Goal: Task Accomplishment & Management: Complete application form

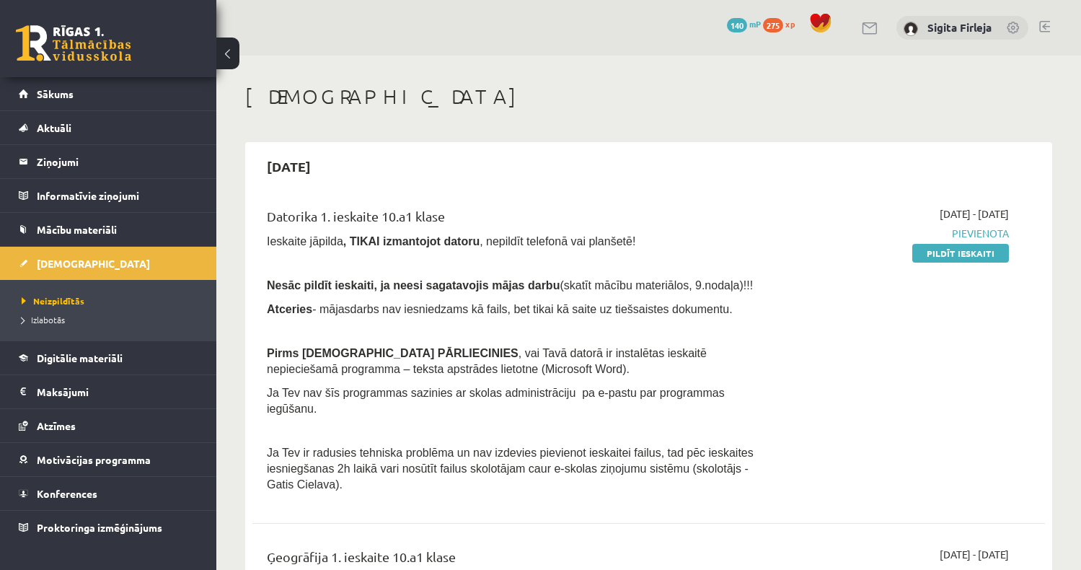
scroll to position [144, 0]
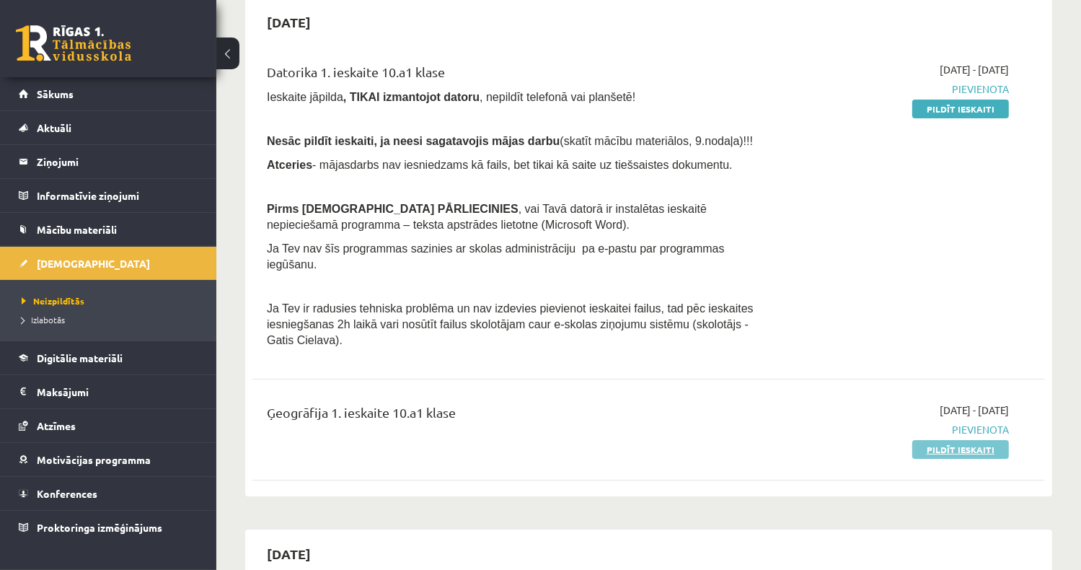
click at [977, 440] on link "Pildīt ieskaiti" at bounding box center [960, 449] width 97 height 19
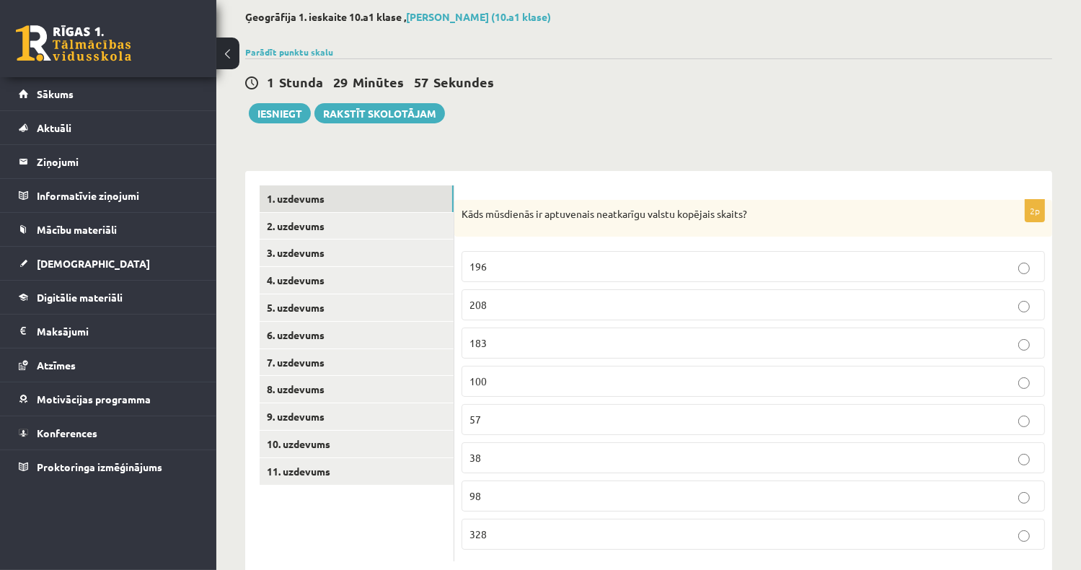
scroll to position [106, 0]
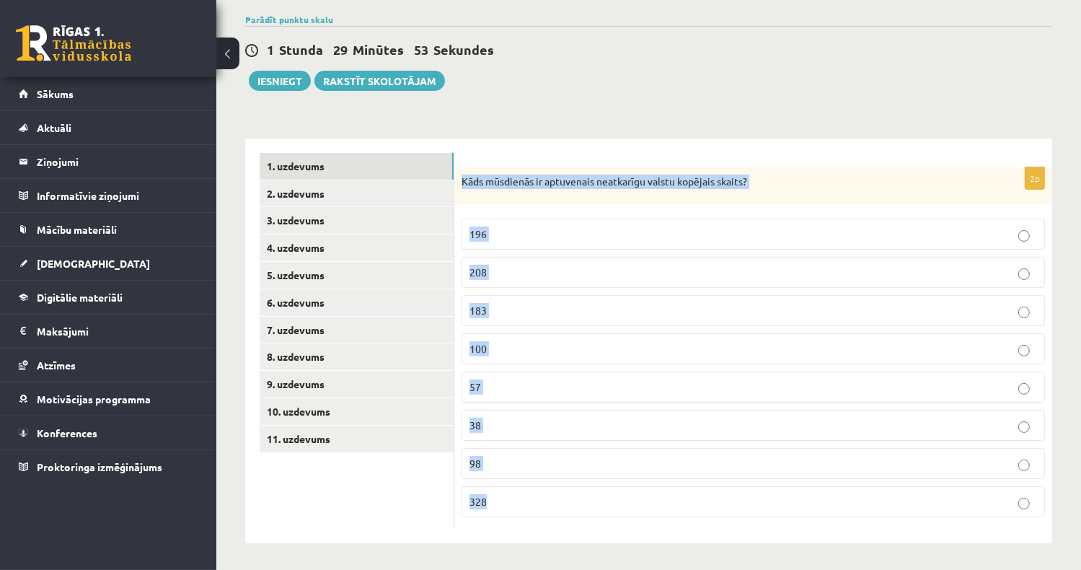
drag, startPoint x: 465, startPoint y: 182, endPoint x: 715, endPoint y: 506, distance: 409.7
click at [715, 506] on div "2p Kāds mūsdienās ir aptuvenais neatkarīgu valstu kopējais skaits? 196 208 183 …" at bounding box center [753, 348] width 598 height 362
click at [525, 225] on label "196" at bounding box center [752, 233] width 583 height 31
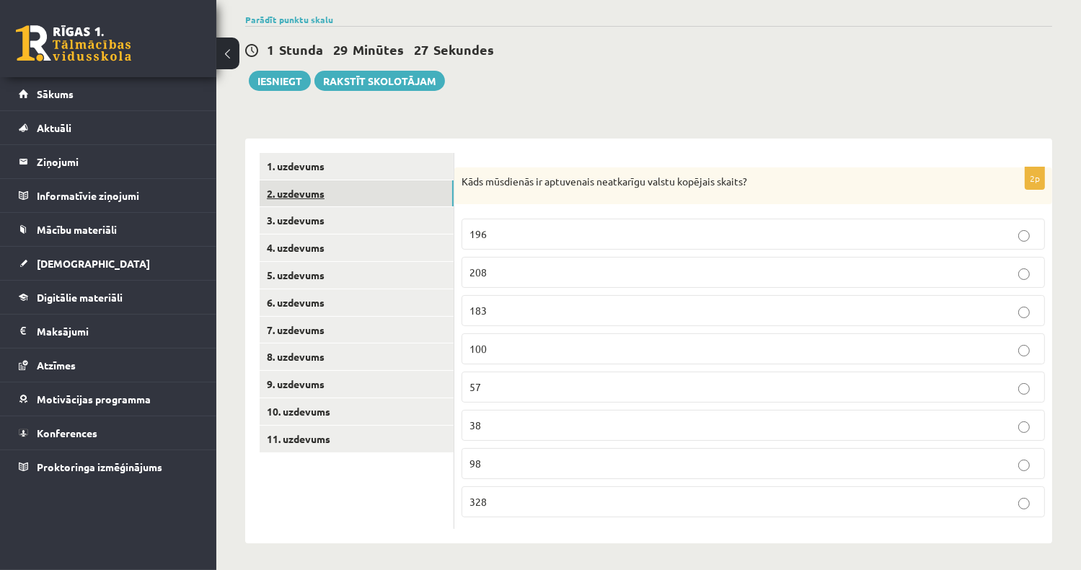
click at [358, 191] on link "2. uzdevums" at bounding box center [357, 193] width 194 height 27
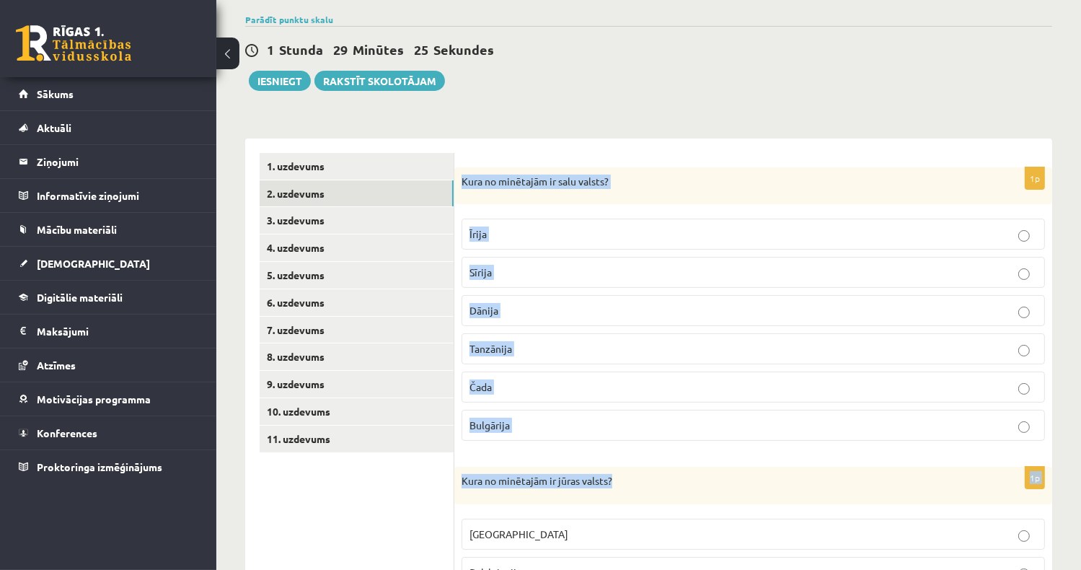
drag, startPoint x: 461, startPoint y: 181, endPoint x: 689, endPoint y: 468, distance: 366.4
click at [461, 182] on div "Kura no minētajām ir salu valsts?" at bounding box center [753, 185] width 598 height 37
drag, startPoint x: 461, startPoint y: 179, endPoint x: 658, endPoint y: 411, distance: 304.4
click at [658, 411] on div "1p Kura no minētajām ir salu valsts? Īrija Sīrija Dānija Tanzānija Čada Bulgāri…" at bounding box center [753, 310] width 598 height 286
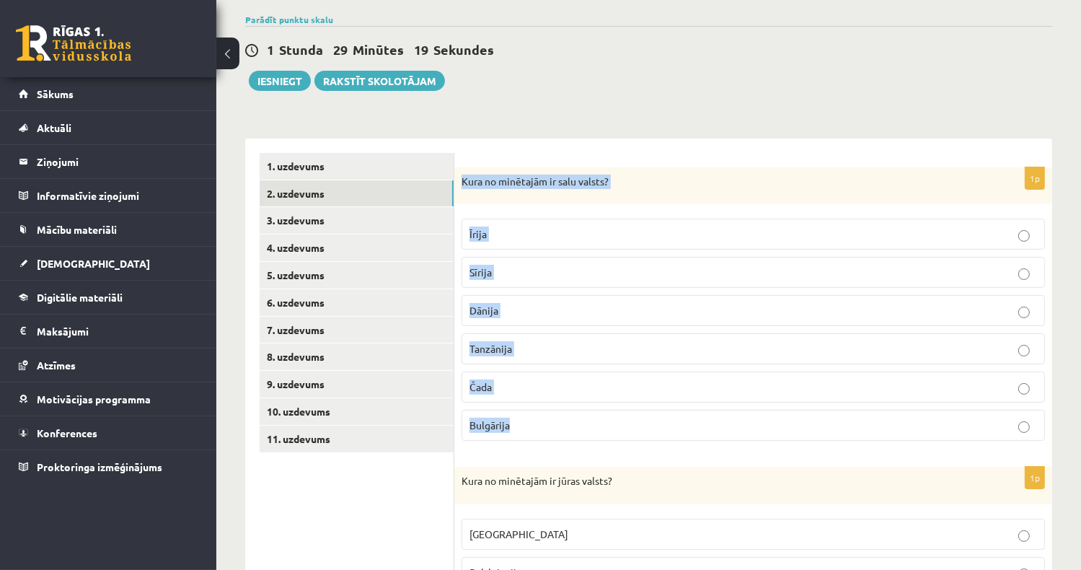
copy div "Kura no minētajām ir salu valsts? Īrija Sīrija Dānija Tanzānija Čada Bulgārija"
click at [512, 228] on p "Īrija" at bounding box center [752, 233] width 567 height 15
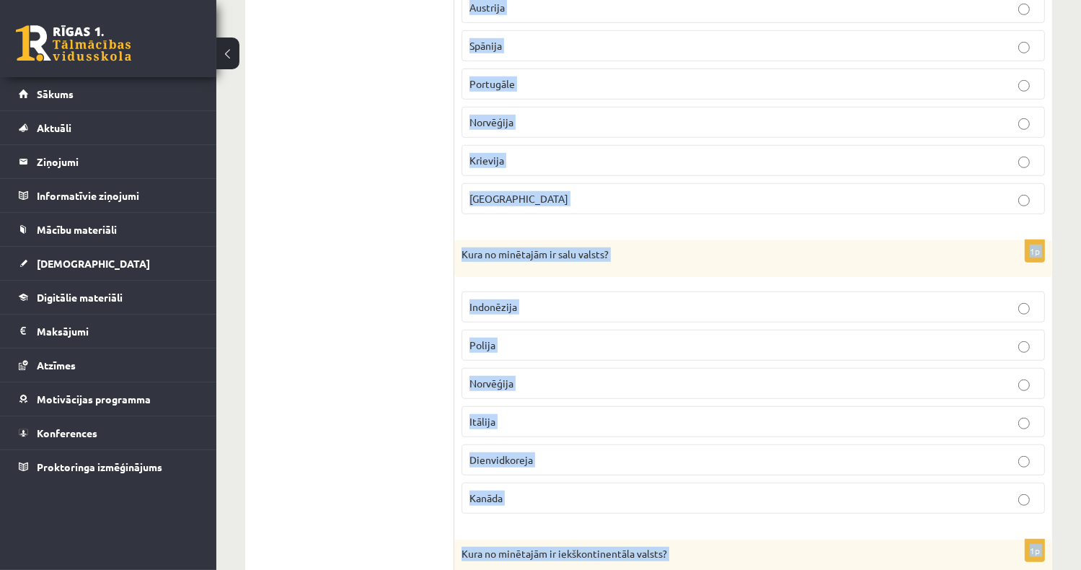
scroll to position [1520, 0]
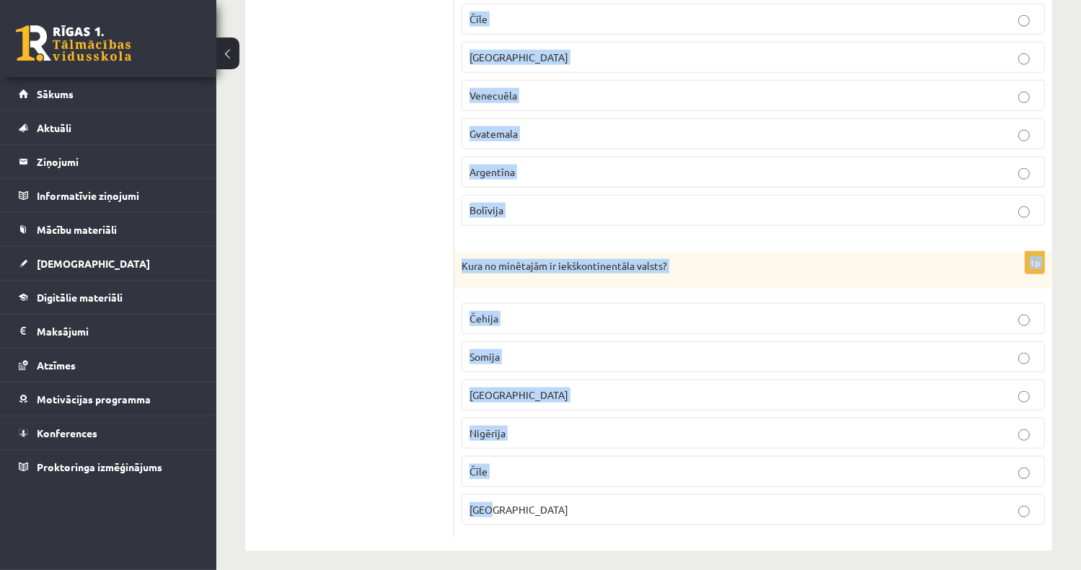
drag, startPoint x: 460, startPoint y: 43, endPoint x: 694, endPoint y: 488, distance: 503.1
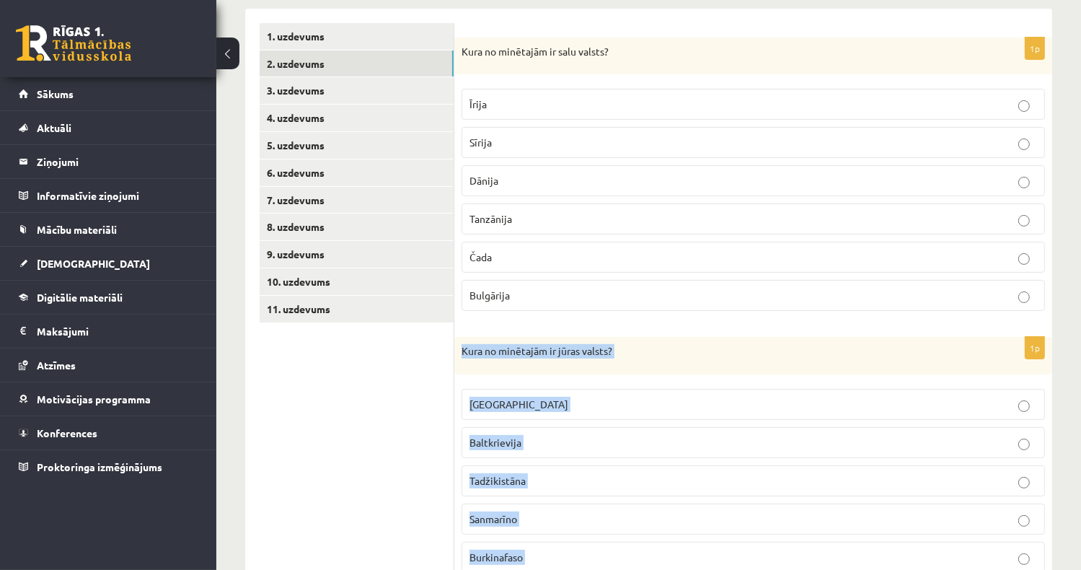
scroll to position [433, 0]
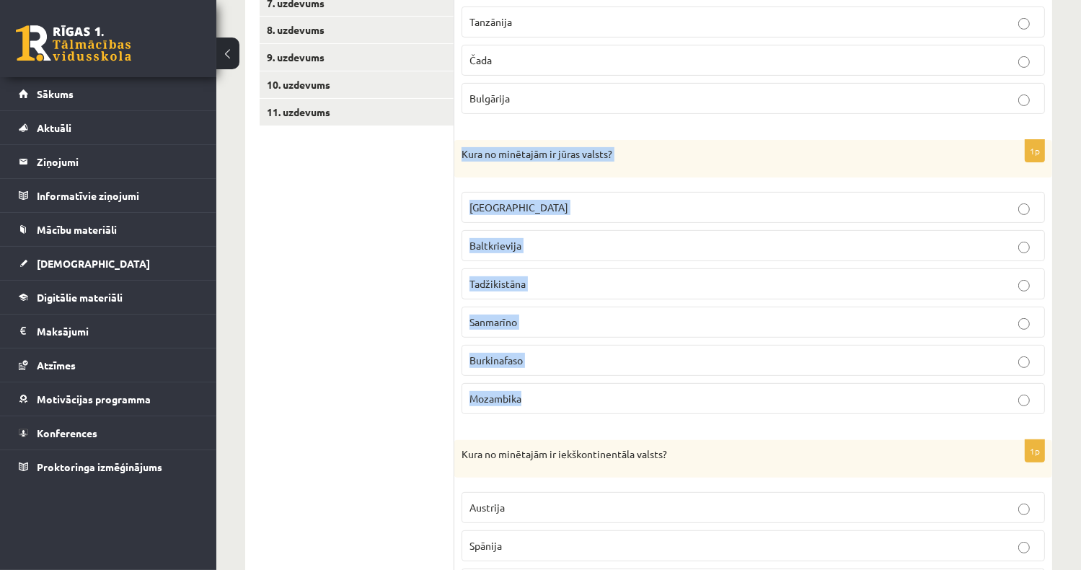
drag, startPoint x: 460, startPoint y: 154, endPoint x: 635, endPoint y: 397, distance: 299.2
click at [635, 397] on div "1p Kura no minētajām ir jūras valsts? Luksemburga Baltkrievija Tadžikistāna San…" at bounding box center [753, 283] width 598 height 286
copy div "Kura no minētajām ir jūras valsts? Luksemburga Baltkrievija Tadžikistāna Sanmar…"
click at [538, 396] on p "Mozambika" at bounding box center [752, 398] width 567 height 15
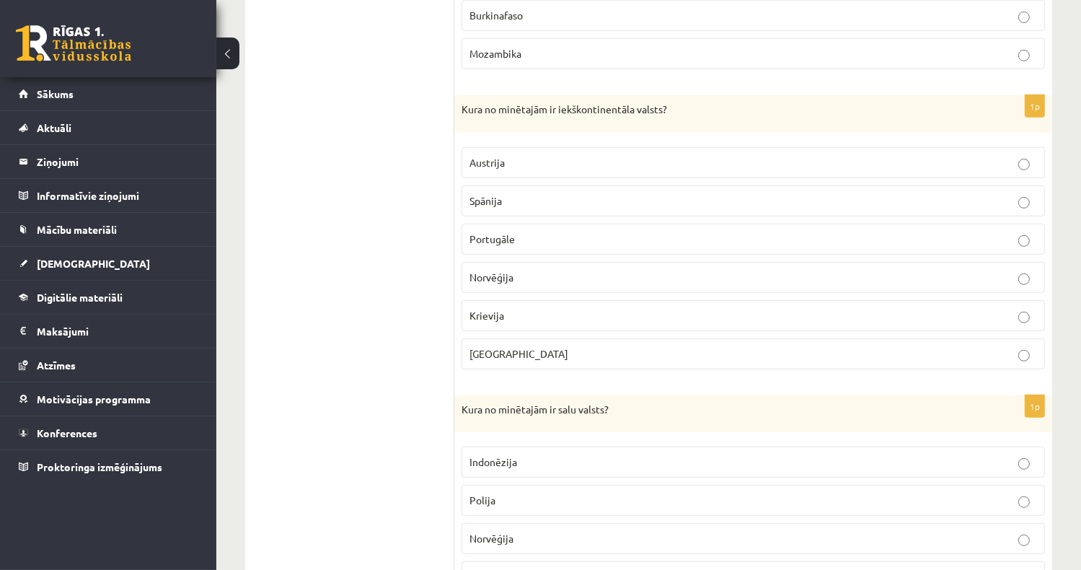
scroll to position [793, 0]
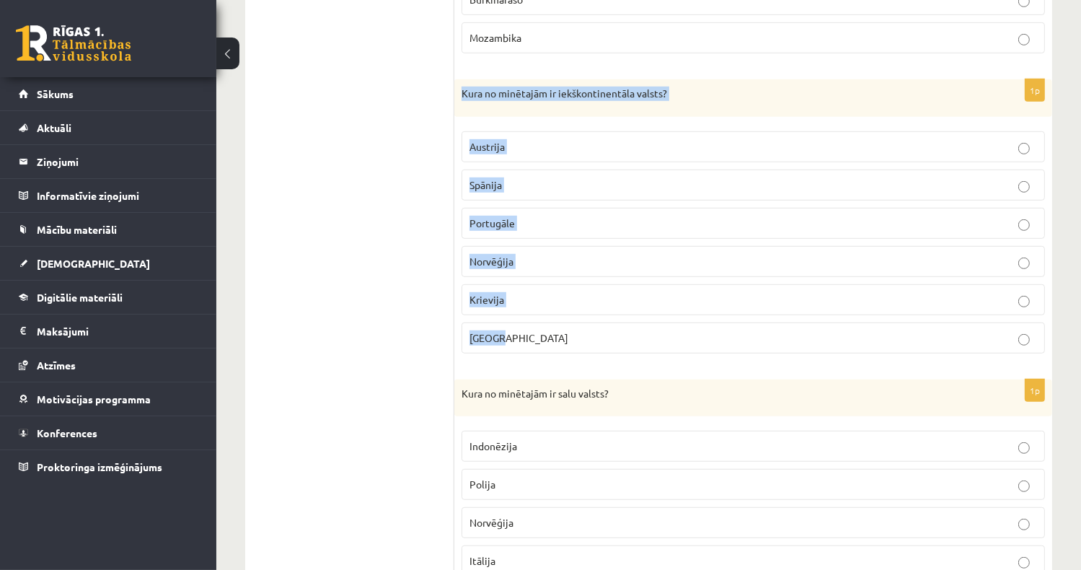
drag, startPoint x: 462, startPoint y: 90, endPoint x: 653, endPoint y: 321, distance: 299.1
click at [653, 321] on div "1p Kura no minētajām ir iekškontinentāla valsts? Austrija Spānija Portugāle Nor…" at bounding box center [753, 222] width 598 height 286
copy div "Kura no minētajām ir iekškontinentāla valsts? Austrija Spānija Portugāle Norvēģ…"
click at [522, 149] on p "Austrija" at bounding box center [752, 146] width 567 height 15
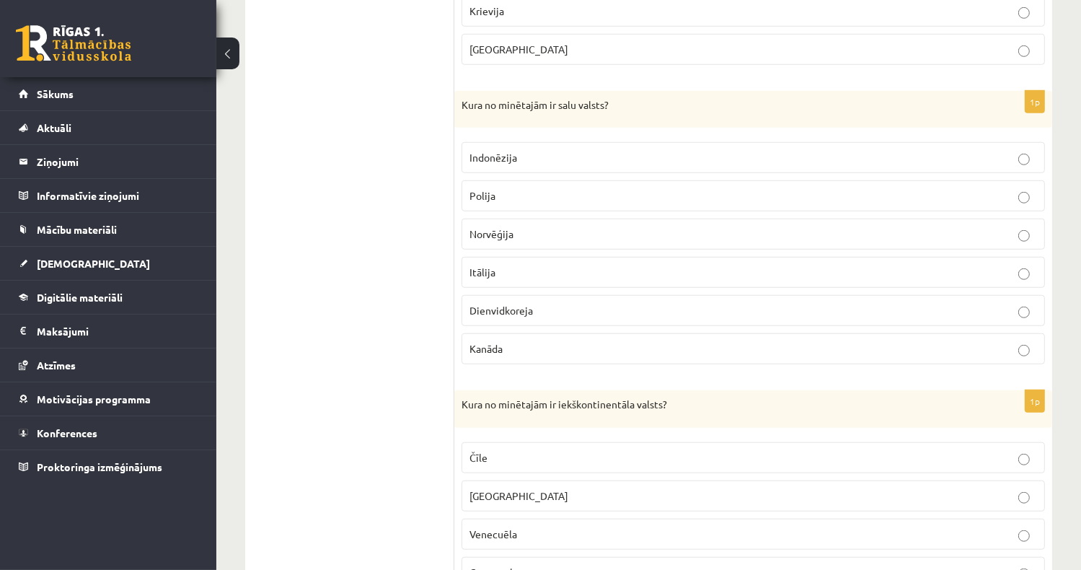
scroll to position [1154, 0]
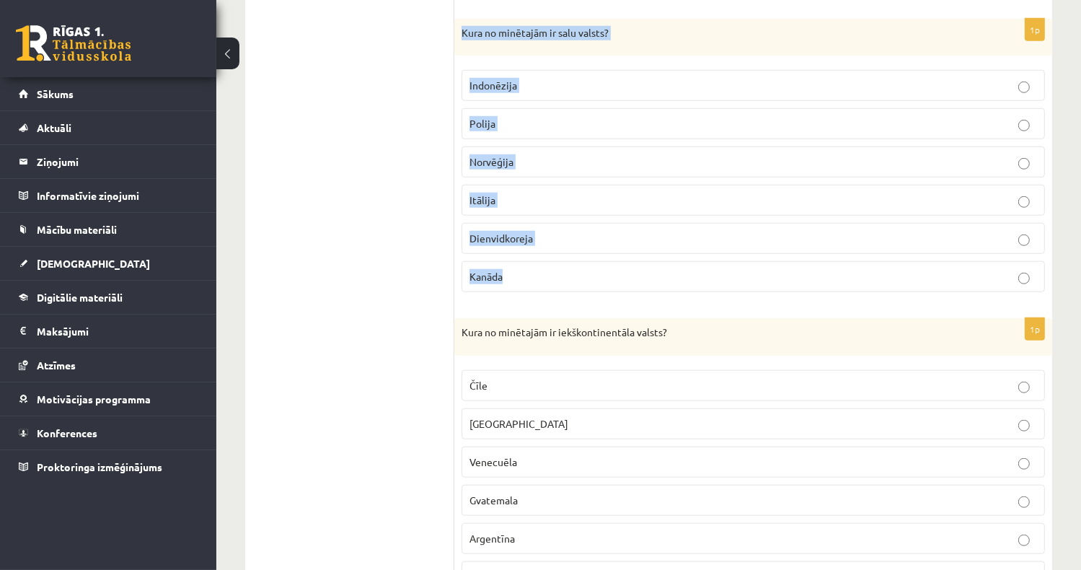
drag, startPoint x: 459, startPoint y: 25, endPoint x: 695, endPoint y: 249, distance: 325.4
click at [695, 249] on div "1p Kura no minētajām ir salu valsts? Indonēzija Polija Norvēģija Itālija Dienvi…" at bounding box center [753, 162] width 598 height 286
copy div "Kura no minētajām ir salu valsts? Indonēzija Polija Norvēģija Itālija Dienvidko…"
click at [531, 80] on p "Indonēzija" at bounding box center [752, 85] width 567 height 15
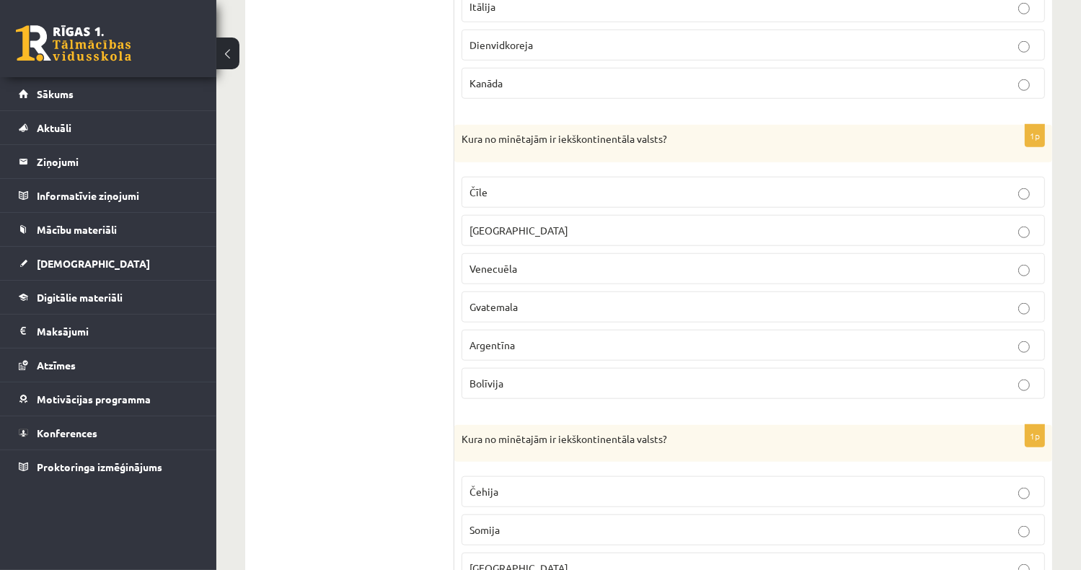
scroll to position [1370, 0]
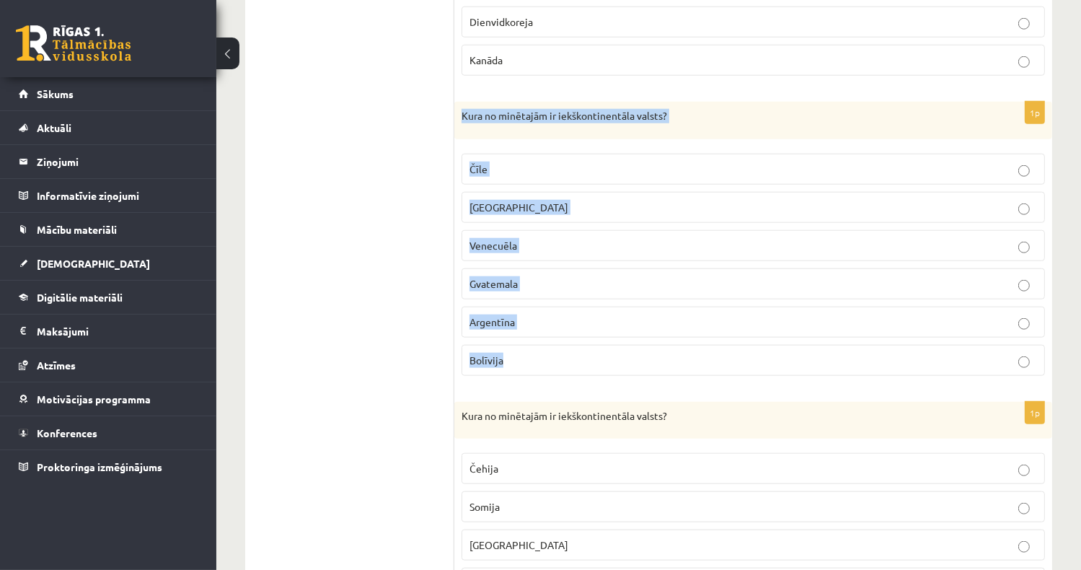
drag, startPoint x: 458, startPoint y: 109, endPoint x: 637, endPoint y: 358, distance: 307.4
click at [637, 358] on div "1p Kura no minētajām ir iekškontinentāla valsts? Čīle Meksika Venecuēla Gvatema…" at bounding box center [753, 245] width 598 height 286
copy div "Kura no minētajām ir iekškontinentāla valsts? Čīle Meksika Venecuēla Gvatemala …"
click at [509, 353] on p "Bolīvija" at bounding box center [752, 360] width 567 height 15
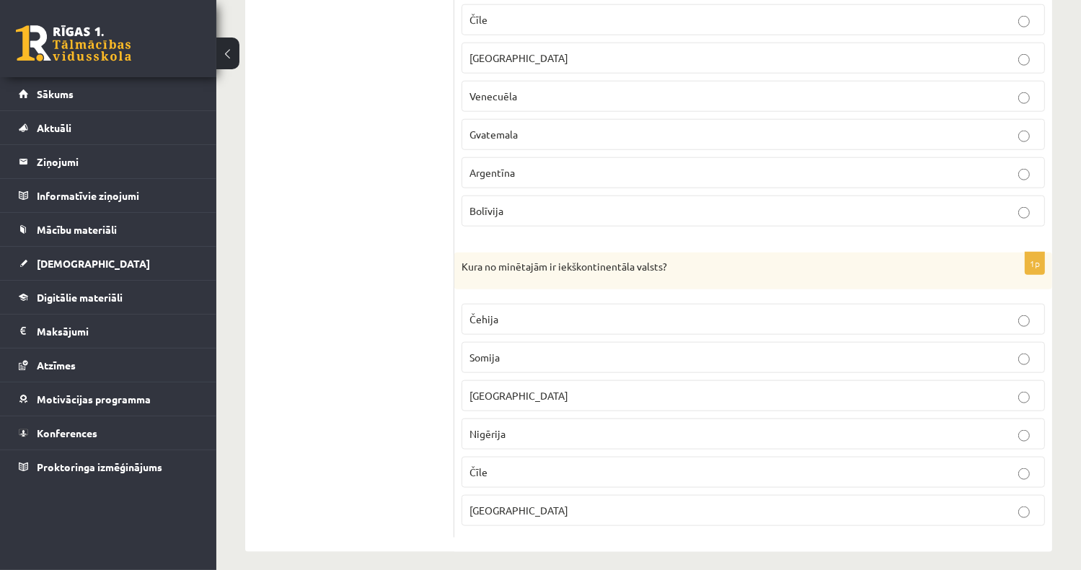
scroll to position [1520, 0]
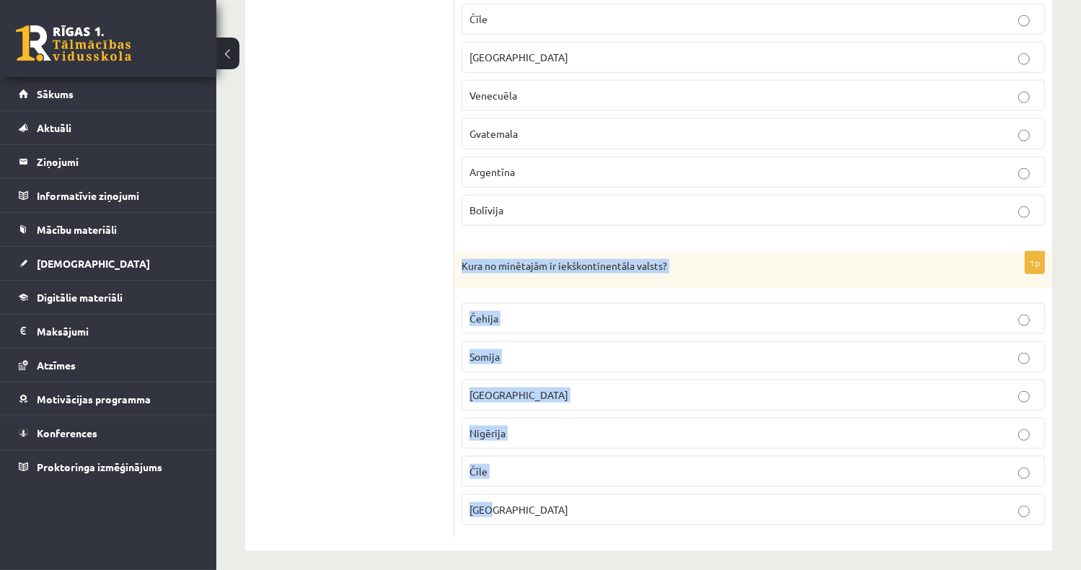
drag, startPoint x: 462, startPoint y: 259, endPoint x: 593, endPoint y: 494, distance: 269.2
click at [593, 494] on div "1p Kura no minētajām ir iekškontinentāla valsts? Čehija Somija ASV Nigērija Čīl…" at bounding box center [753, 395] width 598 height 286
drag, startPoint x: 593, startPoint y: 494, endPoint x: 552, endPoint y: 255, distance: 243.0
copy div "Kura no minētajām ir iekškontinentāla valsts? Čehija Somija ASV Nigērija Čīle K…"
click at [552, 311] on p "Čehija" at bounding box center [752, 318] width 567 height 15
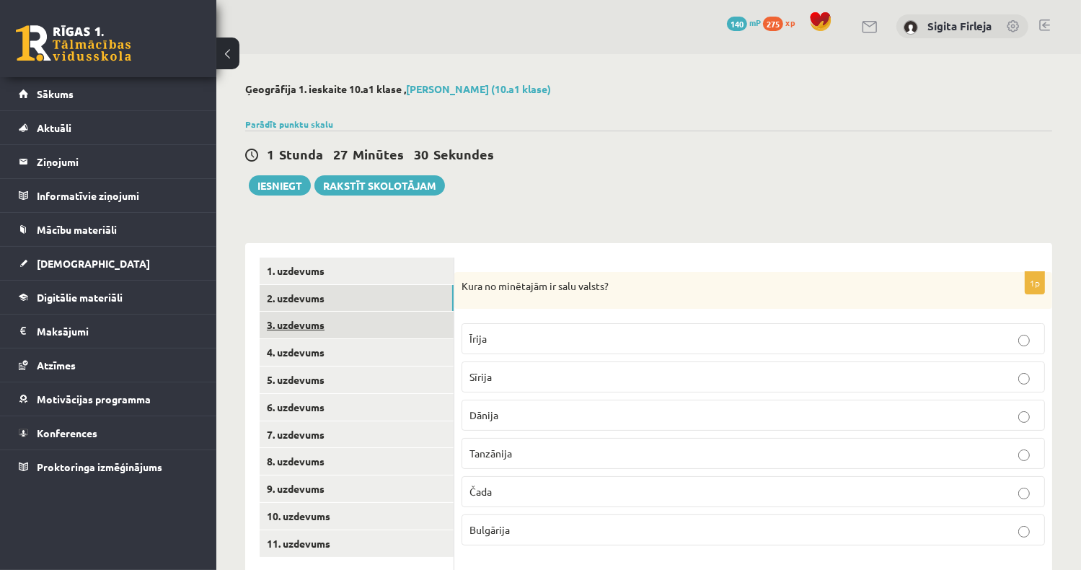
scroll to position [0, 0]
click at [325, 321] on link "3. uzdevums" at bounding box center [357, 326] width 194 height 27
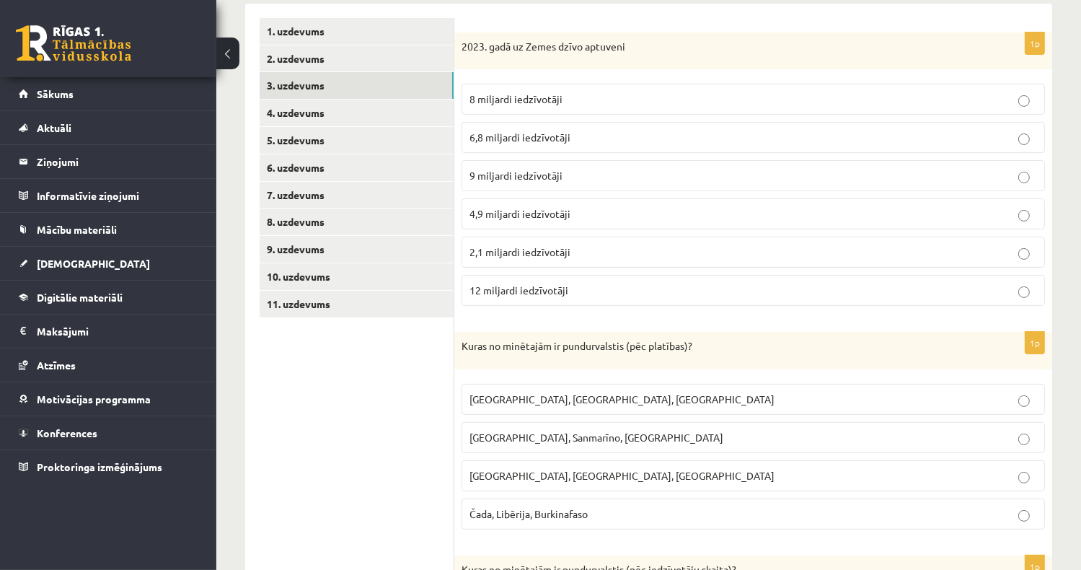
scroll to position [216, 0]
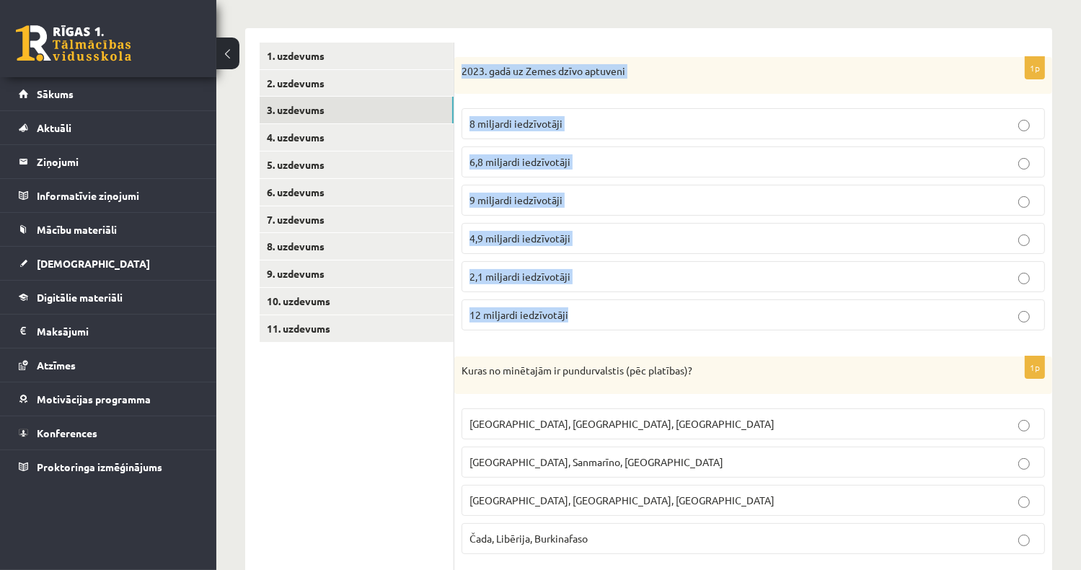
drag, startPoint x: 461, startPoint y: 68, endPoint x: 648, endPoint y: 334, distance: 325.1
click at [648, 334] on div "1p 2023. gadā uz Zemes dzīvo aptuveni 8 miljardi iedzīvotāji 6,8 miljardi iedzī…" at bounding box center [753, 200] width 598 height 286
copy div "2023. gadā uz Zemes dzīvo aptuveni 8 miljardi iedzīvotāji 6,8 miljardi iedzīvot…"
click at [531, 123] on span "8 miljardi iedzīvotāji" at bounding box center [515, 123] width 93 height 13
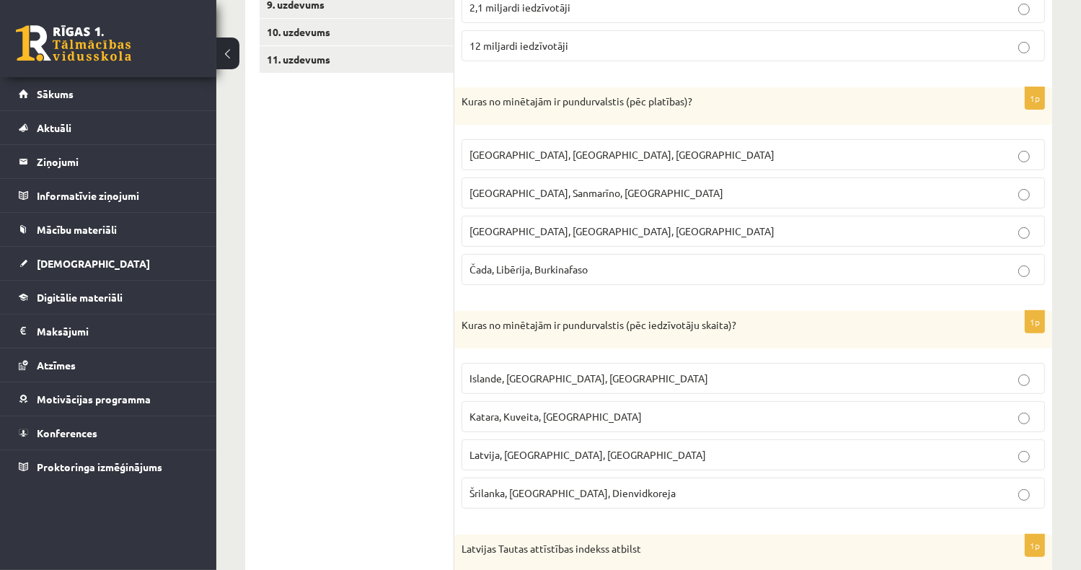
scroll to position [505, 0]
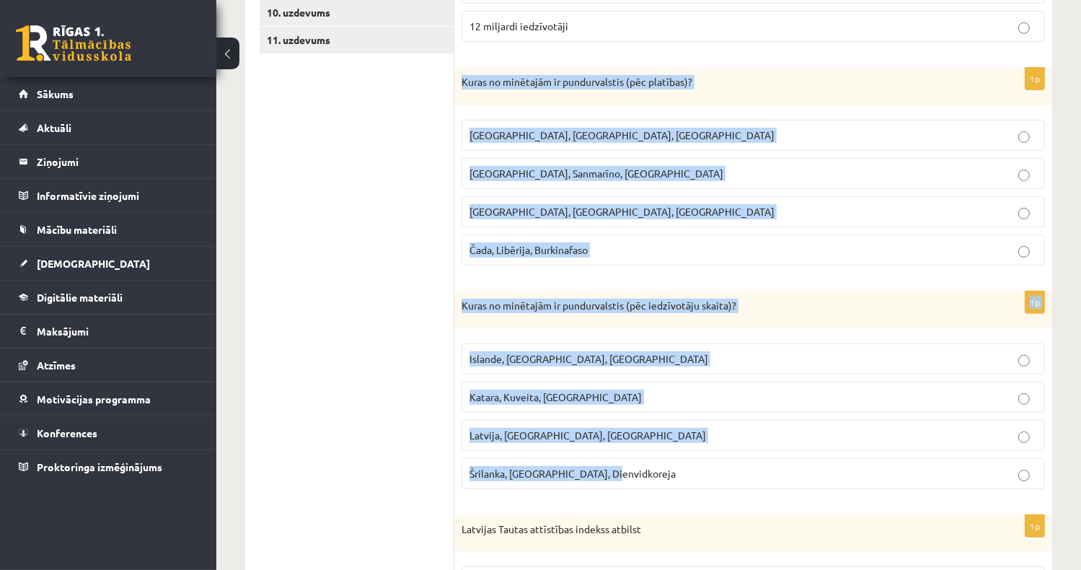
drag, startPoint x: 459, startPoint y: 79, endPoint x: 672, endPoint y: 477, distance: 451.0
click at [672, 477] on form "1p 2023. gadā uz Zemes dzīvo aptuveni 8 miljardi iedzīvotāji 6,8 miljardi iedzī…" at bounding box center [753, 350] width 569 height 1193
copy form "Kuras no minētajām ir pundurvalstis (pēc platības)? Latvija, Lietuva, Igaunija …"
click at [534, 167] on span "Monako, Sanmarīno, Luksemburga" at bounding box center [596, 173] width 254 height 13
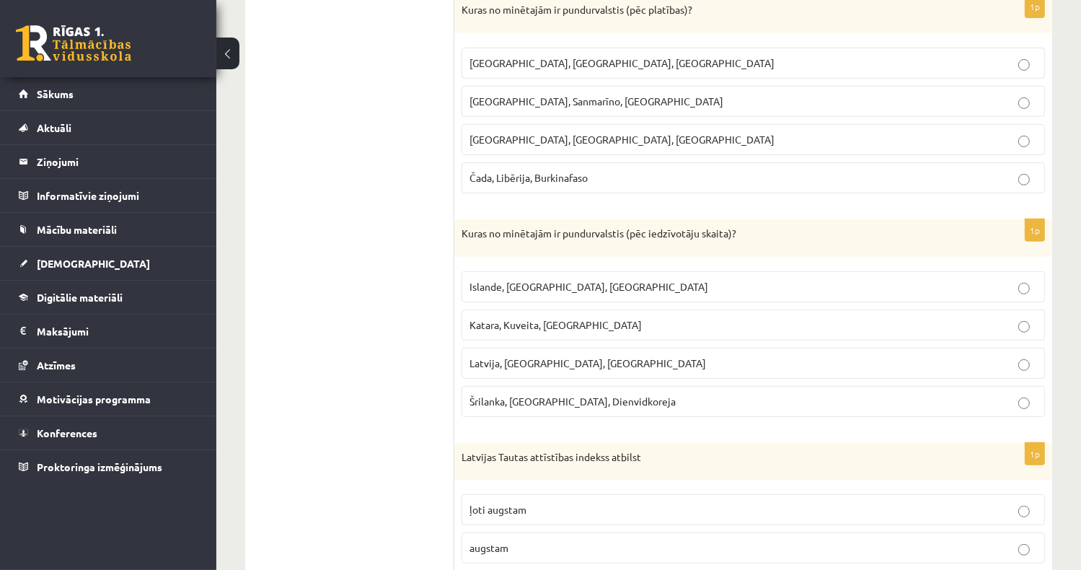
scroll to position [649, 0]
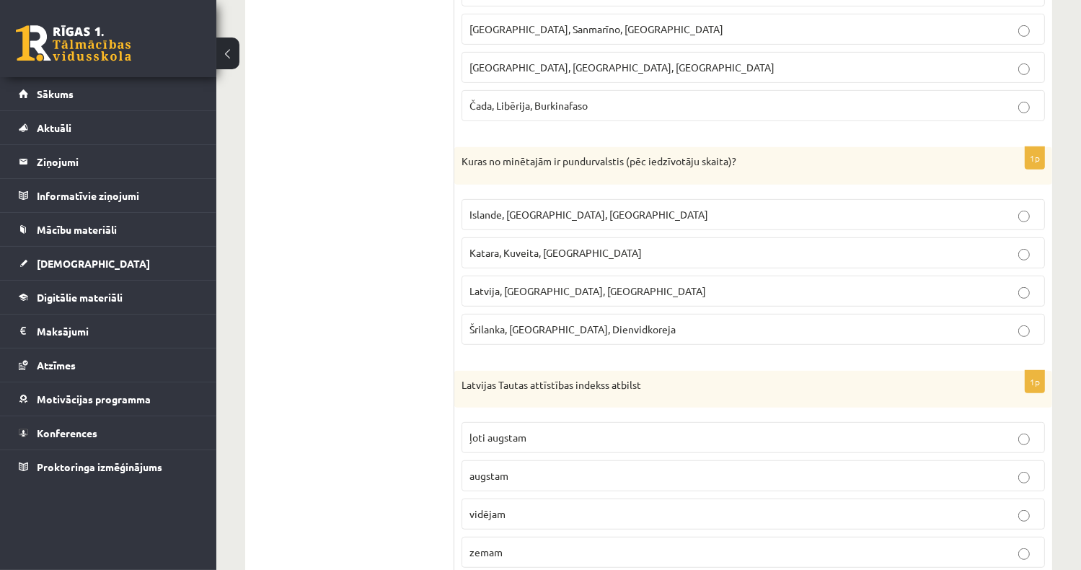
click at [541, 216] on p "Islande, Malta, Surinama" at bounding box center [752, 214] width 567 height 15
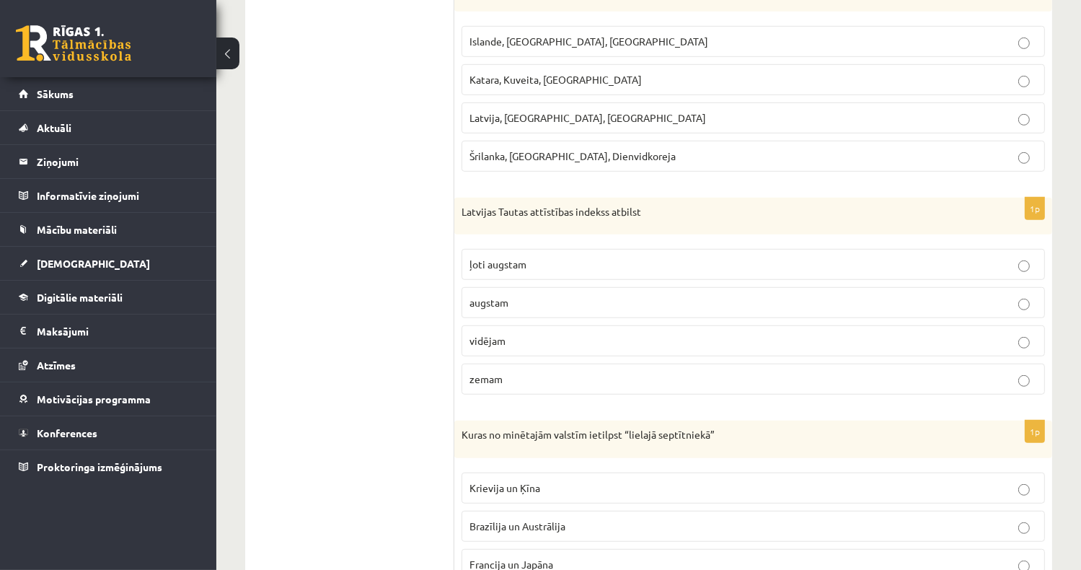
scroll to position [918, 0]
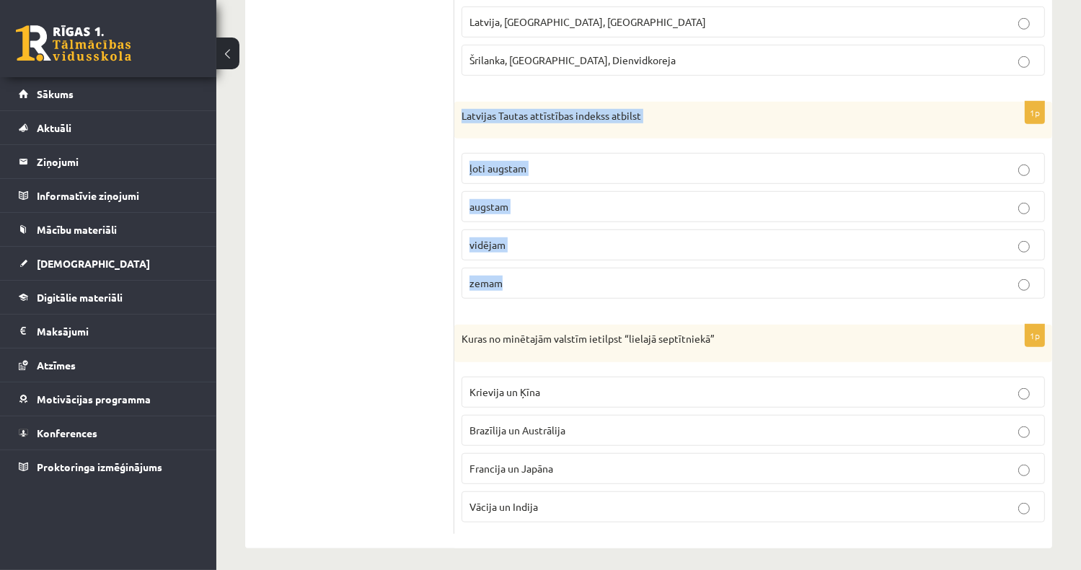
drag, startPoint x: 459, startPoint y: 119, endPoint x: 637, endPoint y: 293, distance: 248.8
click at [637, 293] on div "1p Latvijas Tautas attīstības indekss atbilst ļoti augstam augstam vidējam zemam" at bounding box center [753, 206] width 598 height 209
drag, startPoint x: 637, startPoint y: 293, endPoint x: 601, endPoint y: 110, distance: 186.8
copy div "Latvijas Tautas attīstības indekss atbilst ļoti augstam augstam vidējam zemam"
click at [519, 200] on p "augstam" at bounding box center [752, 206] width 567 height 15
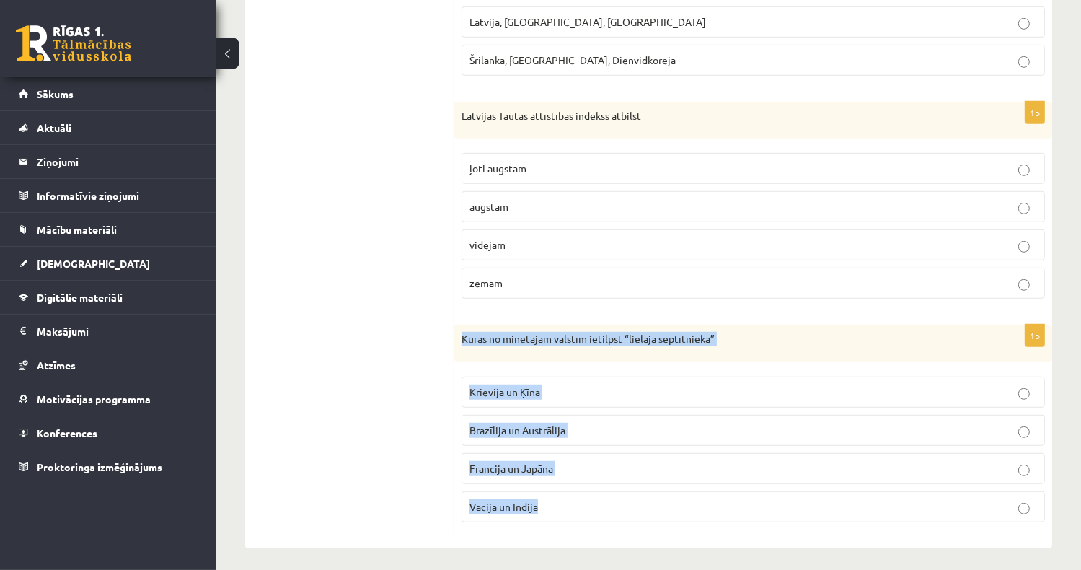
drag, startPoint x: 456, startPoint y: 331, endPoint x: 711, endPoint y: 493, distance: 302.5
click at [711, 493] on div "1p Kuras no minētajām valstīm ietilpst “lielajā septītniekā” Krievija un Ķīna B…" at bounding box center [753, 428] width 598 height 209
copy div "Kuras no minētajām valstīm ietilpst “lielajā septītniekā” Krievija un Ķīna Braz…"
click at [542, 465] on span "Francija un Japāna" at bounding box center [511, 467] width 84 height 13
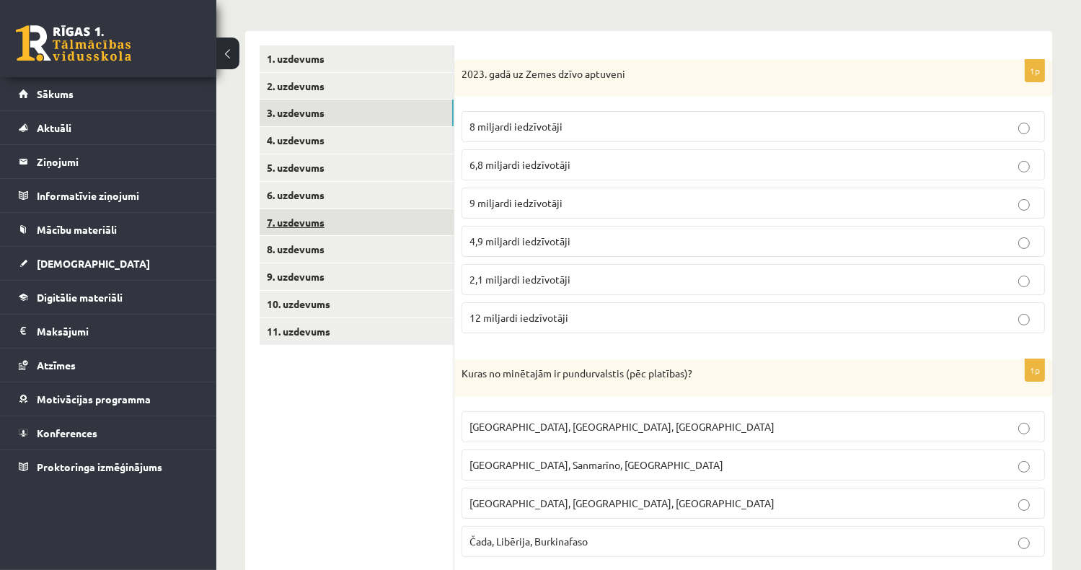
scroll to position [216, 0]
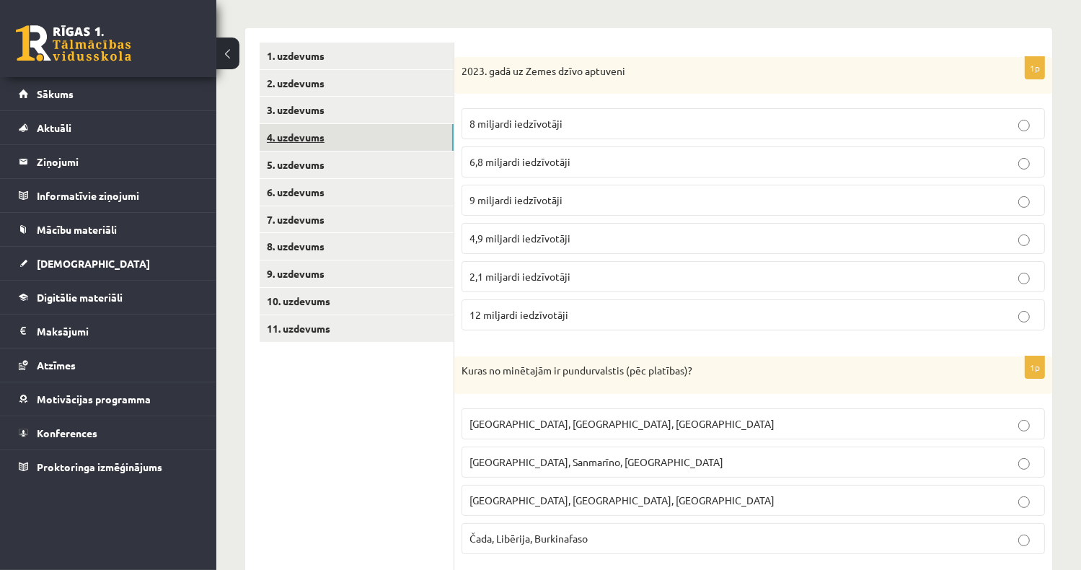
click at [328, 138] on link "4. uzdevums" at bounding box center [357, 137] width 194 height 27
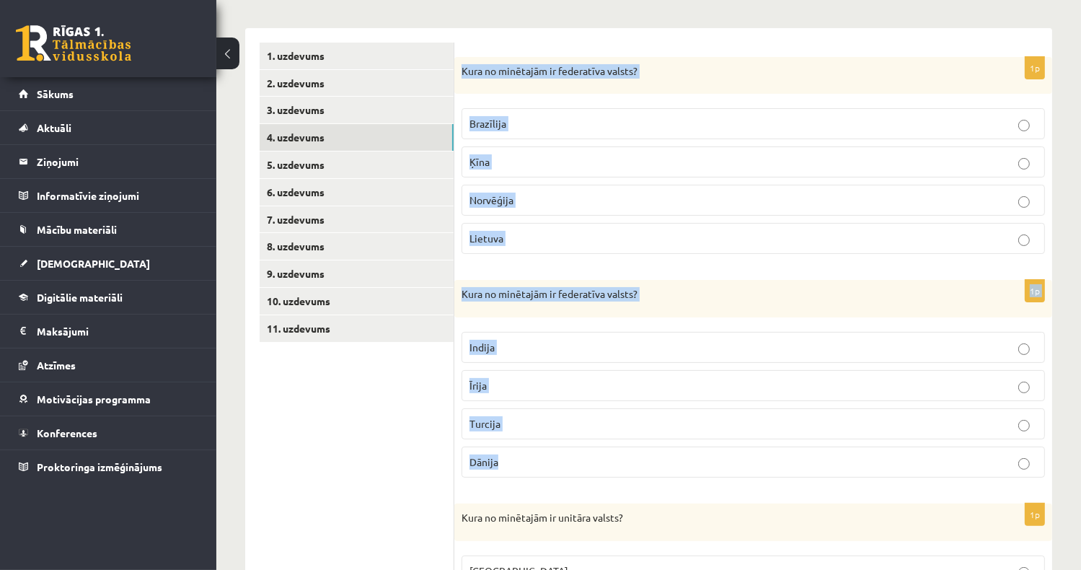
drag, startPoint x: 464, startPoint y: 64, endPoint x: 680, endPoint y: 465, distance: 455.5
click at [680, 465] on form "1p Kura no minētajām ir federatīva valsts? Brazīlija Ķīna Norvēģija Lietuva 1p …" at bounding box center [753, 489] width 569 height 893
click at [503, 122] on span "Brazīlija" at bounding box center [487, 123] width 37 height 13
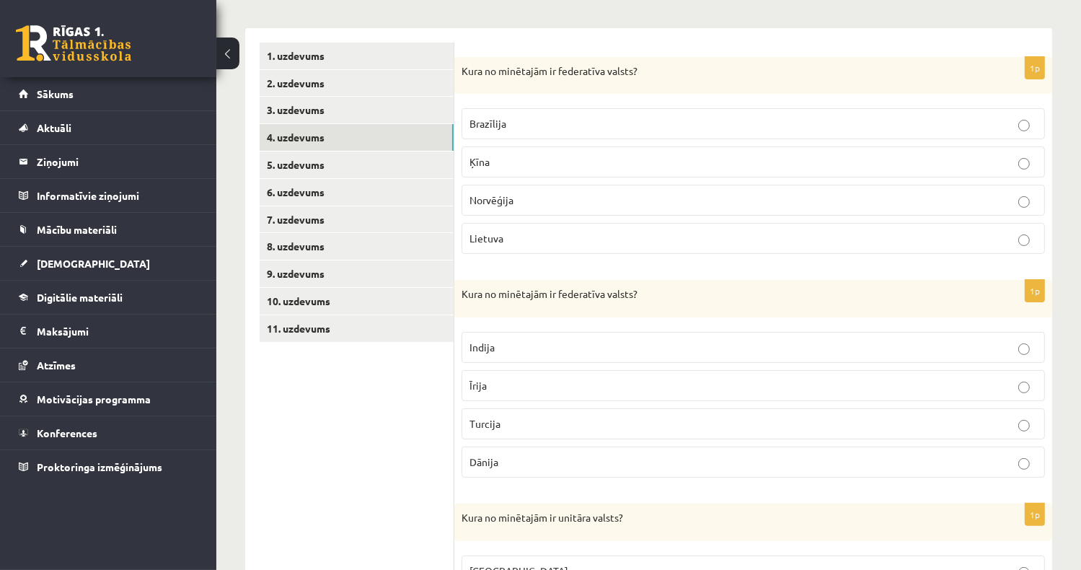
click at [496, 350] on p "Indija" at bounding box center [752, 347] width 567 height 15
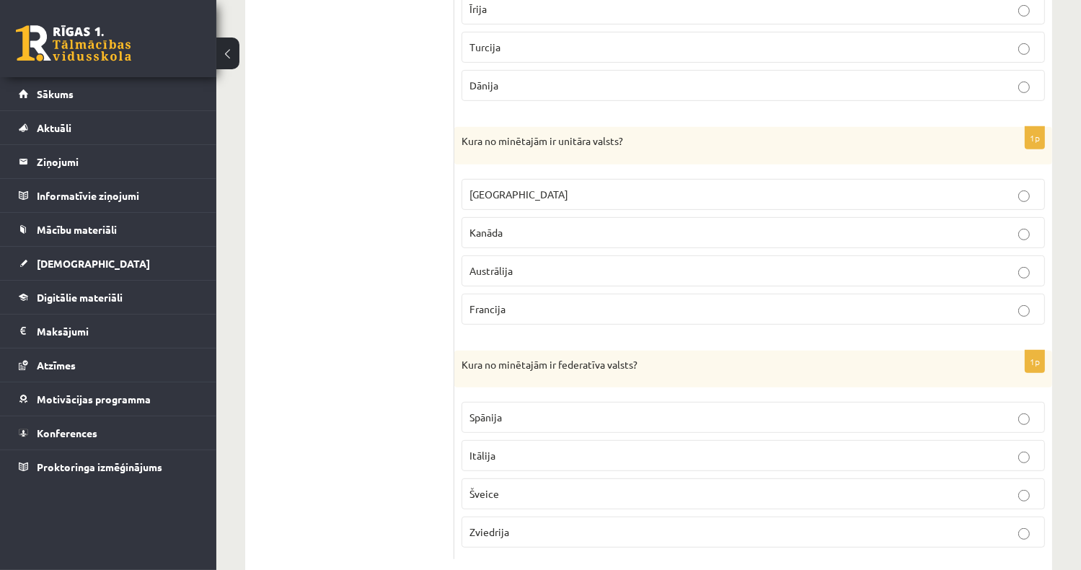
scroll to position [620, 0]
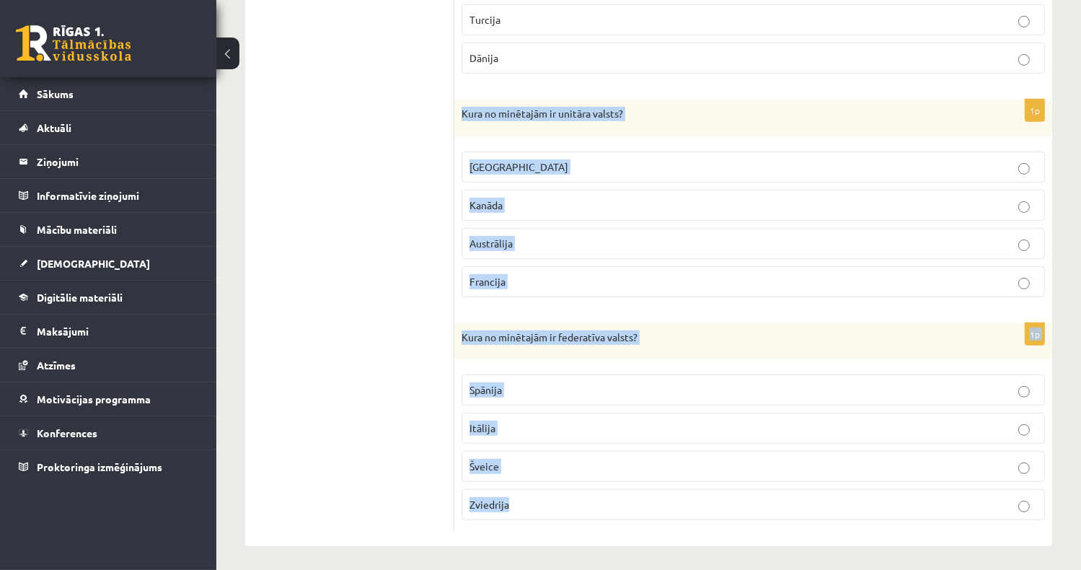
drag, startPoint x: 458, startPoint y: 110, endPoint x: 648, endPoint y: 486, distance: 421.1
click at [648, 486] on form "1p Kura no minētajām ir federatīva valsts? Brazīlija Ķīna Norvēģija Lietuva 1p …" at bounding box center [753, 85] width 569 height 893
click at [536, 279] on p "Francija" at bounding box center [752, 281] width 567 height 15
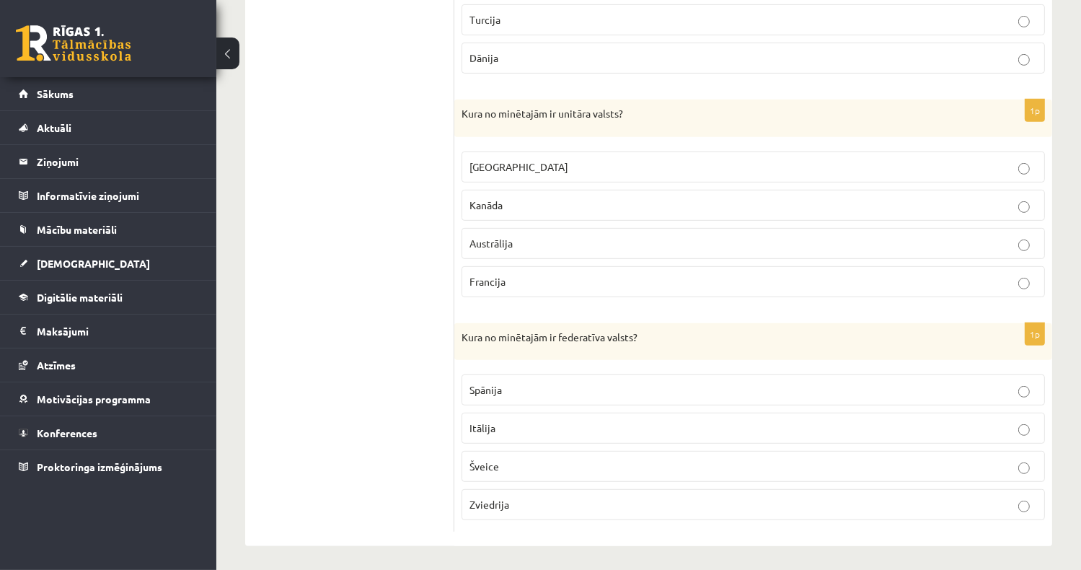
click at [516, 459] on p "Šveice" at bounding box center [752, 466] width 567 height 15
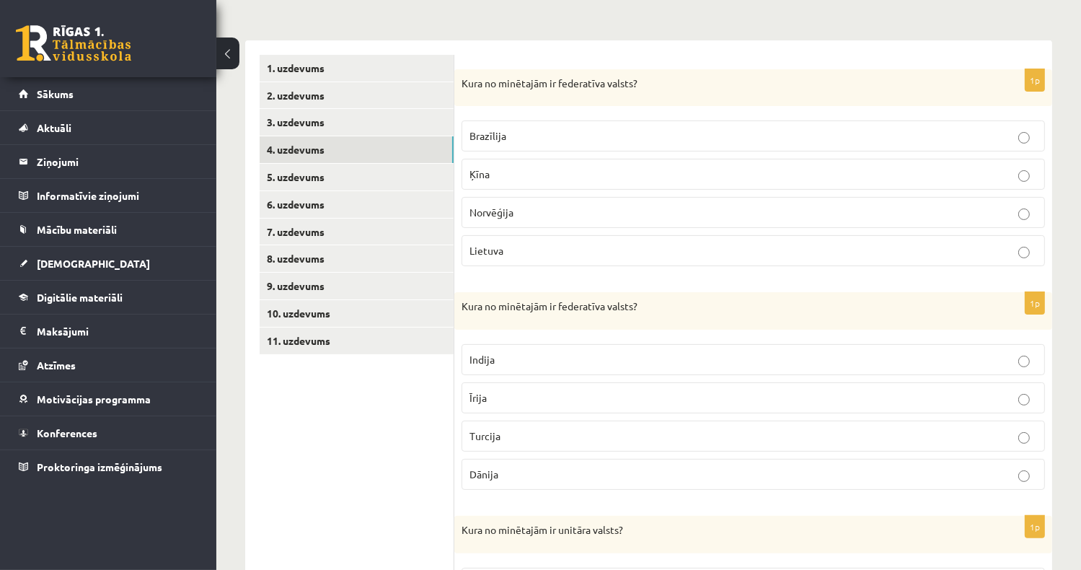
scroll to position [288, 0]
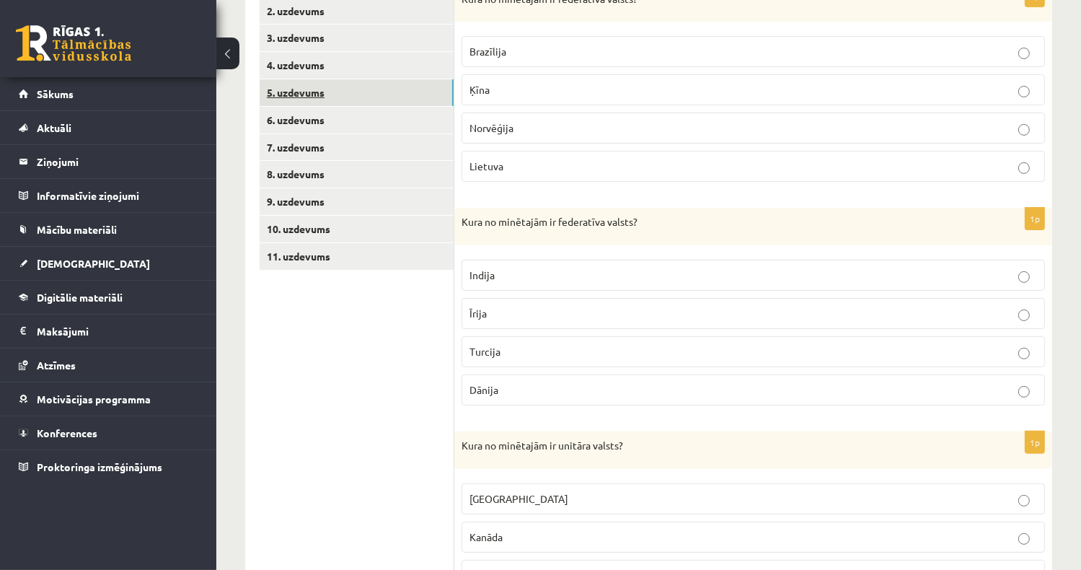
click at [335, 84] on link "5. uzdevums" at bounding box center [357, 92] width 194 height 27
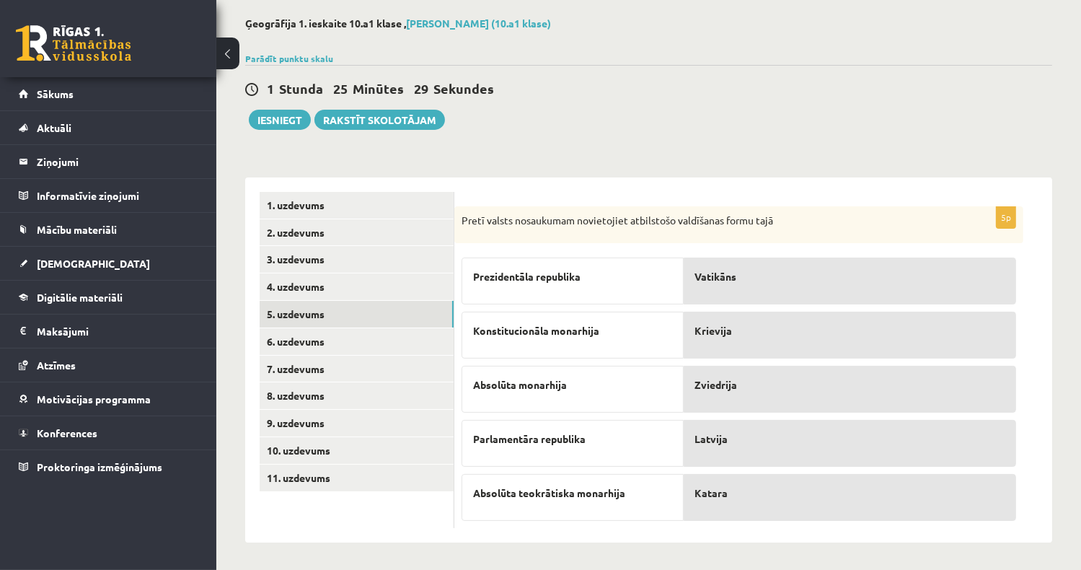
click at [746, 280] on p "Vatikāns" at bounding box center [849, 276] width 309 height 15
click at [635, 493] on p "Absolūta teokrātiska monarhija" at bounding box center [572, 492] width 199 height 15
click at [705, 442] on span "Latvija" at bounding box center [711, 438] width 33 height 15
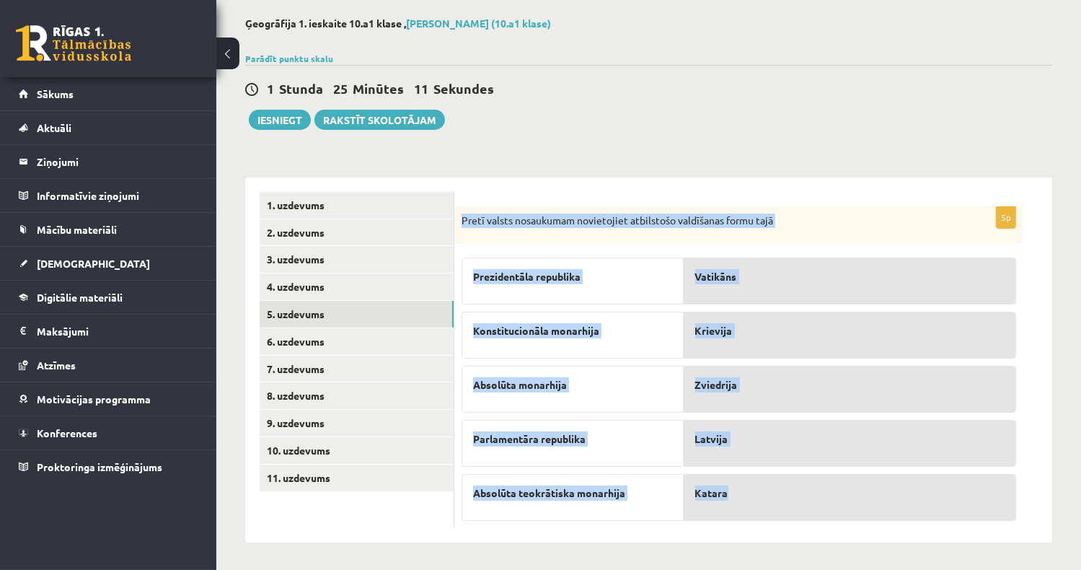
drag, startPoint x: 459, startPoint y: 222, endPoint x: 875, endPoint y: 484, distance: 492.1
click at [875, 484] on div "5p Pretī valsts nosaukumam novietojiet atbilstošo valdīšanas formu tajā Prezide…" at bounding box center [738, 367] width 569 height 322
click at [583, 396] on div "Absolūta monarhija" at bounding box center [572, 389] width 222 height 47
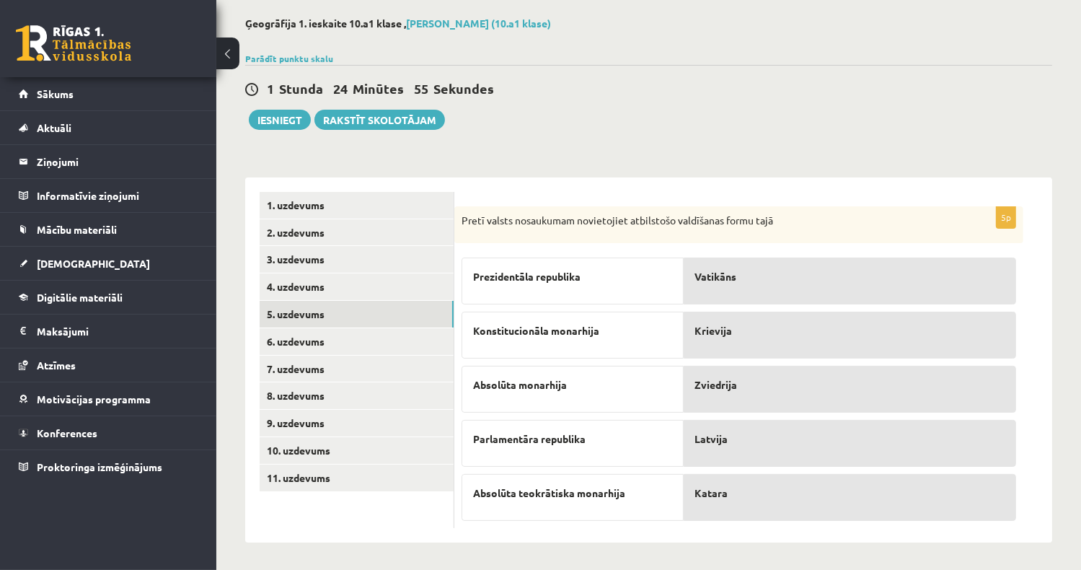
drag, startPoint x: 971, startPoint y: 290, endPoint x: 810, endPoint y: 277, distance: 161.3
click at [810, 277] on p "Vatikāns" at bounding box center [849, 276] width 309 height 15
click at [1001, 216] on p "5p" at bounding box center [1006, 217] width 20 height 23
click at [911, 266] on div "Vatikāns" at bounding box center [850, 280] width 332 height 47
click at [754, 497] on p "Katara" at bounding box center [849, 492] width 309 height 15
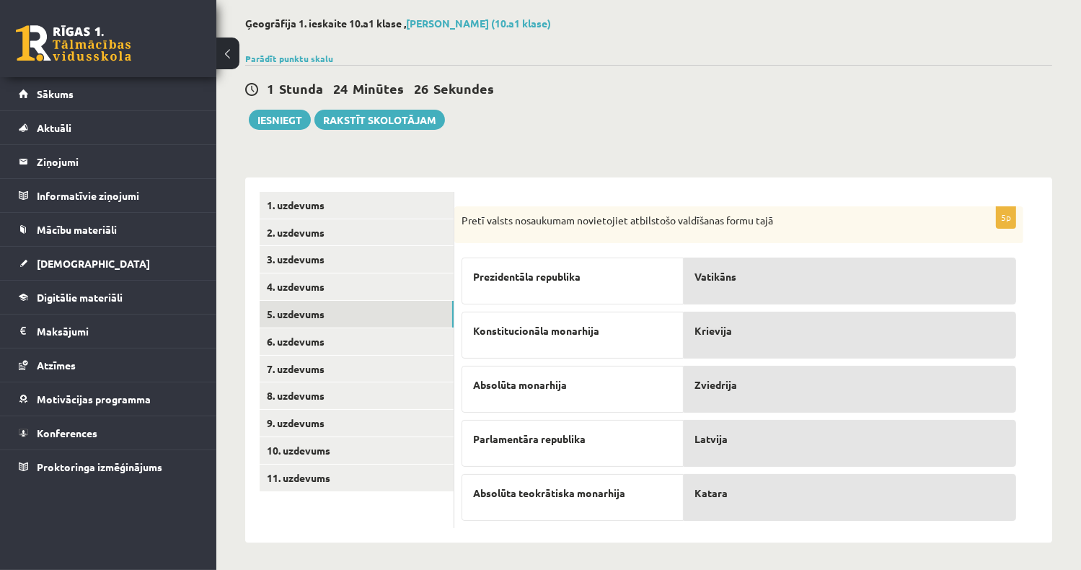
click at [544, 263] on div "Prezidentāla republika" at bounding box center [572, 280] width 222 height 47
click at [347, 349] on link "6. uzdevums" at bounding box center [357, 341] width 194 height 27
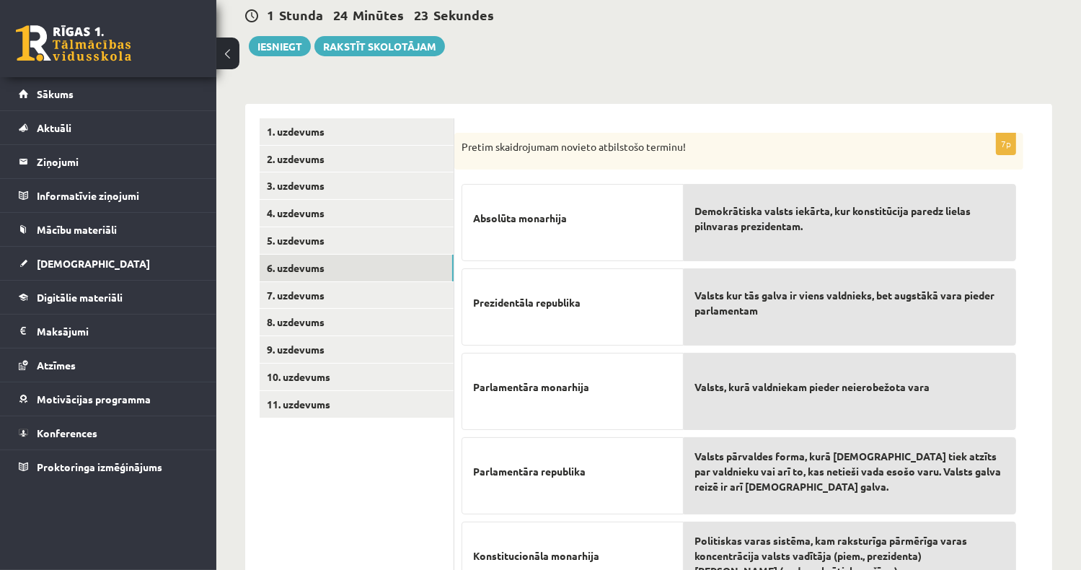
scroll to position [211, 0]
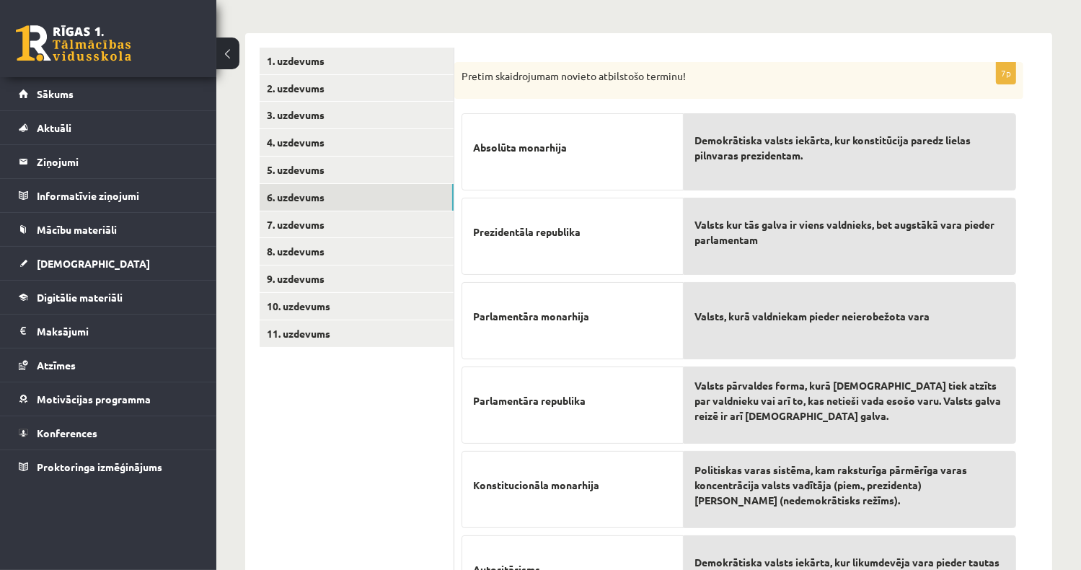
click at [660, 169] on p "Absolūta monarhija" at bounding box center [572, 147] width 199 height 45
click at [722, 176] on div "Demokrātiska valsts iekārta, kur konstitūcija paredz lielas pilnvaras prezident…" at bounding box center [850, 151] width 332 height 77
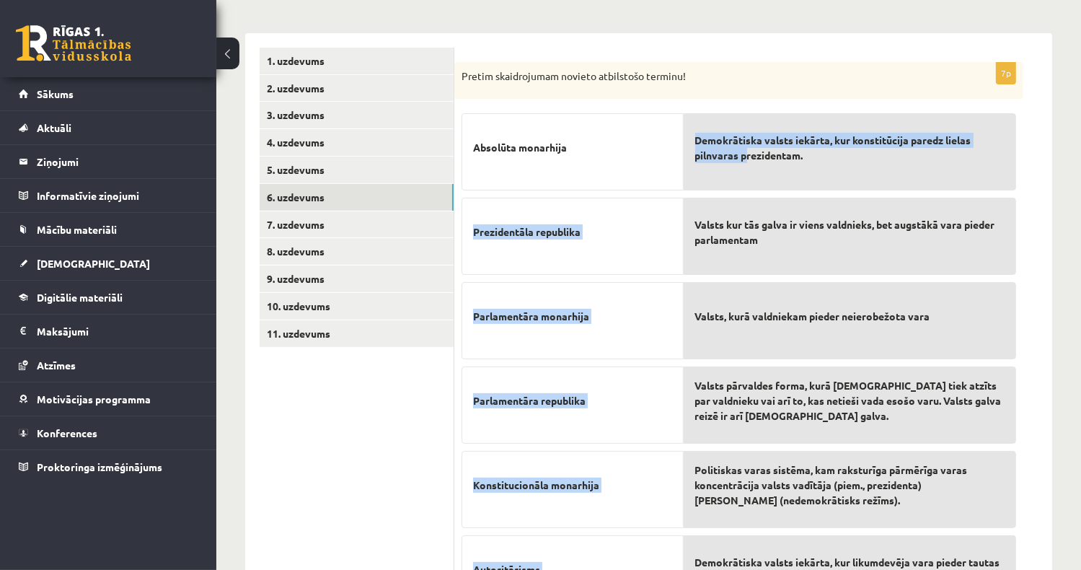
drag, startPoint x: 659, startPoint y: 164, endPoint x: 748, endPoint y: 171, distance: 89.7
click at [748, 171] on fieldset "Absolūta monarhija Prezidentāla republika Parlamentāra monarhija Parlamentāra r…" at bounding box center [738, 401] width 554 height 591
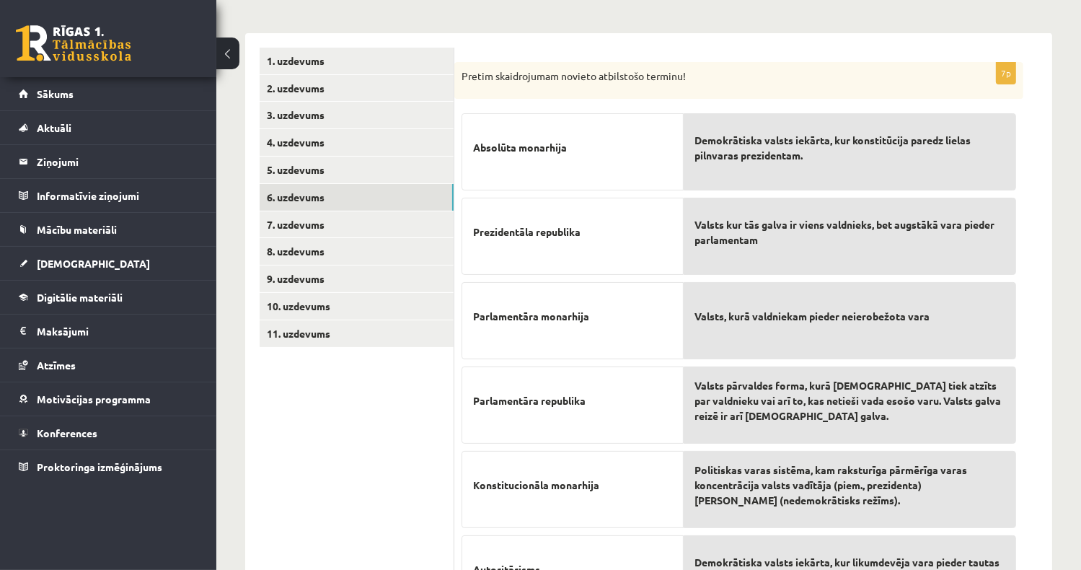
drag, startPoint x: 748, startPoint y: 171, endPoint x: 732, endPoint y: 174, distance: 17.0
click at [733, 174] on div "Demokrātiska valsts iekārta, kur konstitūcija paredz lielas pilnvaras prezident…" at bounding box center [850, 151] width 332 height 77
click at [718, 180] on div "Demokrātiska valsts iekārta, kur konstitūcija paredz lielas pilnvaras prezident…" at bounding box center [850, 151] width 332 height 77
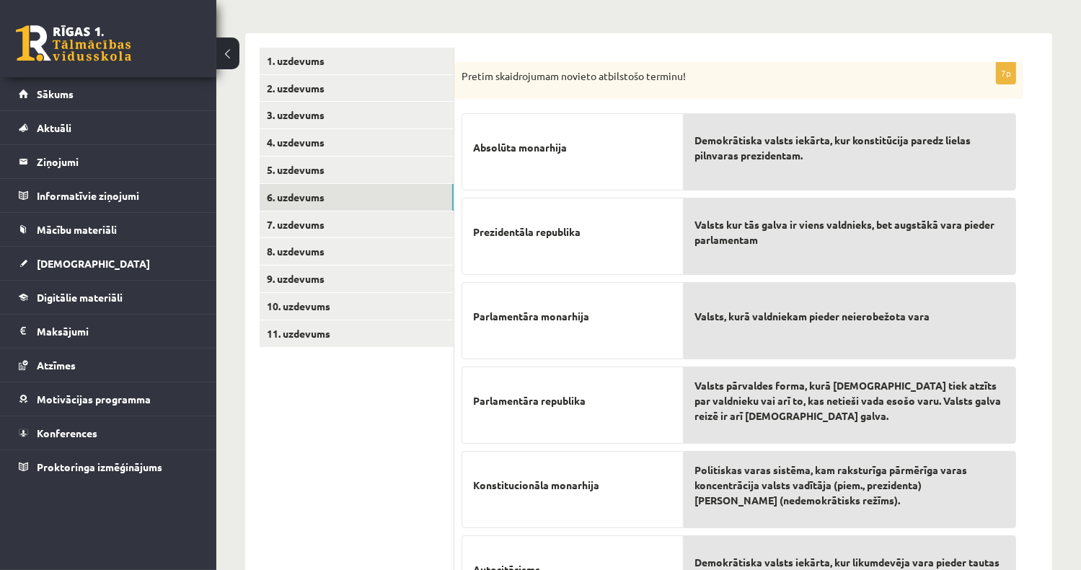
click at [652, 164] on p "Absolūta monarhija" at bounding box center [572, 147] width 199 height 45
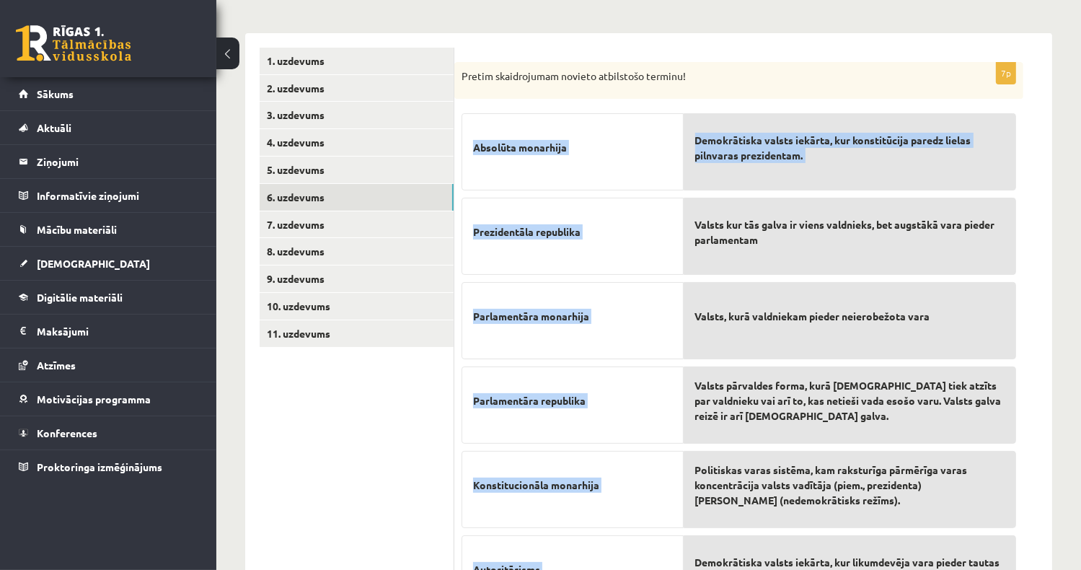
drag, startPoint x: 652, startPoint y: 164, endPoint x: 782, endPoint y: 177, distance: 130.5
click at [782, 177] on fieldset "Absolūta monarhija Prezidentāla republika Parlamentāra monarhija Parlamentāra r…" at bounding box center [738, 401] width 554 height 591
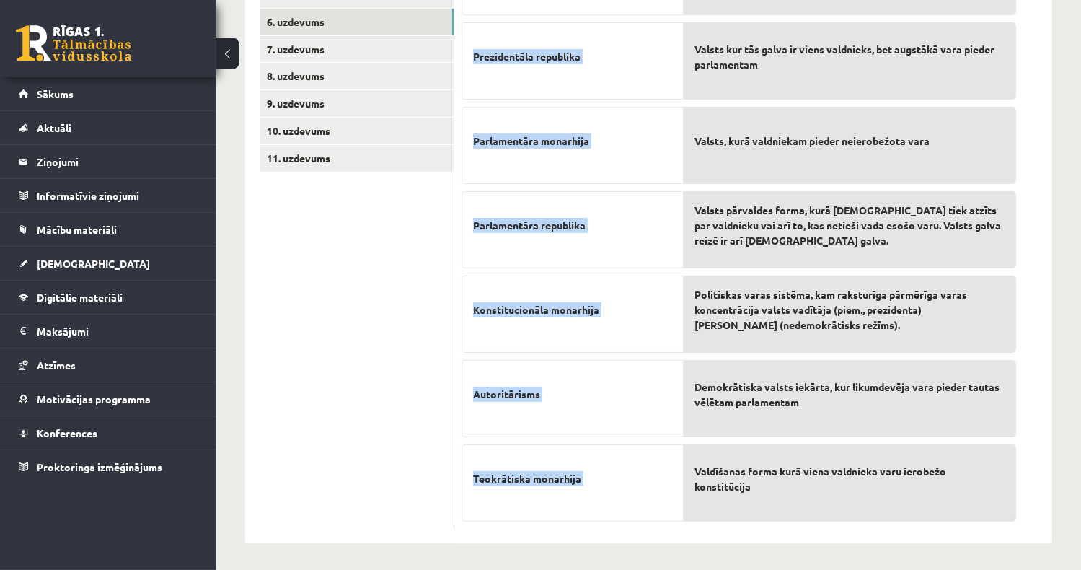
scroll to position [98, 0]
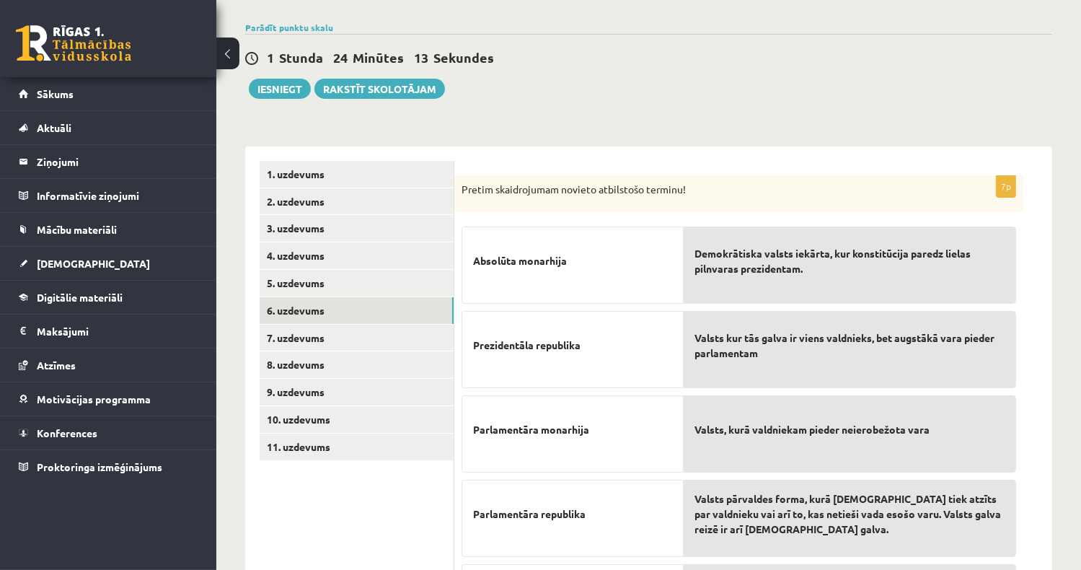
click at [341, 505] on ul "1. uzdevums 2. uzdevums 3. uzdevums 4. uzdevums 5. uzdevums 6. uzdevums 7. uzde…" at bounding box center [357, 489] width 195 height 657
click at [337, 338] on link "7. uzdevums" at bounding box center [357, 337] width 194 height 27
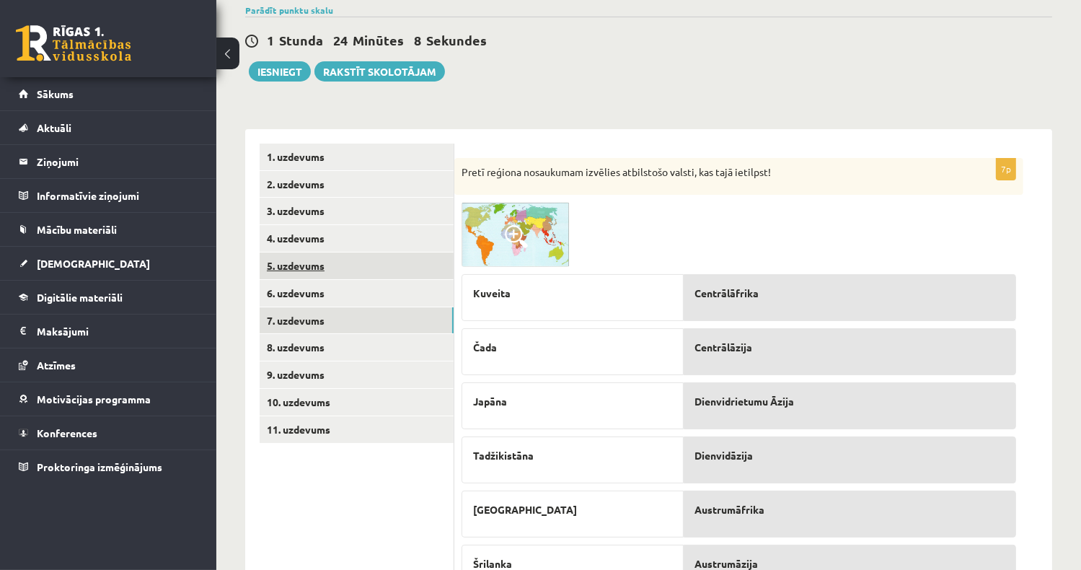
scroll to position [0, 0]
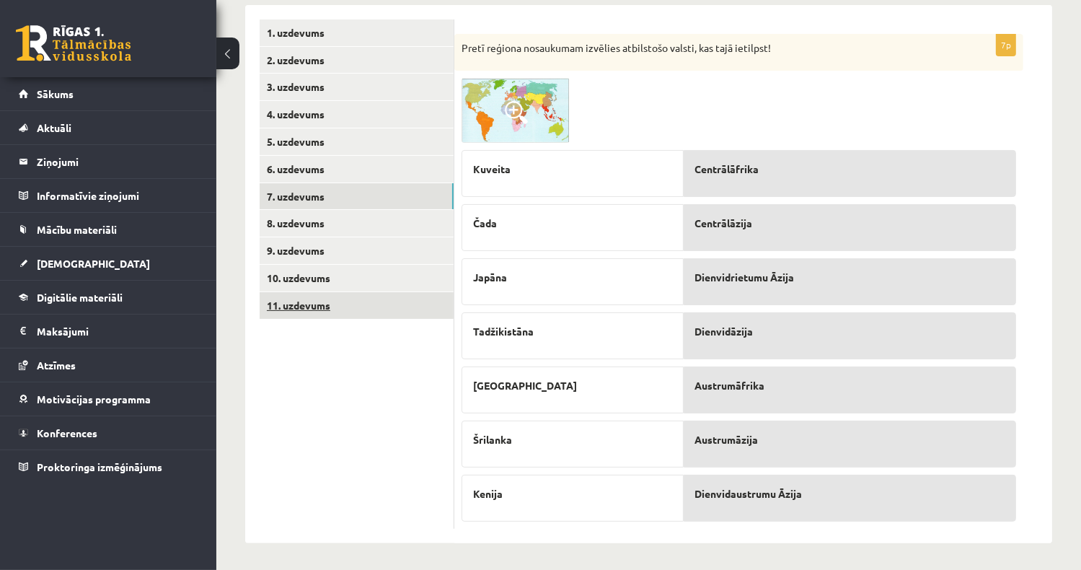
click at [331, 307] on link "11. uzdevums" at bounding box center [357, 305] width 194 height 27
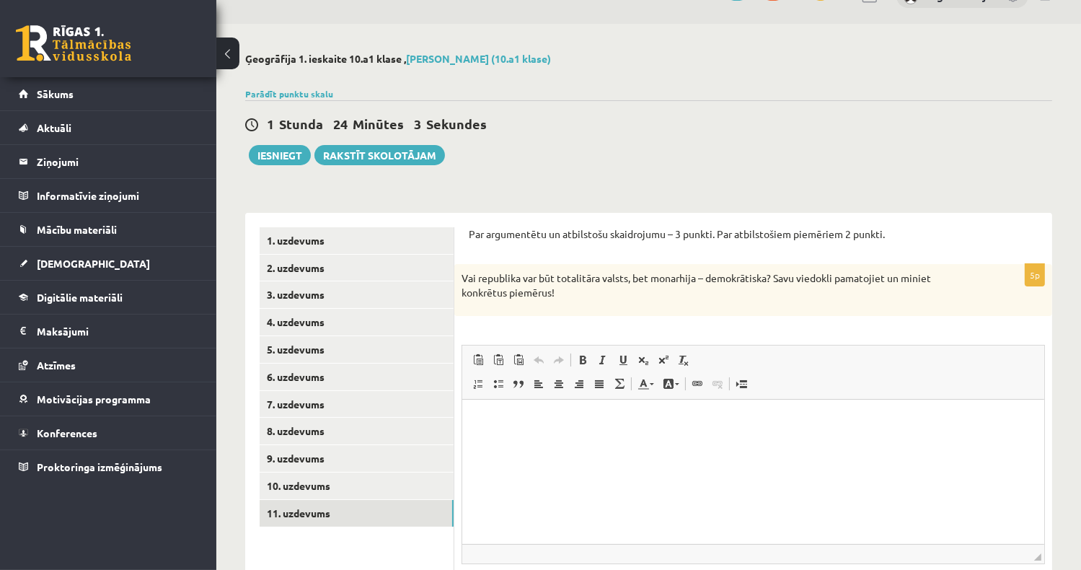
scroll to position [104, 0]
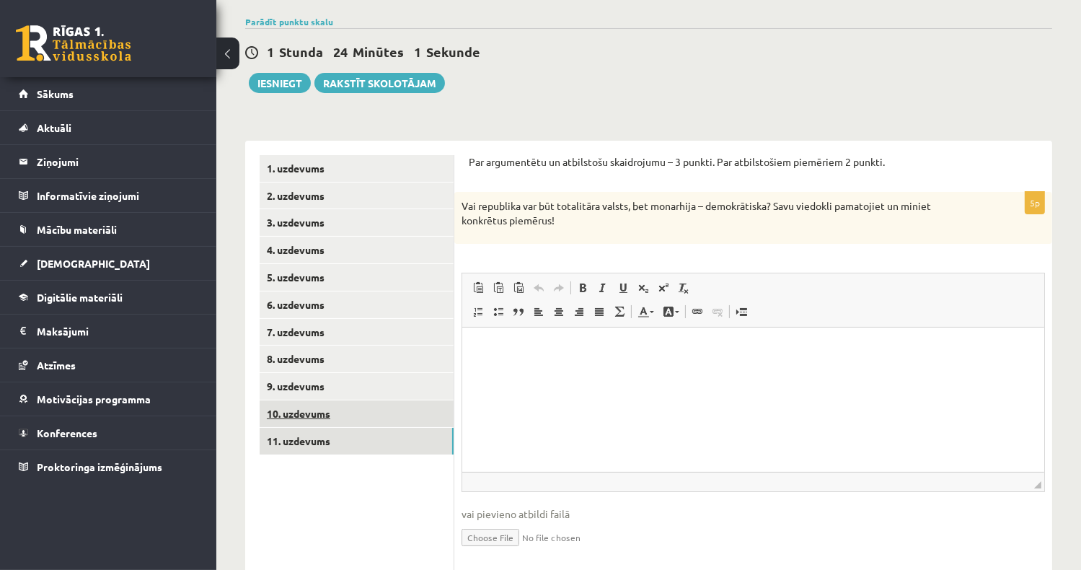
click at [314, 417] on link "10. uzdevums" at bounding box center [357, 413] width 194 height 27
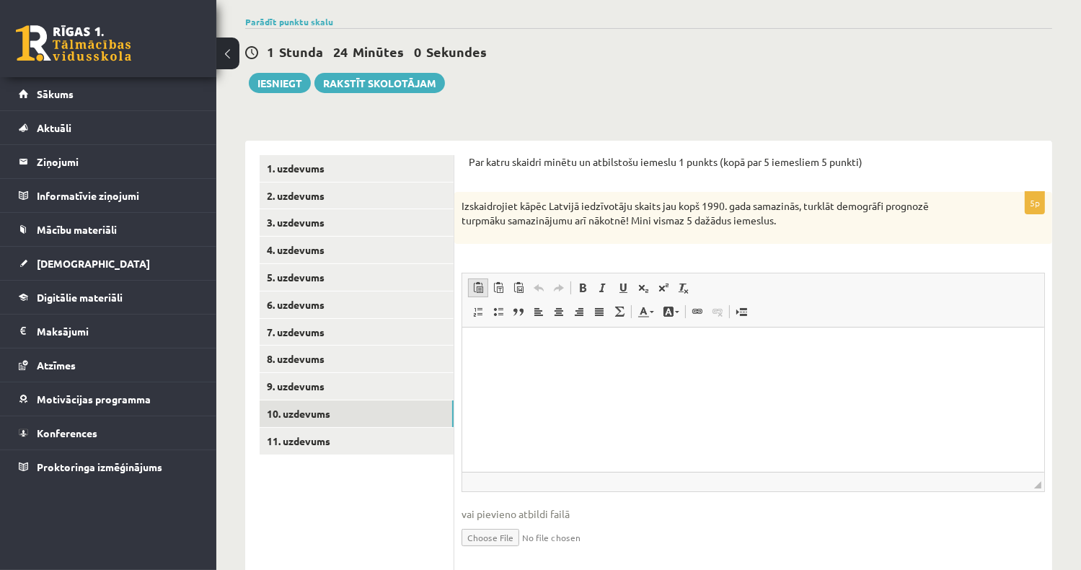
scroll to position [0, 0]
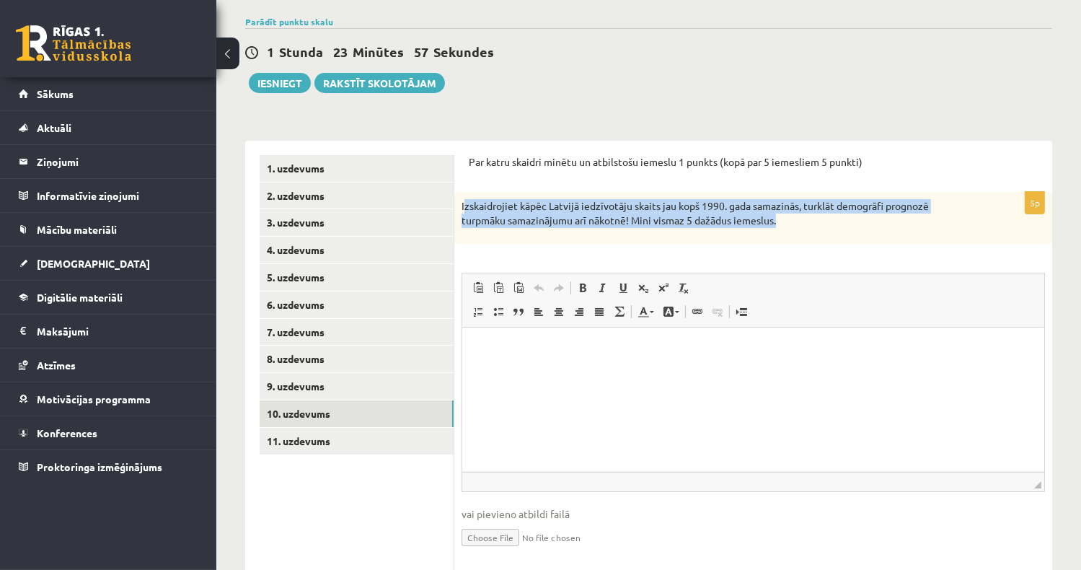
drag, startPoint x: 466, startPoint y: 203, endPoint x: 793, endPoint y: 213, distance: 327.5
click at [793, 213] on p "Izskaidrojiet kāpēc Latvijā iedzīvotāju skaits jau kopš 1990. gada samazinās, t…" at bounding box center [716, 213] width 511 height 28
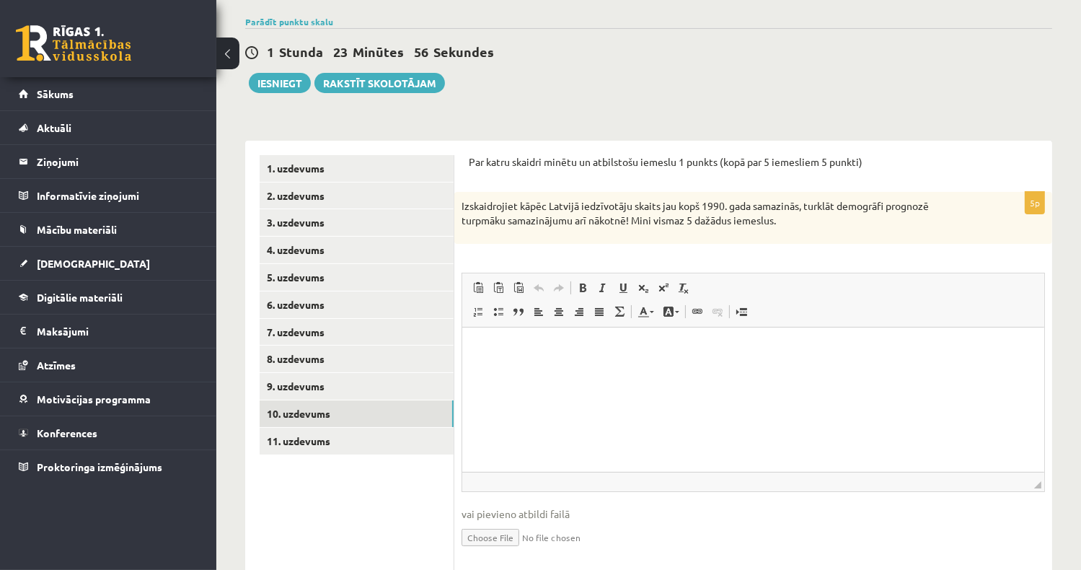
click at [459, 202] on div "Izskaidrojiet kāpēc Latvijā iedzīvotāju skaits jau kopš 1990. gada samazinās, t…" at bounding box center [753, 217] width 598 height 51
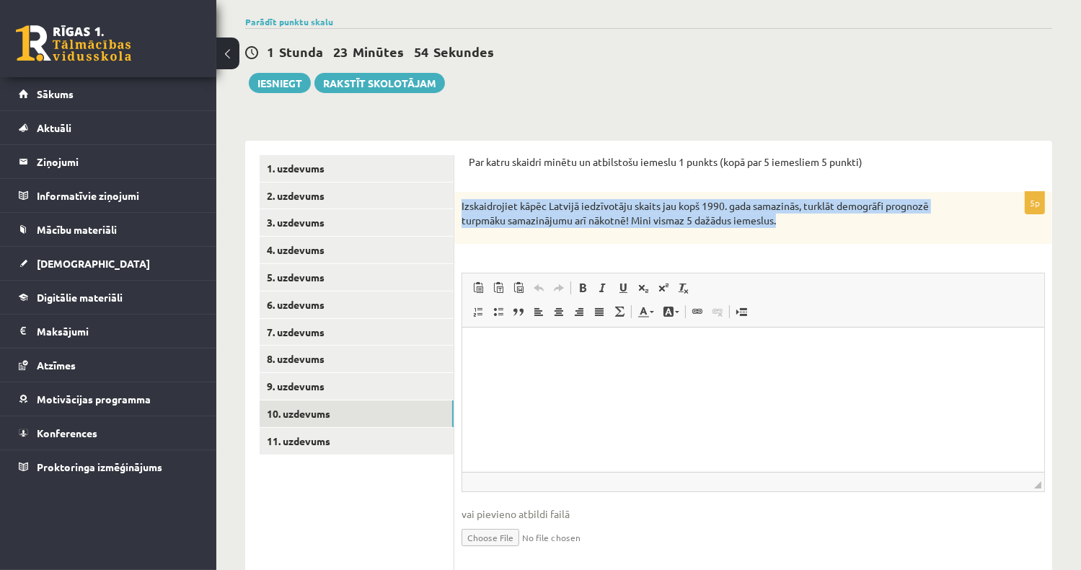
drag, startPoint x: 459, startPoint y: 203, endPoint x: 841, endPoint y: 224, distance: 382.0
click at [841, 224] on div "Izskaidrojiet kāpēc Latvijā iedzīvotāju skaits jau kopš 1990. gada samazinās, t…" at bounding box center [753, 217] width 598 height 51
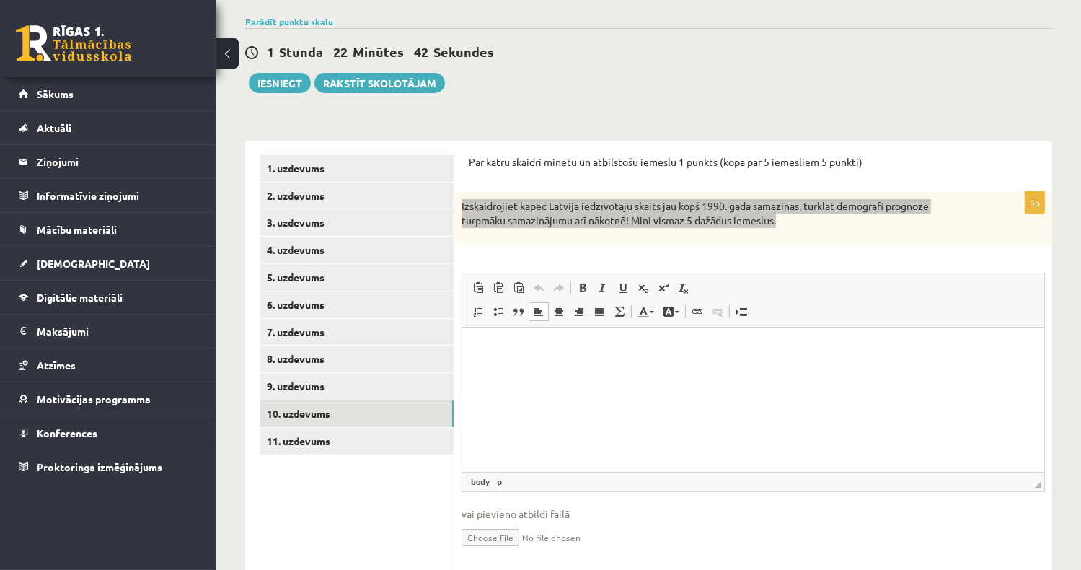
drag, startPoint x: 492, startPoint y: 357, endPoint x: 474, endPoint y: 376, distance: 26.5
drag, startPoint x: 474, startPoint y: 376, endPoint x: 784, endPoint y: 363, distance: 309.6
drag, startPoint x: 784, startPoint y: 363, endPoint x: 575, endPoint y: 360, distance: 208.4
click at [575, 360] on html at bounding box center [752, 349] width 582 height 44
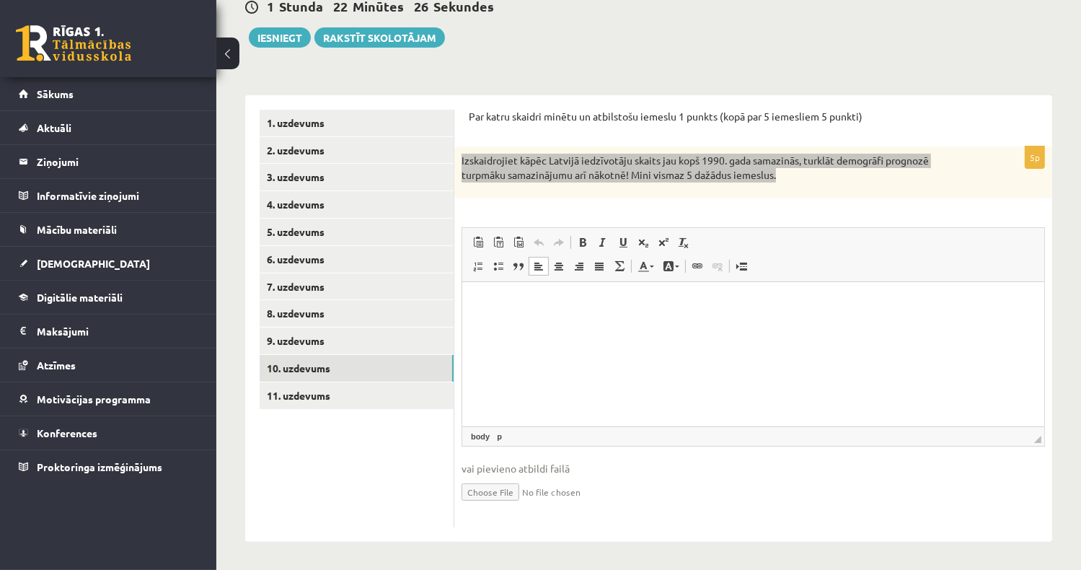
drag, startPoint x: 542, startPoint y: 340, endPoint x: 543, endPoint y: 327, distance: 13.0
click at [542, 325] on html at bounding box center [752, 303] width 582 height 44
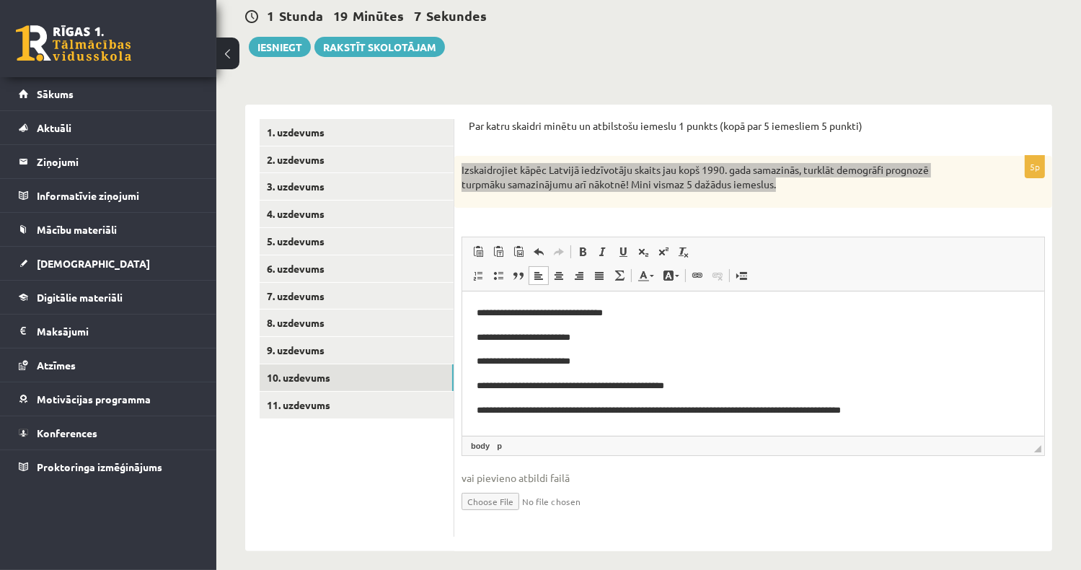
scroll to position [144, 0]
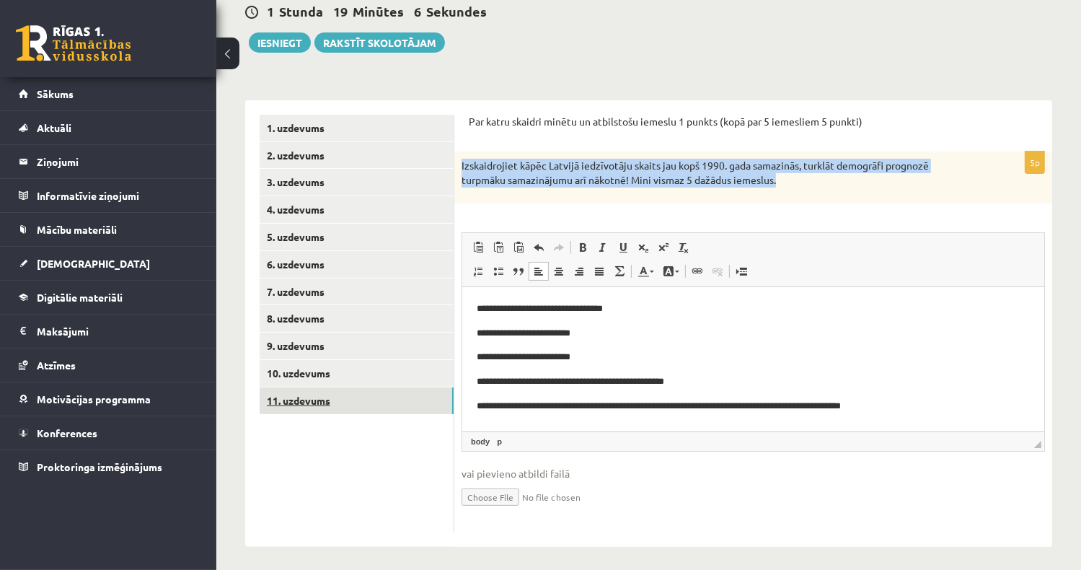
click at [329, 401] on link "11. uzdevums" at bounding box center [357, 400] width 194 height 27
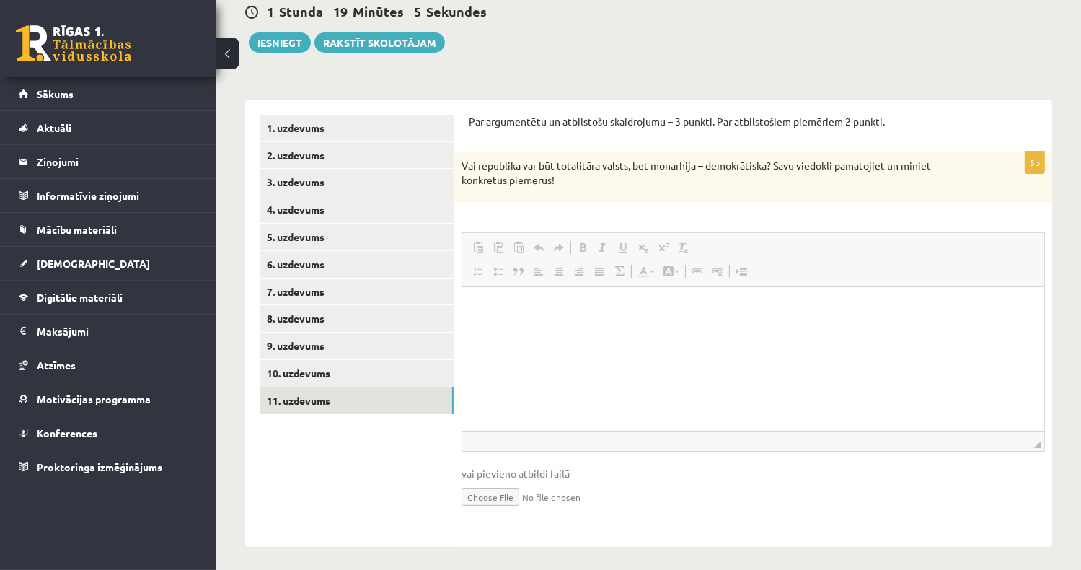
scroll to position [0, 0]
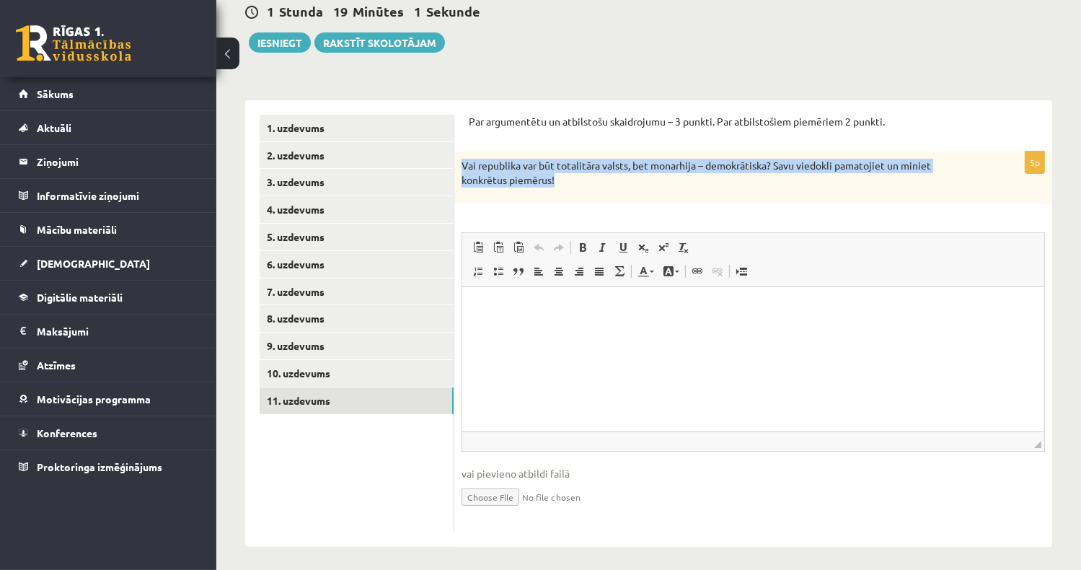
drag, startPoint x: 461, startPoint y: 164, endPoint x: 946, endPoint y: 177, distance: 484.7
click at [946, 177] on p "Vai republika var būt totalitāra valsts, bet monarhija – demokrātiska? Savu vie…" at bounding box center [716, 173] width 511 height 28
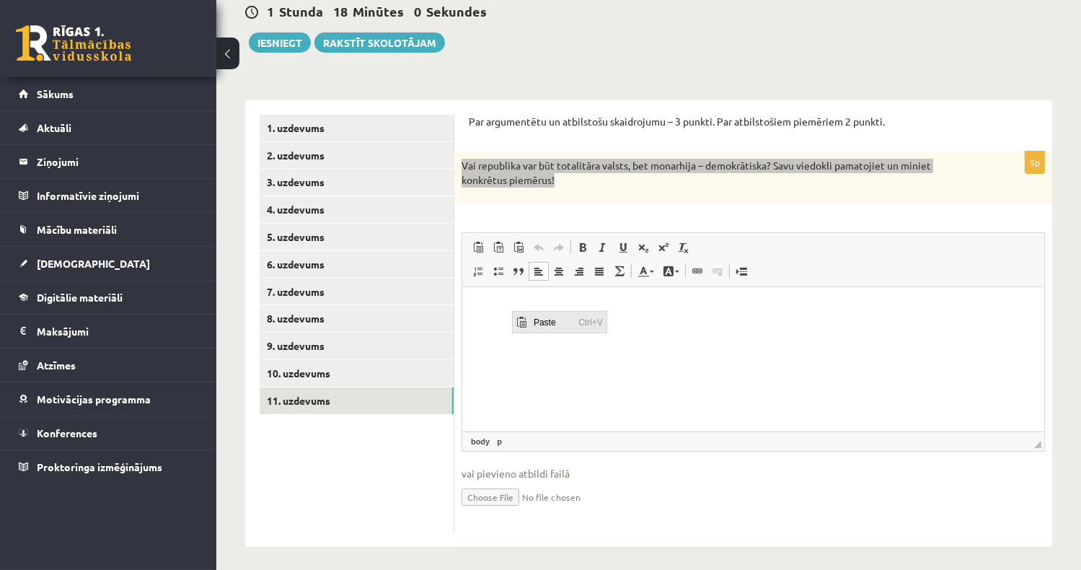
click at [536, 322] on span "Paste" at bounding box center [551, 321] width 45 height 21
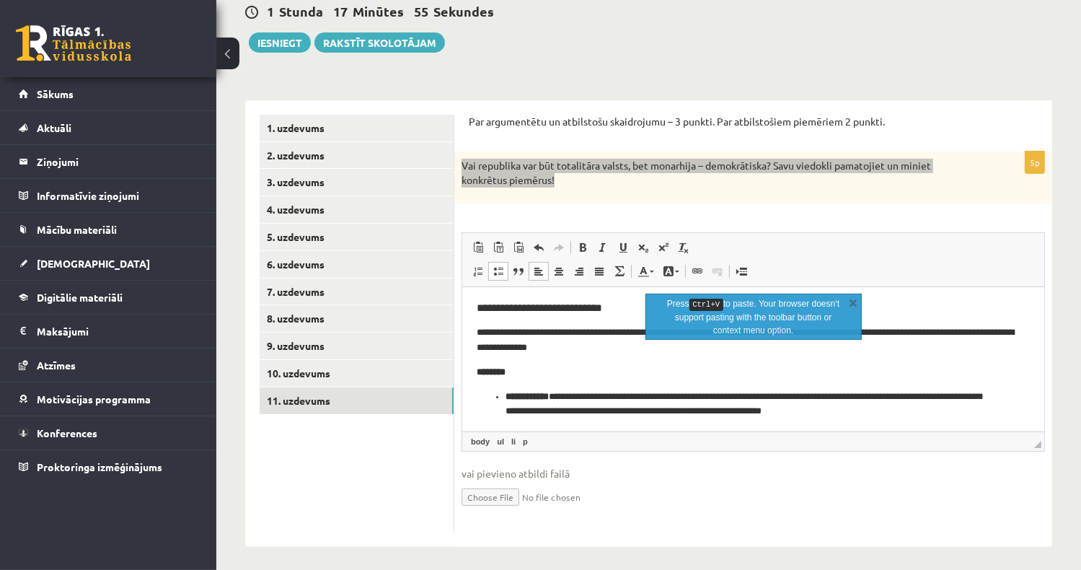
scroll to position [2, 0]
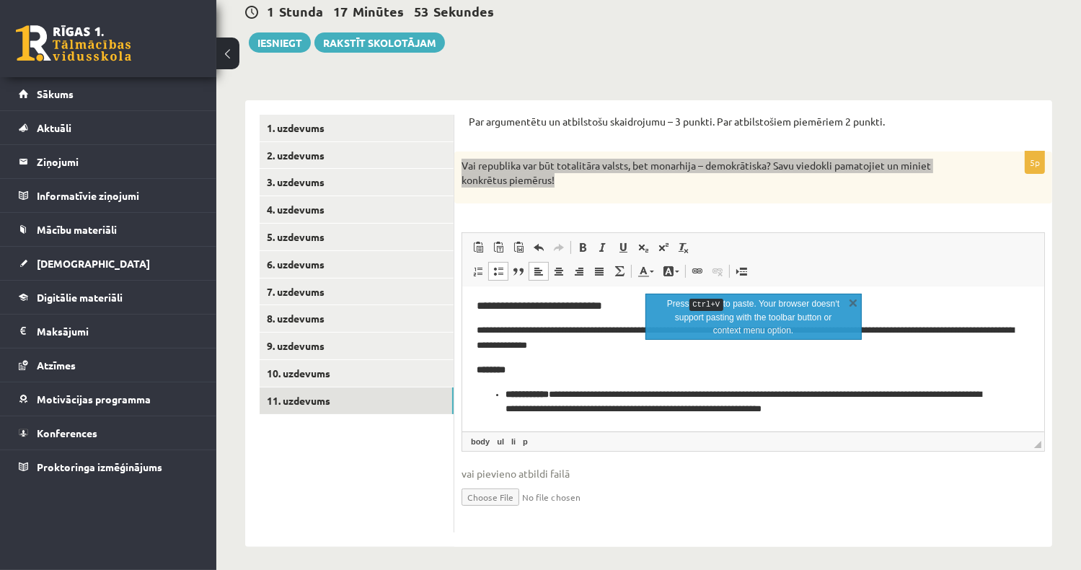
click at [473, 328] on html "**********" at bounding box center [752, 357] width 582 height 146
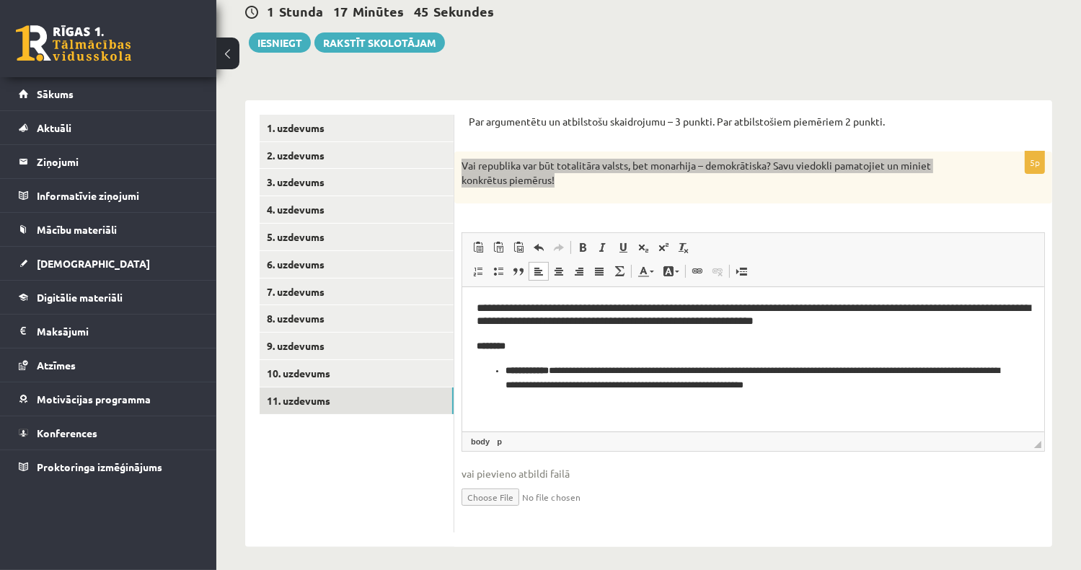
scroll to position [0, 0]
click at [617, 306] on h3 "**********" at bounding box center [753, 314] width 554 height 27
click at [779, 306] on h3 "**********" at bounding box center [753, 314] width 554 height 27
click at [802, 307] on h3 "**********" at bounding box center [753, 314] width 554 height 27
click at [522, 348] on p "********" at bounding box center [752, 345] width 553 height 15
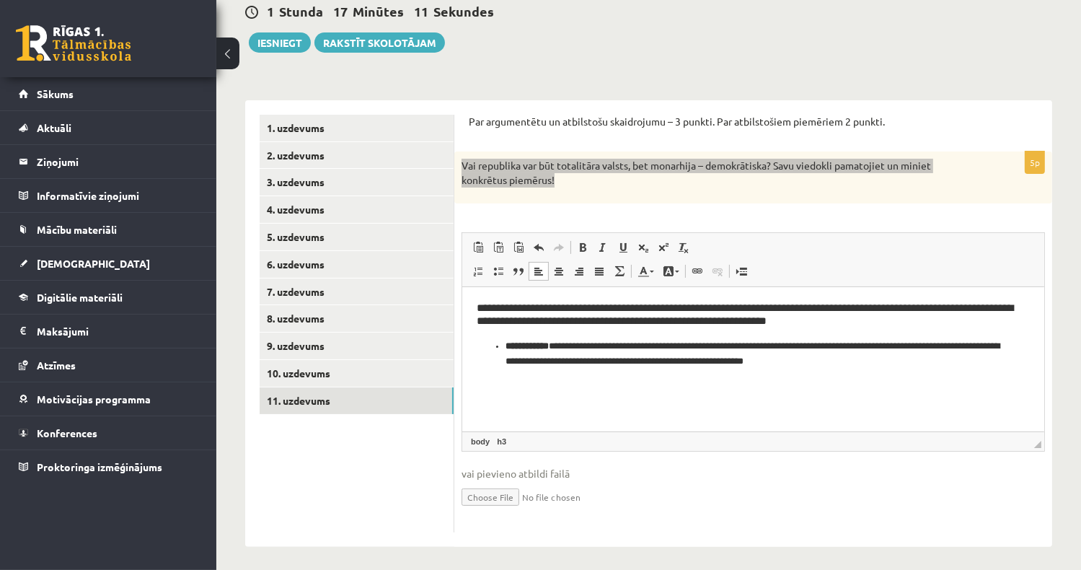
click at [499, 343] on ul "**********" at bounding box center [752, 353] width 553 height 30
drag, startPoint x: 534, startPoint y: 347, endPoint x: 478, endPoint y: 344, distance: 56.3
click at [478, 344] on p "**********" at bounding box center [753, 353] width 554 height 30
click at [779, 359] on p "**********" at bounding box center [753, 353] width 554 height 30
click at [473, 343] on html "**********" at bounding box center [752, 346] width 582 height 120
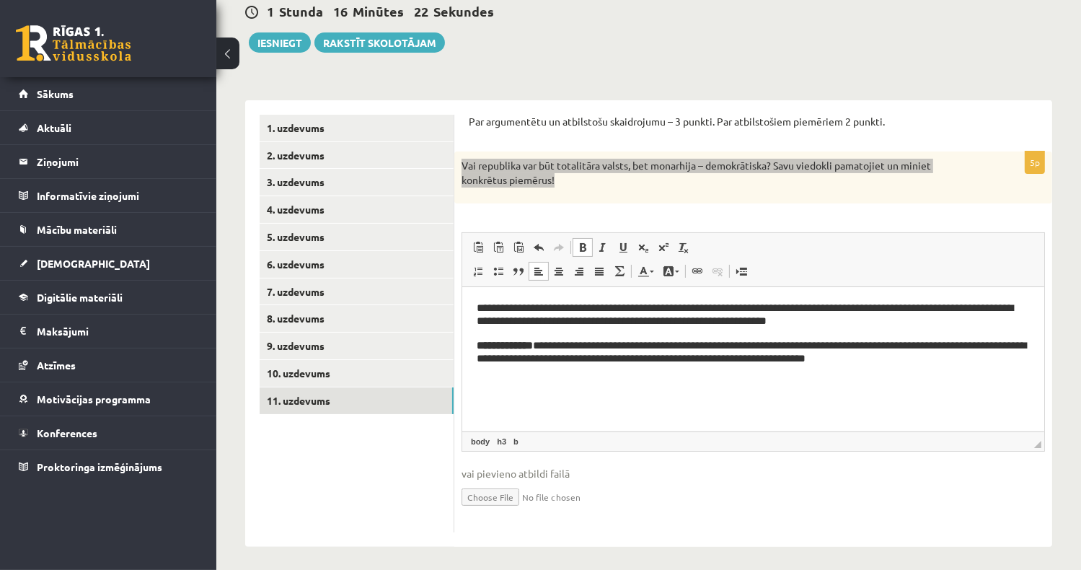
click at [935, 363] on h3 "**********" at bounding box center [753, 351] width 554 height 27
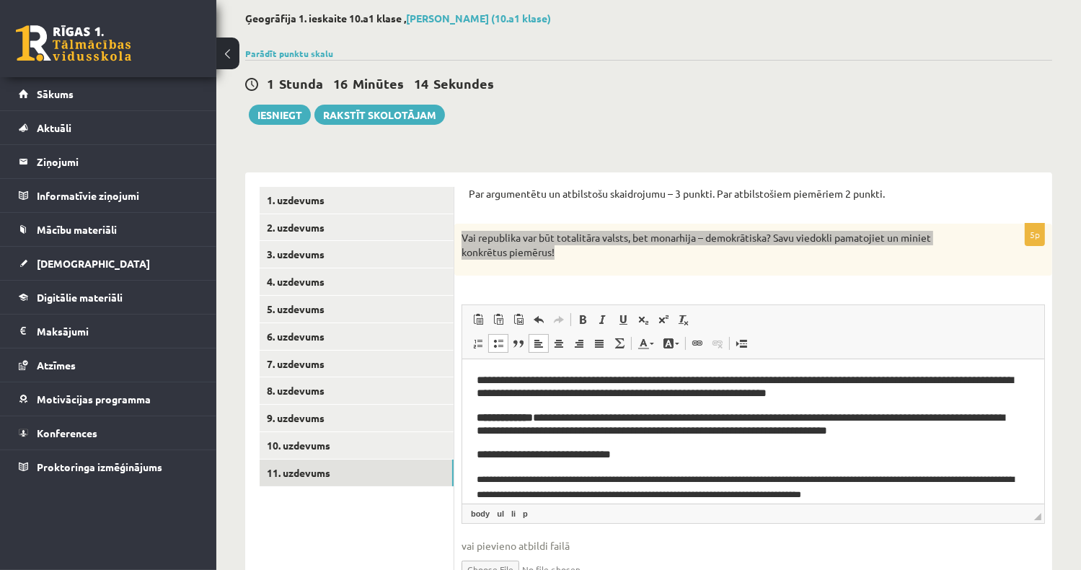
click at [473, 451] on html "**********" at bounding box center [752, 480] width 582 height 245
click at [474, 479] on html "**********" at bounding box center [752, 480] width 582 height 245
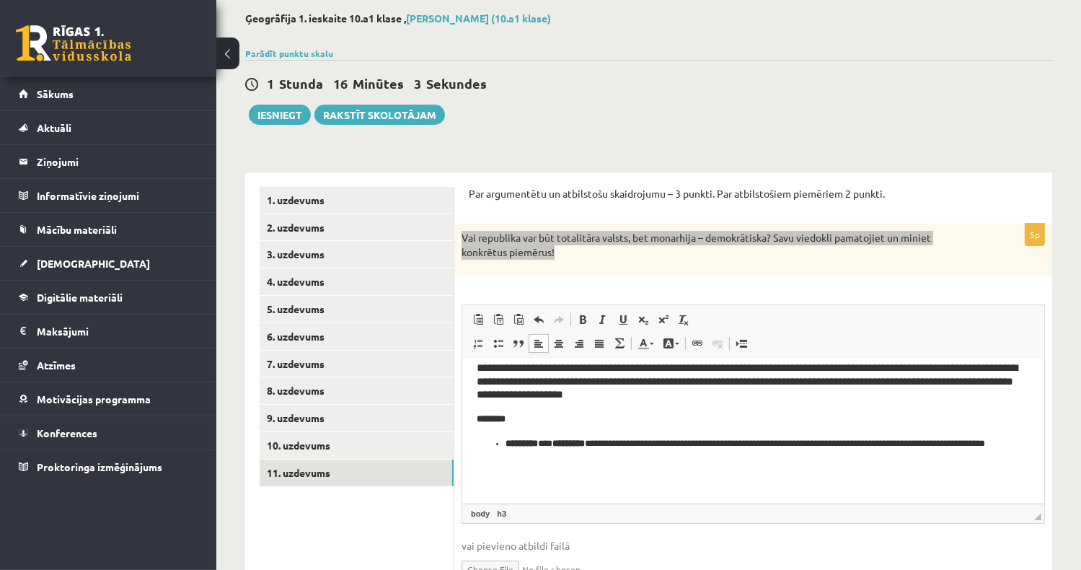
scroll to position [88, 0]
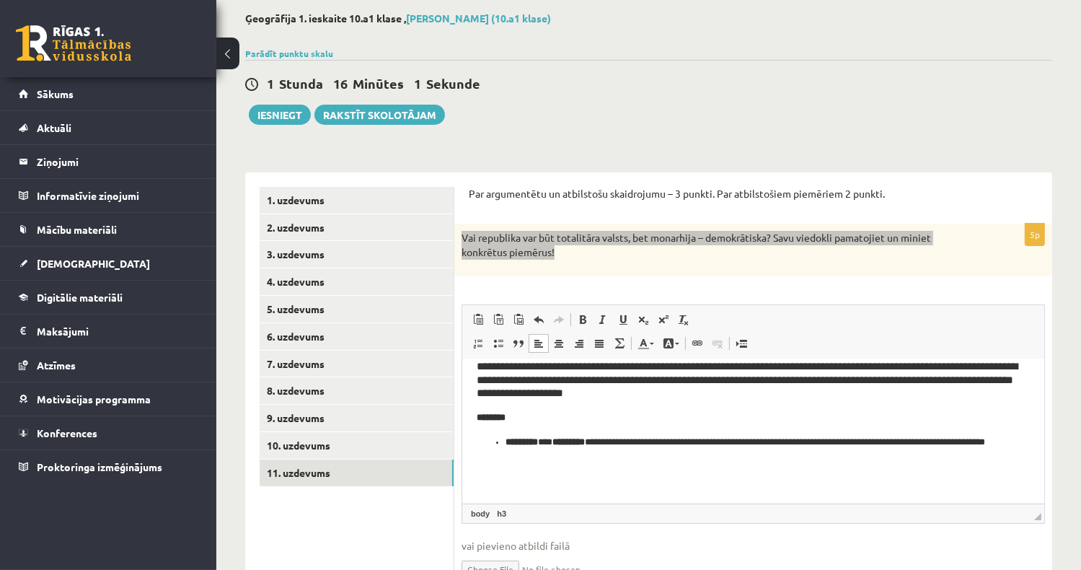
click at [505, 446] on strong "*********" at bounding box center [521, 440] width 32 height 9
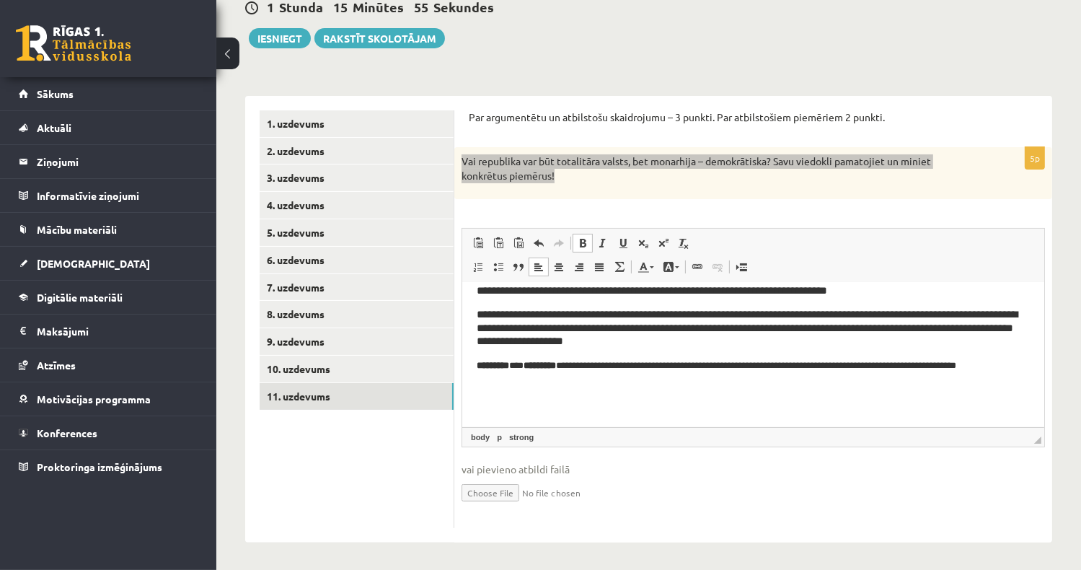
scroll to position [149, 0]
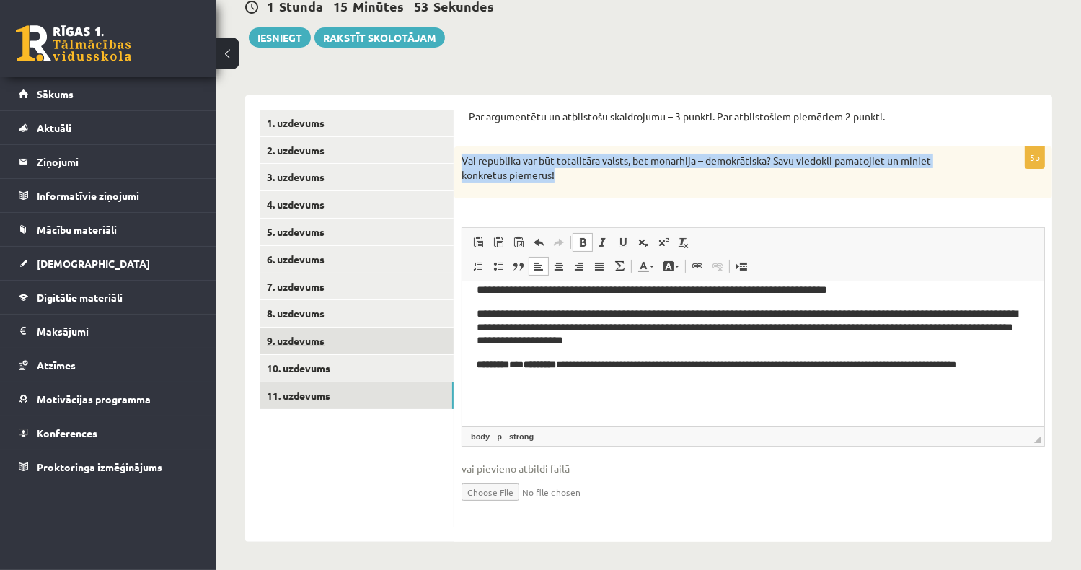
click at [317, 335] on link "9. uzdevums" at bounding box center [357, 340] width 194 height 27
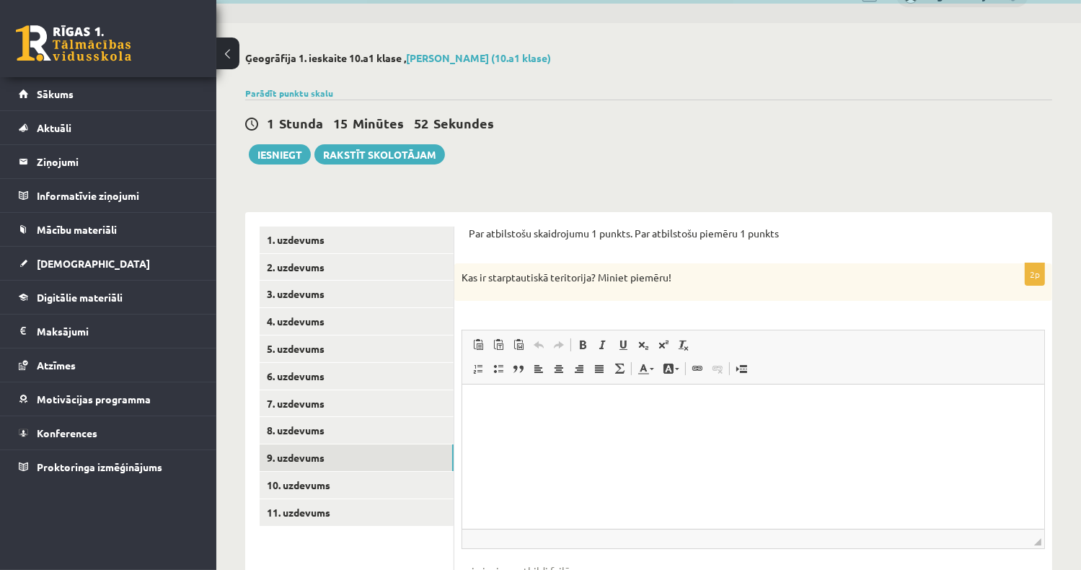
scroll to position [0, 0]
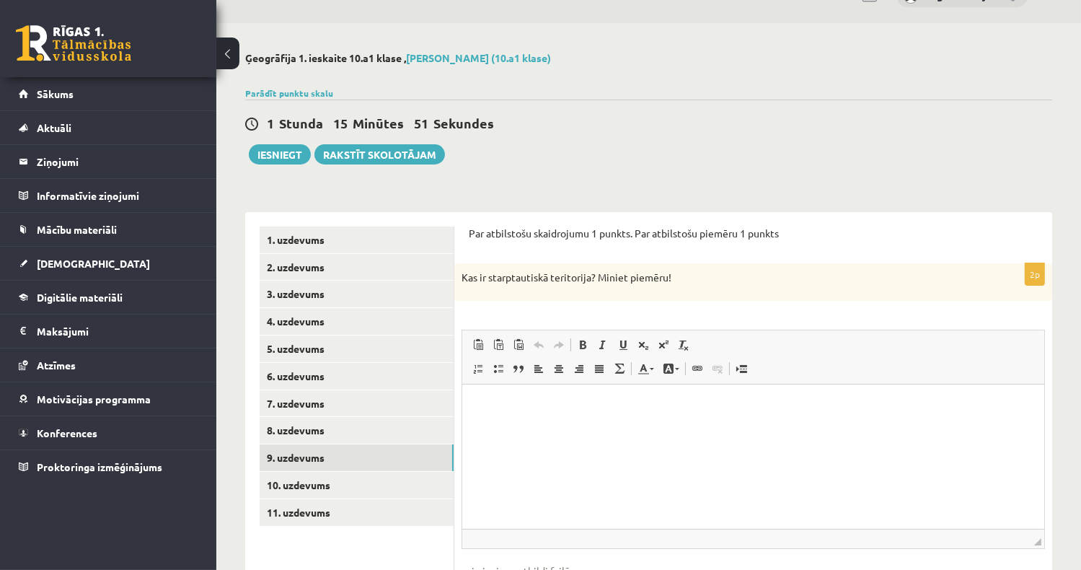
drag, startPoint x: 462, startPoint y: 272, endPoint x: 684, endPoint y: 283, distance: 221.7
click at [684, 283] on p "Kas ir starptautiskā teritorija? Miniet piemēru!" at bounding box center [716, 277] width 511 height 14
drag, startPoint x: 684, startPoint y: 283, endPoint x: 621, endPoint y: 278, distance: 63.0
click at [522, 428] on html at bounding box center [752, 406] width 582 height 44
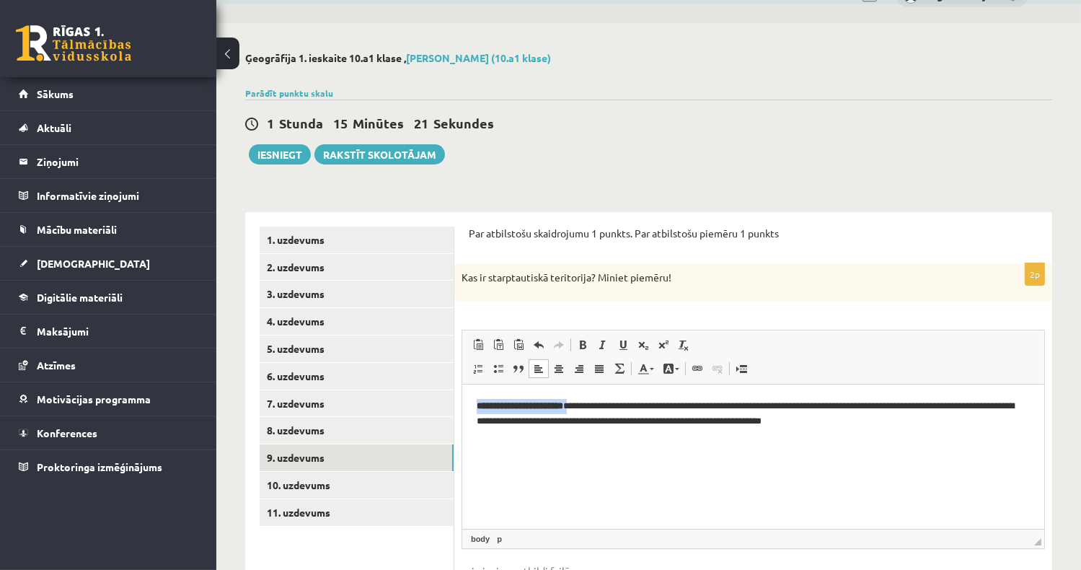
drag, startPoint x: 577, startPoint y: 406, endPoint x: 464, endPoint y: 389, distance: 114.4
click at [464, 389] on html "**********" at bounding box center [752, 413] width 582 height 59
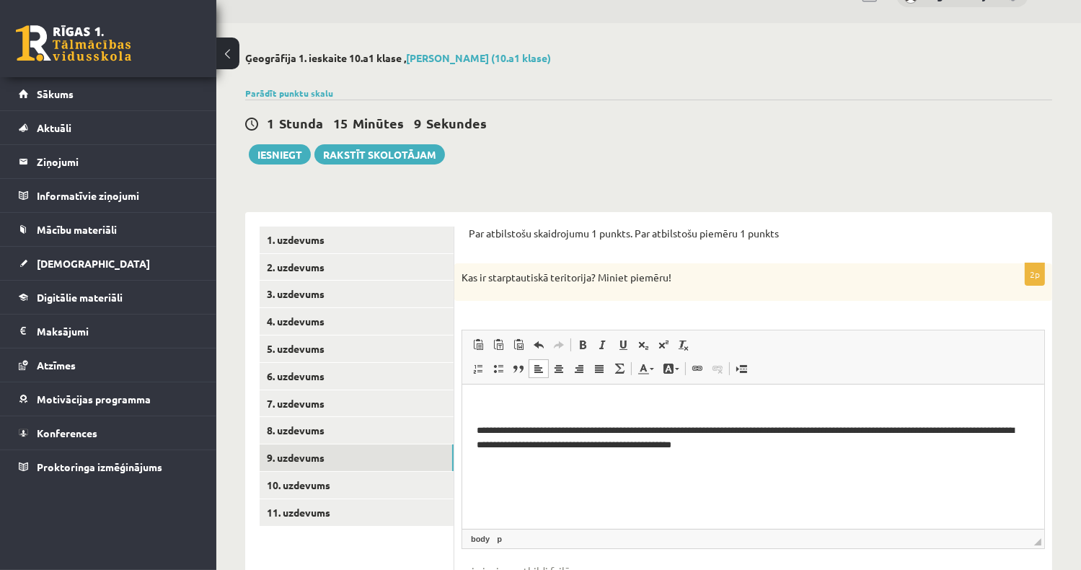
click at [782, 452] on p "**********" at bounding box center [753, 438] width 554 height 30
click at [480, 426] on p "**********" at bounding box center [753, 438] width 554 height 30
click at [473, 428] on html "**********" at bounding box center [752, 425] width 582 height 83
click at [844, 444] on p "**********" at bounding box center [753, 438] width 554 height 30
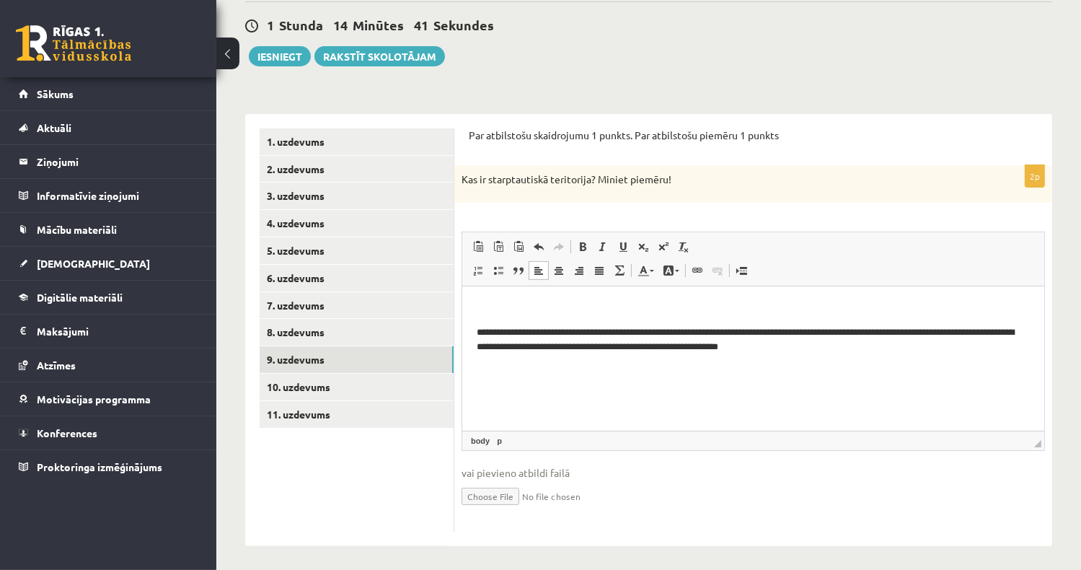
scroll to position [135, 0]
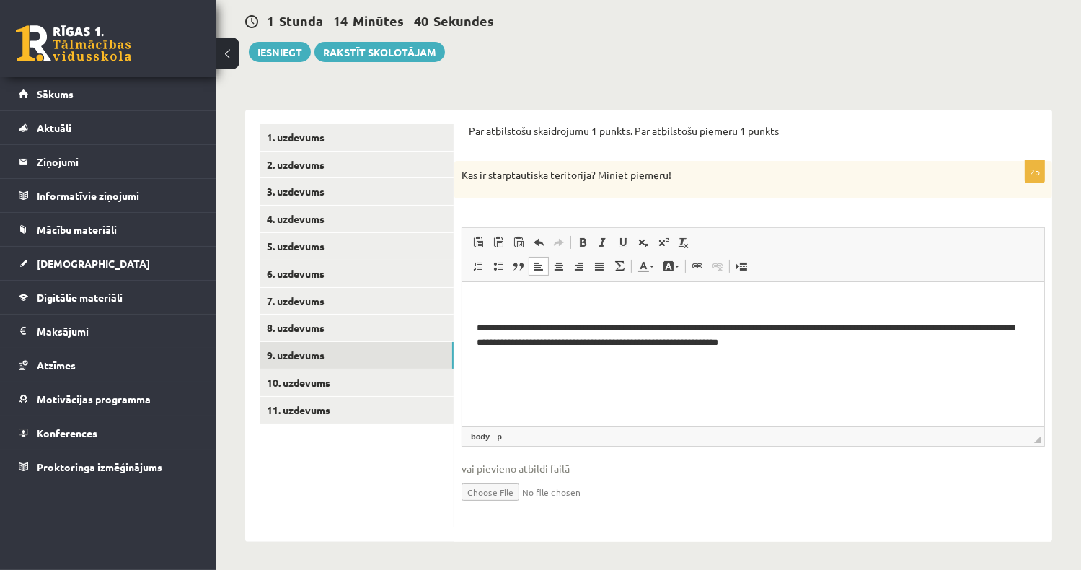
click at [851, 347] on p "**********" at bounding box center [753, 335] width 554 height 30
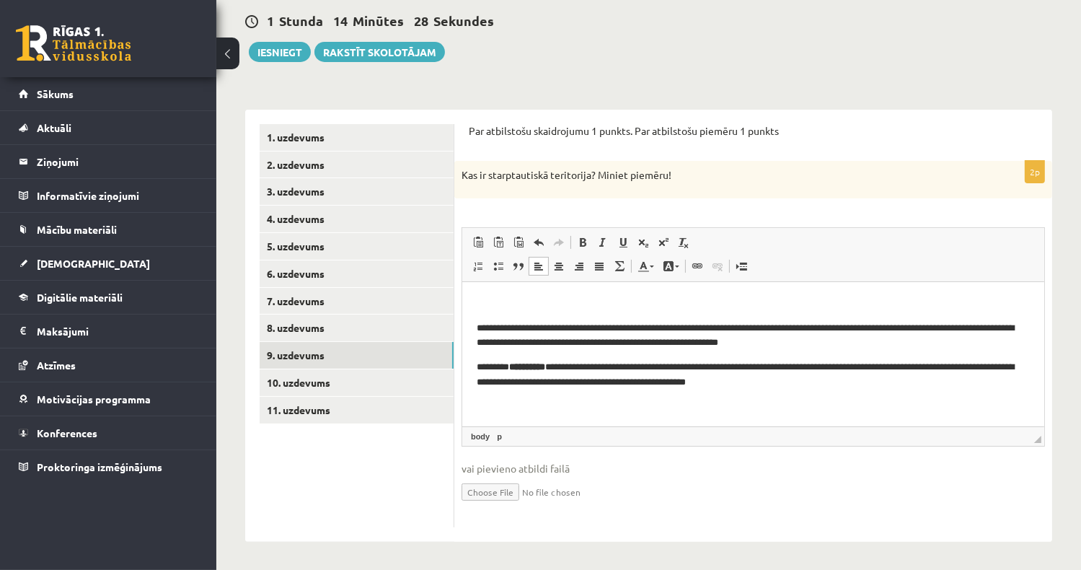
click at [562, 371] on p "**********" at bounding box center [753, 374] width 554 height 30
click at [343, 325] on link "8. uzdevums" at bounding box center [357, 327] width 194 height 27
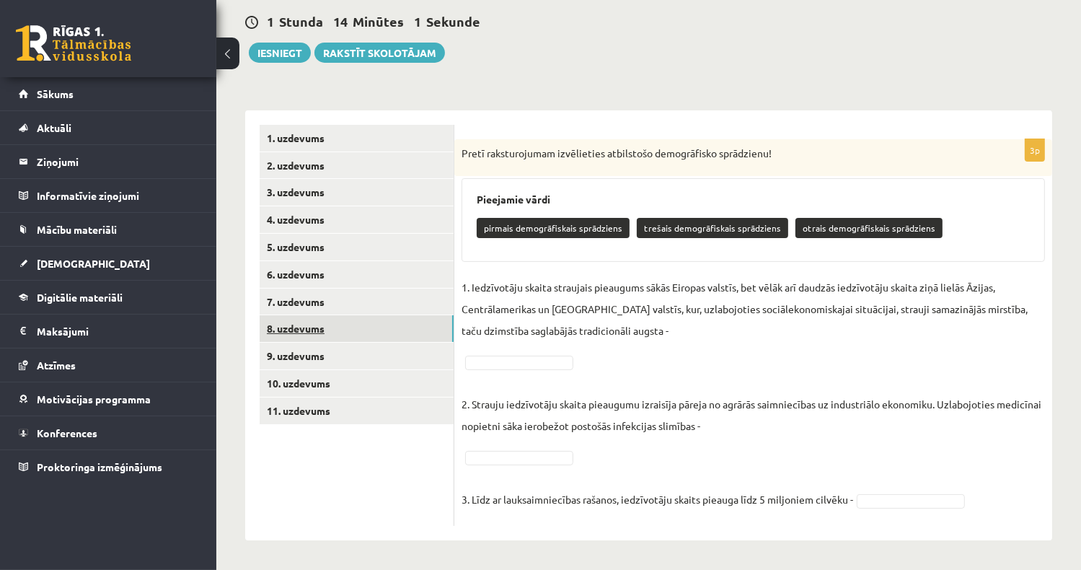
scroll to position [133, 0]
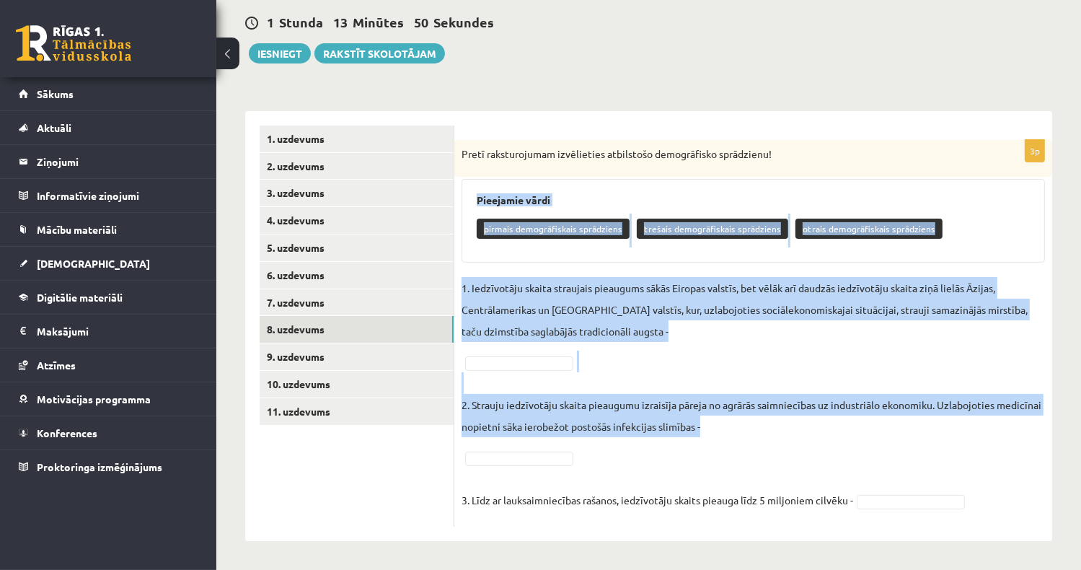
drag, startPoint x: 472, startPoint y: 194, endPoint x: 854, endPoint y: 438, distance: 452.7
click at [854, 438] on div "3p Pretī raksturojumam izvēlieties atbilstošo demogrāfisko sprādzienu! Pieejami…" at bounding box center [753, 333] width 598 height 386
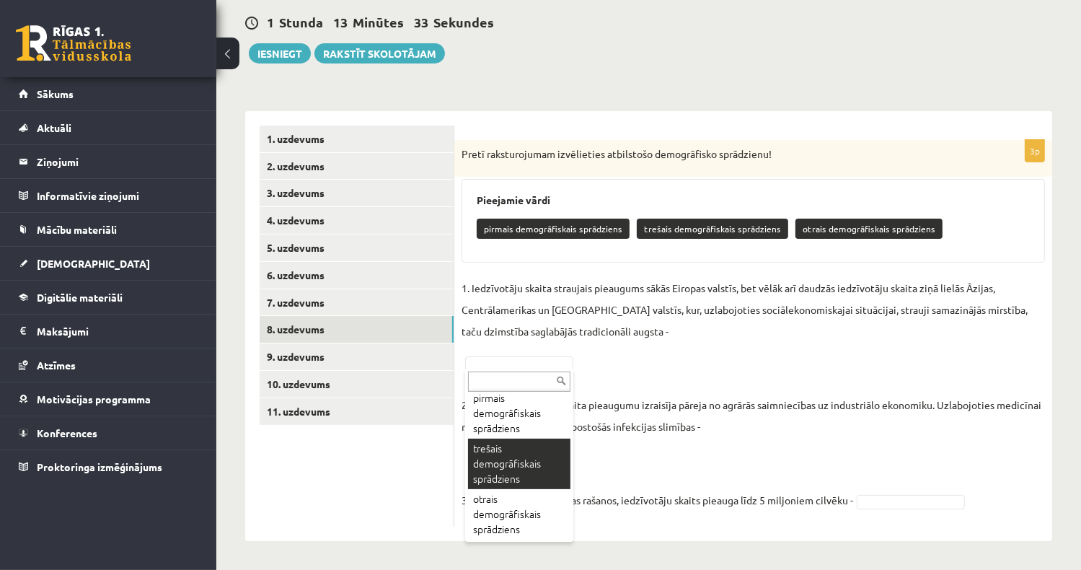
scroll to position [27, 0]
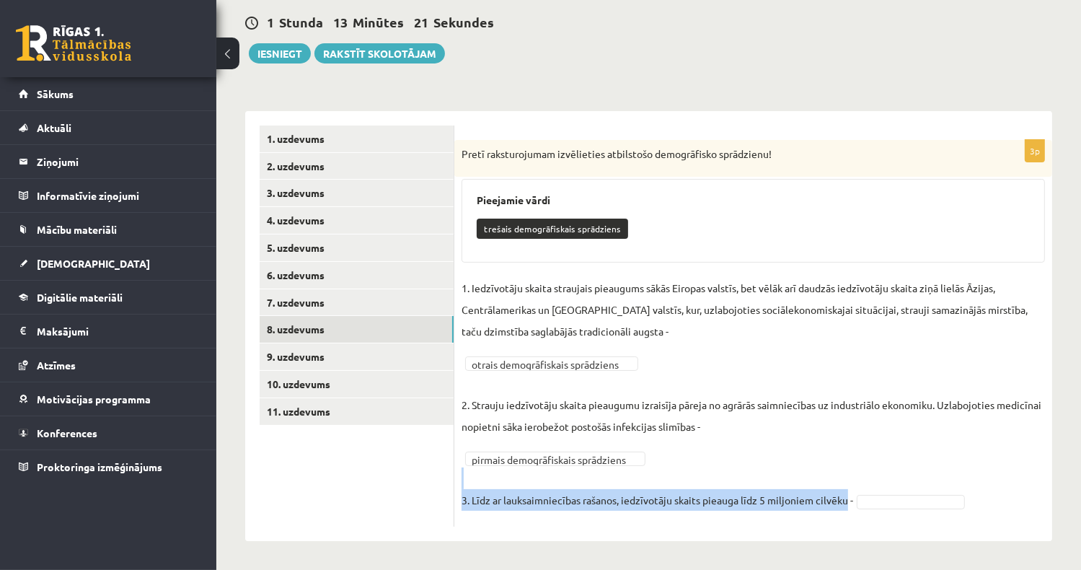
drag, startPoint x: 459, startPoint y: 498, endPoint x: 849, endPoint y: 490, distance: 389.4
click at [849, 490] on div "**********" at bounding box center [753, 333] width 598 height 386
drag, startPoint x: 849, startPoint y: 490, endPoint x: 795, endPoint y: 497, distance: 54.5
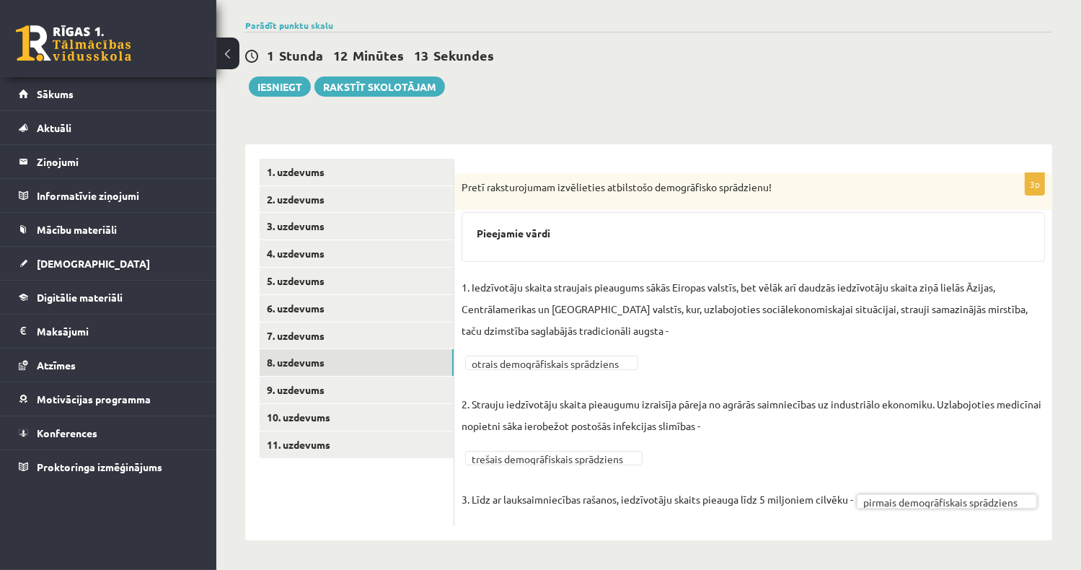
scroll to position [100, 0]
click at [332, 335] on link "7. uzdevums" at bounding box center [357, 336] width 194 height 27
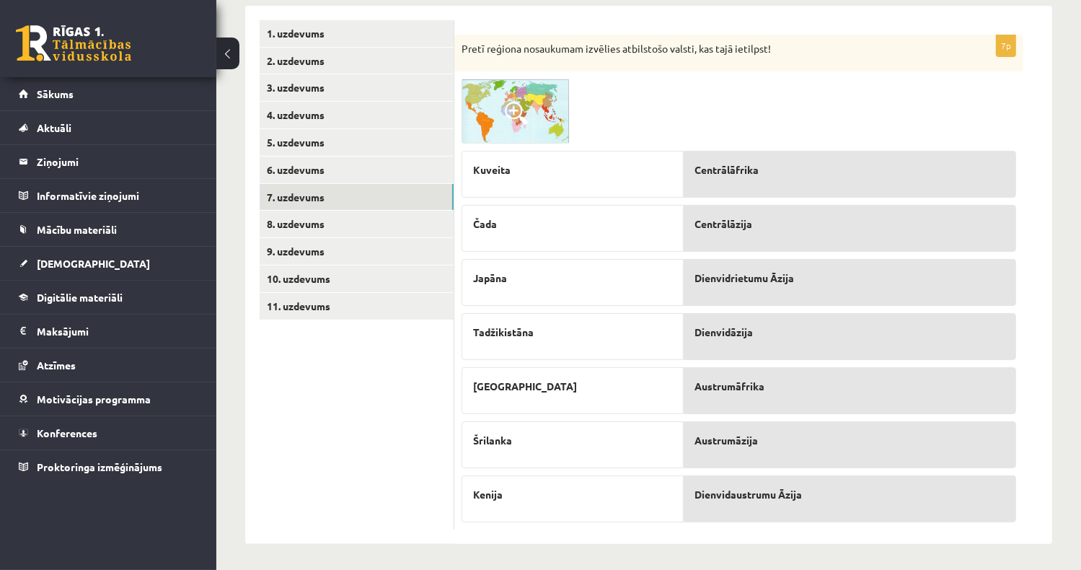
scroll to position [239, 0]
click at [720, 335] on span "Dienvidāzija" at bounding box center [724, 331] width 58 height 15
click at [573, 368] on div "Laosa" at bounding box center [572, 389] width 222 height 47
click at [574, 379] on p "Laosa" at bounding box center [572, 385] width 199 height 15
click at [520, 110] on span at bounding box center [516, 112] width 23 height 23
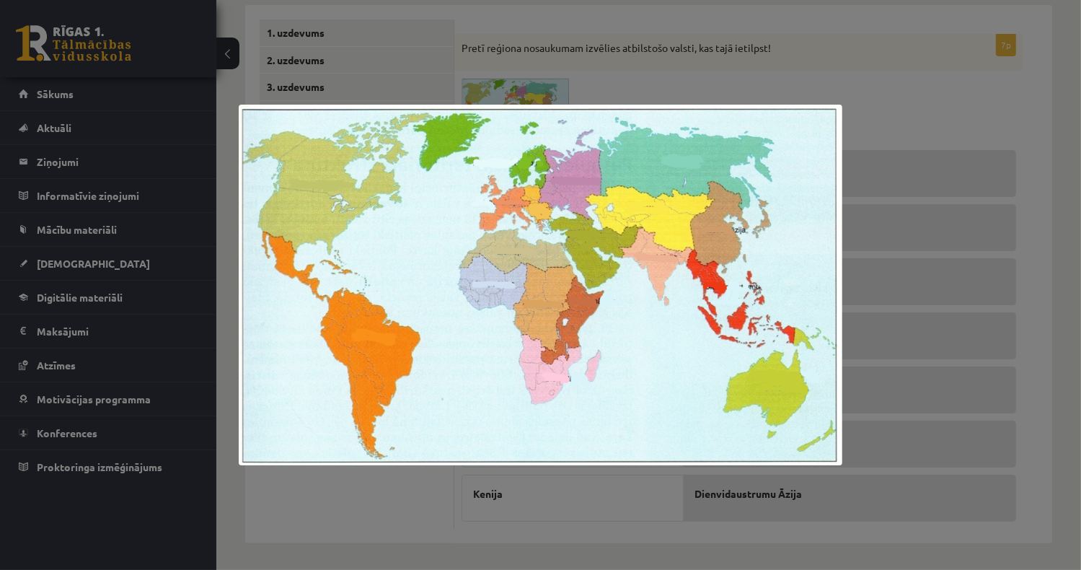
click at [637, 257] on img at bounding box center [541, 285] width 604 height 361
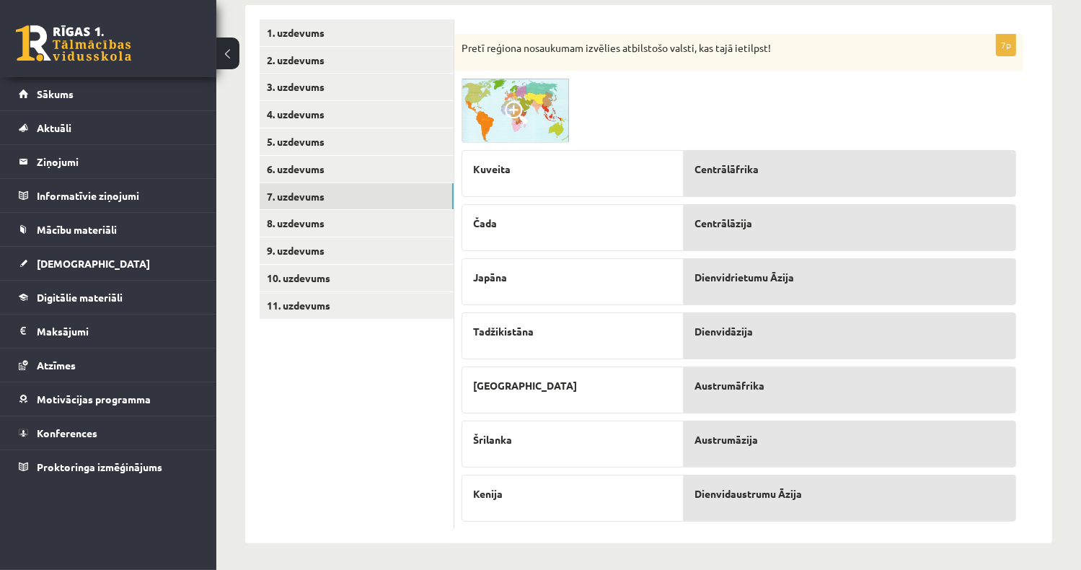
click at [729, 341] on div "Dienvidāzija" at bounding box center [850, 335] width 332 height 47
click at [629, 334] on p "Tadžikistāna" at bounding box center [572, 331] width 199 height 15
drag, startPoint x: 799, startPoint y: 174, endPoint x: 366, endPoint y: 389, distance: 483.4
click at [366, 390] on ul "1. uzdevums 2. uzdevums 3. uzdevums 4. uzdevums 5. uzdevums 6. uzdevums 7. uzde…" at bounding box center [357, 273] width 195 height 509
click at [351, 176] on link "6. uzdevums" at bounding box center [357, 169] width 194 height 27
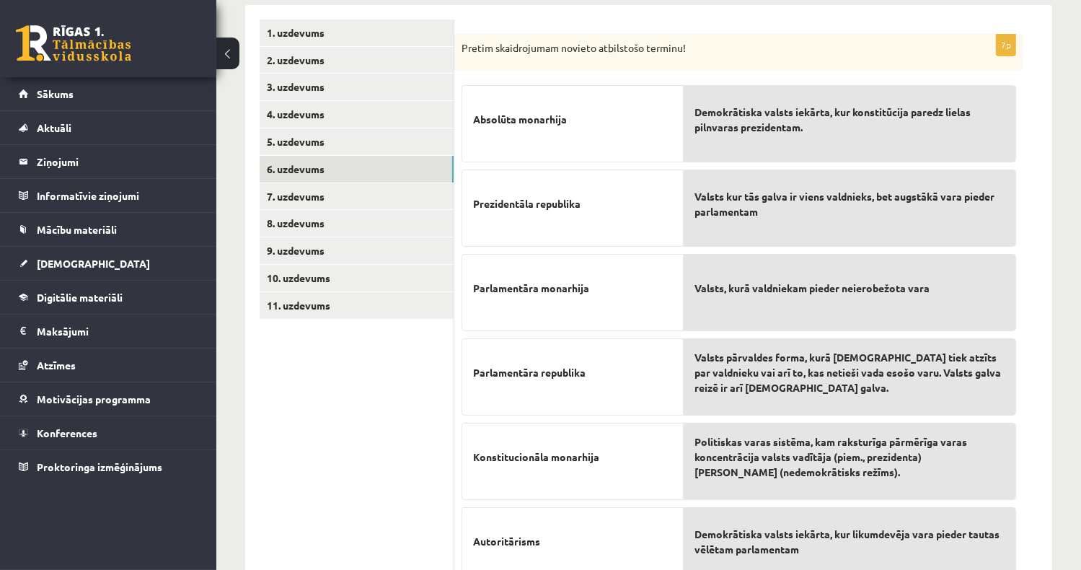
drag, startPoint x: 766, startPoint y: 130, endPoint x: 544, endPoint y: 116, distance: 223.2
drag, startPoint x: 544, startPoint y: 116, endPoint x: 591, endPoint y: 105, distance: 49.0
drag, startPoint x: 591, startPoint y: 105, endPoint x: 810, endPoint y: 220, distance: 247.7
drag, startPoint x: 810, startPoint y: 220, endPoint x: 614, endPoint y: 164, distance: 204.0
drag, startPoint x: 614, startPoint y: 164, endPoint x: 831, endPoint y: 136, distance: 218.8
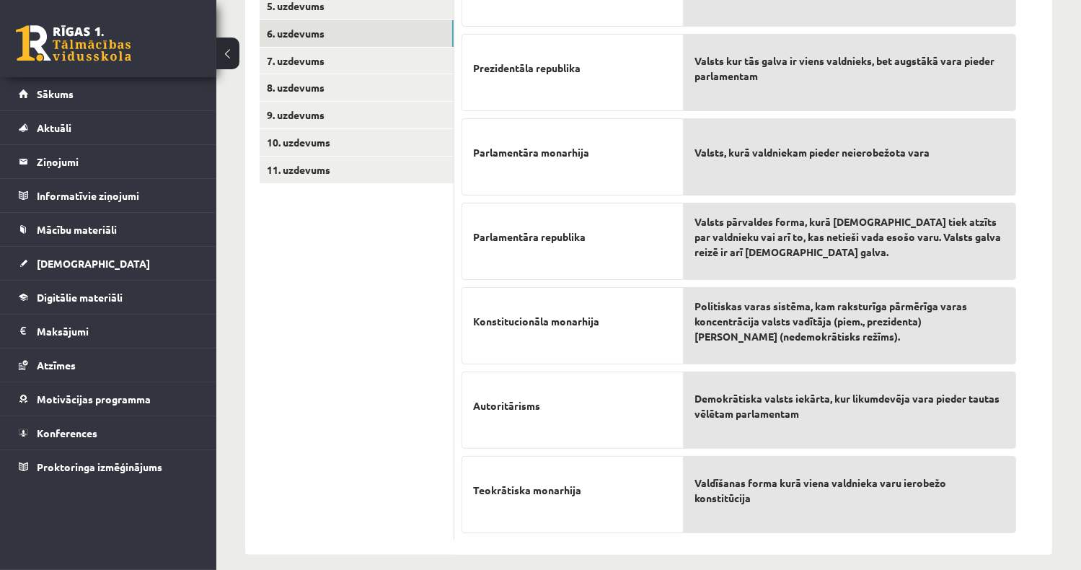
scroll to position [384, 0]
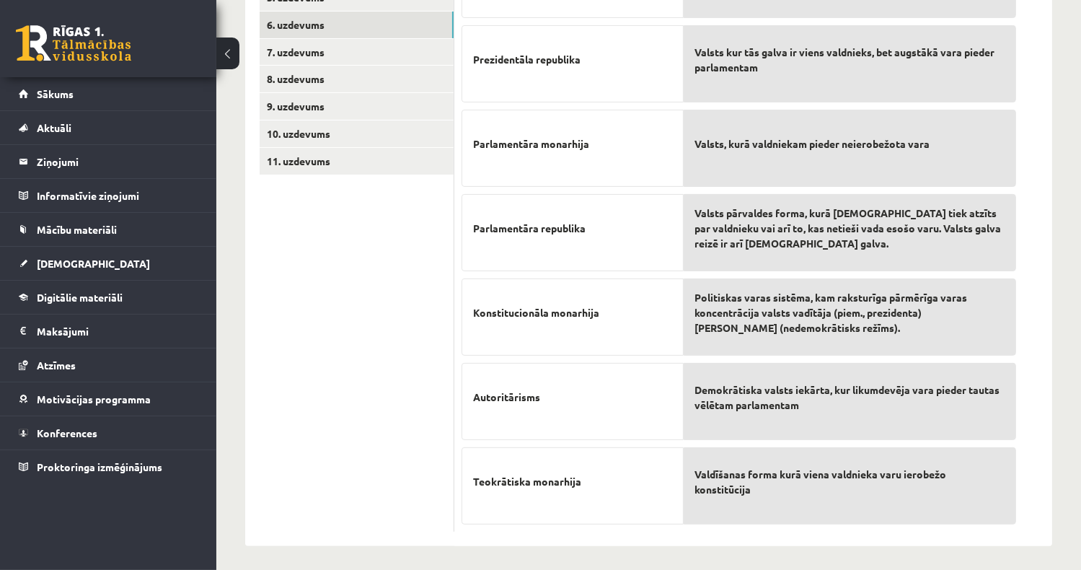
click at [378, 383] on ul "1. uzdevums 2. uzdevums 3. uzdevums 4. uzdevums 5. uzdevums 6. uzdevums 7. uzde…" at bounding box center [357, 203] width 195 height 657
drag, startPoint x: 610, startPoint y: 405, endPoint x: 781, endPoint y: 268, distance: 218.6
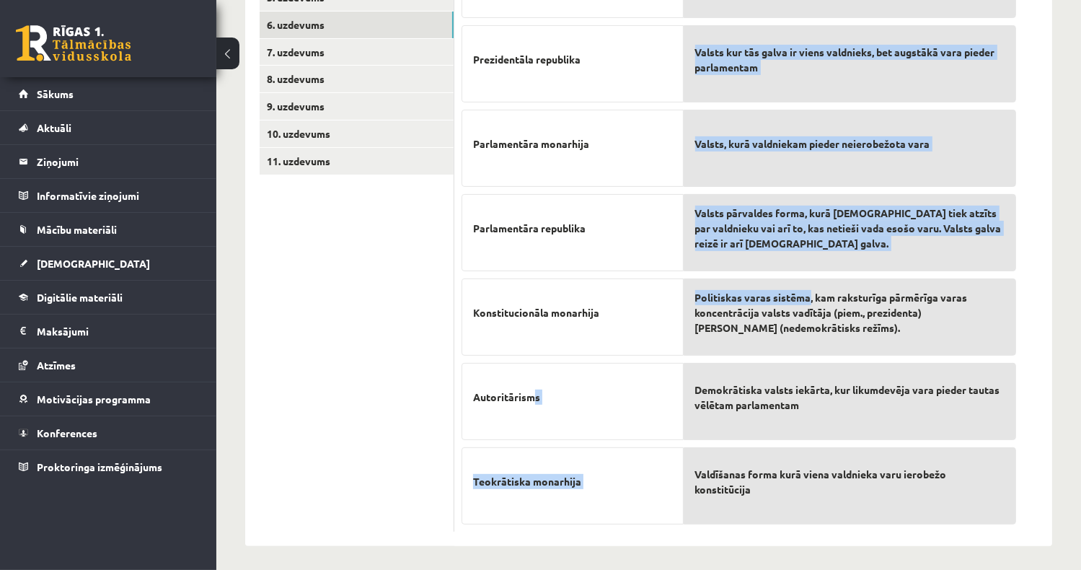
drag, startPoint x: 781, startPoint y: 268, endPoint x: 808, endPoint y: 289, distance: 33.9
click at [808, 289] on fieldset "Absolūta monarhija Prezidentāla republika Parlamentāra monarhija Parlamentāra r…" at bounding box center [738, 229] width 554 height 591
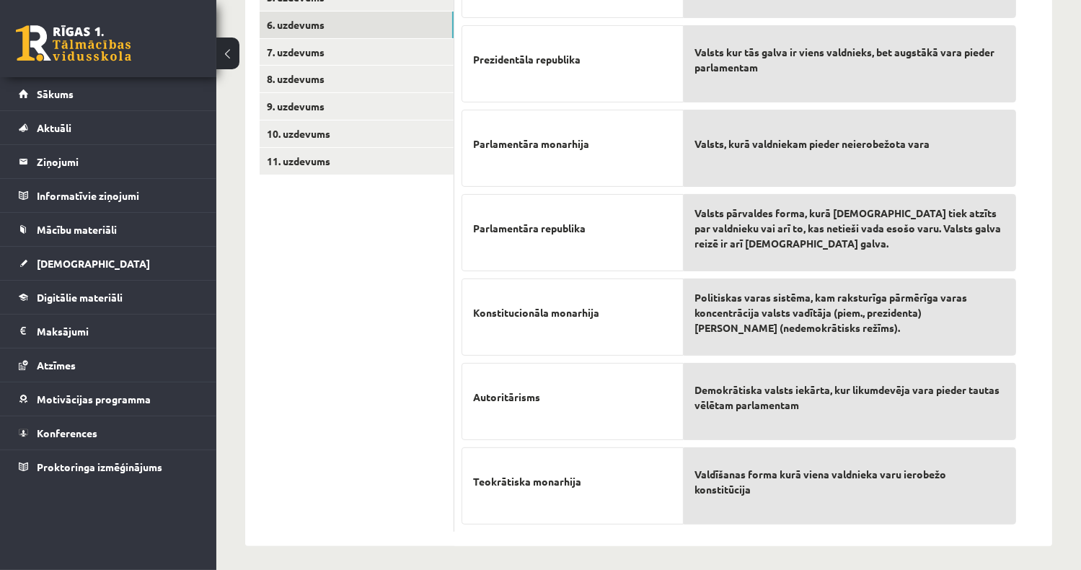
click at [386, 367] on ul "1. uzdevums 2. uzdevums 3. uzdevums 4. uzdevums 5. uzdevums 6. uzdevums 7. uzde…" at bounding box center [357, 203] width 195 height 657
drag, startPoint x: 727, startPoint y: 311, endPoint x: 730, endPoint y: 498, distance: 186.8
drag, startPoint x: 730, startPoint y: 498, endPoint x: 324, endPoint y: 333, distance: 437.6
drag, startPoint x: 324, startPoint y: 333, endPoint x: 794, endPoint y: 229, distance: 480.8
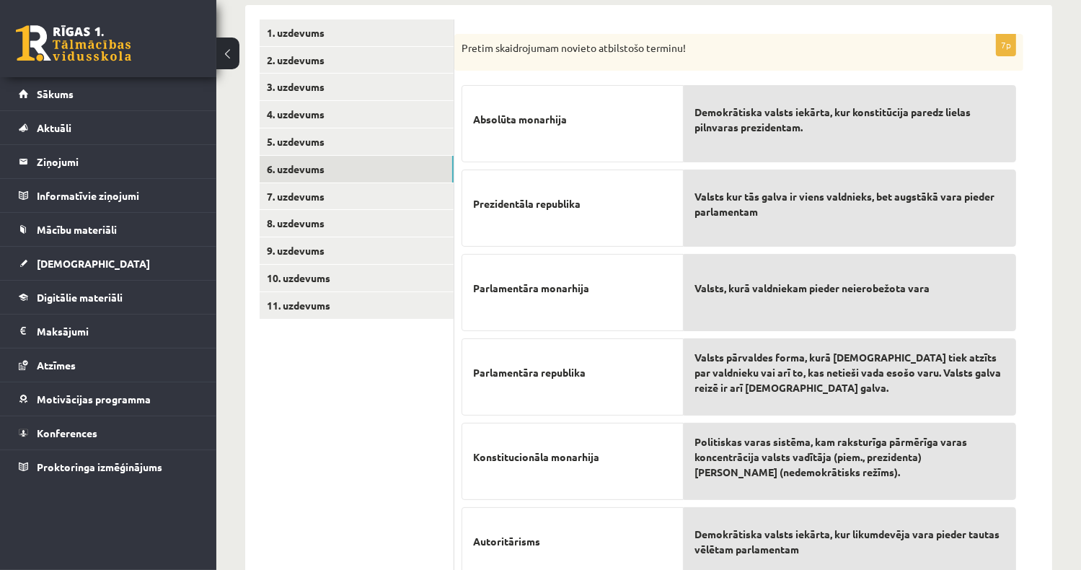
scroll to position [167, 0]
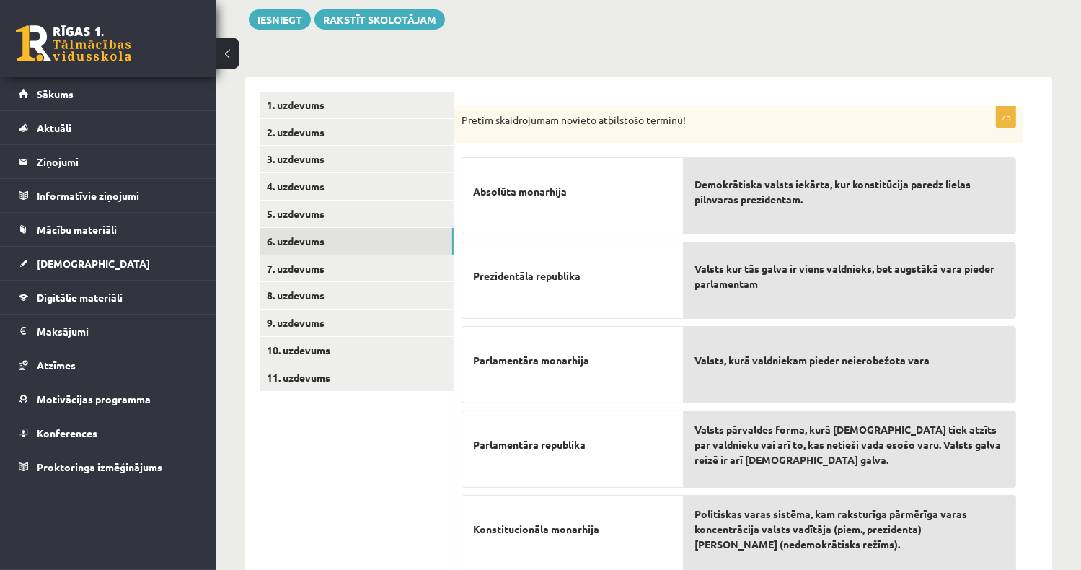
drag, startPoint x: 914, startPoint y: 121, endPoint x: 730, endPoint y: 185, distance: 195.4
click at [730, 185] on span "Demokrātiska valsts iekārta, kur konstitūcija paredz lielas pilnvaras prezident…" at bounding box center [849, 192] width 309 height 30
drag, startPoint x: 730, startPoint y: 185, endPoint x: 600, endPoint y: 303, distance: 175.1
drag, startPoint x: 600, startPoint y: 303, endPoint x: 619, endPoint y: 177, distance: 127.0
click at [619, 177] on p "Absolūta monarhija" at bounding box center [572, 191] width 199 height 45
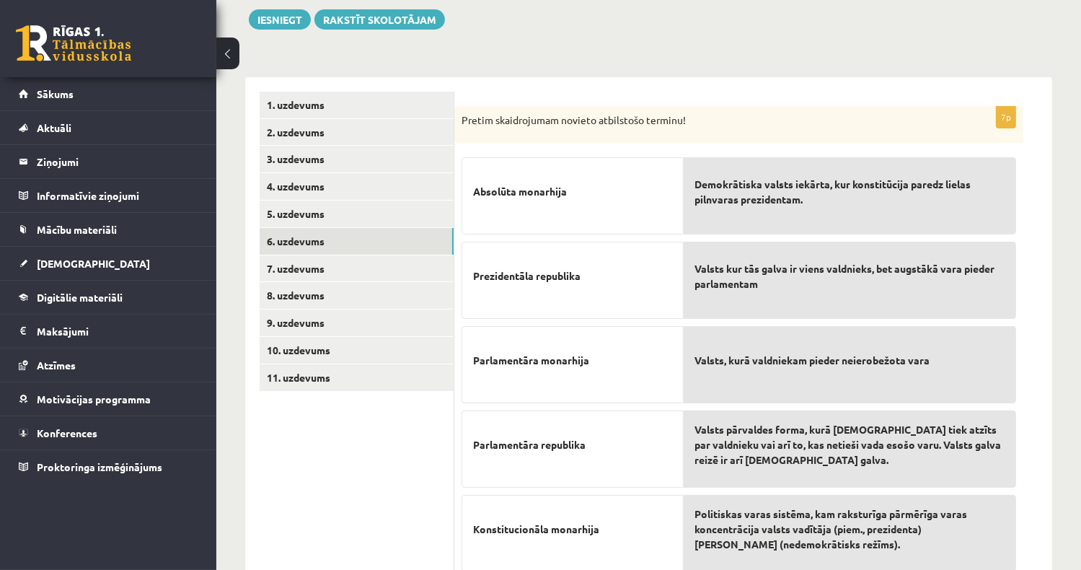
click at [782, 203] on span "Demokrātiska valsts iekārta, kur konstitūcija paredz lielas pilnvaras prezident…" at bounding box center [849, 192] width 309 height 30
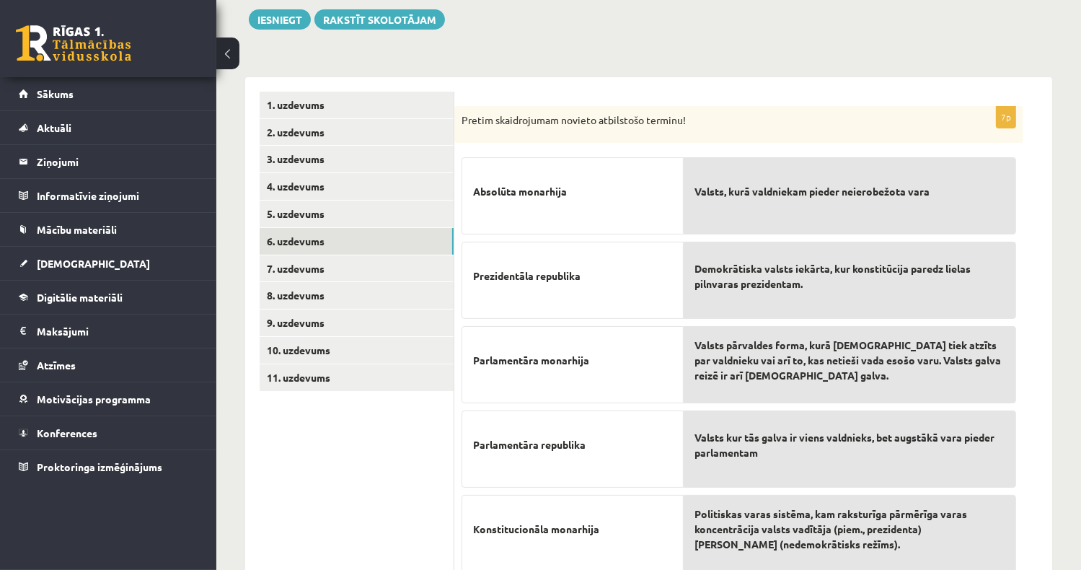
click at [759, 77] on div "7p Pretim skaidrojumam novieto atbilstošo terminu! Absolūta monarhija Prezident…" at bounding box center [753, 420] width 598 height 686
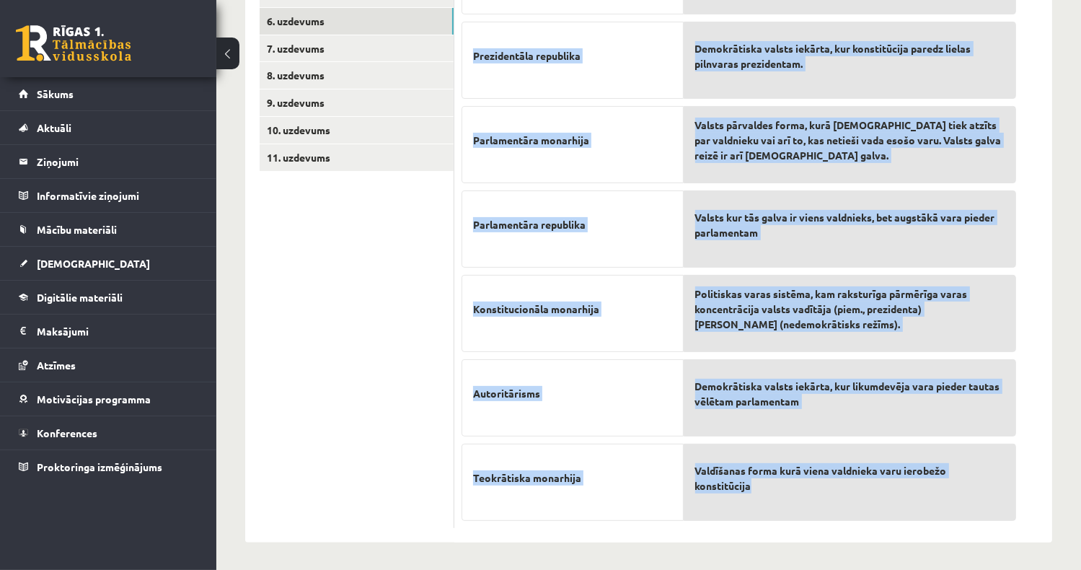
drag, startPoint x: 459, startPoint y: 118, endPoint x: 971, endPoint y: 485, distance: 630.3
click at [971, 485] on div "7p Pretim skaidrojumam novieto atbilstošo terminu! Absolūta monarhija Prezident…" at bounding box center [738, 207] width 569 height 642
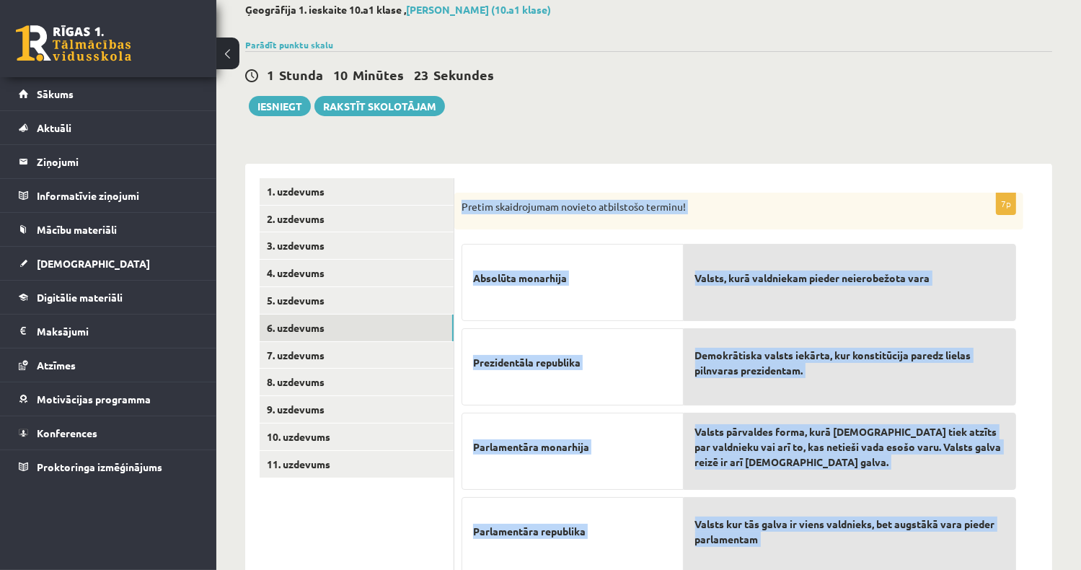
scroll to position [144, 0]
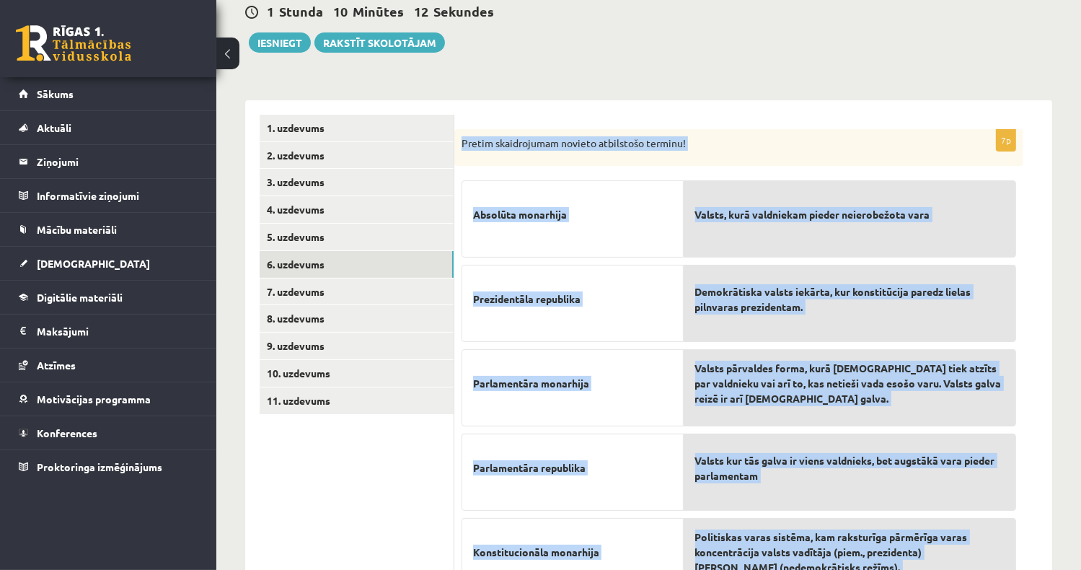
click at [610, 213] on p "Absolūta monarhija" at bounding box center [572, 214] width 199 height 45
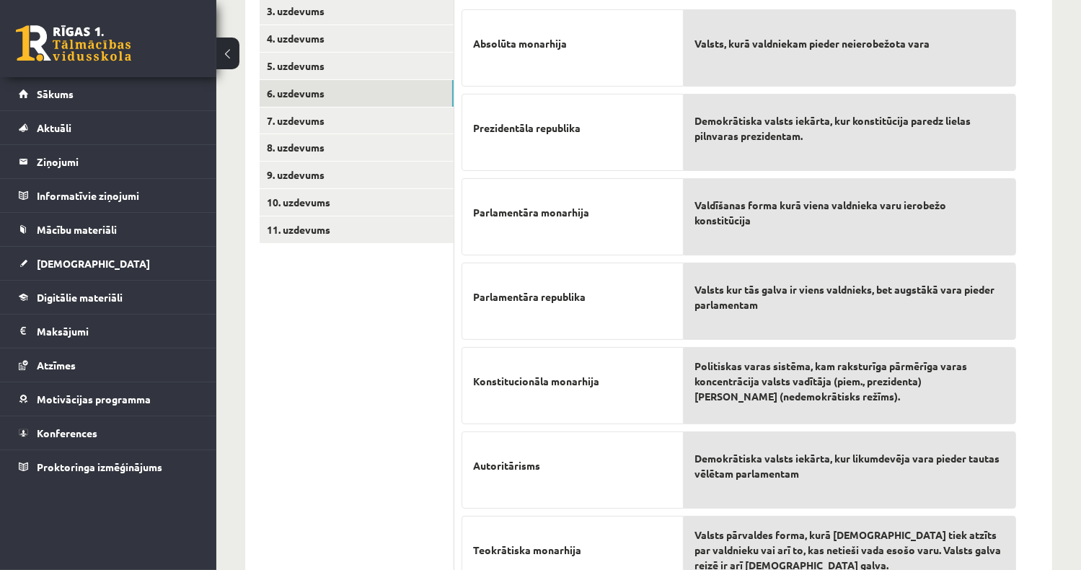
scroll to position [387, 0]
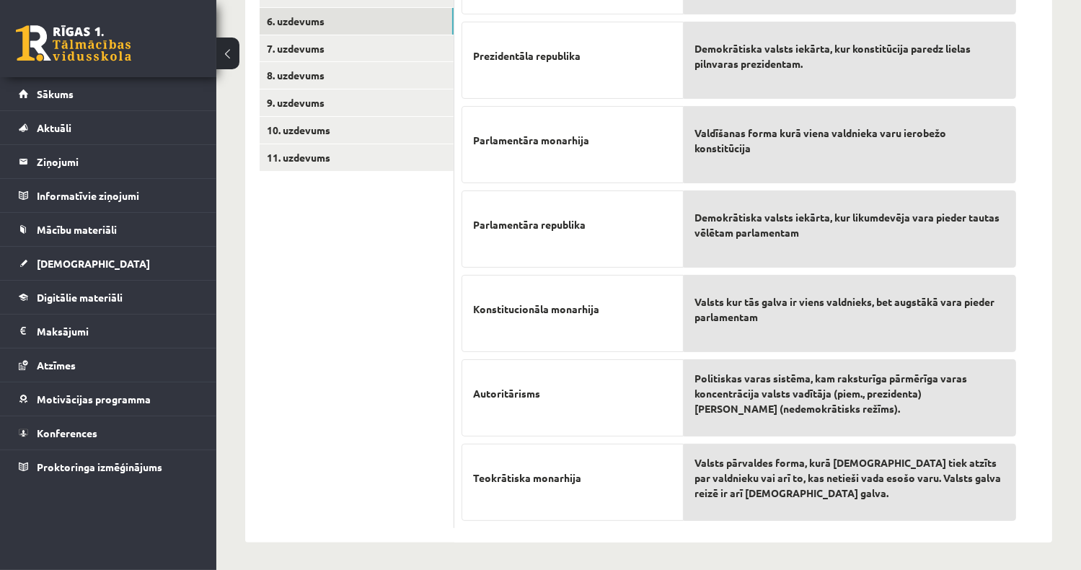
click at [760, 220] on span "Demokrātiska valsts iekārta, kur likumdevēja vara pieder tautas vēlētam parlame…" at bounding box center [849, 225] width 309 height 30
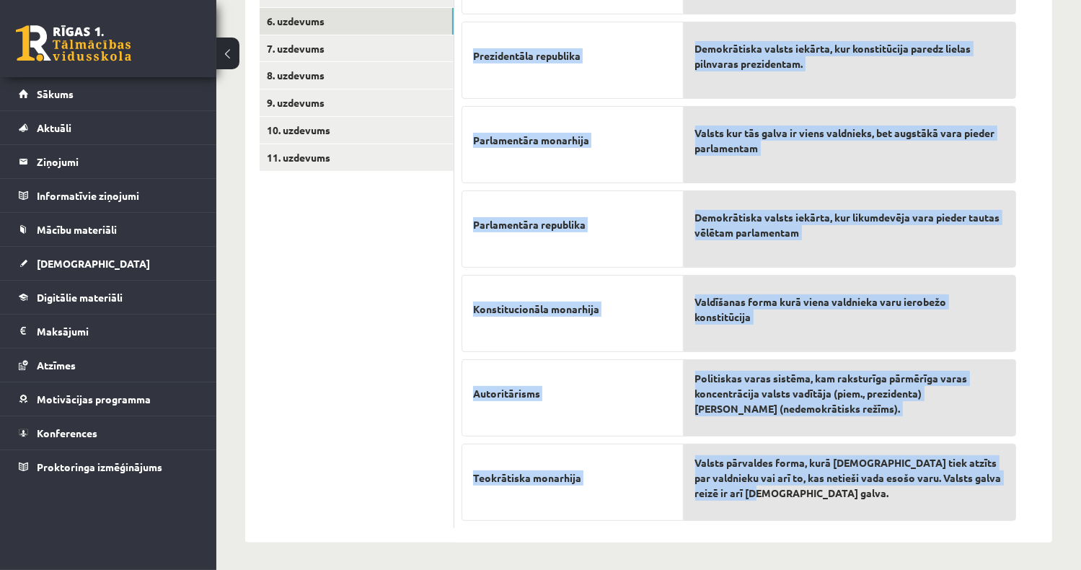
drag, startPoint x: 459, startPoint y: 257, endPoint x: 989, endPoint y: 516, distance: 590.5
click at [989, 516] on div "7p Pretim skaidrojumam novieto atbilstošo terminu! Absolūta monarhija Prezident…" at bounding box center [738, 207] width 569 height 642
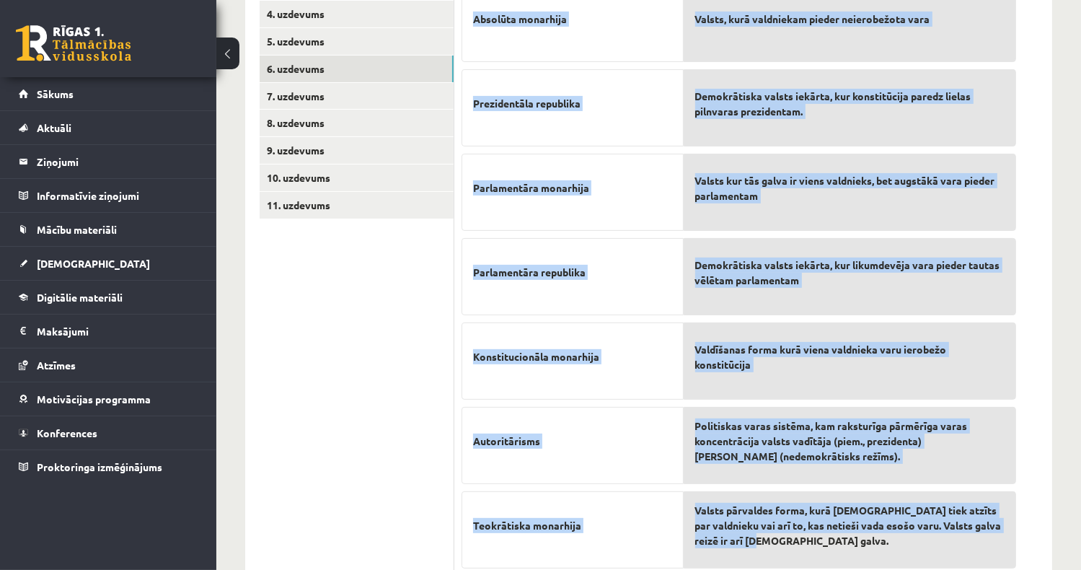
scroll to position [315, 0]
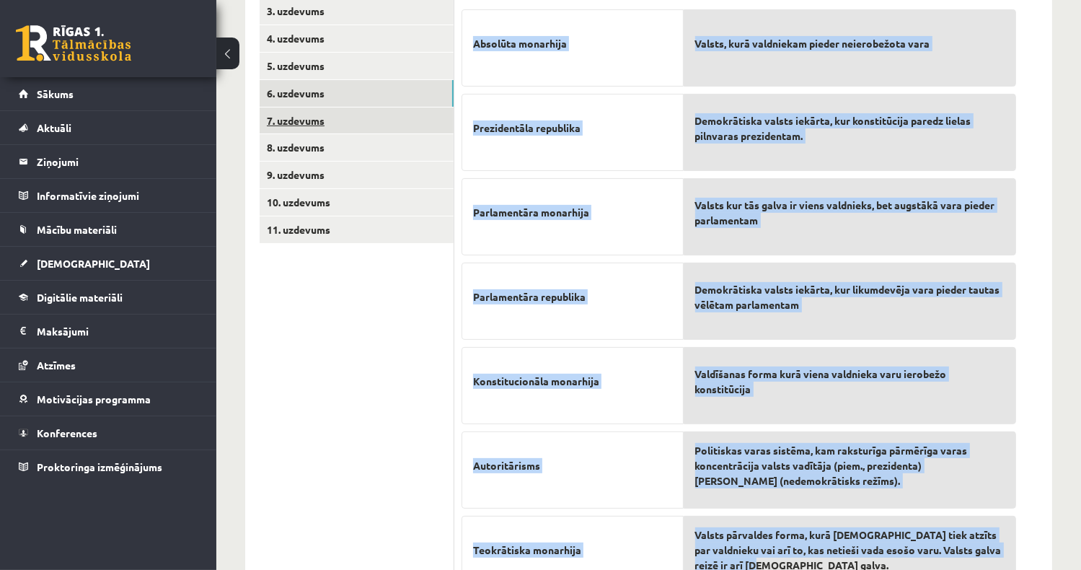
click at [319, 125] on link "7. uzdevums" at bounding box center [357, 120] width 194 height 27
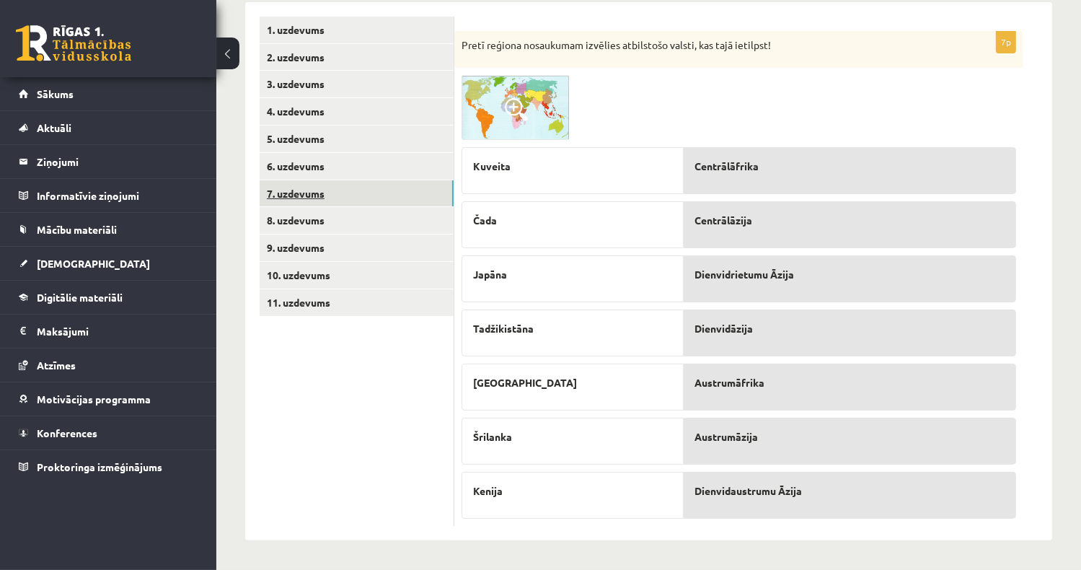
scroll to position [239, 0]
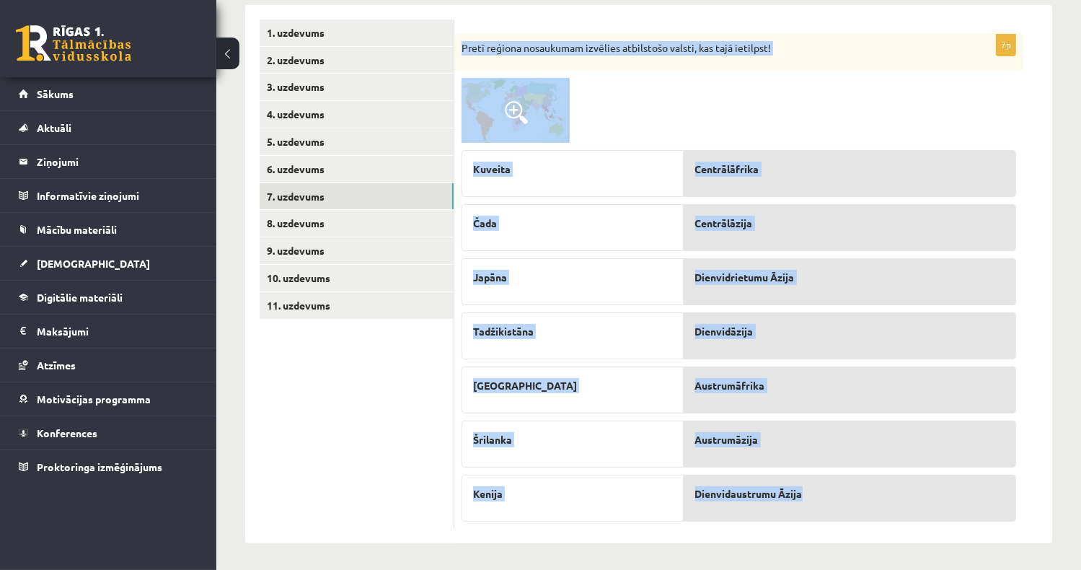
drag, startPoint x: 459, startPoint y: 45, endPoint x: 849, endPoint y: 508, distance: 605.8
click at [849, 508] on div "7p Pretī reģiona nosaukumam izvēlies atbilstošo valsti, kas tajā ietilpst! Kuve…" at bounding box center [738, 281] width 569 height 495
drag, startPoint x: 608, startPoint y: 193, endPoint x: 618, endPoint y: 201, distance: 12.8
click at [608, 193] on div "Kuveita" at bounding box center [572, 173] width 222 height 47
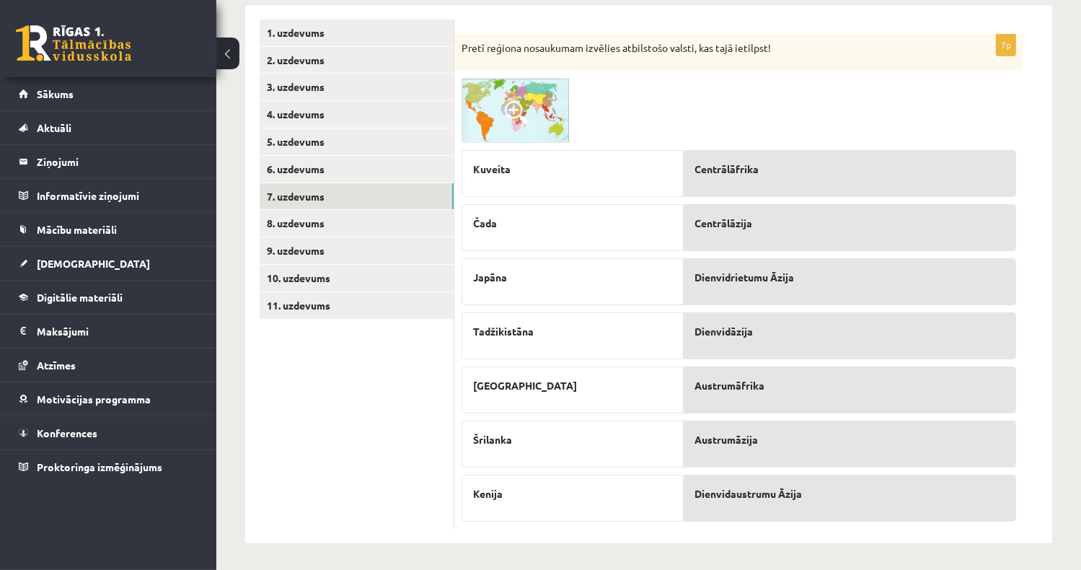
click at [776, 279] on span "Dienvidrietumu Āzija" at bounding box center [745, 277] width 100 height 15
drag, startPoint x: 776, startPoint y: 279, endPoint x: 772, endPoint y: 286, distance: 8.4
click at [772, 286] on div "Dienvidrietumu Āzija" at bounding box center [850, 281] width 332 height 47
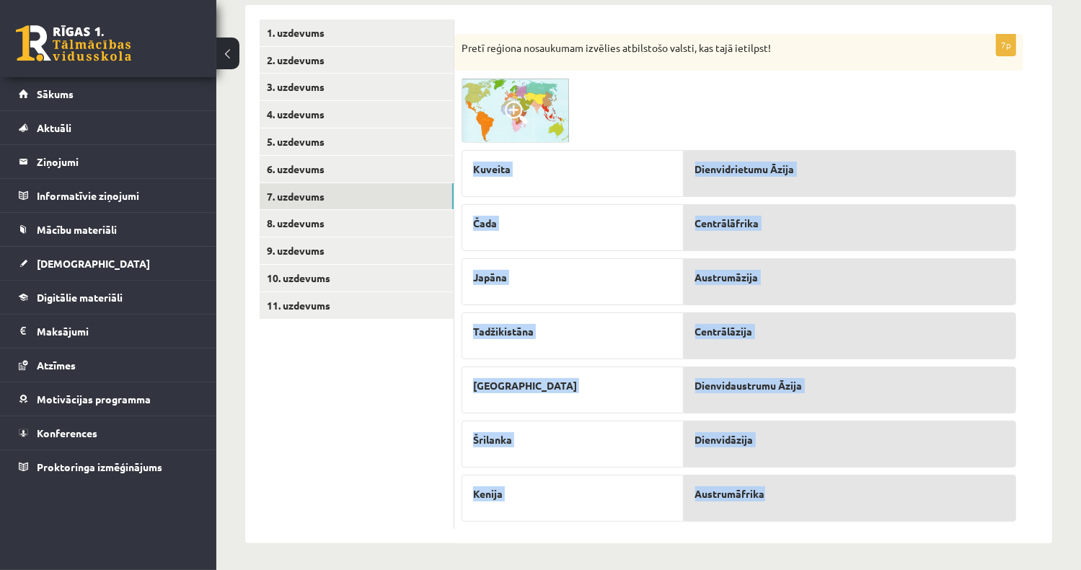
drag, startPoint x: 465, startPoint y: 147, endPoint x: 891, endPoint y: 517, distance: 564.3
click at [891, 517] on fieldset "Kuveita Čada Japāna Tadžikistāna Laosa Šrilanka Kenija Dienvidrietumu Āzija Cen…" at bounding box center [738, 332] width 554 height 379
click at [300, 143] on link "5. uzdevums" at bounding box center [357, 141] width 194 height 27
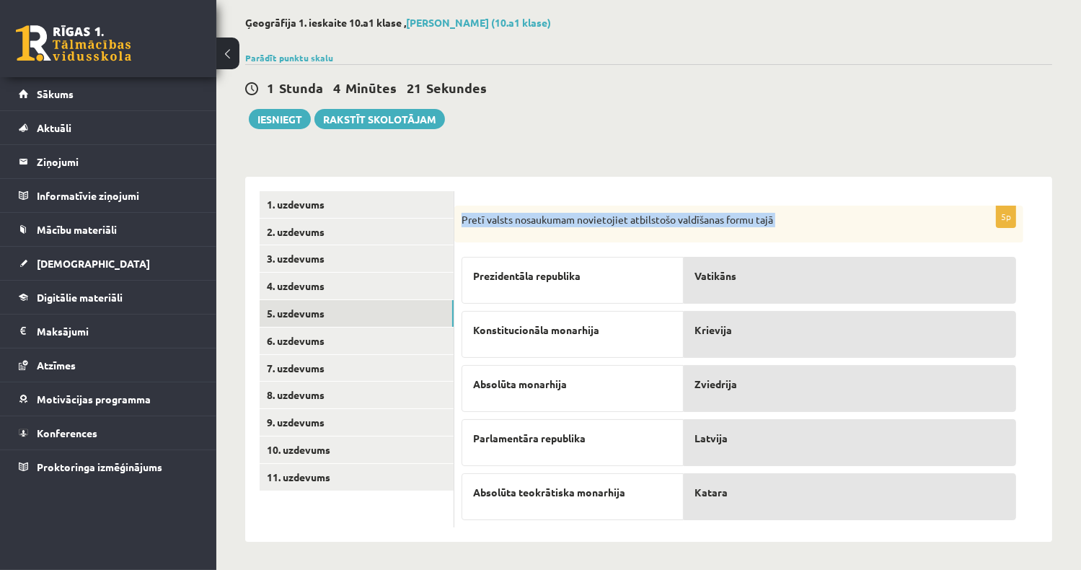
drag, startPoint x: 464, startPoint y: 220, endPoint x: 836, endPoint y: 534, distance: 487.2
click at [836, 534] on div "5p Pretī valsts nosaukumam novietojiet atbilstošo valdīšanas formu tajā Prezide…" at bounding box center [753, 360] width 598 height 366
click at [477, 194] on form "5p Pretī valsts nosaukumam novietojiet atbilstošo valdīšanas formu tajā Prezide…" at bounding box center [753, 359] width 569 height 337
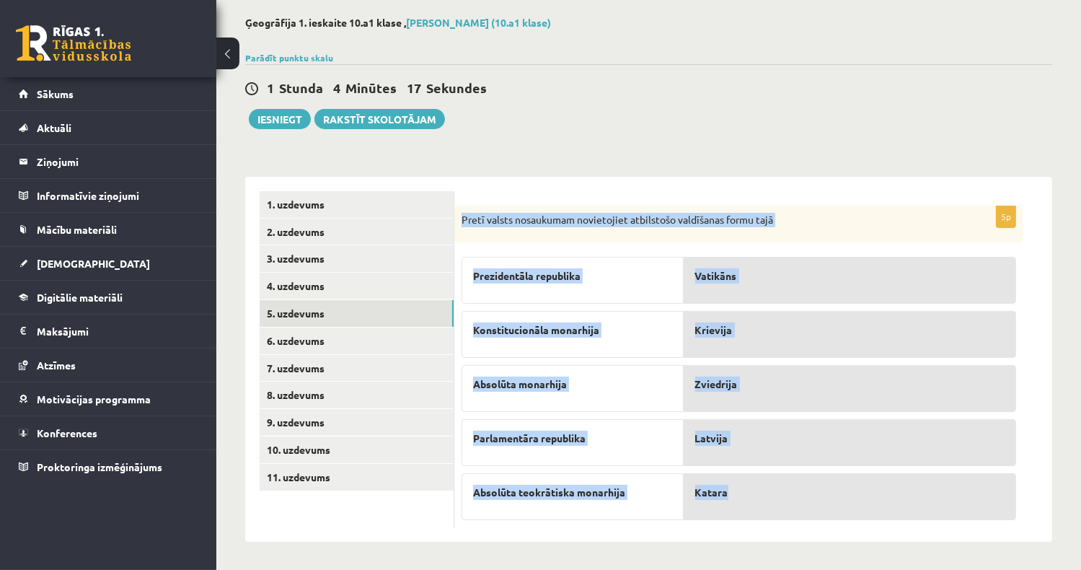
drag, startPoint x: 459, startPoint y: 213, endPoint x: 794, endPoint y: 512, distance: 448.9
click at [794, 512] on div "5p Pretī valsts nosaukumam novietojiet atbilstošo valdīšanas formu tajā Prezide…" at bounding box center [738, 367] width 569 height 322
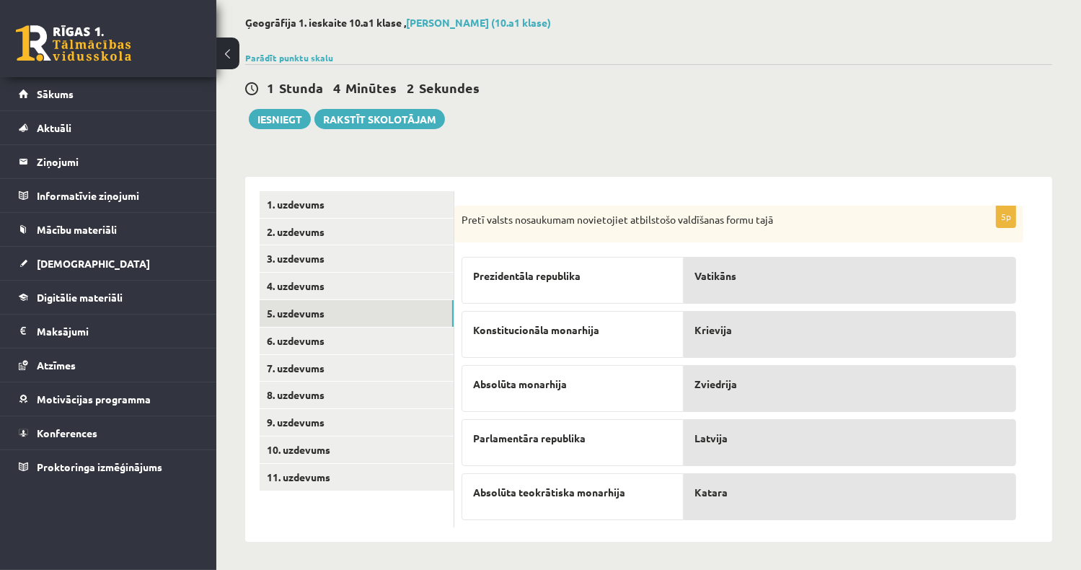
click at [880, 433] on p "Latvija" at bounding box center [849, 437] width 309 height 15
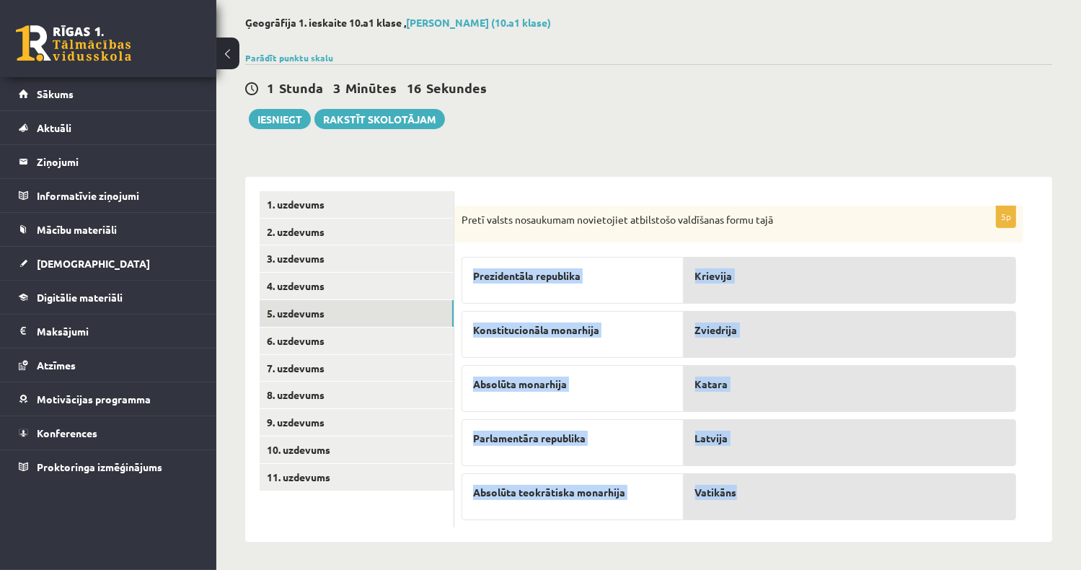
drag, startPoint x: 490, startPoint y: 250, endPoint x: 901, endPoint y: 500, distance: 481.2
click at [901, 500] on fieldset "Prezidentāla republika Konstitucionāla monarhija Absolūta monarhija Parlamentār…" at bounding box center [738, 384] width 554 height 270
click at [320, 289] on link "4. uzdevums" at bounding box center [357, 286] width 194 height 27
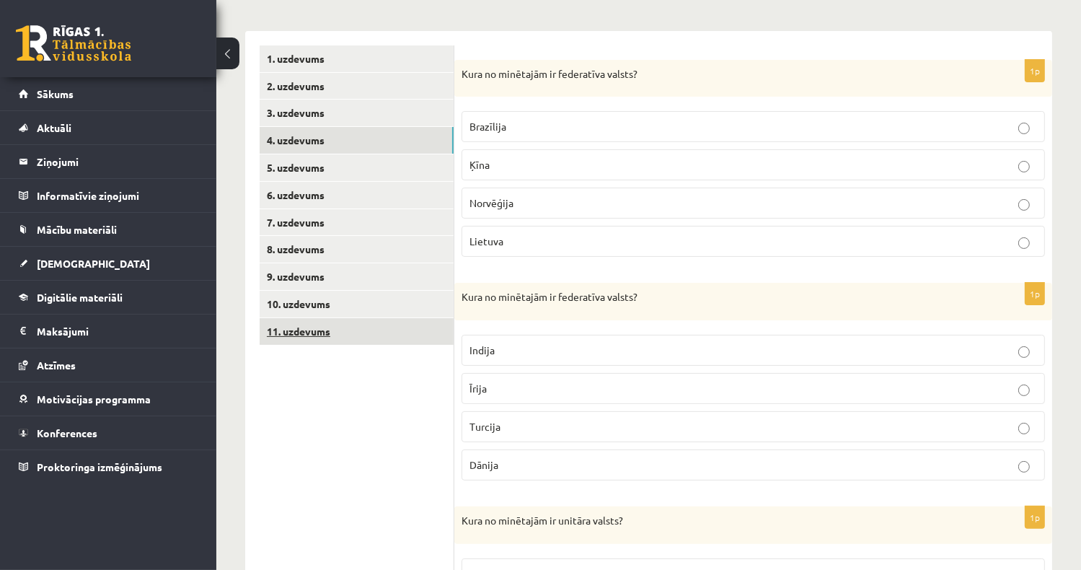
scroll to position [188, 0]
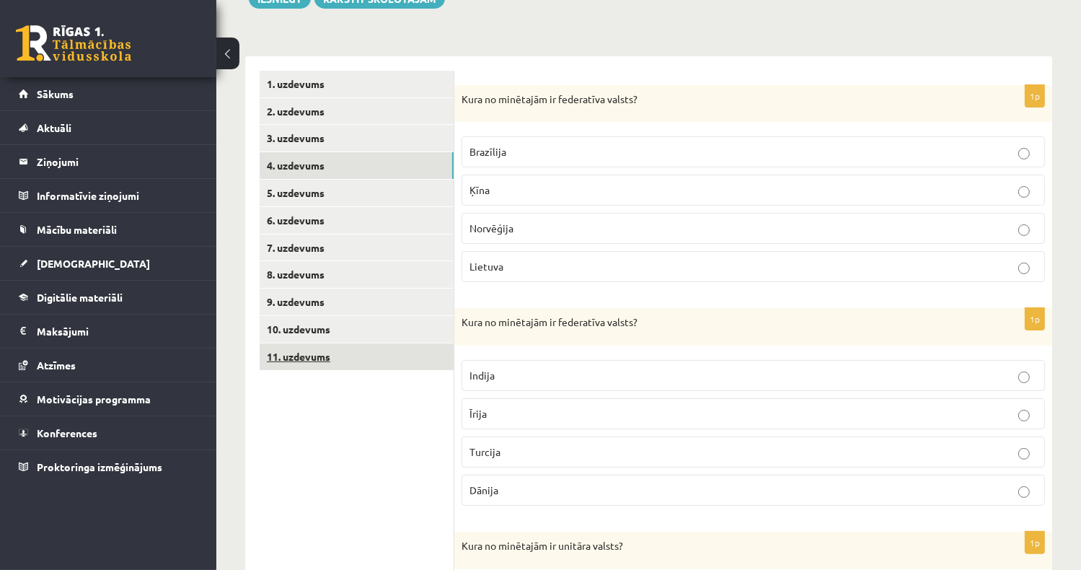
click at [329, 356] on link "11. uzdevums" at bounding box center [357, 356] width 194 height 27
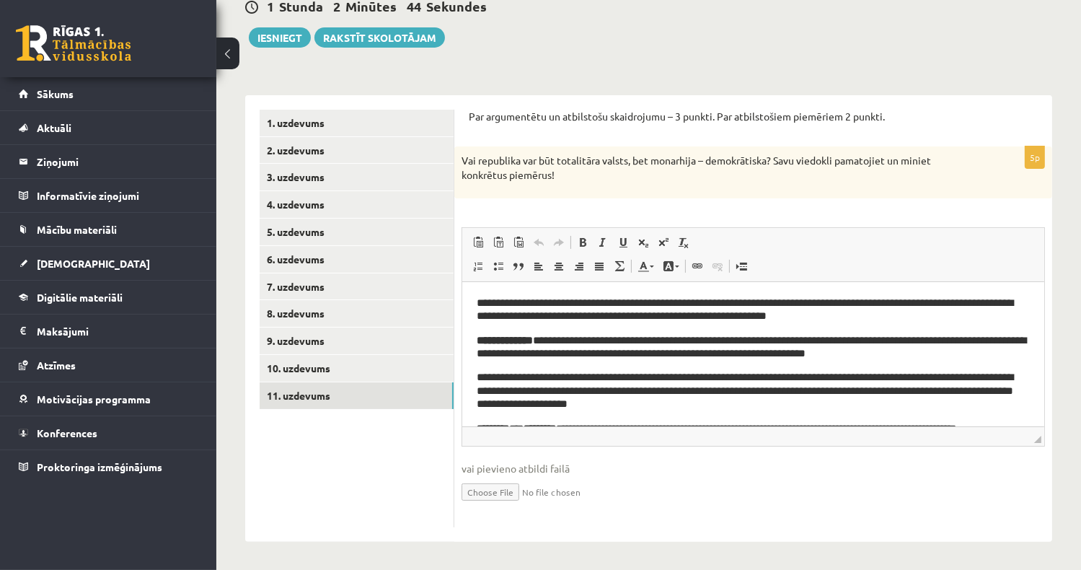
scroll to position [0, 0]
click at [336, 366] on link "10. uzdevums" at bounding box center [357, 368] width 194 height 27
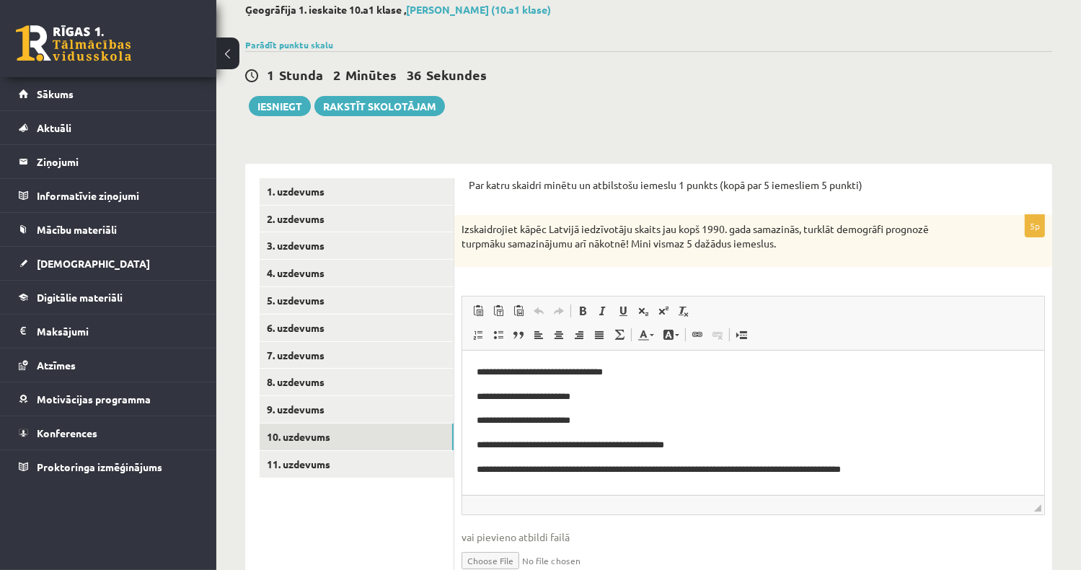
scroll to position [149, 0]
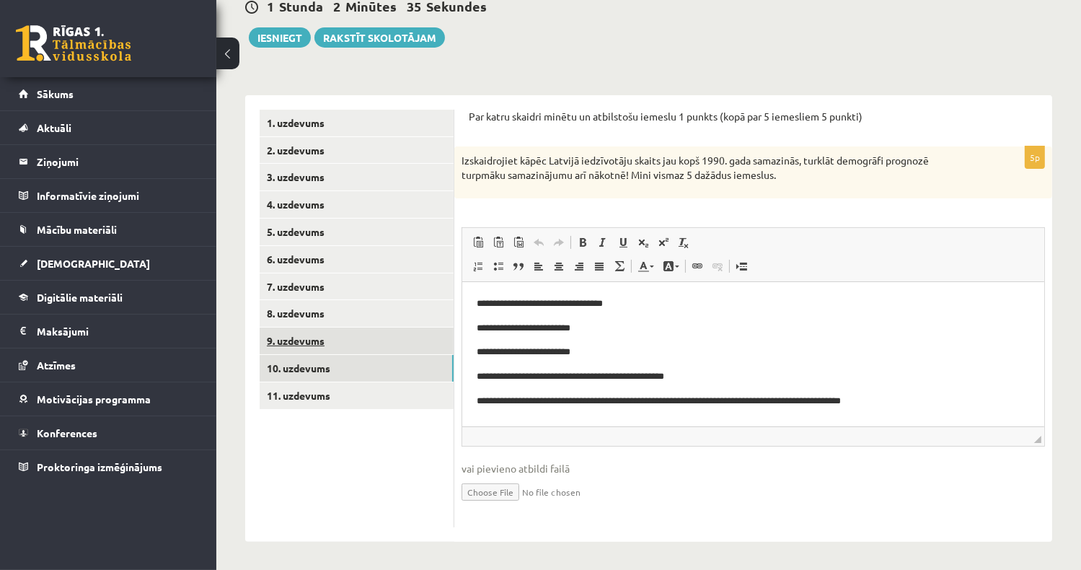
click at [303, 350] on link "9. uzdevums" at bounding box center [357, 340] width 194 height 27
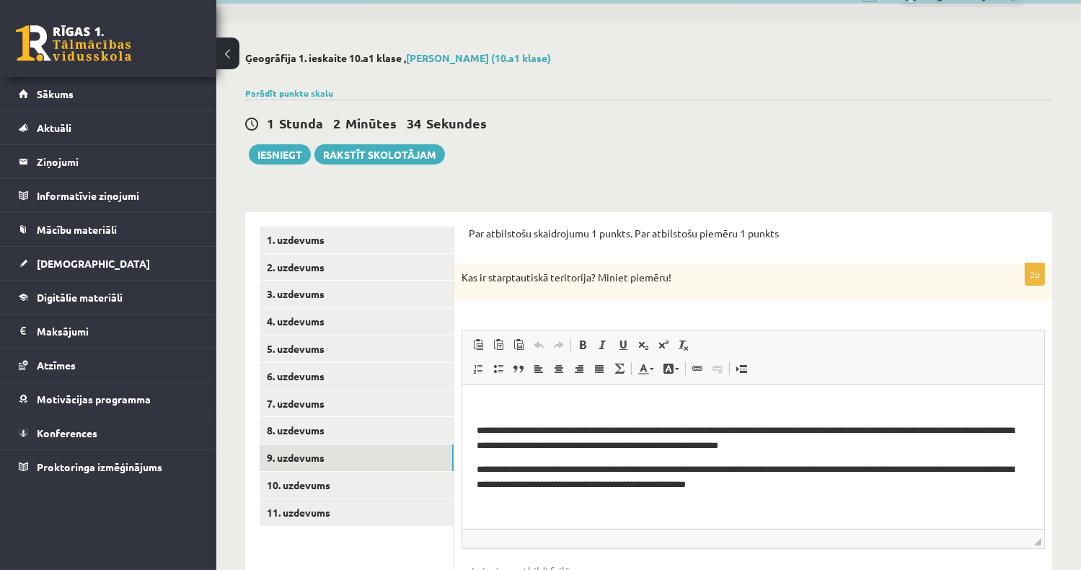
scroll to position [0, 0]
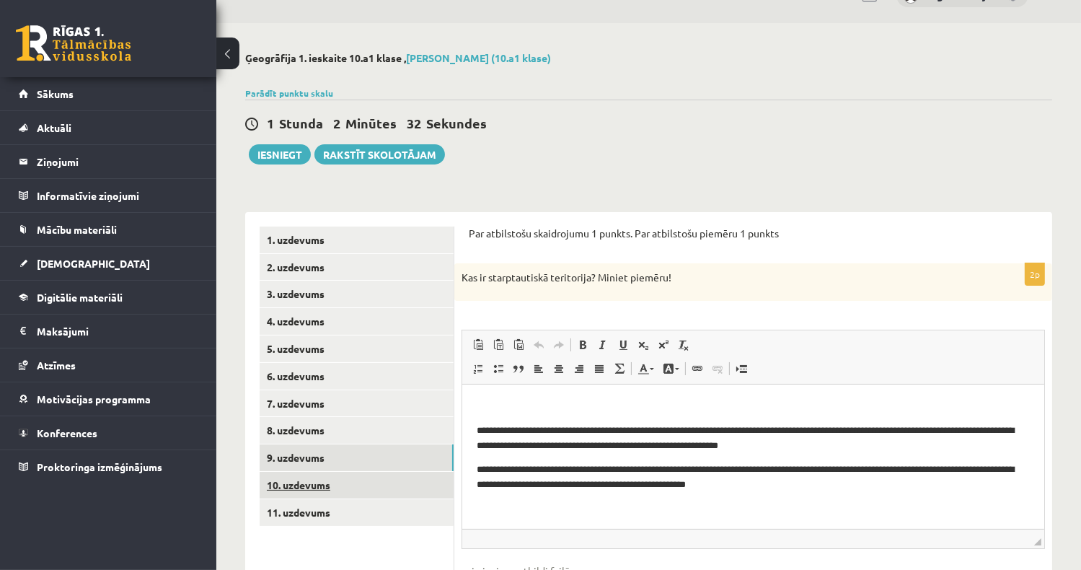
click at [327, 474] on link "10. uzdevums" at bounding box center [357, 485] width 194 height 27
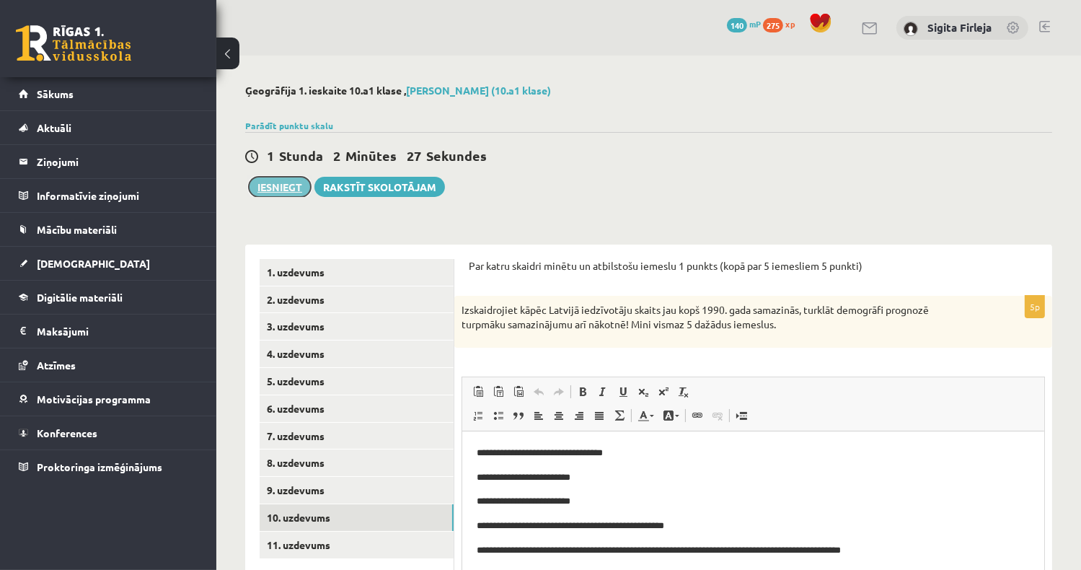
click at [280, 189] on button "Iesniegt" at bounding box center [280, 187] width 62 height 20
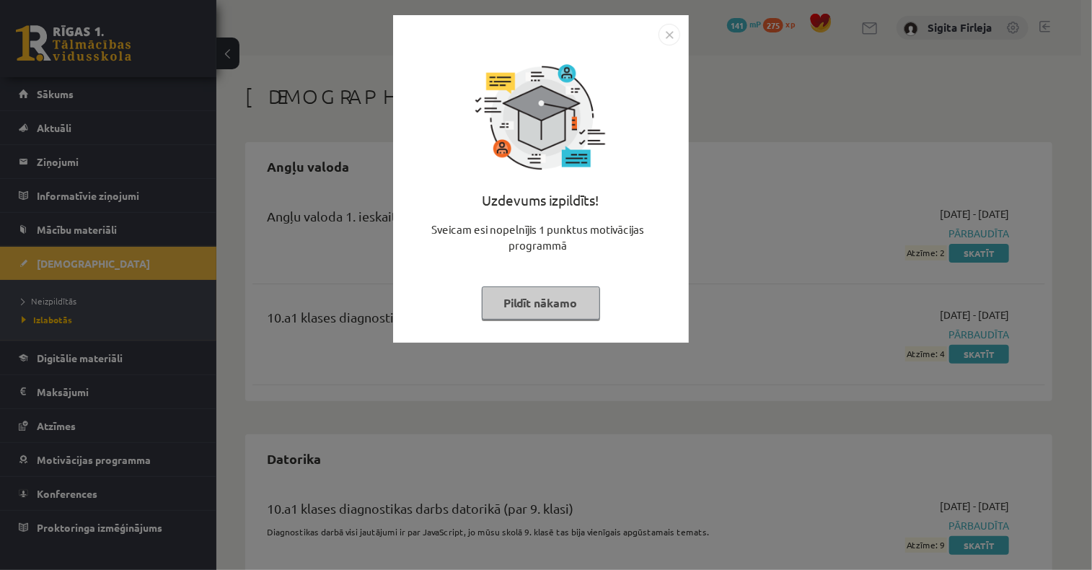
click at [552, 304] on button "Pildīt nākamo" at bounding box center [541, 302] width 118 height 33
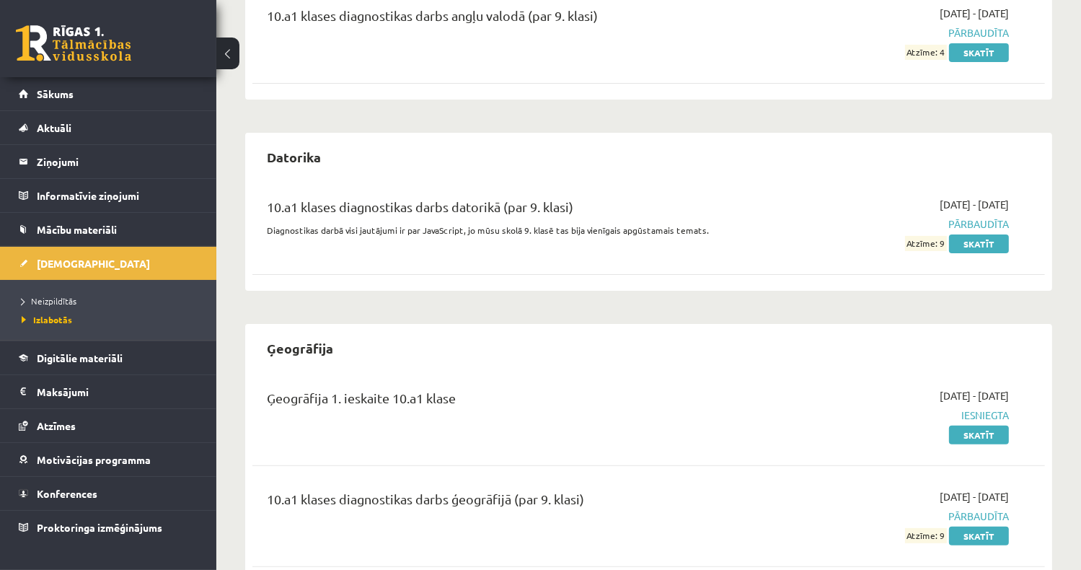
scroll to position [270, 0]
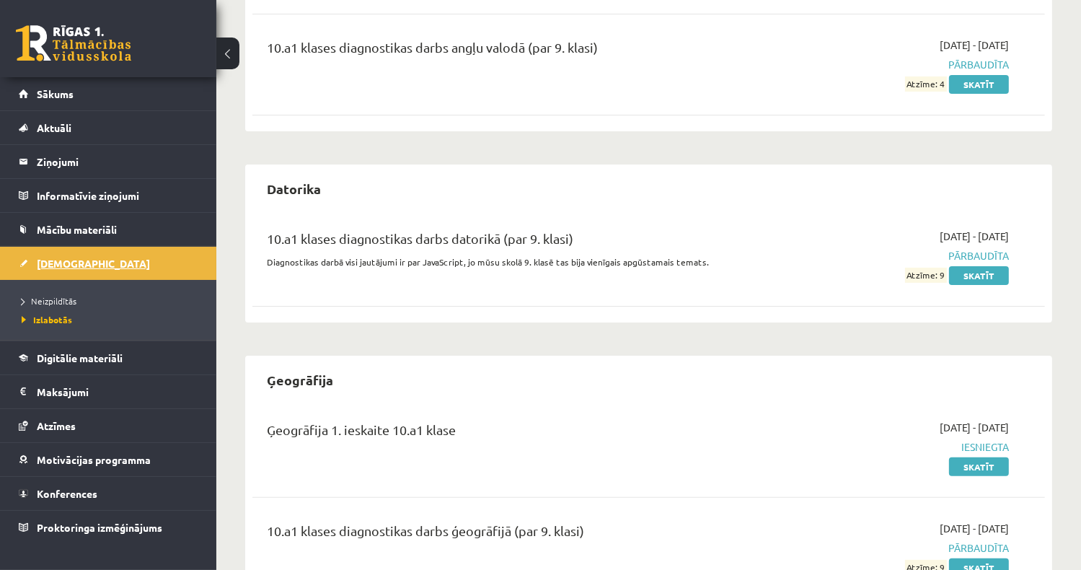
click at [84, 261] on link "[DEMOGRAPHIC_DATA]" at bounding box center [109, 263] width 180 height 33
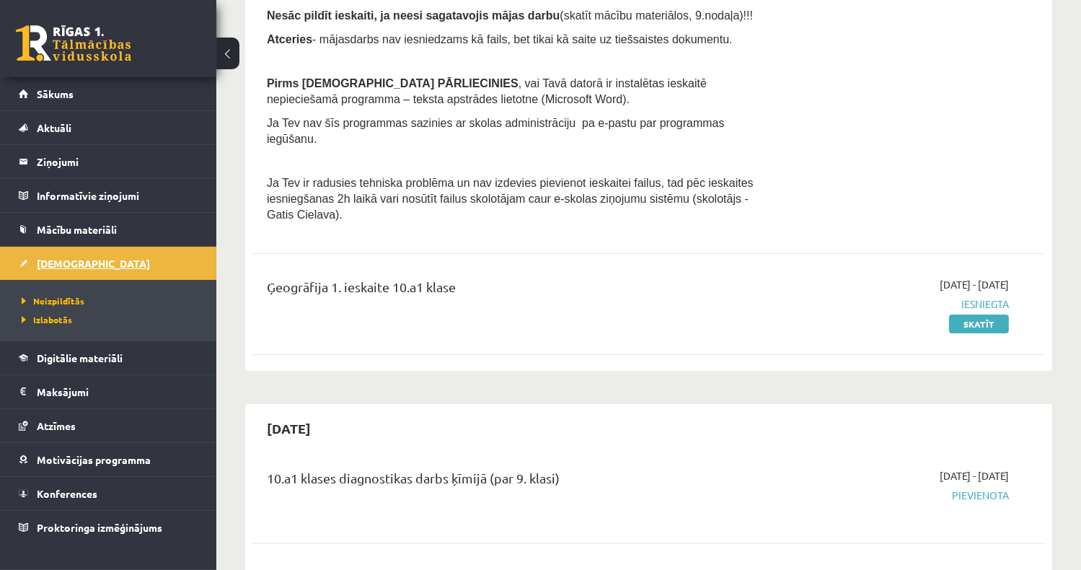
click at [110, 263] on link "[DEMOGRAPHIC_DATA]" at bounding box center [109, 263] width 180 height 33
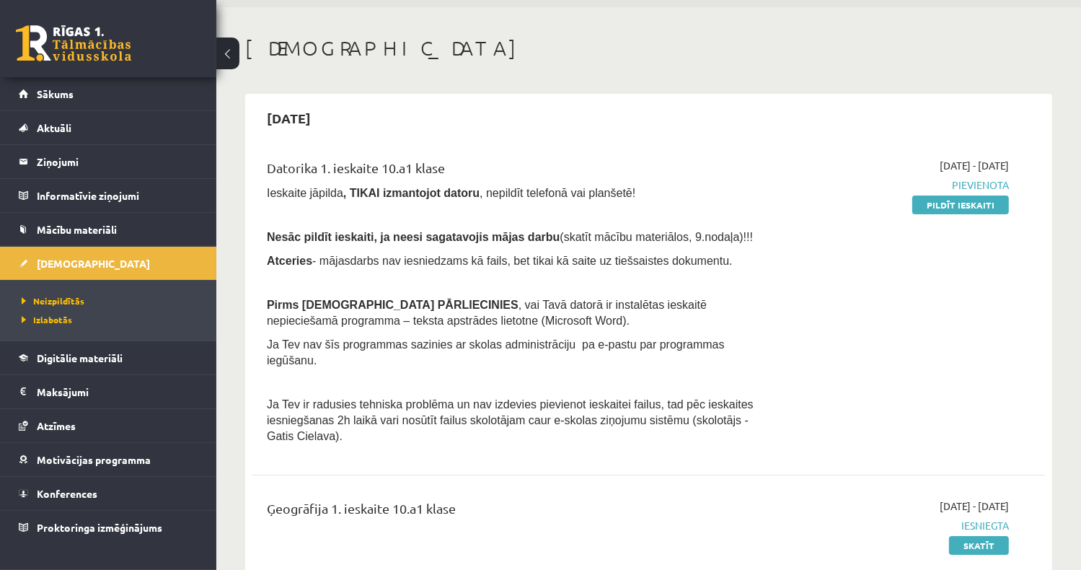
scroll to position [72, 0]
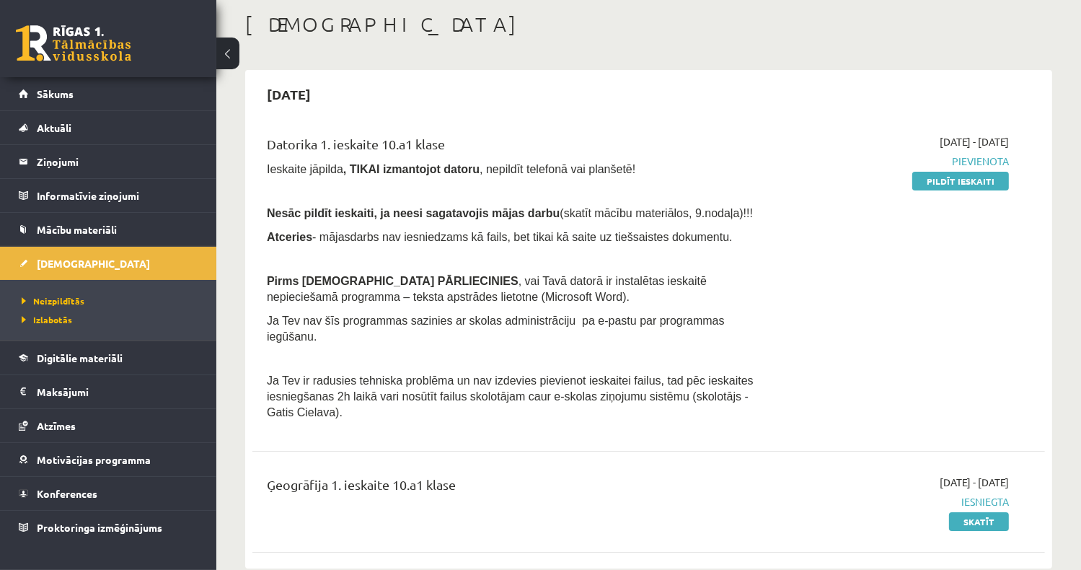
drag, startPoint x: 956, startPoint y: 182, endPoint x: 617, endPoint y: 48, distance: 364.5
click at [956, 182] on link "Pildīt ieskaiti" at bounding box center [960, 181] width 97 height 19
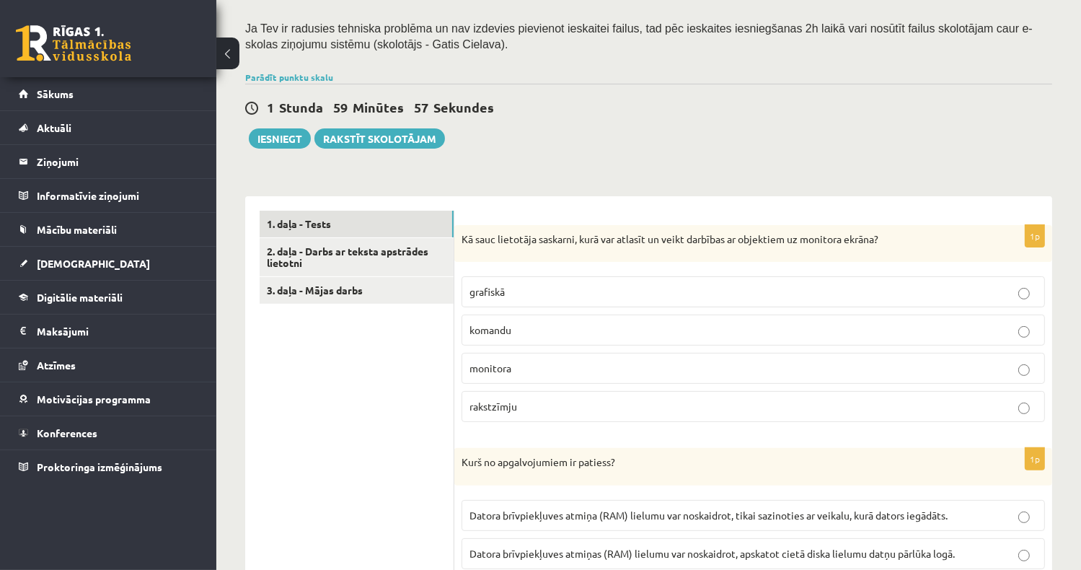
scroll to position [288, 0]
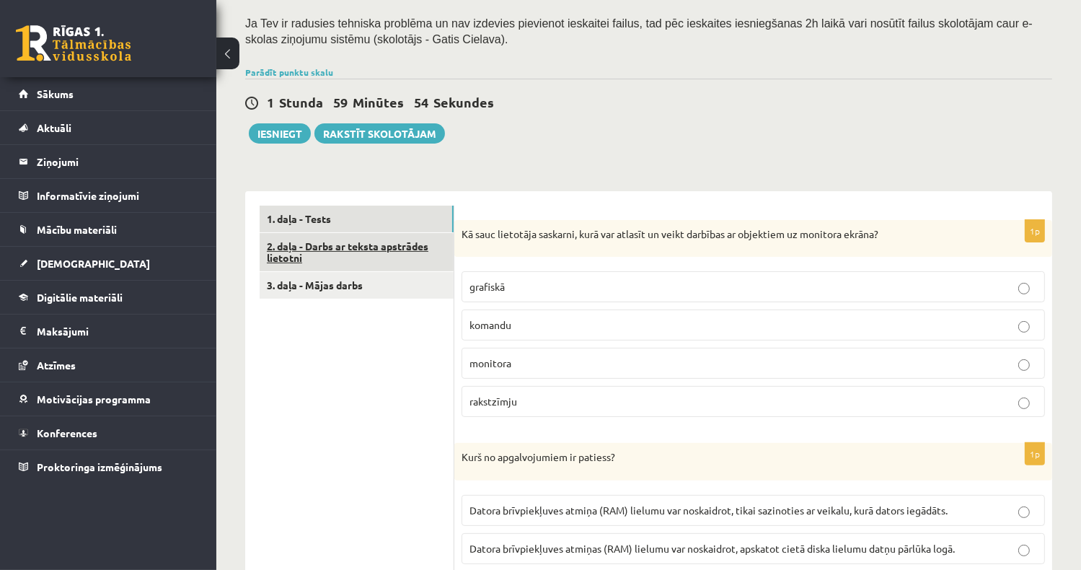
click at [430, 240] on link "2. daļa - Darbs ar teksta apstrādes lietotni" at bounding box center [357, 252] width 194 height 39
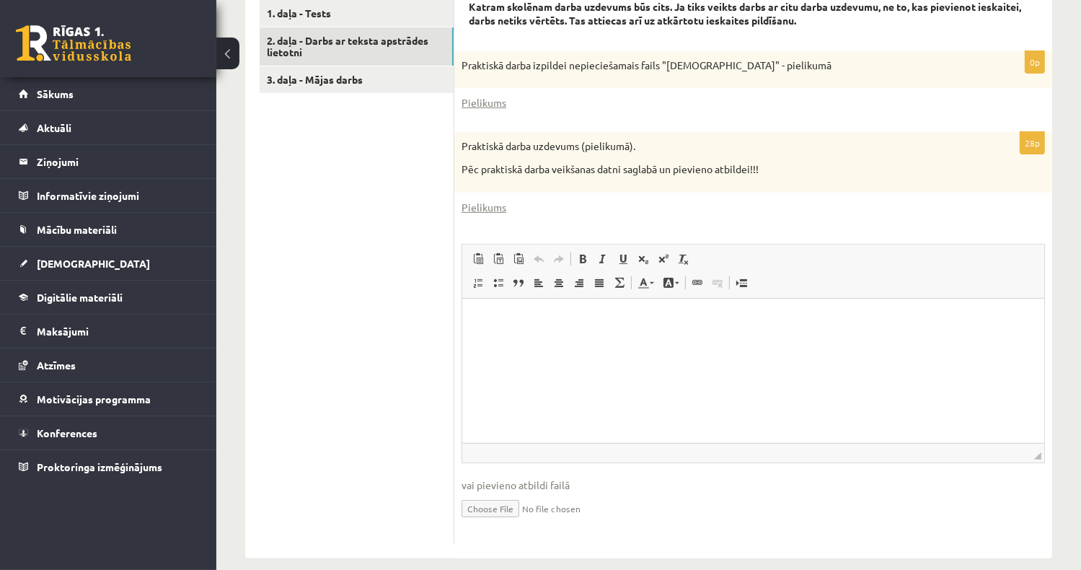
scroll to position [422, 0]
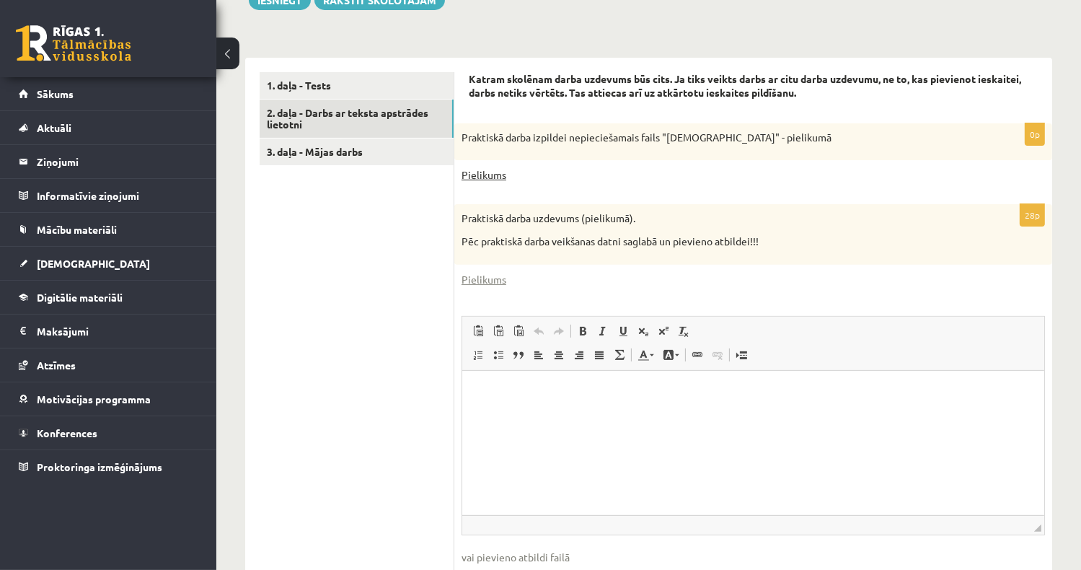
click at [491, 167] on link "Pielikums" at bounding box center [483, 174] width 45 height 15
click at [334, 72] on link "1. daļa - Tests" at bounding box center [357, 85] width 194 height 27
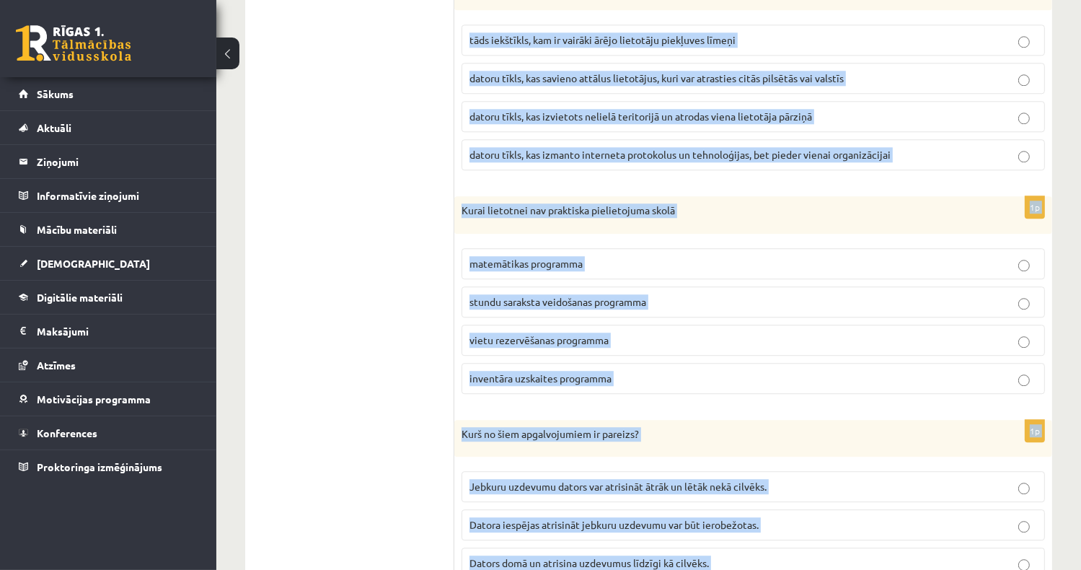
scroll to position [4018, 0]
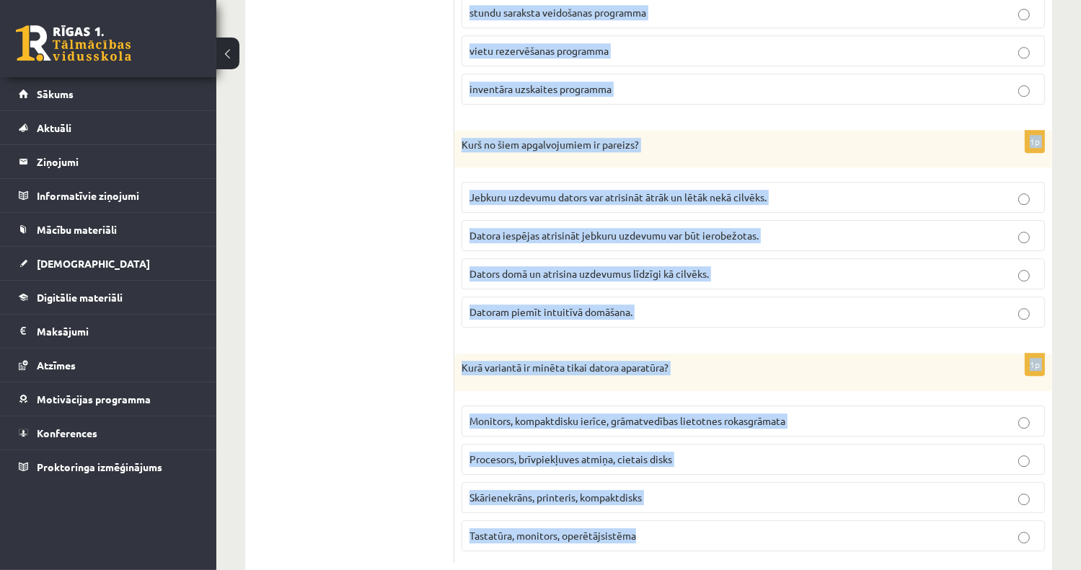
drag, startPoint x: 458, startPoint y: 79, endPoint x: 769, endPoint y: 529, distance: 546.7
copy form "Kā sauc lietotāja saskarni, kurā var atlasīt un veikt darbības ar objektiem uz …"
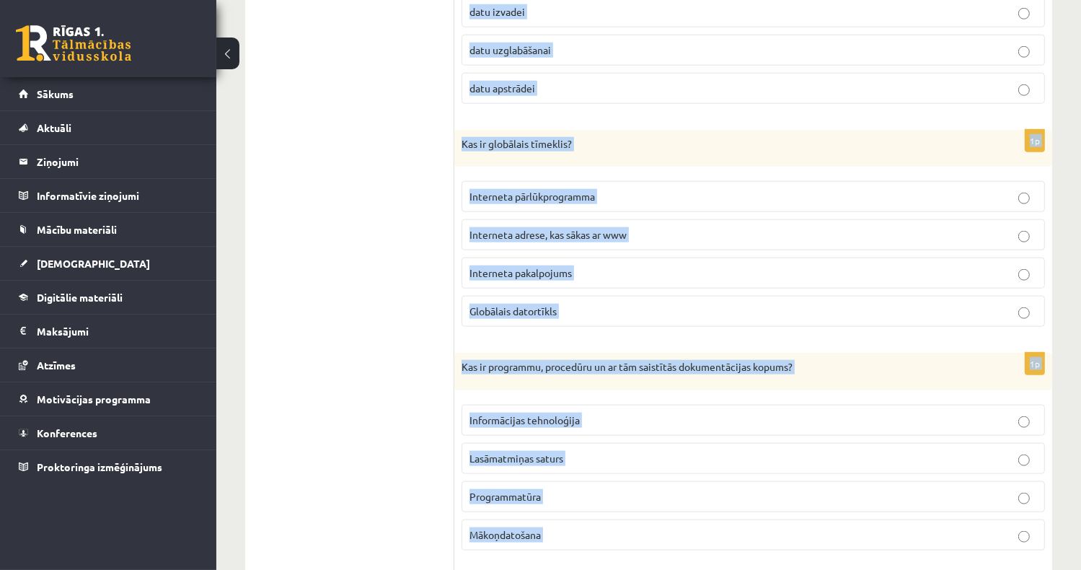
scroll to position [1134, 0]
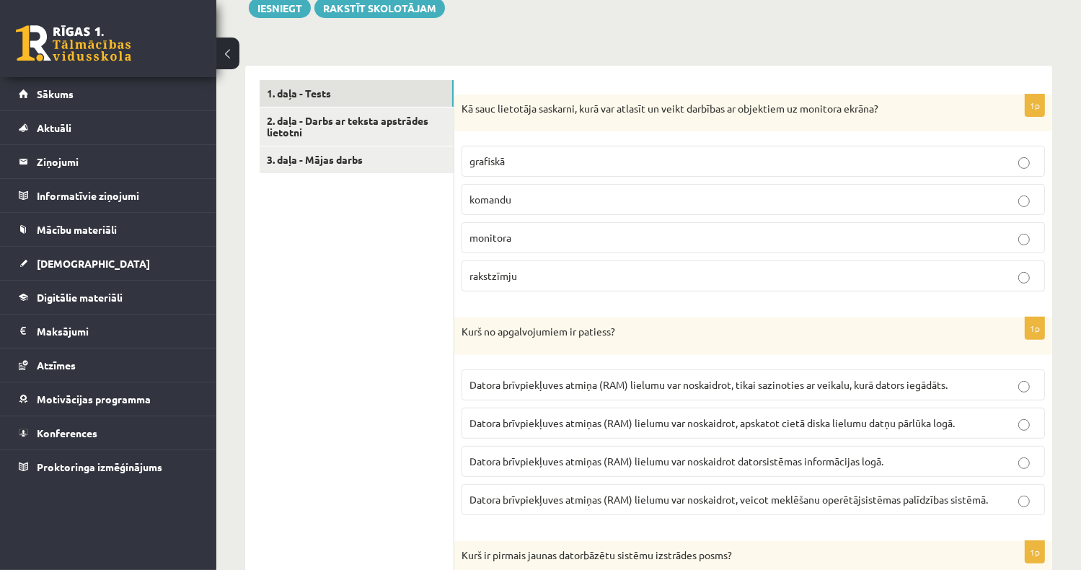
scroll to position [505, 0]
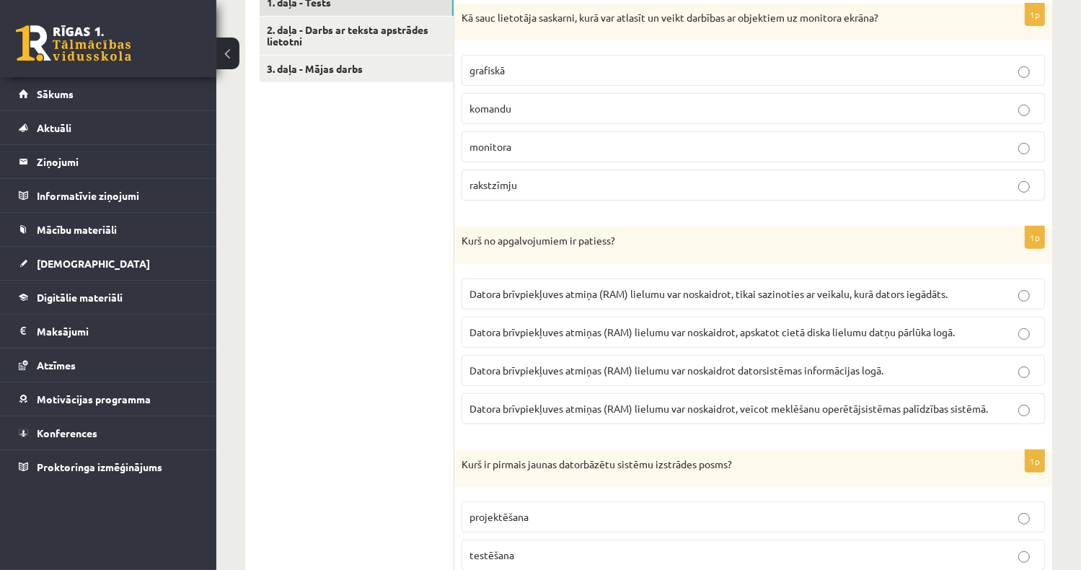
click at [560, 63] on p "grafiskā" at bounding box center [752, 70] width 567 height 15
click at [614, 286] on p "Datora brīvpiekļuves atmiņa (RAM) lielumu var noskaidrot, tikai sazinoties ar v…" at bounding box center [752, 293] width 567 height 15
click at [790, 363] on span "Datora brīvpiekļuves atmiņas (RAM) lielumu var noskaidrot datorsistēmas informā…" at bounding box center [676, 369] width 414 height 13
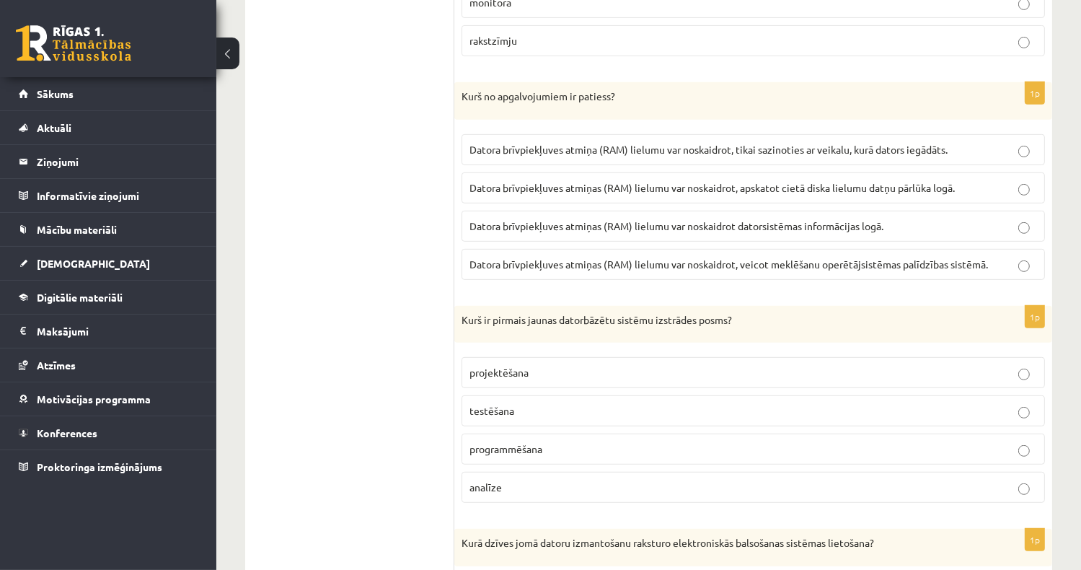
scroll to position [793, 0]
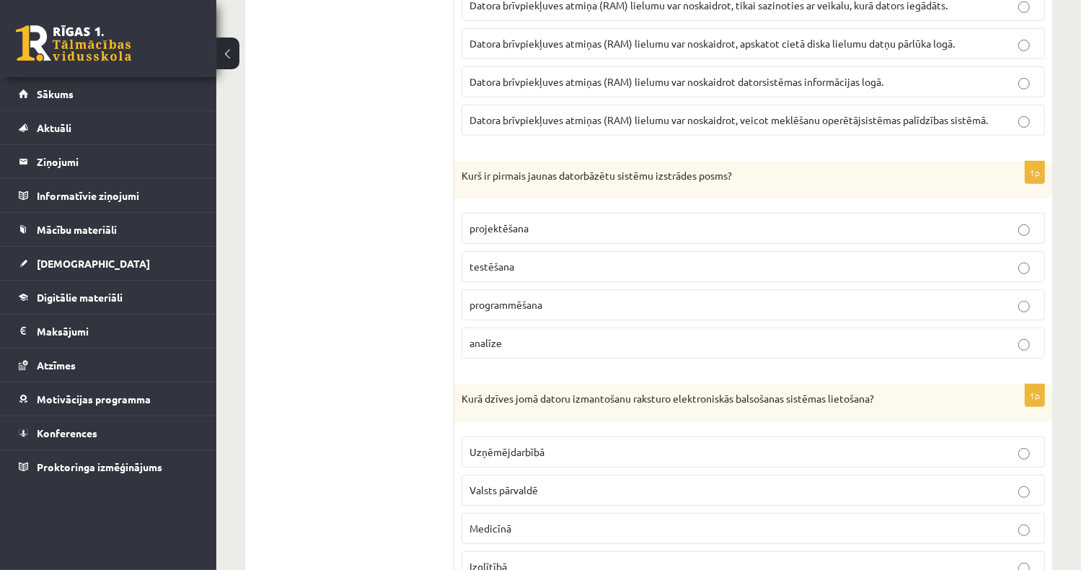
click at [542, 335] on p "analīze" at bounding box center [752, 342] width 567 height 15
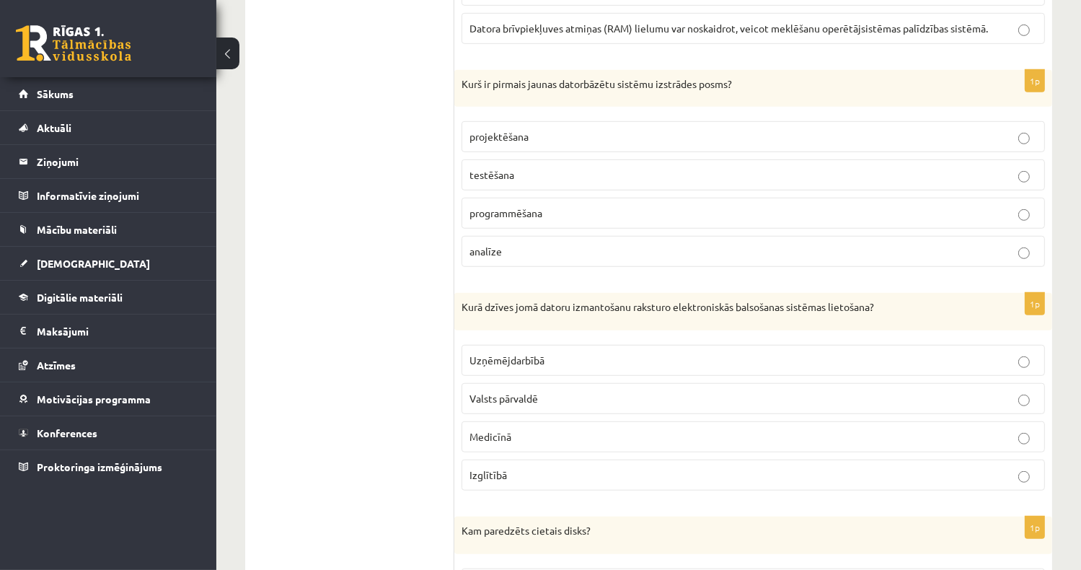
scroll to position [937, 0]
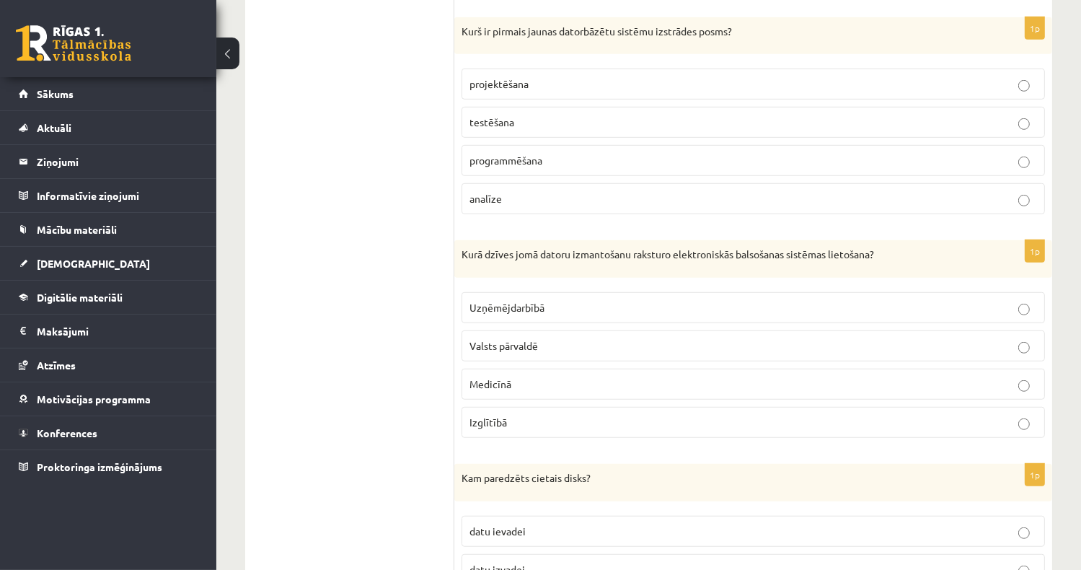
click at [575, 338] on p "Valsts pārvaldē" at bounding box center [752, 345] width 567 height 15
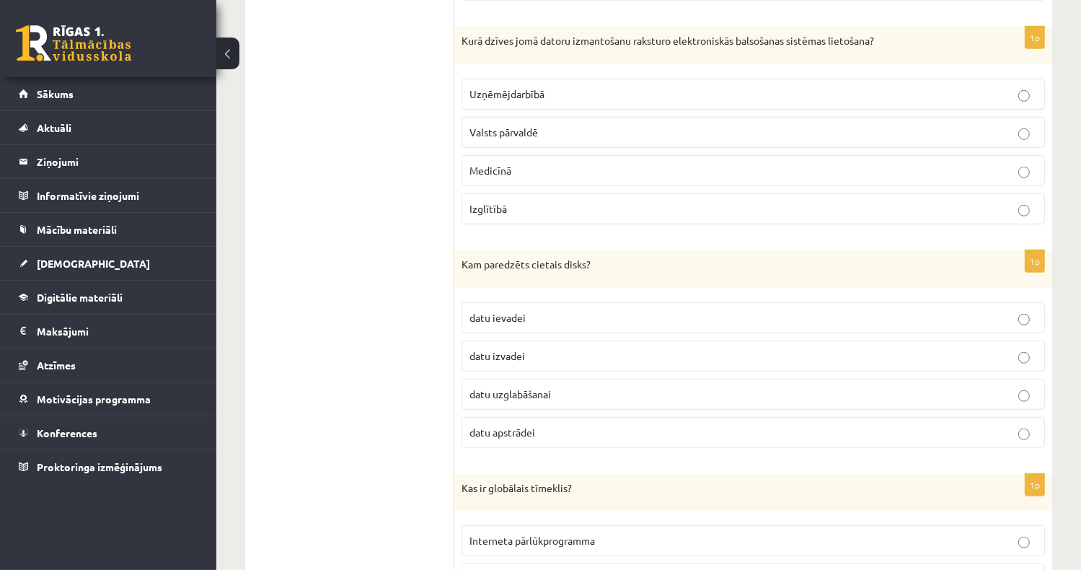
scroll to position [1226, 0]
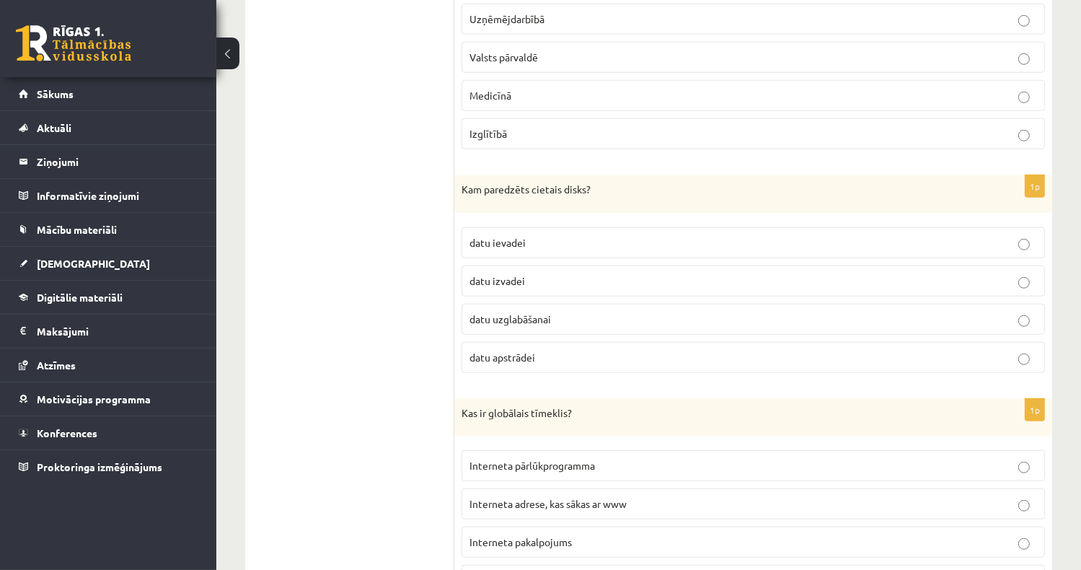
click at [551, 312] on span "datu uzglabāšanai" at bounding box center [509, 318] width 81 height 13
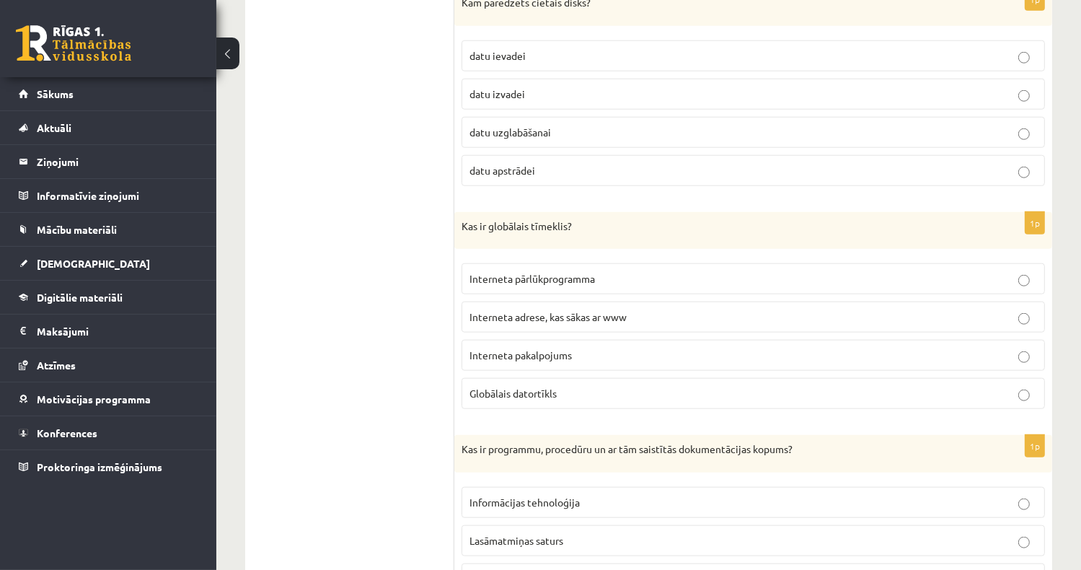
scroll to position [1442, 0]
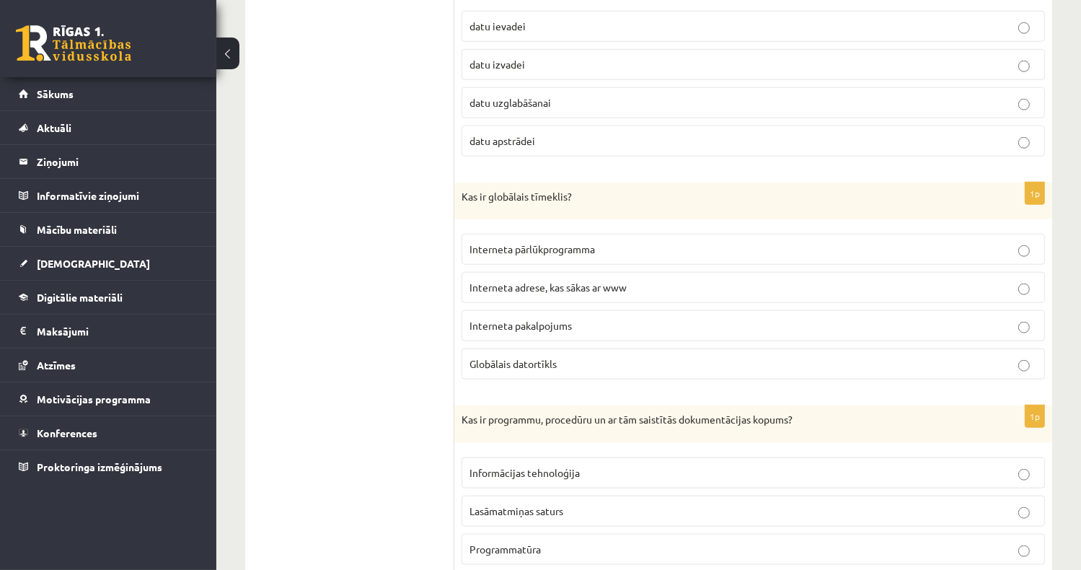
click at [573, 318] on p "Interneta pakalpojums" at bounding box center [752, 325] width 567 height 15
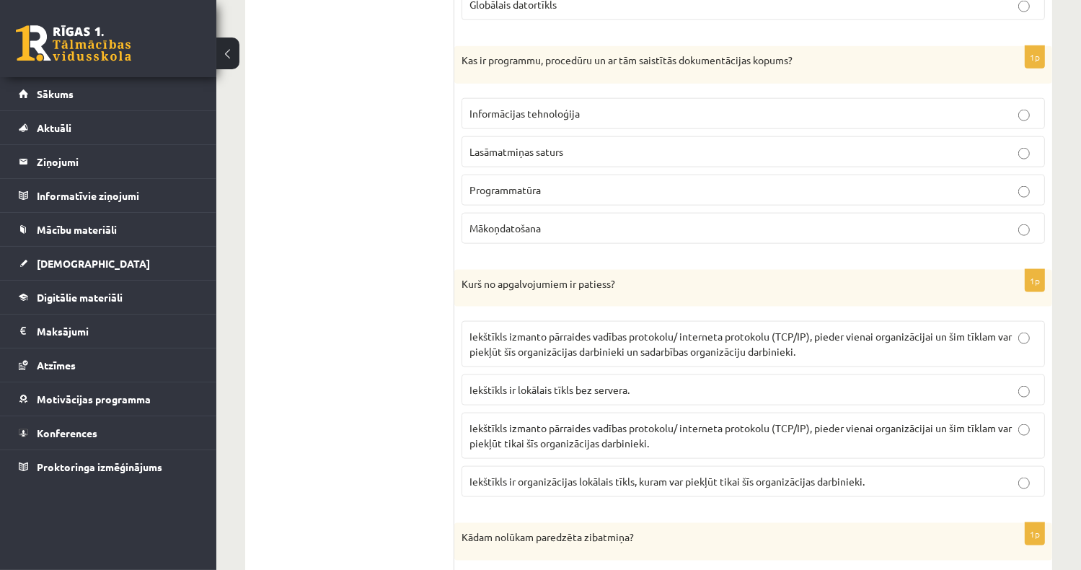
scroll to position [1803, 0]
click at [540, 174] on label "Programmatūra" at bounding box center [752, 188] width 583 height 31
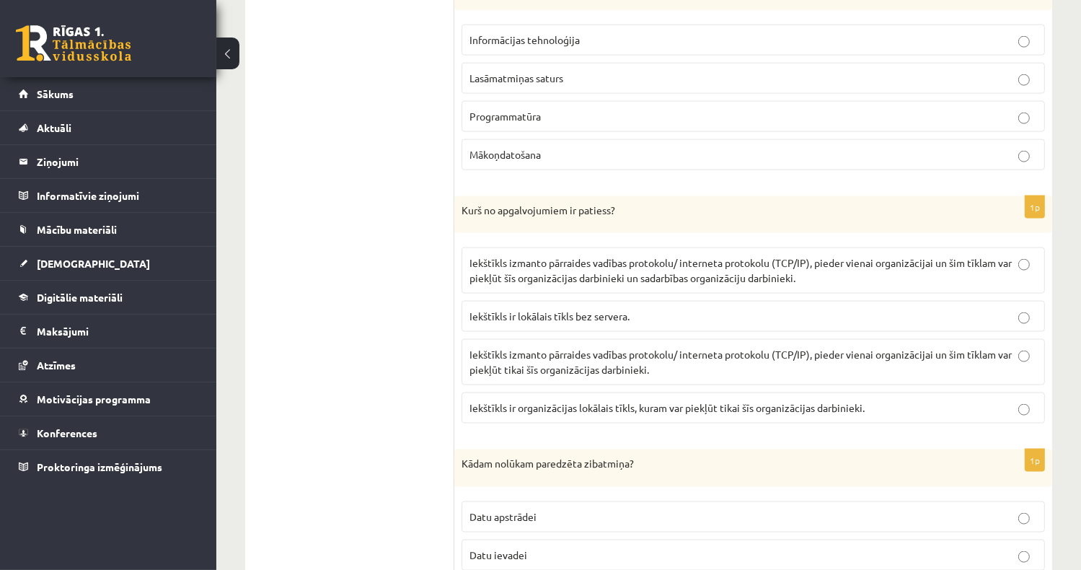
click at [612, 256] on span "Iekštīkls izmanto pārraides vadības protokolu/ interneta protokolu (TCP/IP), pi…" at bounding box center [740, 270] width 542 height 28
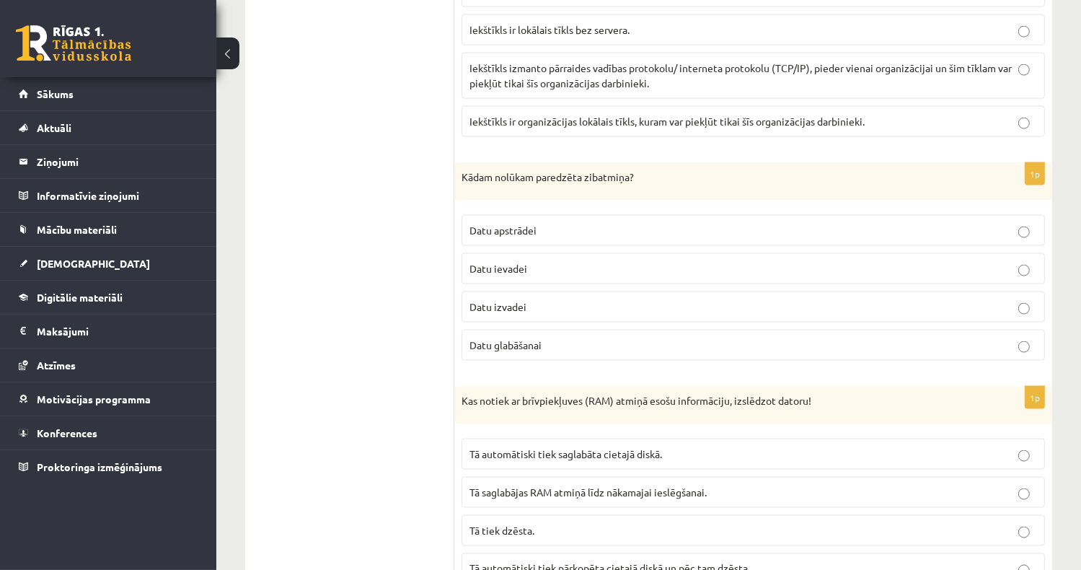
scroll to position [2163, 0]
click at [552, 335] on p "Datu glabāšanai" at bounding box center [752, 342] width 567 height 15
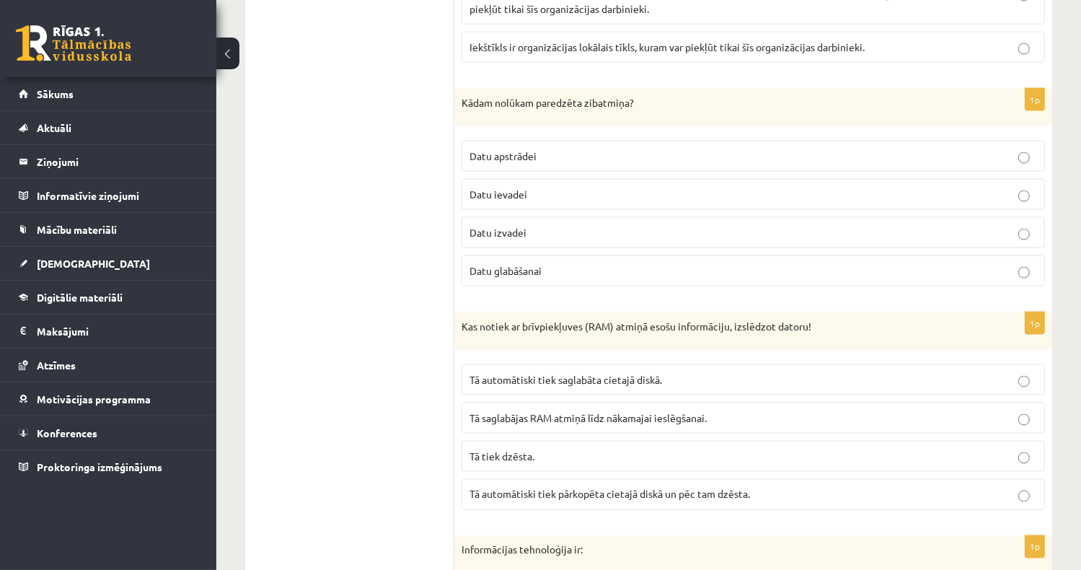
click at [551, 448] on p "Tā tiek dzēsta." at bounding box center [752, 455] width 567 height 15
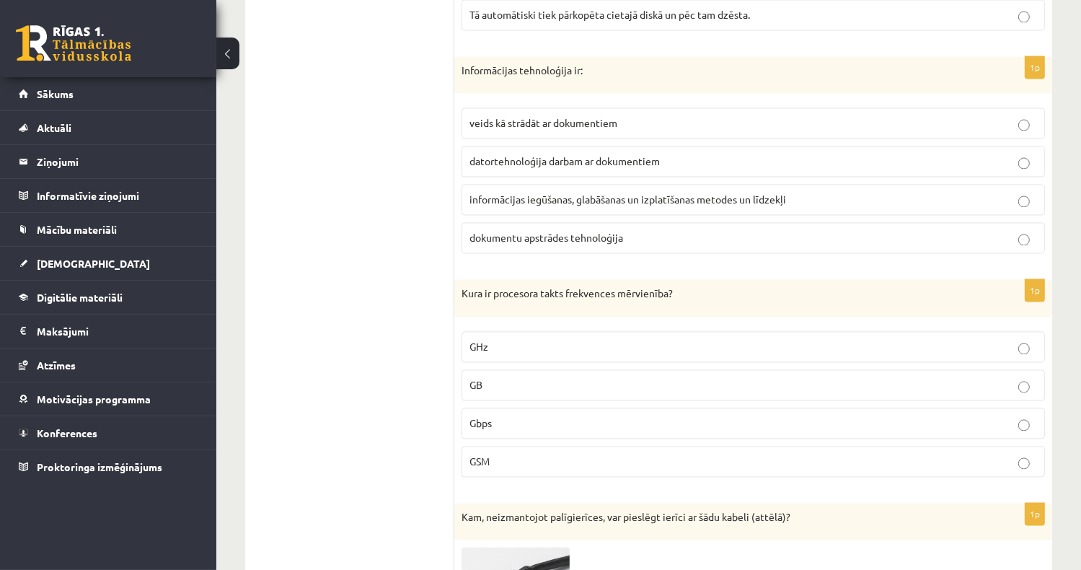
scroll to position [2740, 0]
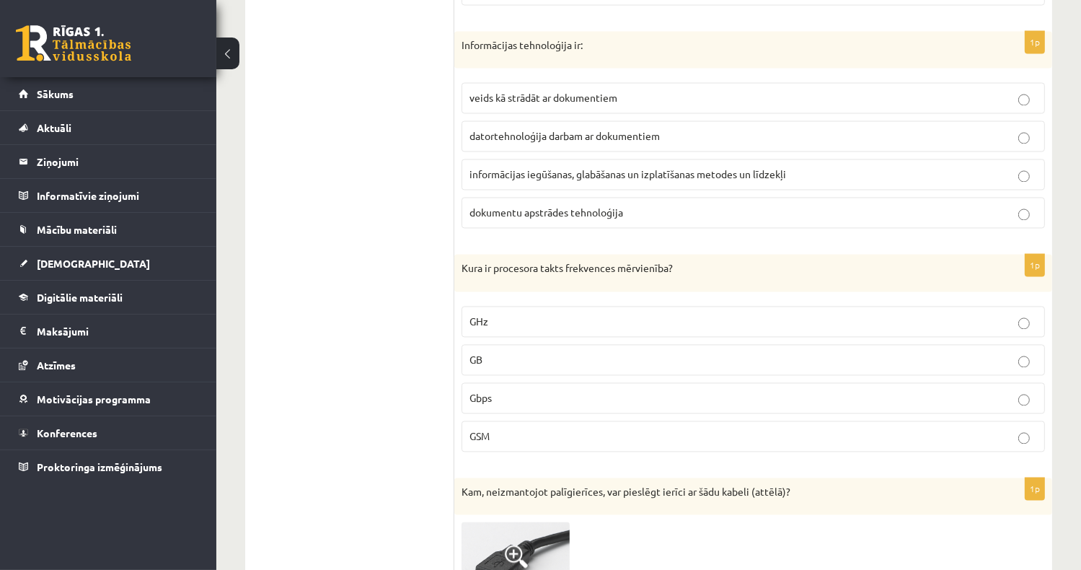
click at [586, 159] on label "informācijas iegūšanas, glabāšanas un izplatīšanas metodes un līdzekļi" at bounding box center [752, 174] width 583 height 31
click at [511, 314] on p "GHz" at bounding box center [752, 321] width 567 height 15
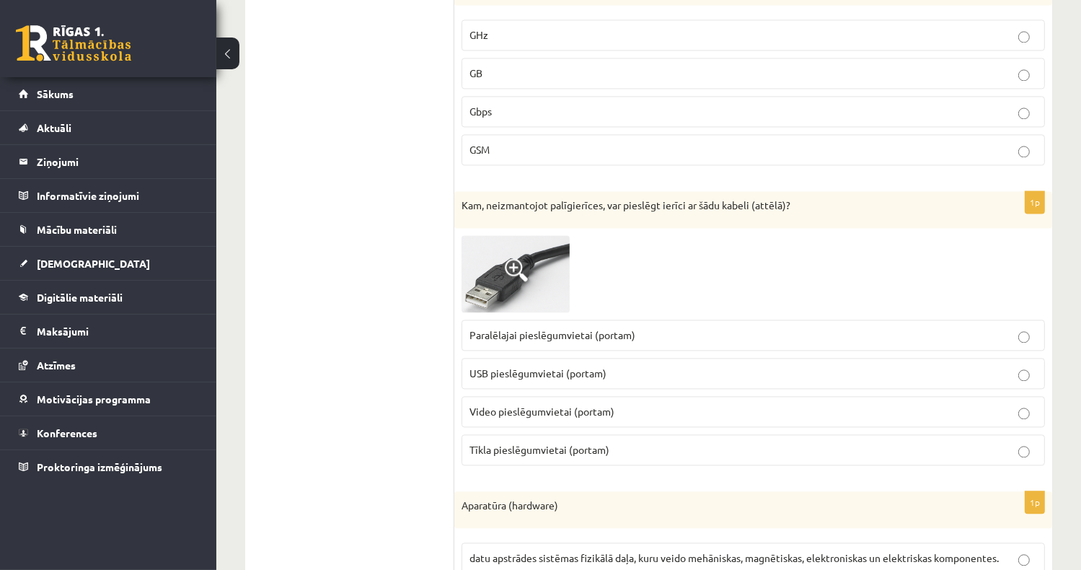
scroll to position [3028, 0]
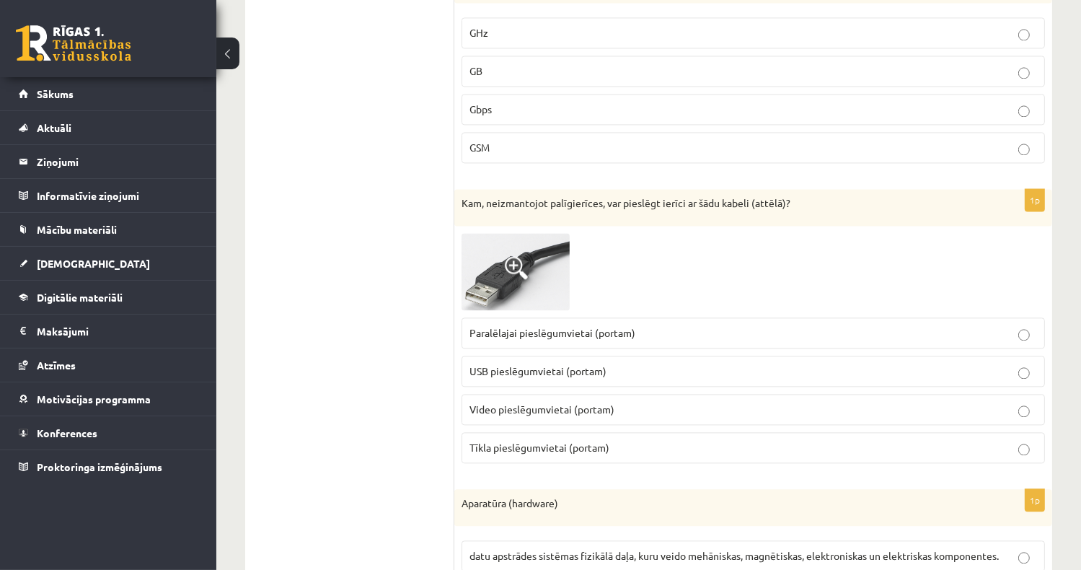
click at [576, 364] on span "USB pieslēgumvietai (portam)" at bounding box center [537, 370] width 137 height 13
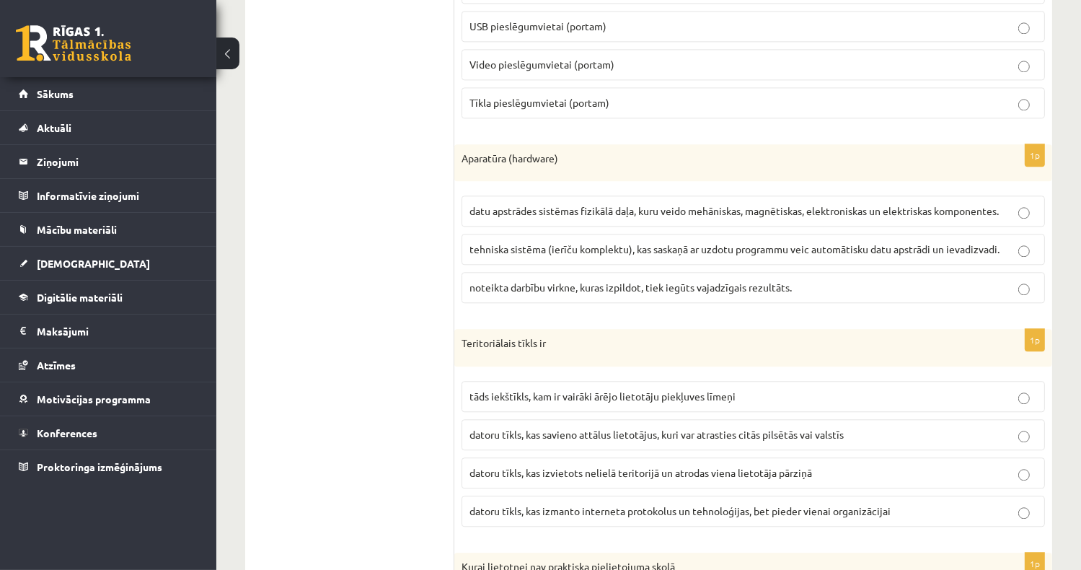
scroll to position [3389, 0]
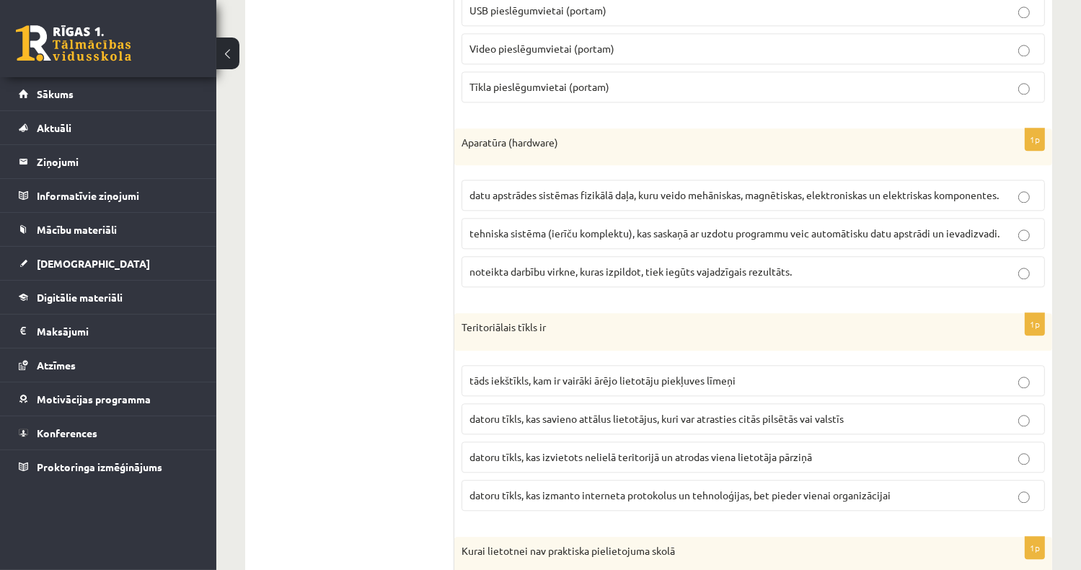
click at [616, 188] on span "datu apstrādes sistēmas fizikālā daļa, kuru veido mehāniskas, magnētiskas, elek…" at bounding box center [733, 194] width 529 height 13
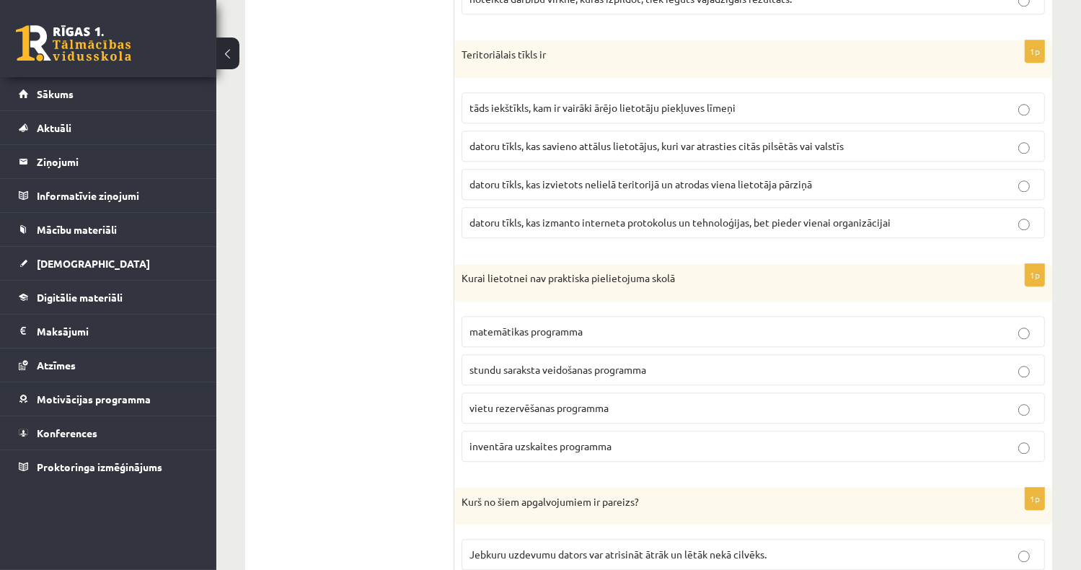
scroll to position [3677, 0]
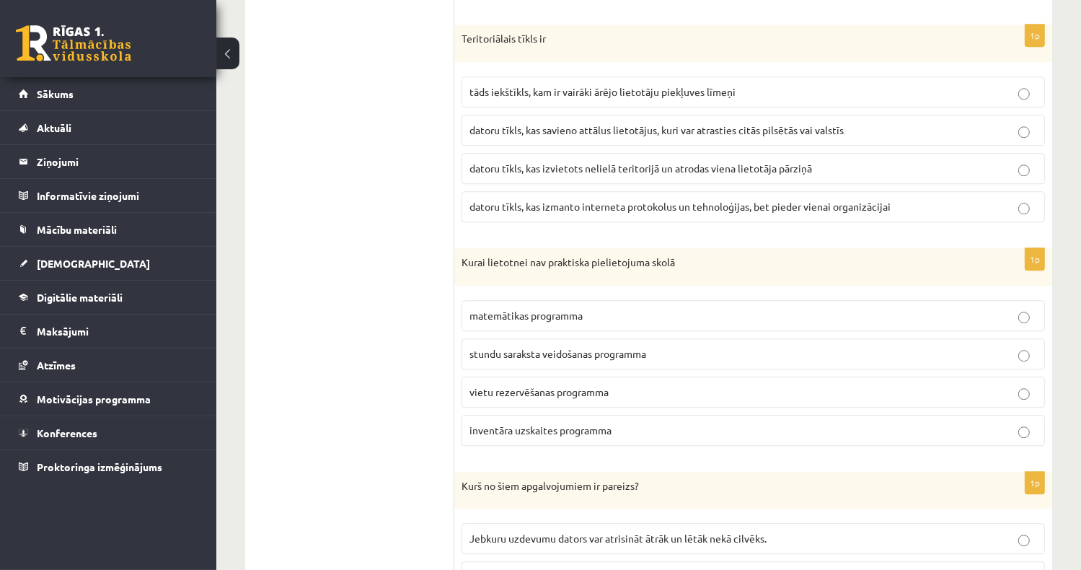
click at [601, 123] on span "datoru tīkls, kas savieno attālus lietotājus, kuri var atrasties citās pilsētās…" at bounding box center [656, 129] width 374 height 13
click at [545, 385] on span "vietu rezervēšanas programma" at bounding box center [538, 391] width 139 height 13
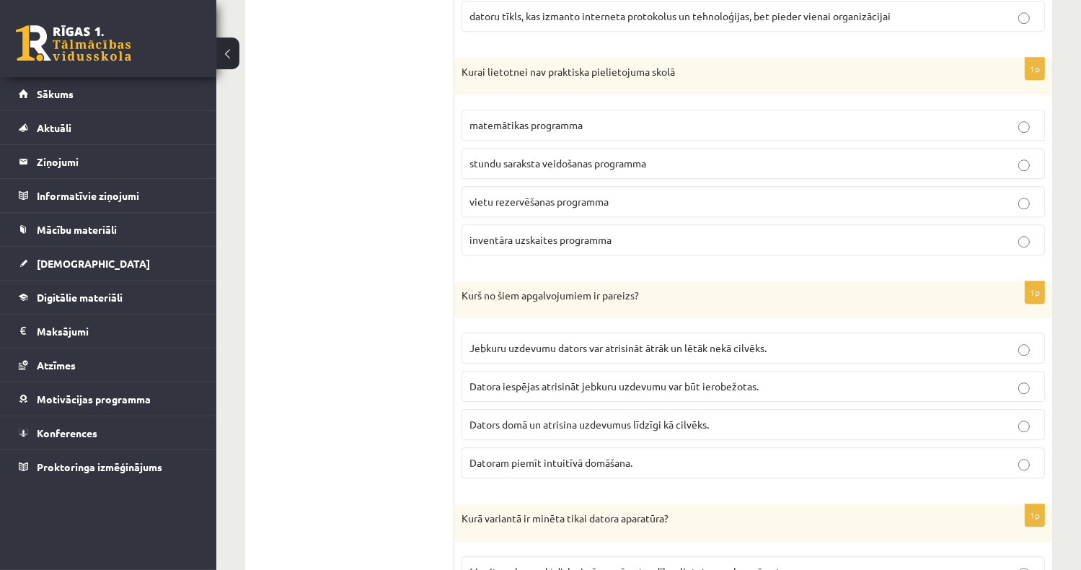
scroll to position [3894, 0]
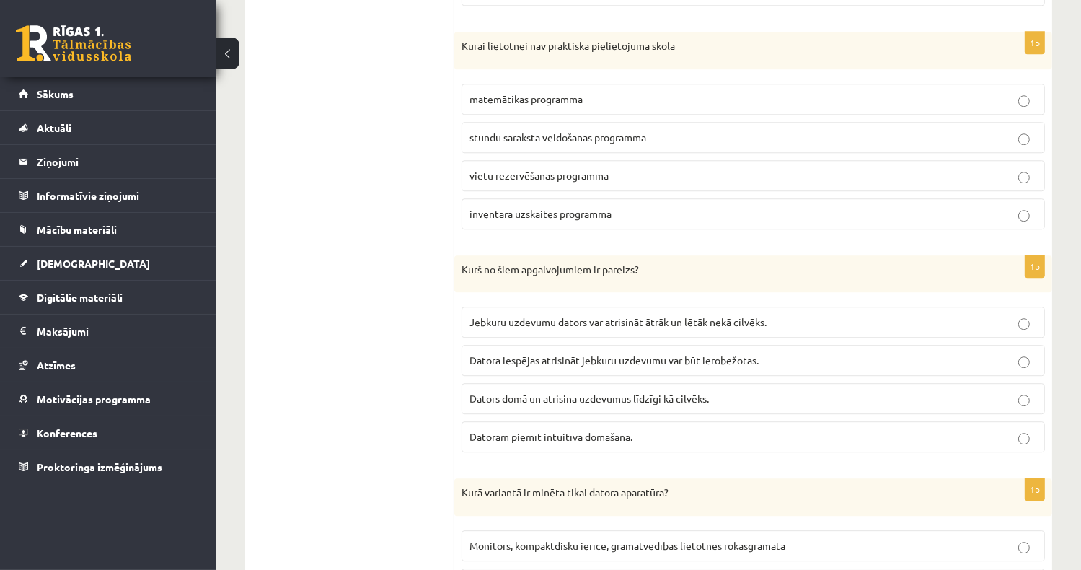
click at [576, 353] on span "Datora iespējas atrisināt jebkuru uzdevumu var būt ierobežotas." at bounding box center [613, 359] width 289 height 13
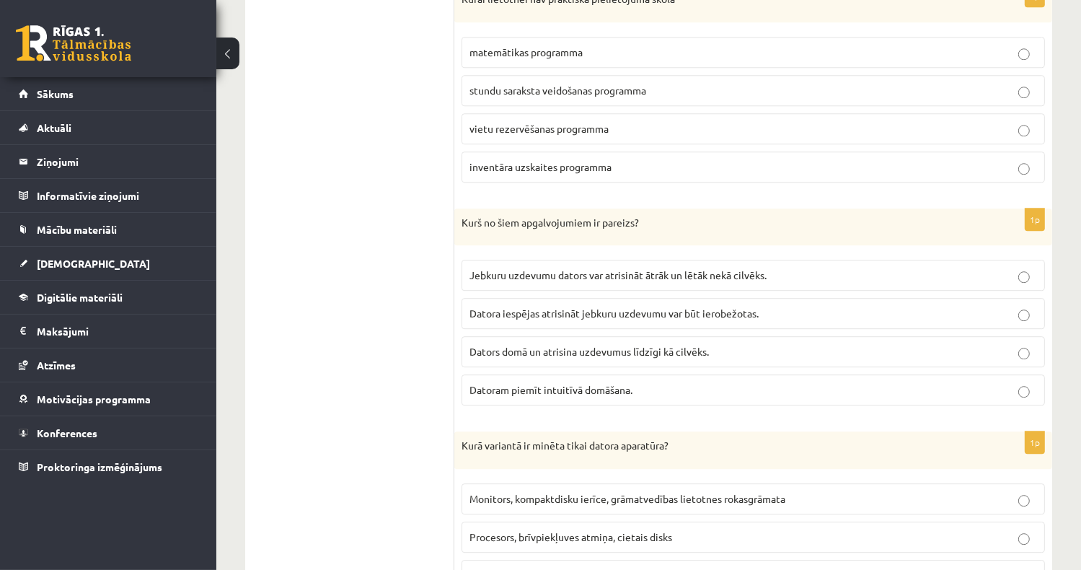
scroll to position [4018, 0]
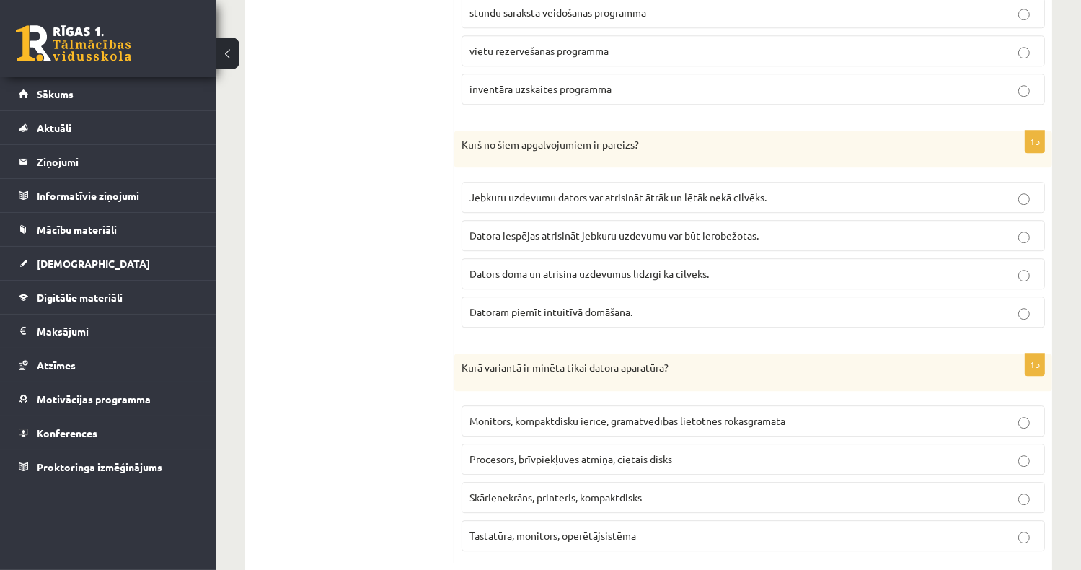
click at [607, 452] on span "Procesors, brīvpiekļuves atmiņa, cietais disks" at bounding box center [570, 458] width 203 height 13
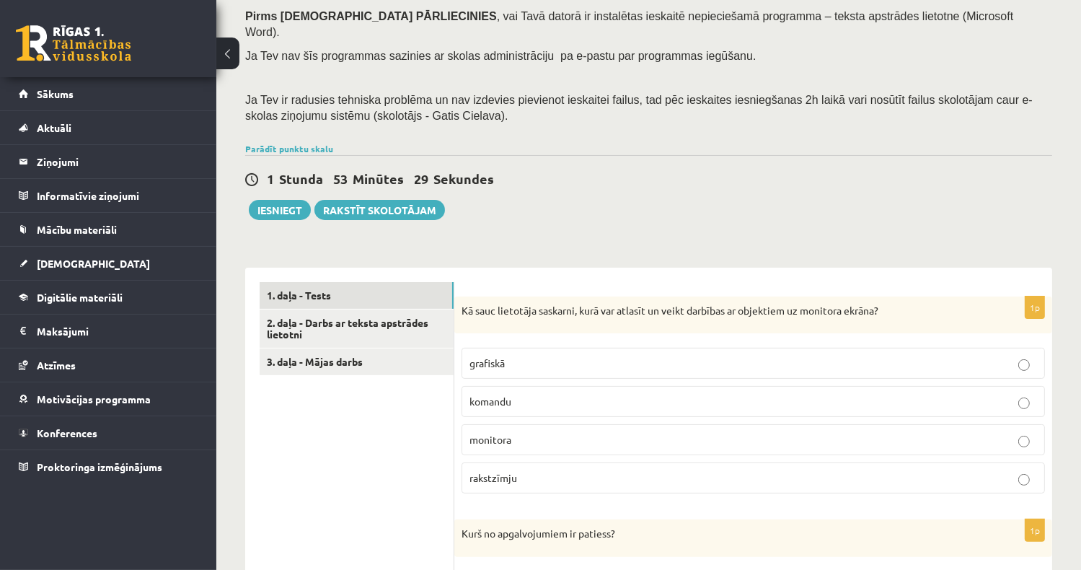
scroll to position [269, 0]
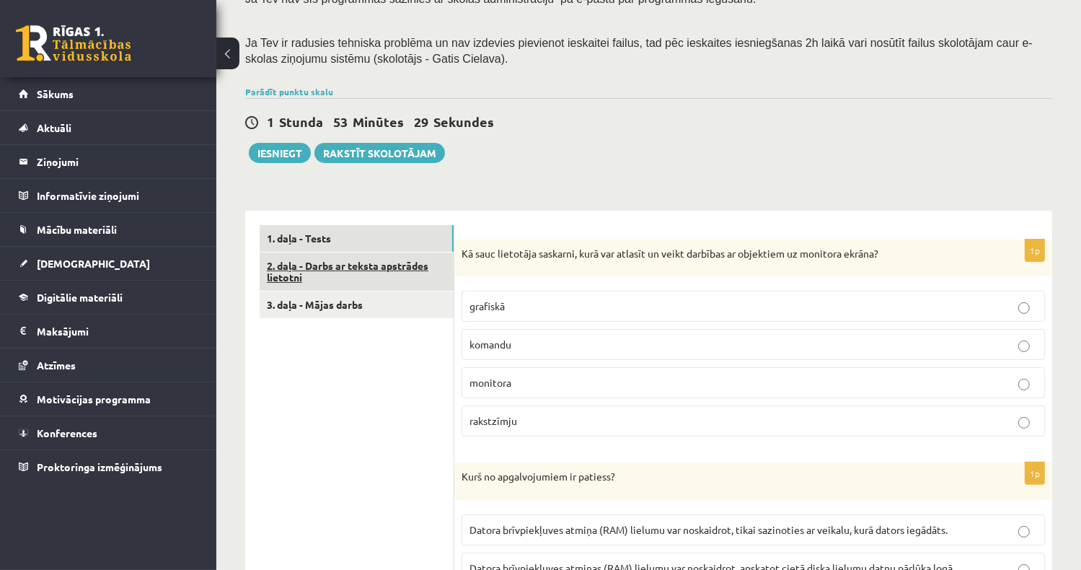
click at [379, 258] on link "2. daļa - Darbs ar teksta apstrādes lietotni" at bounding box center [357, 271] width 194 height 39
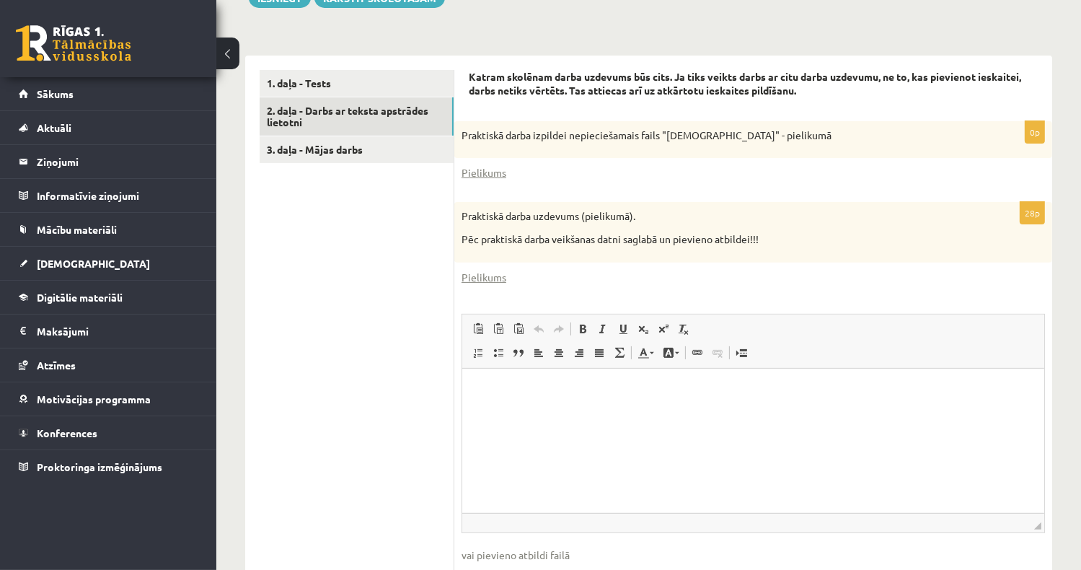
scroll to position [485, 0]
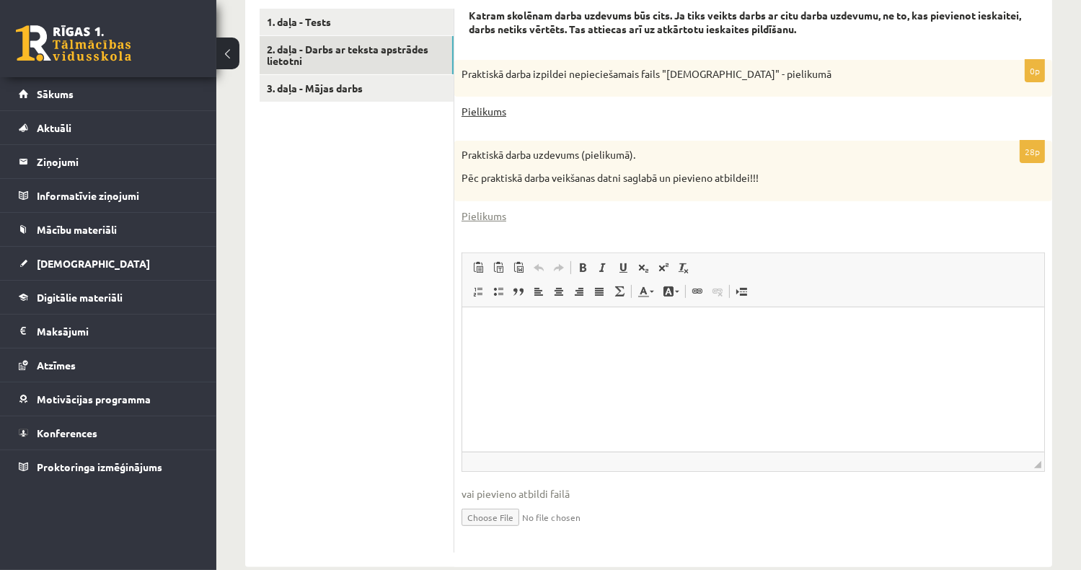
click at [482, 104] on link "Pielikums" at bounding box center [483, 111] width 45 height 15
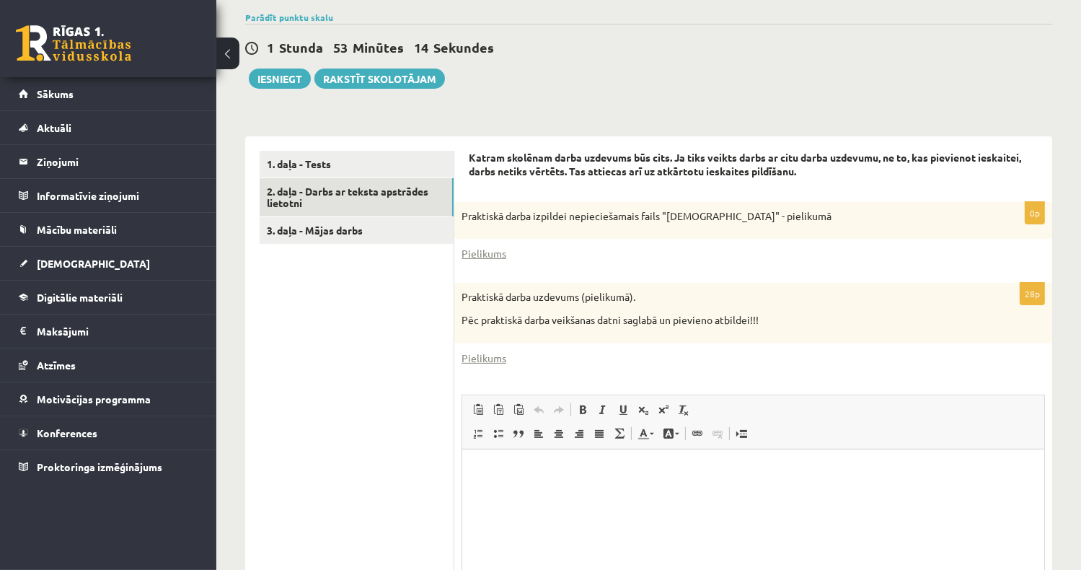
scroll to position [341, 0]
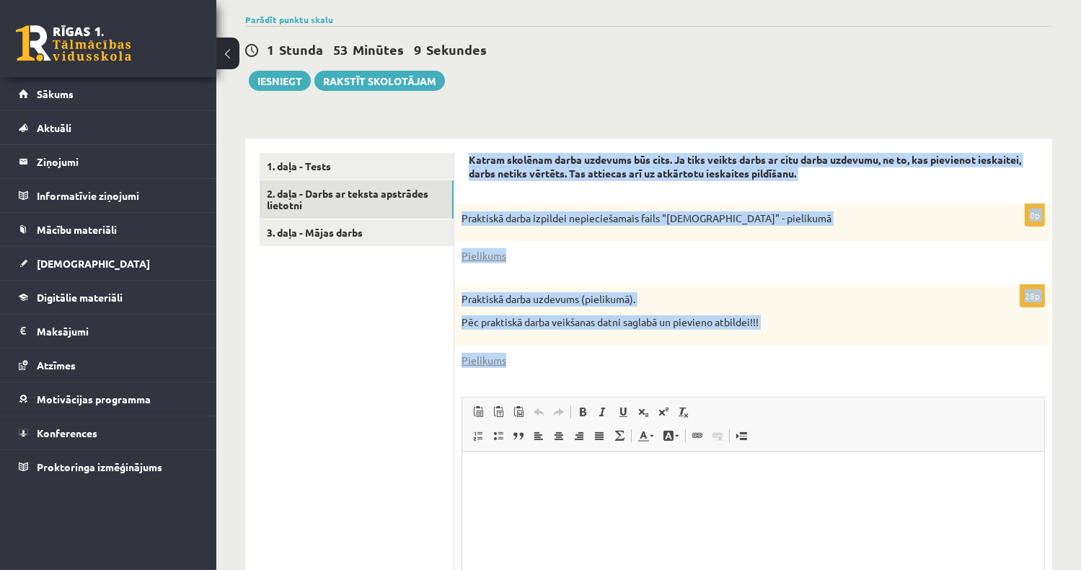
drag, startPoint x: 463, startPoint y: 141, endPoint x: 763, endPoint y: 336, distance: 357.6
click at [763, 336] on div "Katram skolēnam darba uzdevums būs cits. Ja tiks veikts darbs ar citu darba uzd…" at bounding box center [753, 424] width 598 height 573
copy form "Katram skolēnam darba uzdevums būs cits. Ja tiks veikts darbs ar citu darba uzd…"
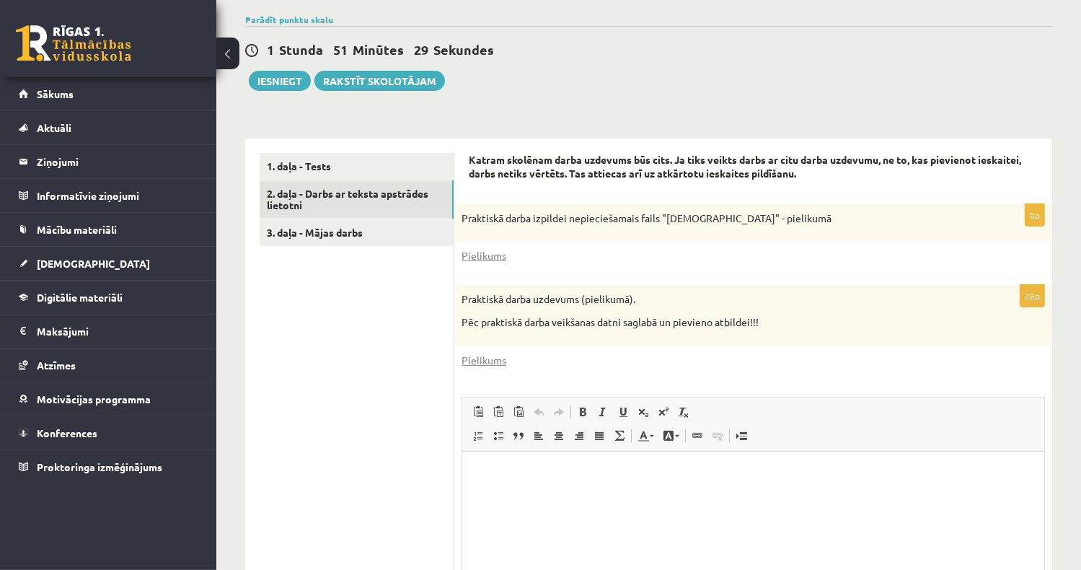
click at [376, 345] on ul "1. daļa - Tests 2. daļa - Darbs ar teksta apstrādes lietotni 3. daļa - Mājas da…" at bounding box center [357, 425] width 195 height 544
click at [479, 248] on link "Pielikums" at bounding box center [483, 255] width 45 height 15
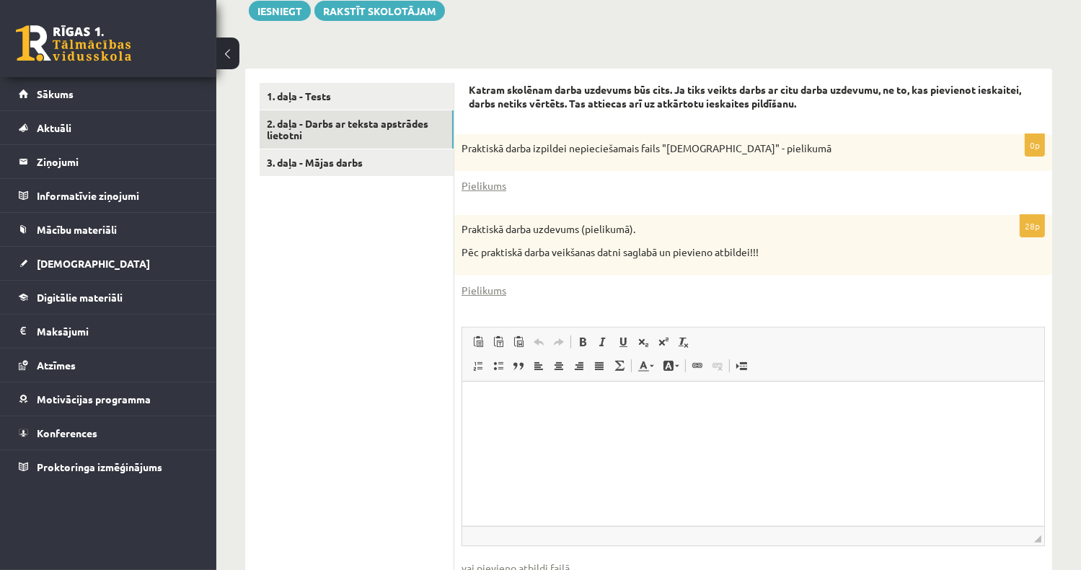
scroll to position [494, 0]
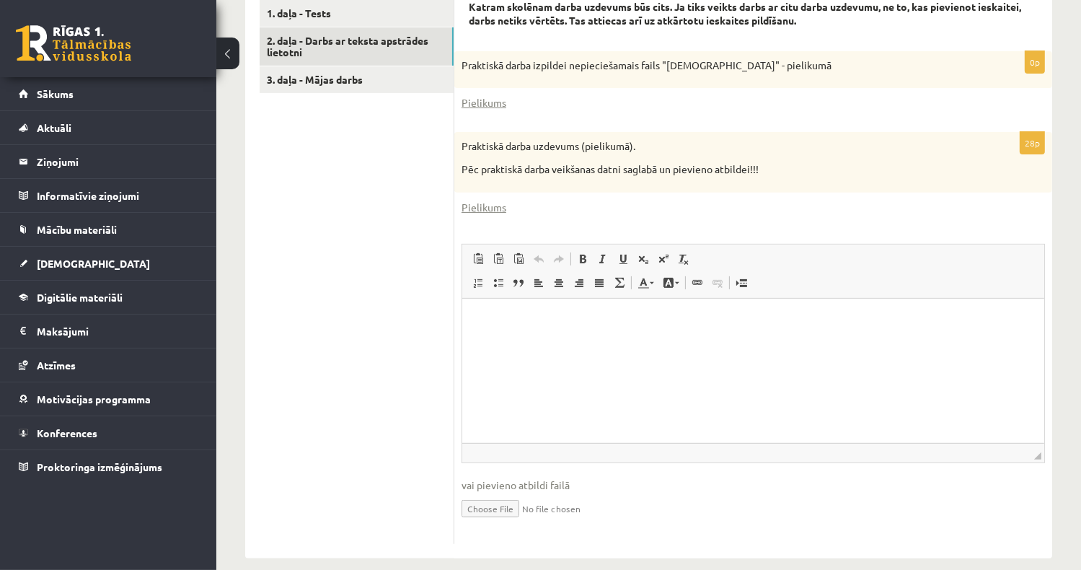
click at [504, 492] on input "file" at bounding box center [752, 507] width 583 height 30
type input "**********"
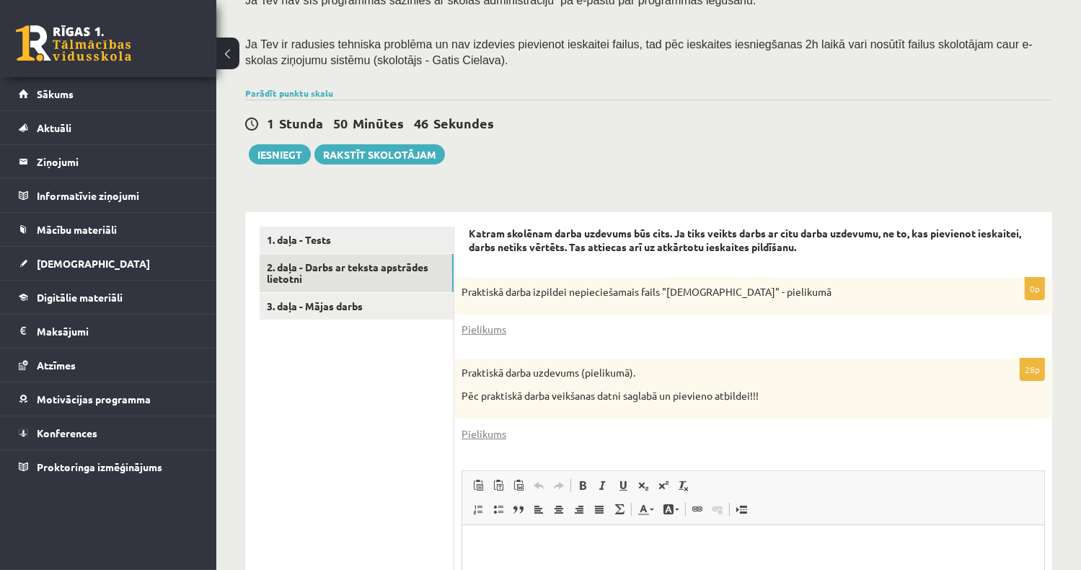
scroll to position [293, 0]
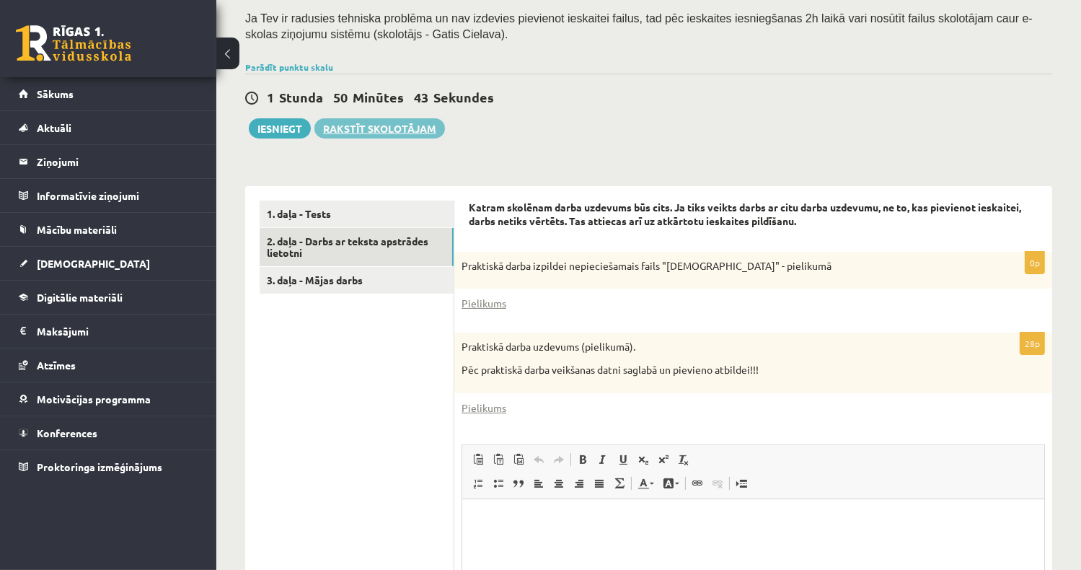
click at [366, 118] on link "Rakstīt skolotājam" at bounding box center [379, 128] width 131 height 20
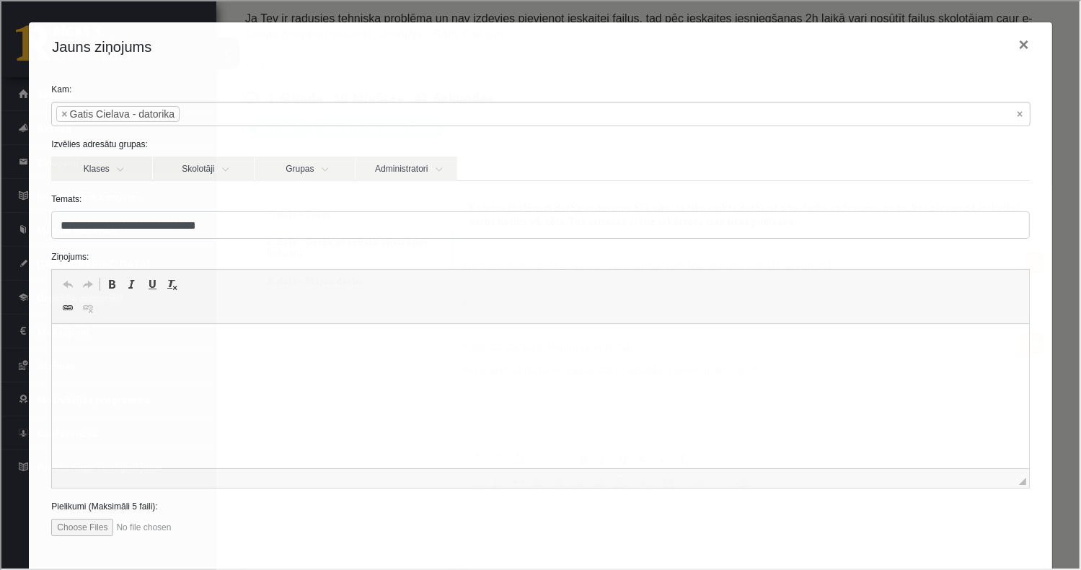
scroll to position [0, 0]
click at [129, 340] on p "Editor, wiswyg-editor-47024921356680-1757579046-653" at bounding box center [539, 345] width 947 height 15
click at [200, 348] on p "**********" at bounding box center [535, 345] width 939 height 15
click at [141, 348] on p "**********" at bounding box center [535, 345] width 939 height 15
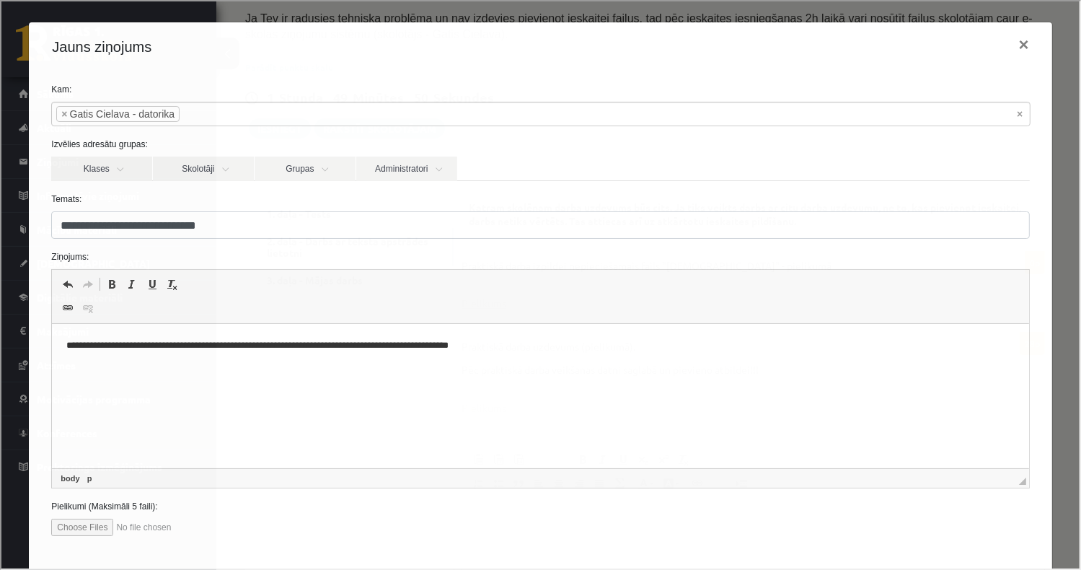
click at [285, 344] on p "**********" at bounding box center [535, 345] width 939 height 15
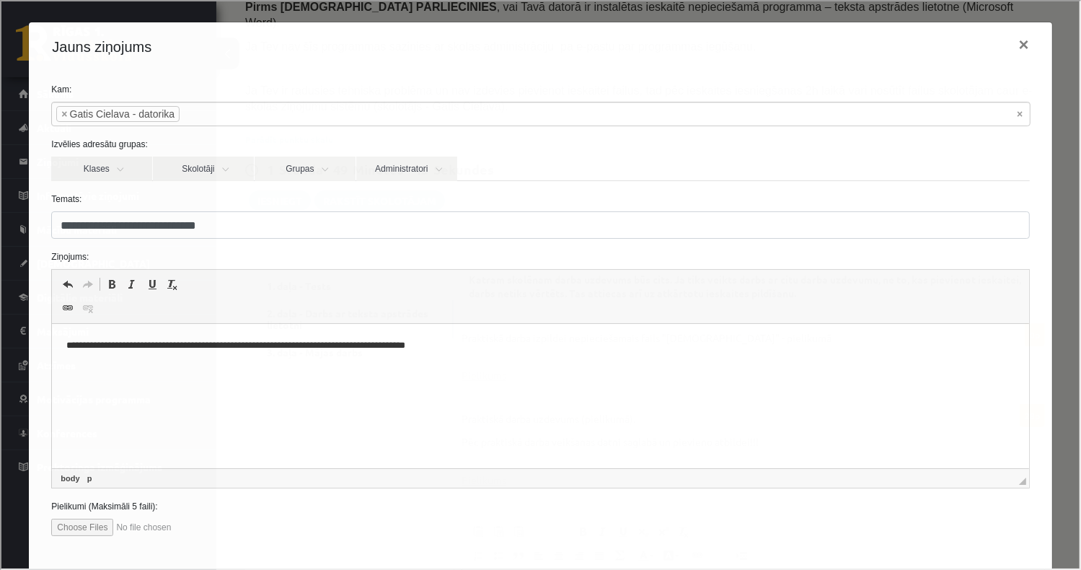
click at [140, 345] on p "**********" at bounding box center [535, 345] width 939 height 15
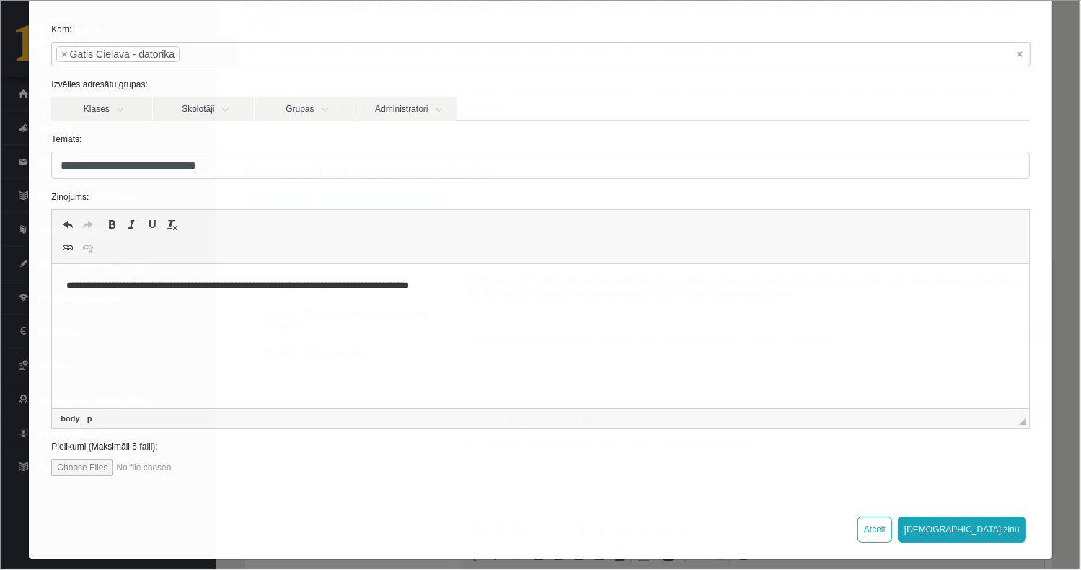
scroll to position [69, 0]
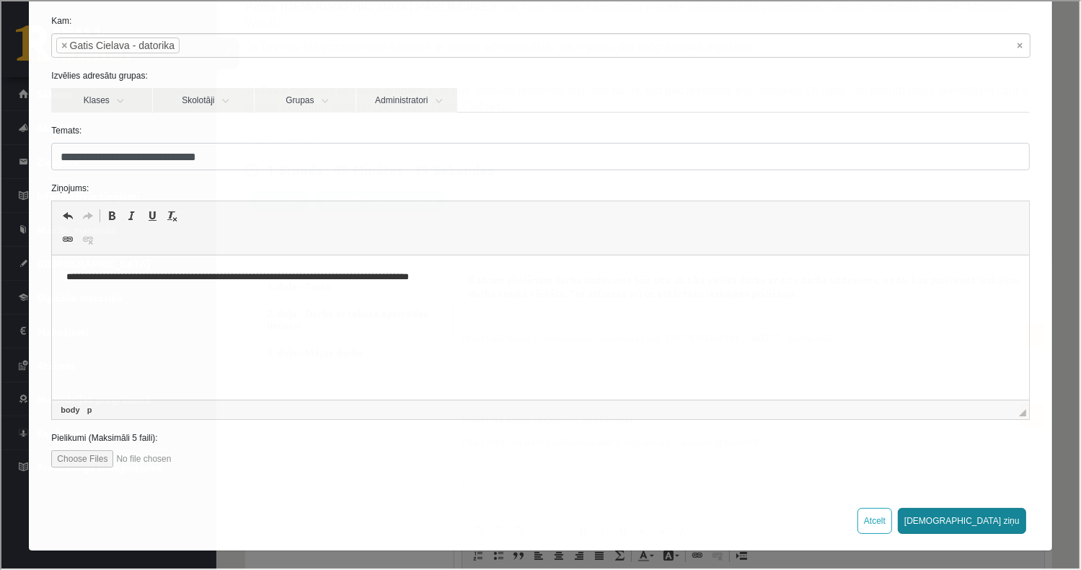
click at [984, 518] on button "Sūtīt ziņu" at bounding box center [960, 519] width 128 height 26
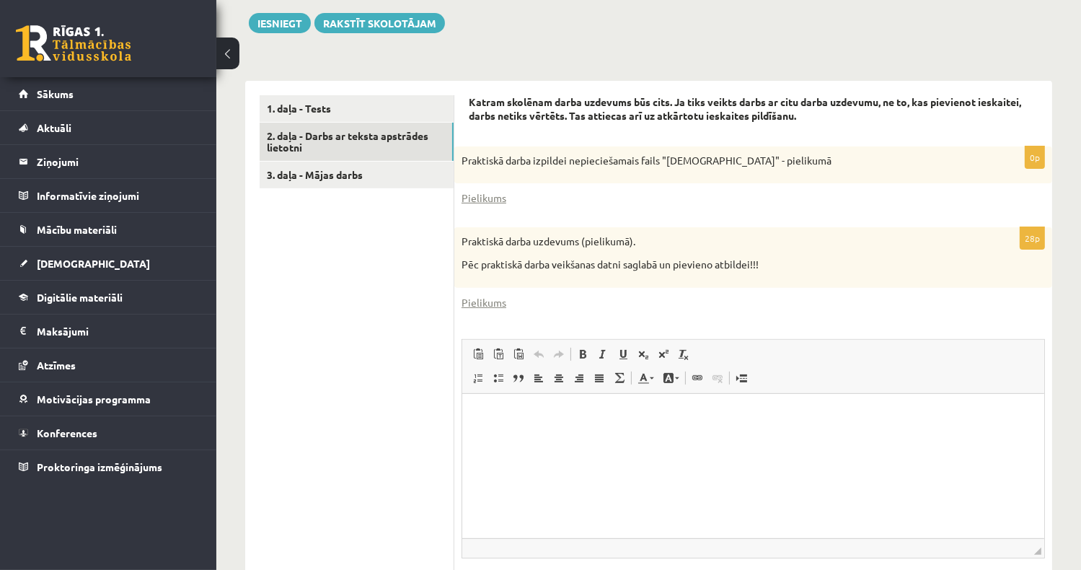
scroll to position [366, 0]
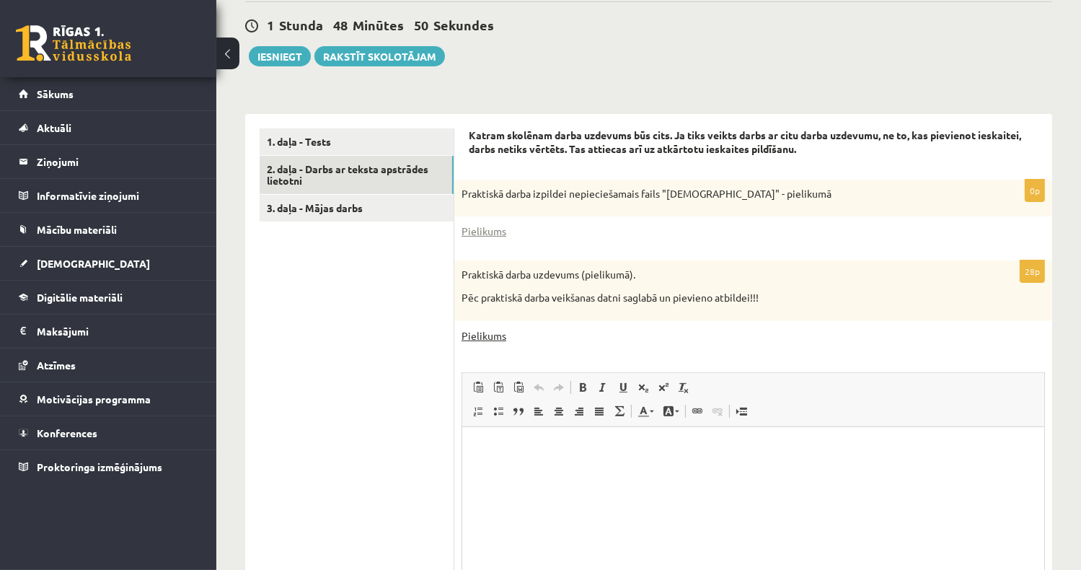
click at [474, 328] on link "Pielikums" at bounding box center [483, 335] width 45 height 15
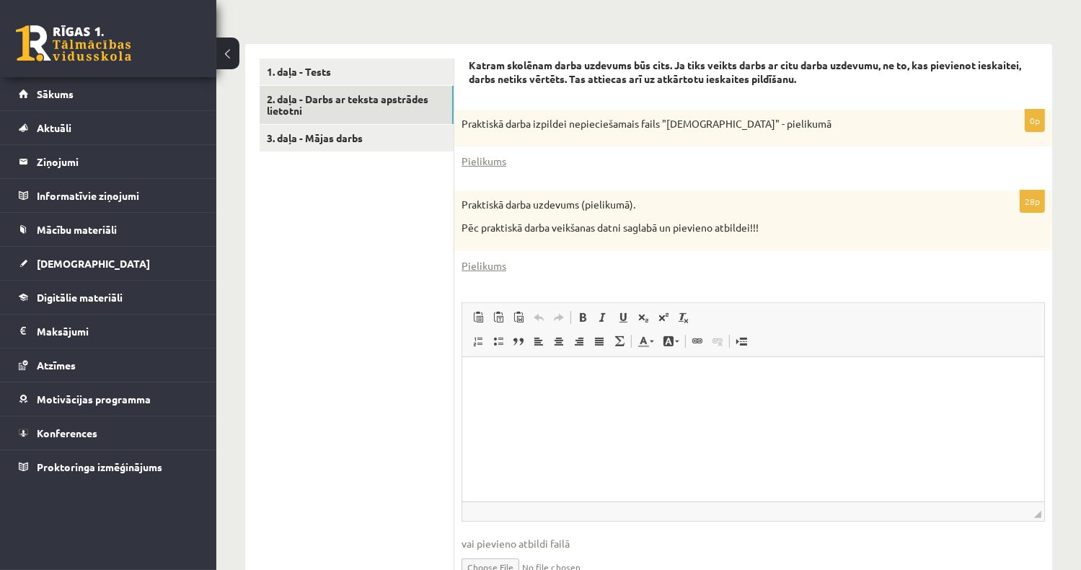
scroll to position [510, 0]
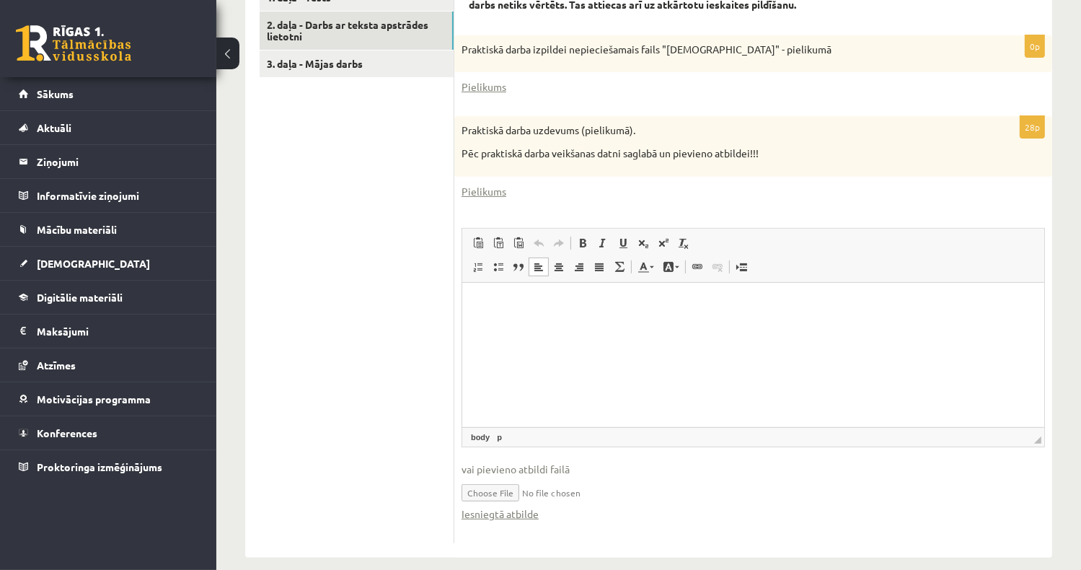
drag, startPoint x: 555, startPoint y: 312, endPoint x: 498, endPoint y: 315, distance: 57.8
click at [498, 315] on html at bounding box center [752, 304] width 582 height 44
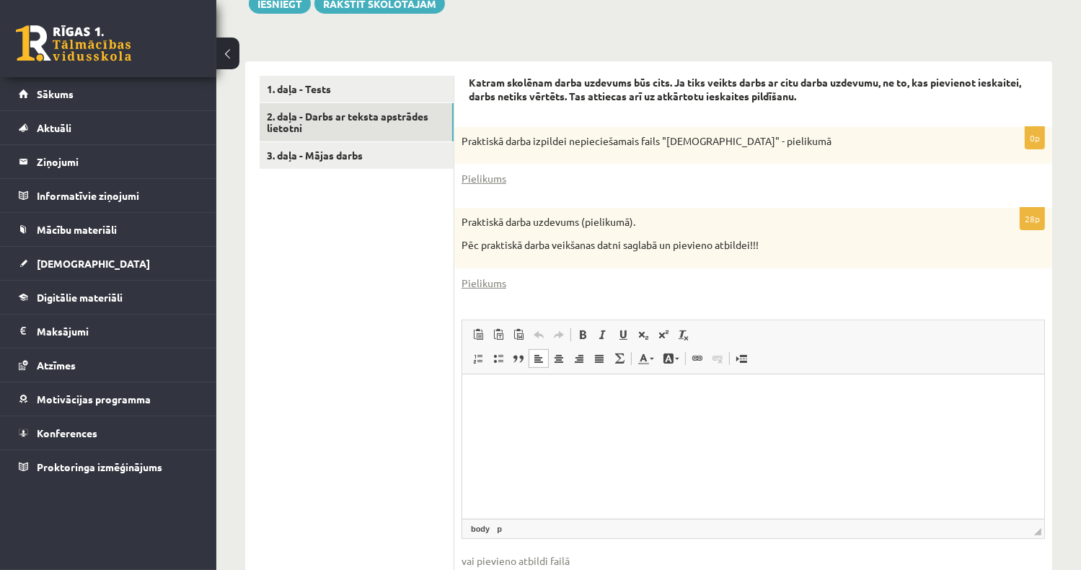
scroll to position [366, 0]
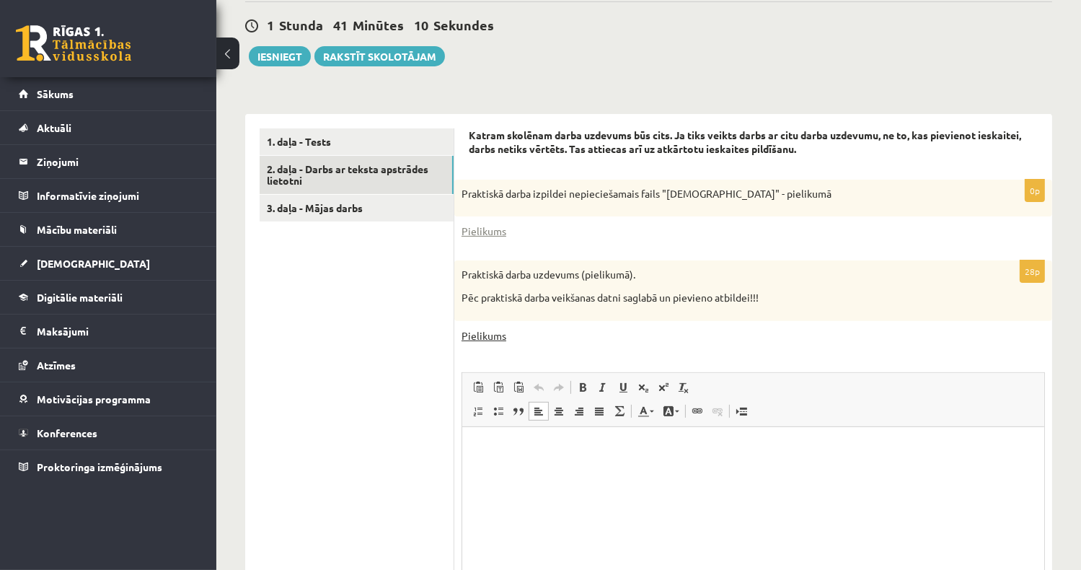
click at [475, 328] on link "Pielikums" at bounding box center [483, 335] width 45 height 15
click at [488, 224] on link "Pielikums" at bounding box center [483, 231] width 45 height 15
click at [481, 224] on link "Pielikums" at bounding box center [483, 231] width 45 height 15
click at [270, 46] on button "Iesniegt" at bounding box center [280, 56] width 62 height 20
click at [300, 390] on ul "1. daļa - Tests 2. daļa - Darbs ar teksta apstrādes lietotni 3. daļa - Mājas da…" at bounding box center [357, 407] width 195 height 559
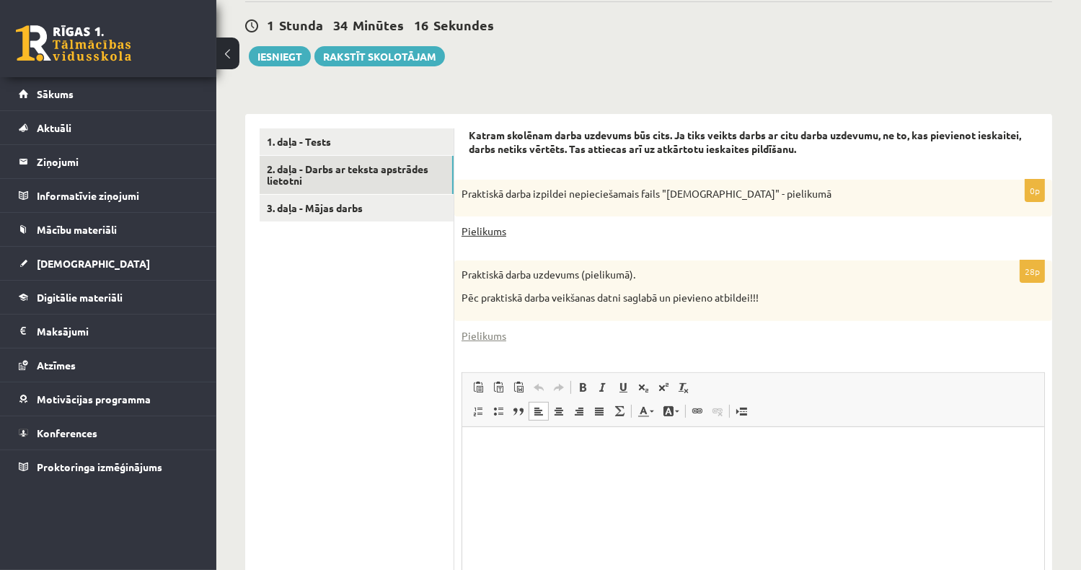
click at [496, 224] on link "Pielikums" at bounding box center [483, 231] width 45 height 15
click at [490, 224] on link "Pielikums" at bounding box center [483, 231] width 45 height 15
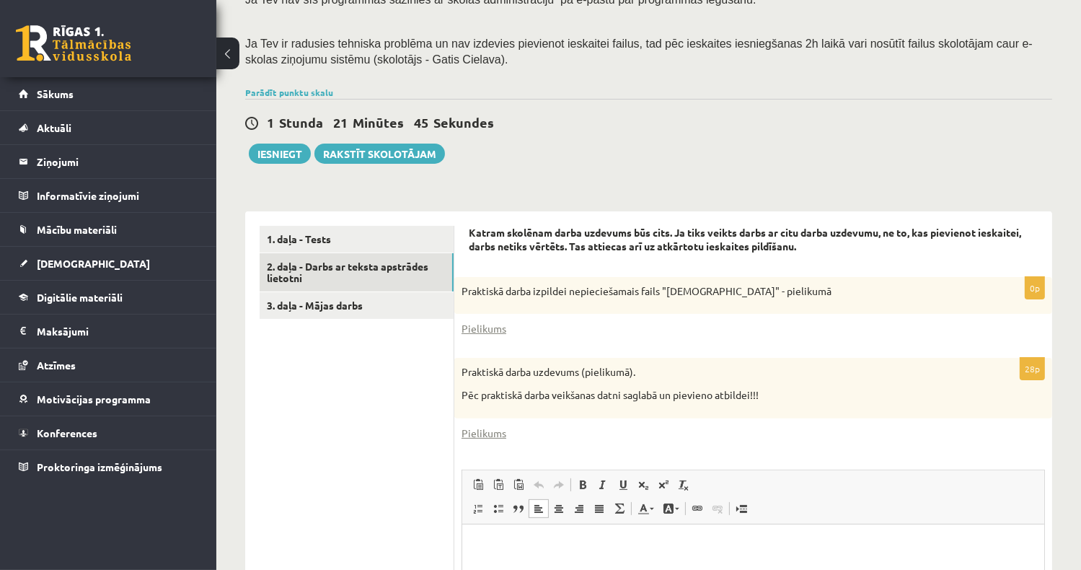
scroll to position [293, 0]
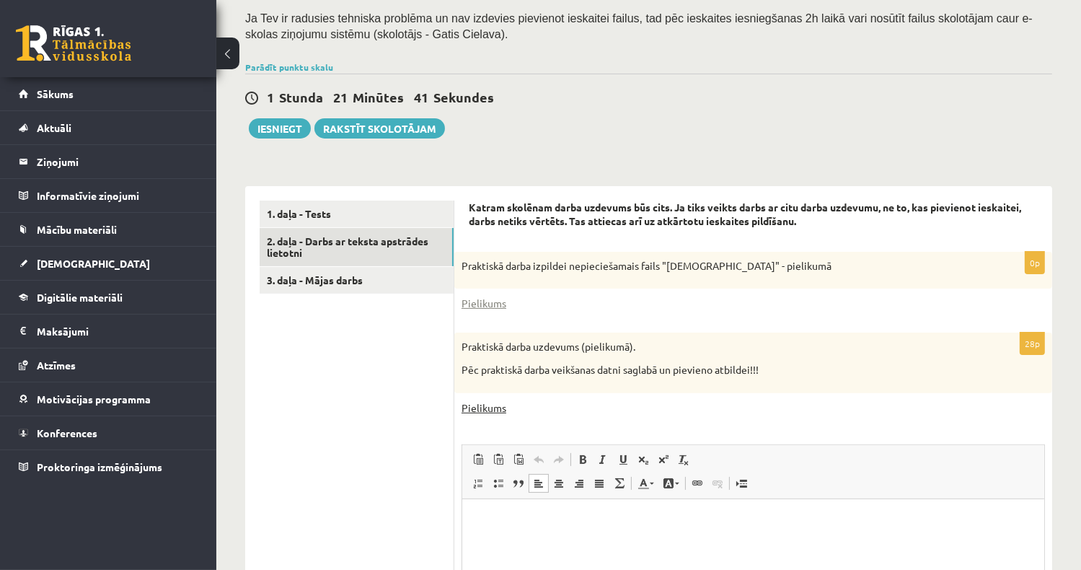
click at [487, 400] on link "Pielikums" at bounding box center [483, 407] width 45 height 15
click at [486, 296] on link "Pielikums" at bounding box center [483, 303] width 45 height 15
click at [78, 154] on legend "Ziņojumi 0" at bounding box center [118, 161] width 162 height 33
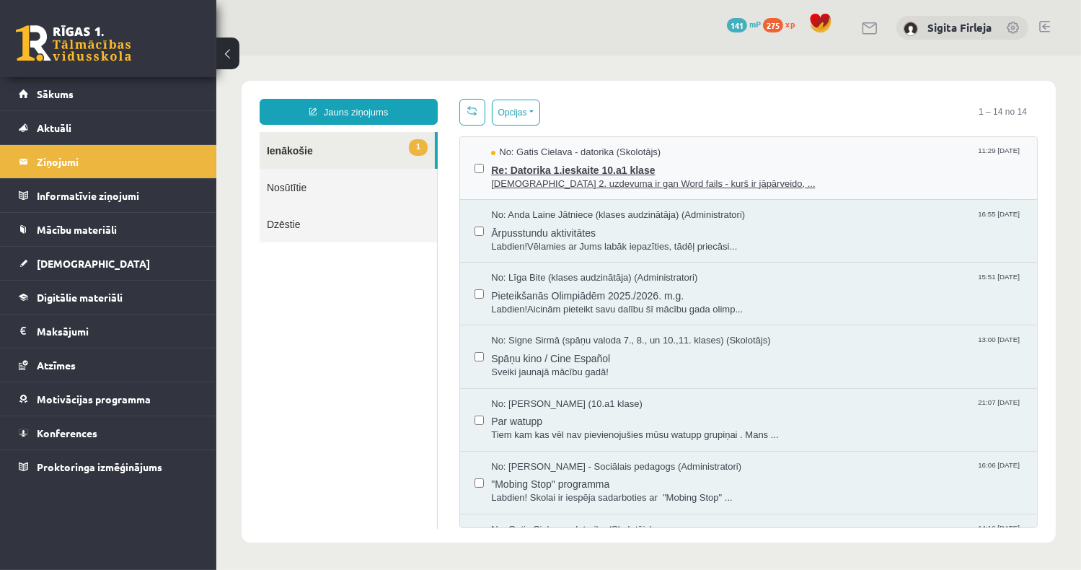
click at [575, 167] on span "Re: Datorika 1.ieskaite 10.a1 klase" at bounding box center [755, 168] width 531 height 18
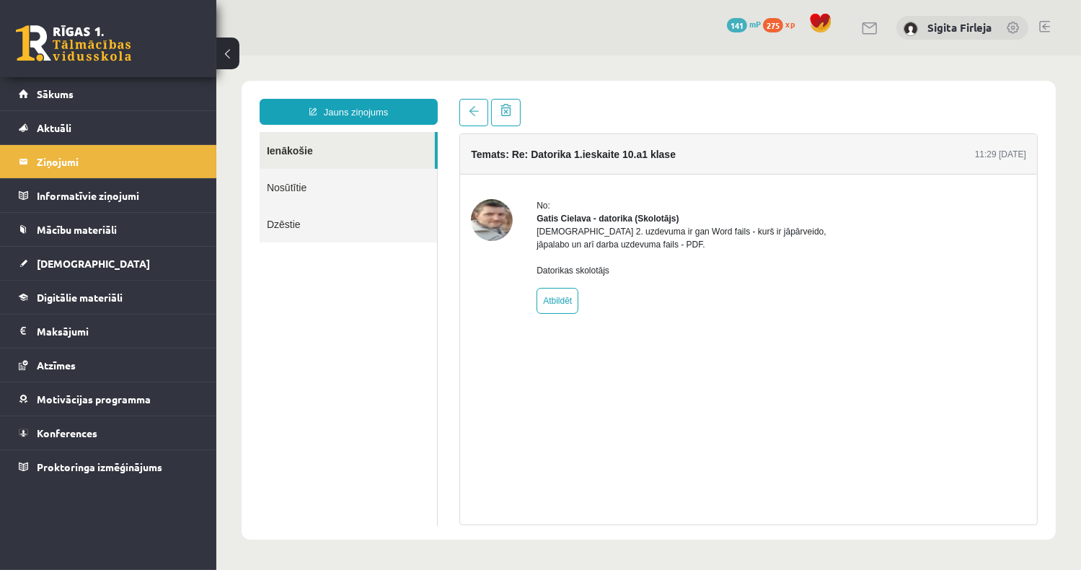
click at [314, 145] on link "Ienākošie" at bounding box center [346, 149] width 175 height 37
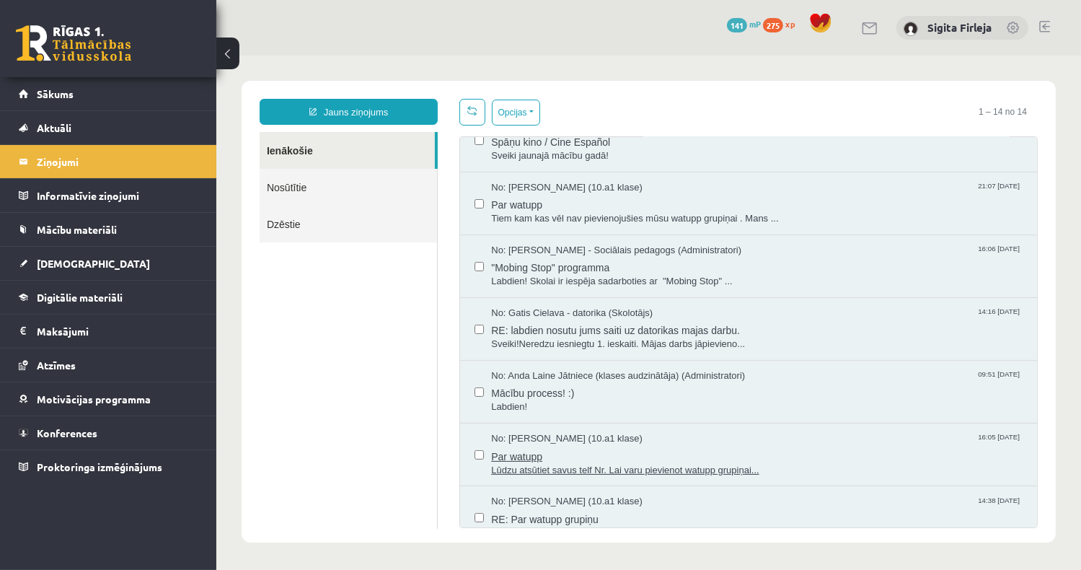
scroll to position [144, 0]
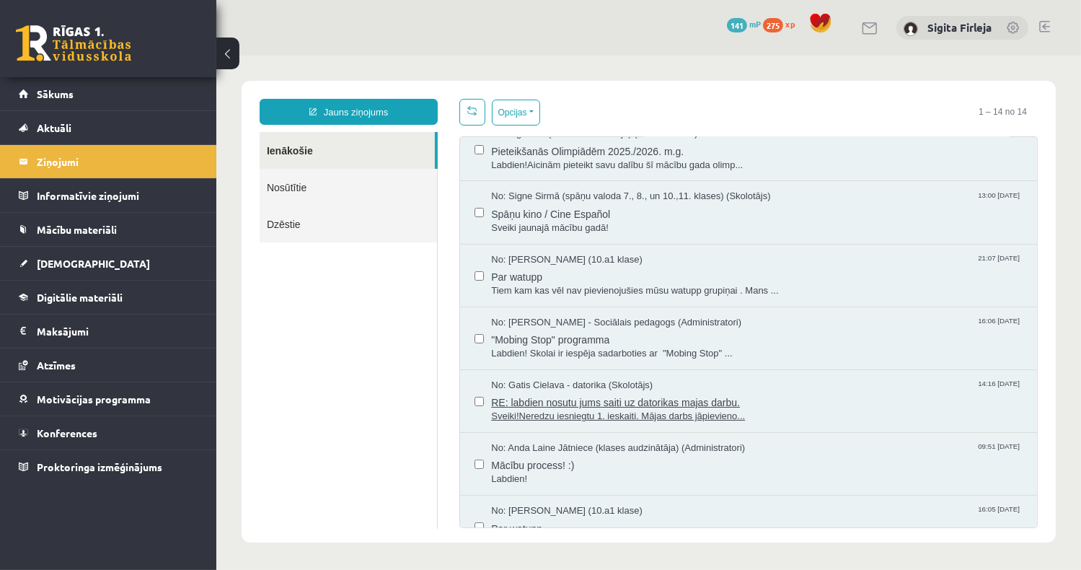
click at [573, 409] on span "Sveiki!Neredzu iesniegtu 1. ieskaiti. Mājas darbs jāpievieno..." at bounding box center [755, 416] width 531 height 14
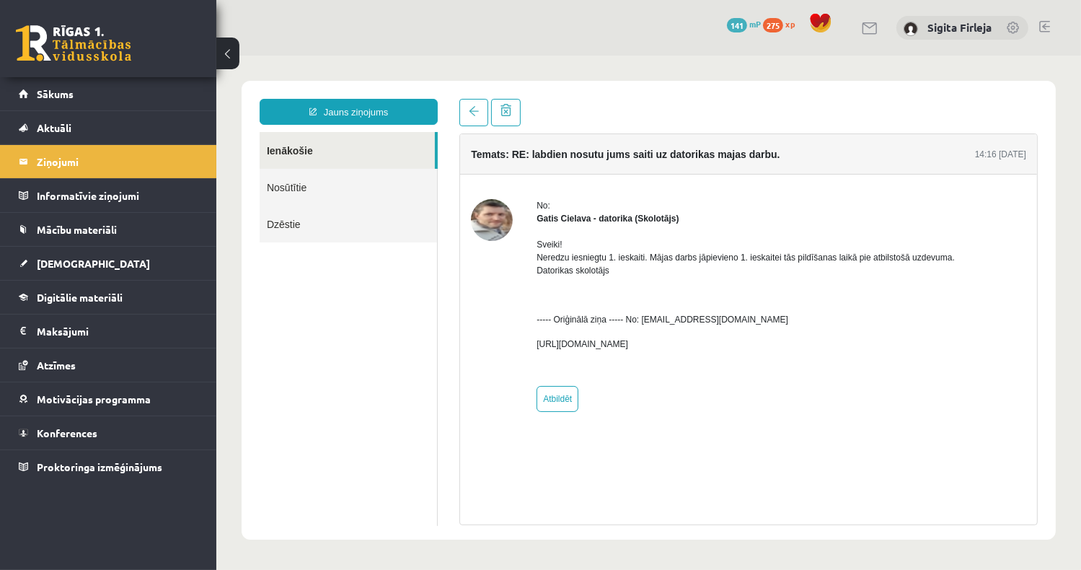
scroll to position [0, 0]
drag, startPoint x: 519, startPoint y: 343, endPoint x: 625, endPoint y: 346, distance: 106.0
click at [625, 346] on div "No: Gatis Cielava - datorika (Skolotājs) Sveiki! Neredzu iesniegtu 1. ieskaiti.…" at bounding box center [747, 304] width 555 height 213
drag, startPoint x: 625, startPoint y: 346, endPoint x: 753, endPoint y: 436, distance: 155.8
click at [753, 436] on div "No: Gatis Cielava - datorika (Skolotājs) Sveiki! Neredzu iesniegtu 1. ieskaiti.…" at bounding box center [747, 305] width 577 height 262
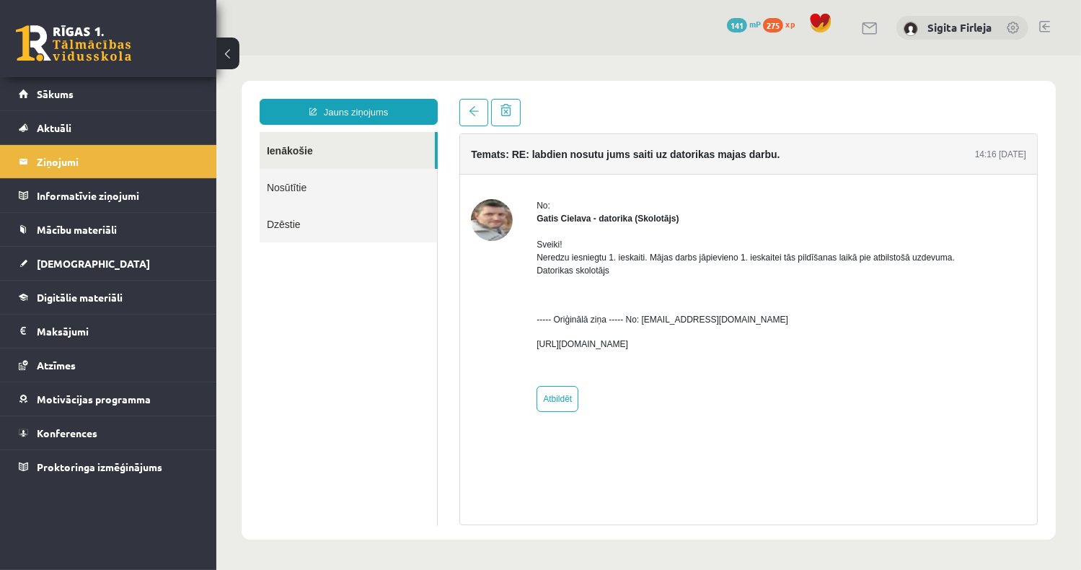
drag, startPoint x: 532, startPoint y: 342, endPoint x: 730, endPoint y: 352, distance: 197.8
click at [730, 352] on div "No: Gatis Cielava - datorika (Skolotājs) Sveiki! Neredzu iesniegtu 1. ieskaiti.…" at bounding box center [747, 304] width 555 height 213
drag, startPoint x: 730, startPoint y: 352, endPoint x: 652, endPoint y: 355, distance: 77.9
copy p "https://docs.google.com/document/d/e/2PACX-1vT-CAbHcSXH5kuoUeYeZadhCSxRKeiVL7TZ…"
click at [76, 265] on span "[DEMOGRAPHIC_DATA]" at bounding box center [93, 263] width 113 height 13
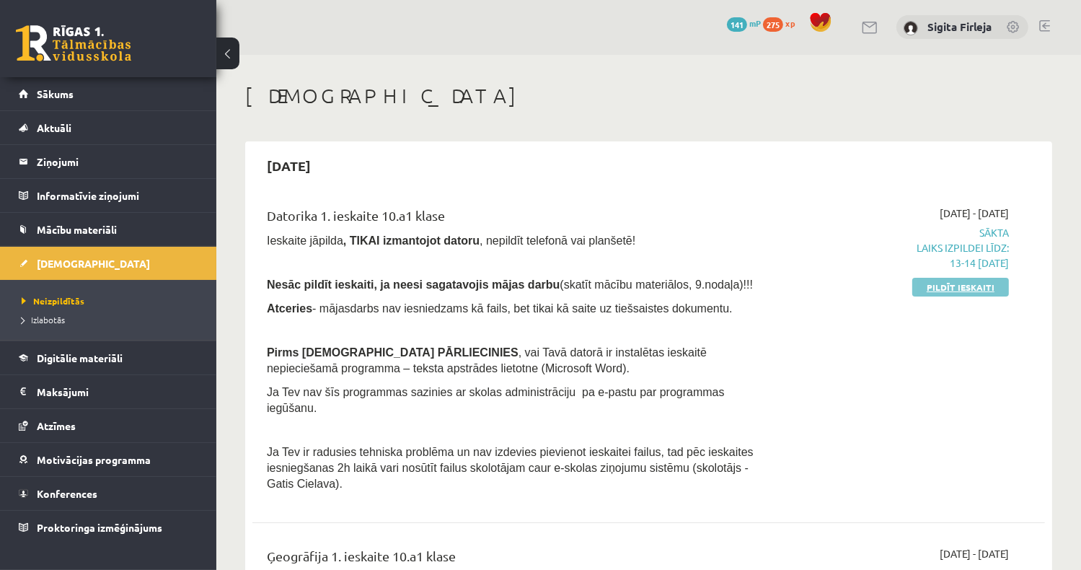
click at [972, 286] on link "Pildīt ieskaiti" at bounding box center [960, 287] width 97 height 19
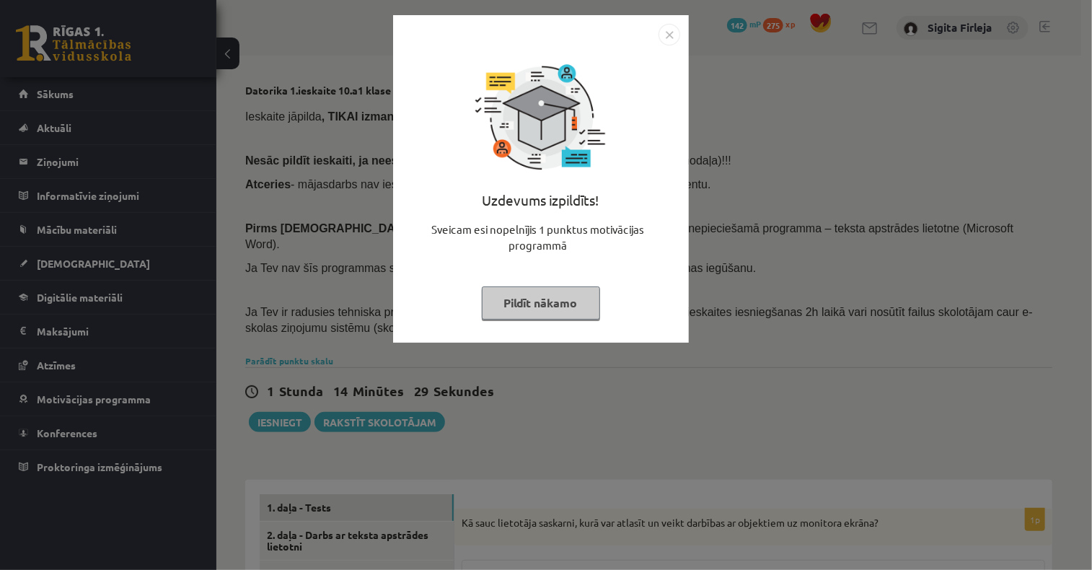
click at [573, 299] on button "Pildīt nākamo" at bounding box center [541, 302] width 118 height 33
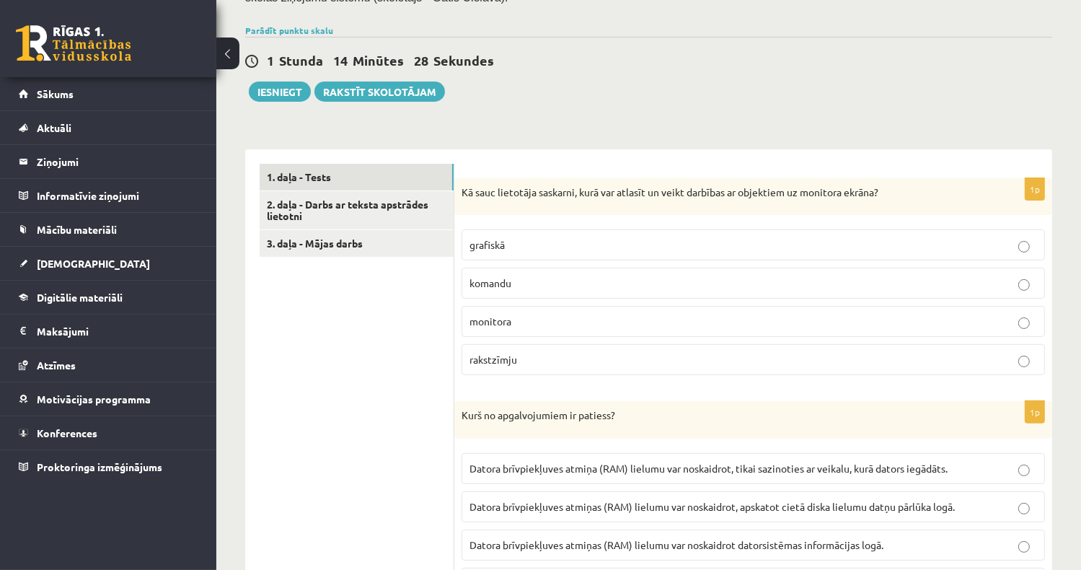
scroll to position [288, 0]
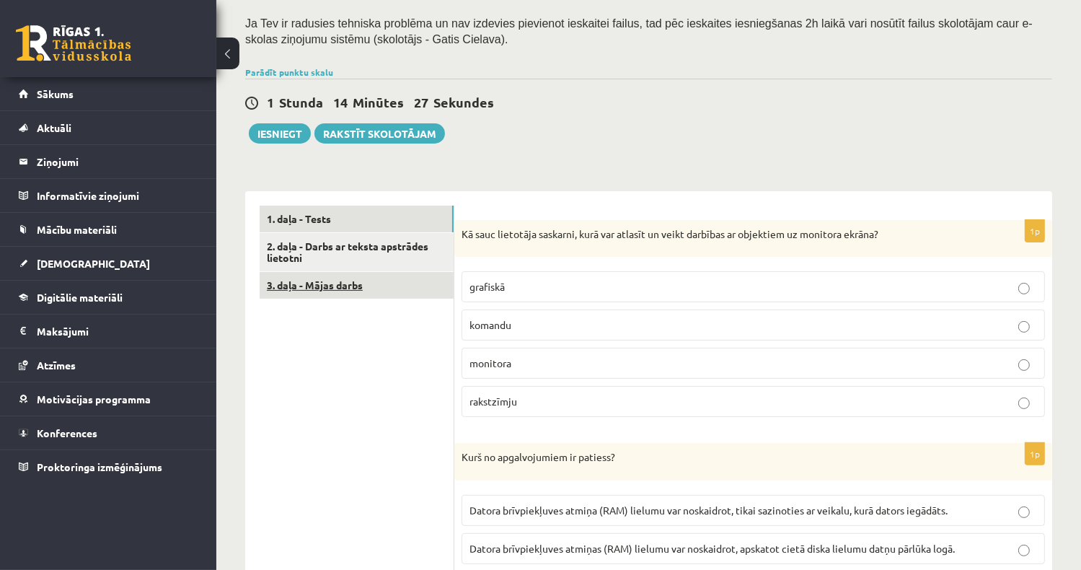
click at [355, 272] on link "3. daļa - Mājas darbs" at bounding box center [357, 285] width 194 height 27
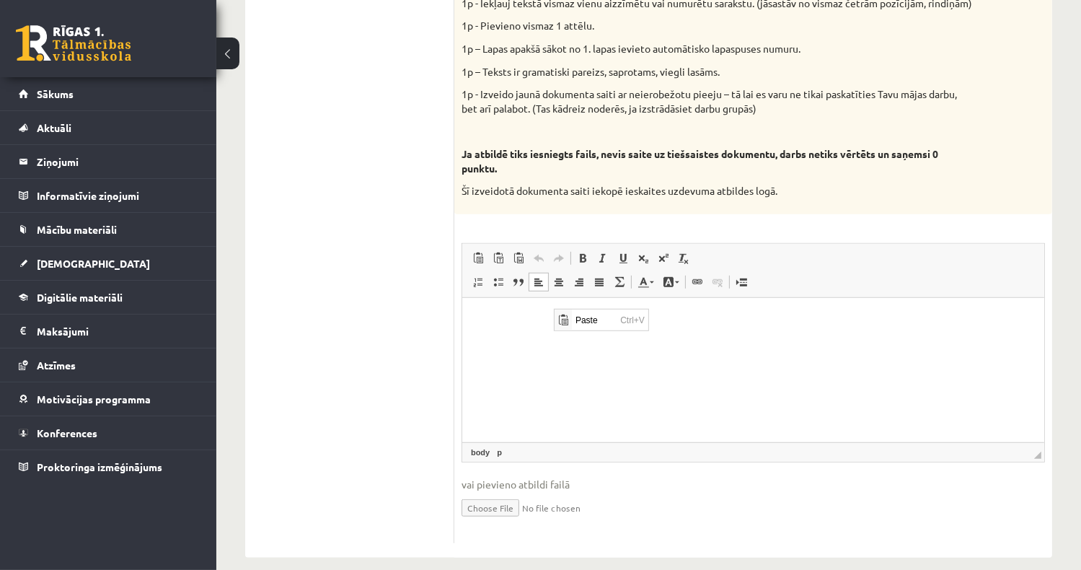
scroll to position [0, 0]
click at [592, 319] on span "Paste" at bounding box center [593, 319] width 45 height 21
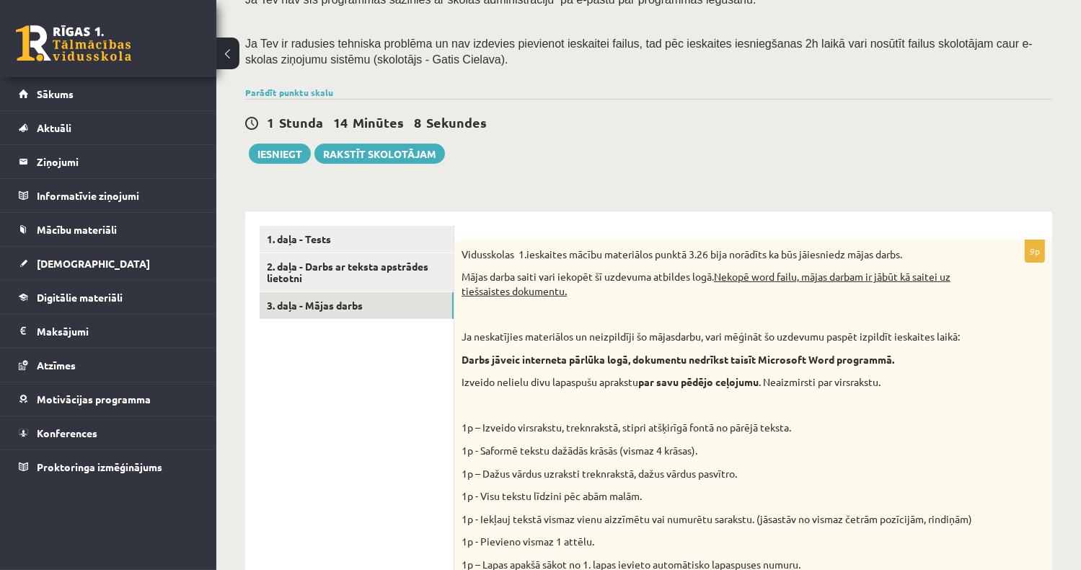
scroll to position [207, 0]
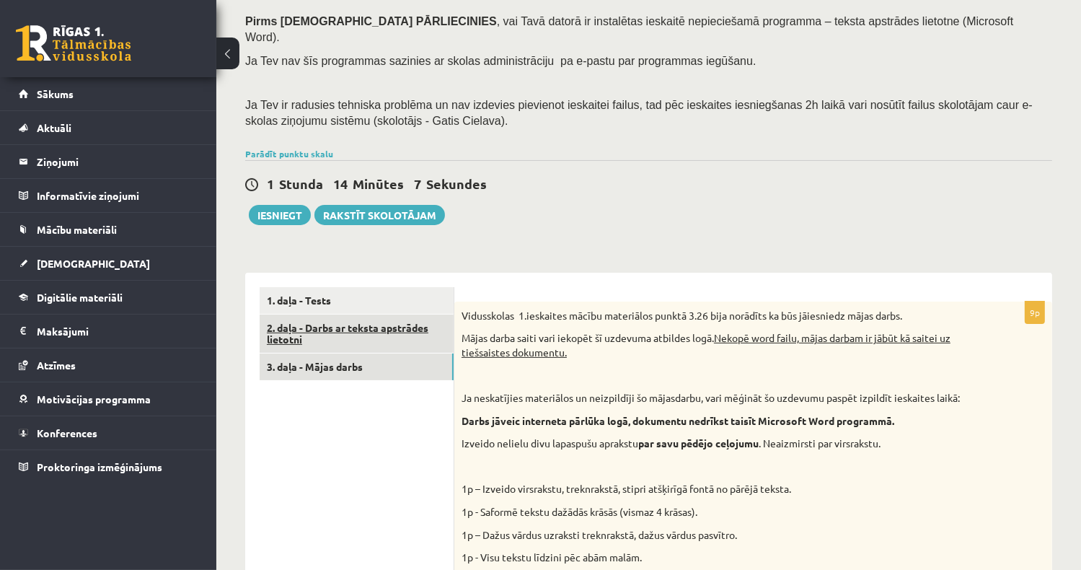
click at [354, 317] on link "2. daļa - Darbs ar teksta apstrādes lietotni" at bounding box center [357, 333] width 194 height 39
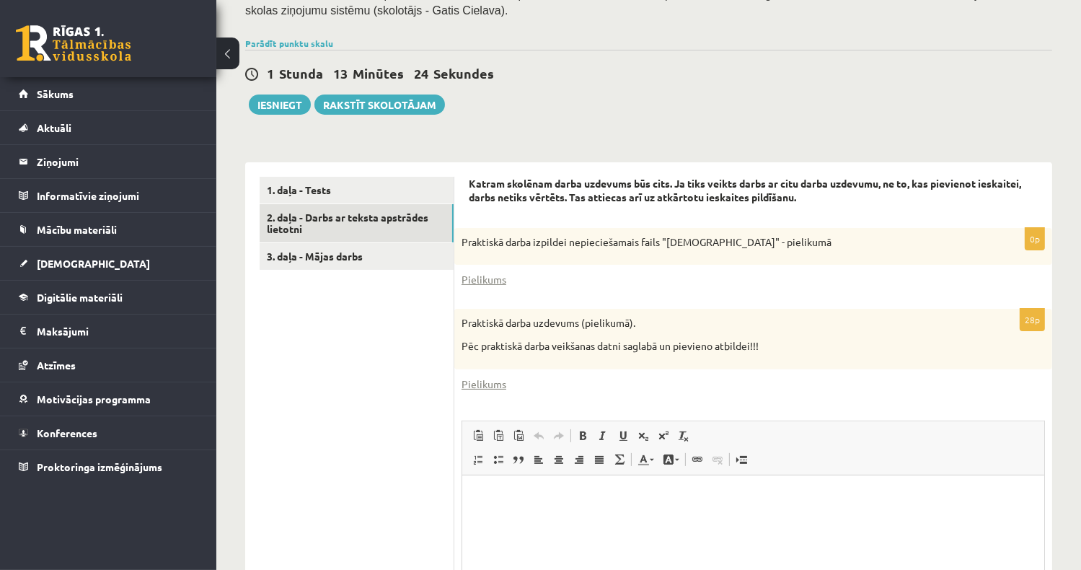
scroll to position [351, 0]
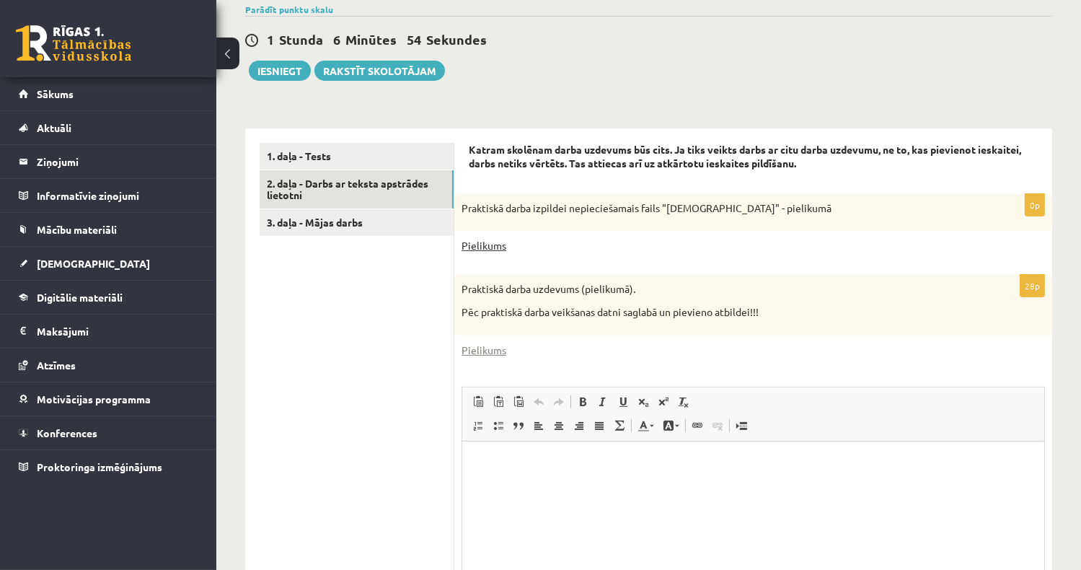
click at [490, 238] on link "Pielikums" at bounding box center [483, 245] width 45 height 15
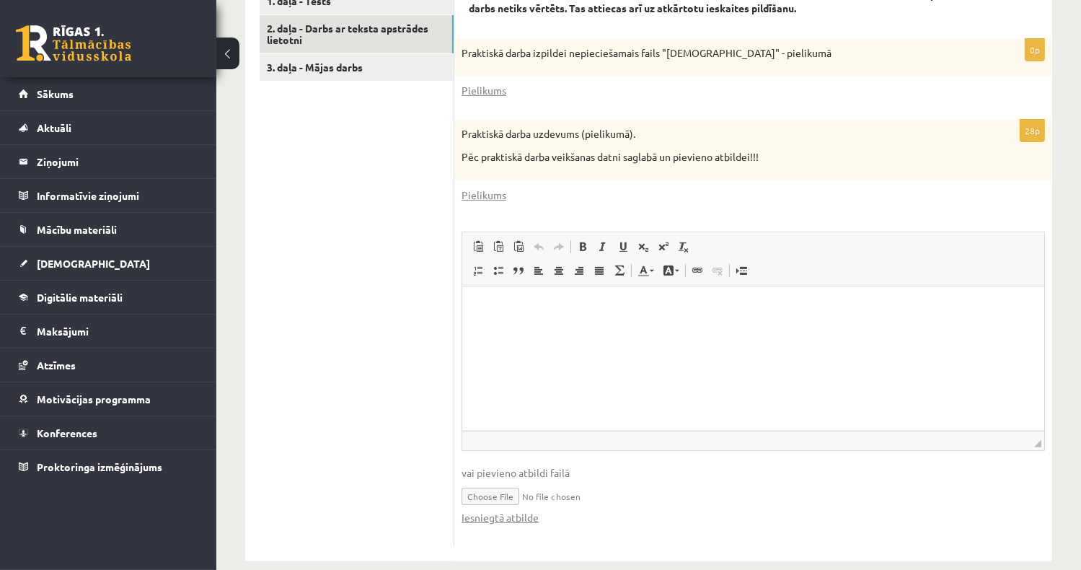
scroll to position [510, 0]
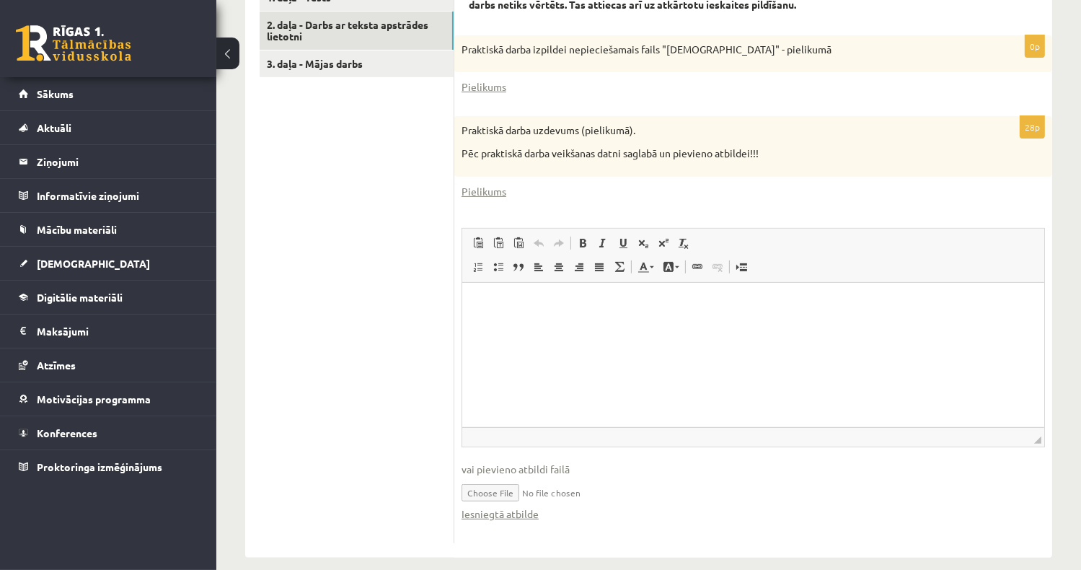
click at [502, 477] on input "file" at bounding box center [752, 492] width 583 height 30
click at [496, 477] on input "file" at bounding box center [752, 492] width 583 height 30
click at [498, 477] on input "file" at bounding box center [752, 492] width 583 height 30
type input "**********"
click at [320, 421] on ul "1. daļa - Tests 2. daļa - Darbs ar teksta apstrādes lietotni 3. daļa - Mājas da…" at bounding box center [357, 263] width 195 height 559
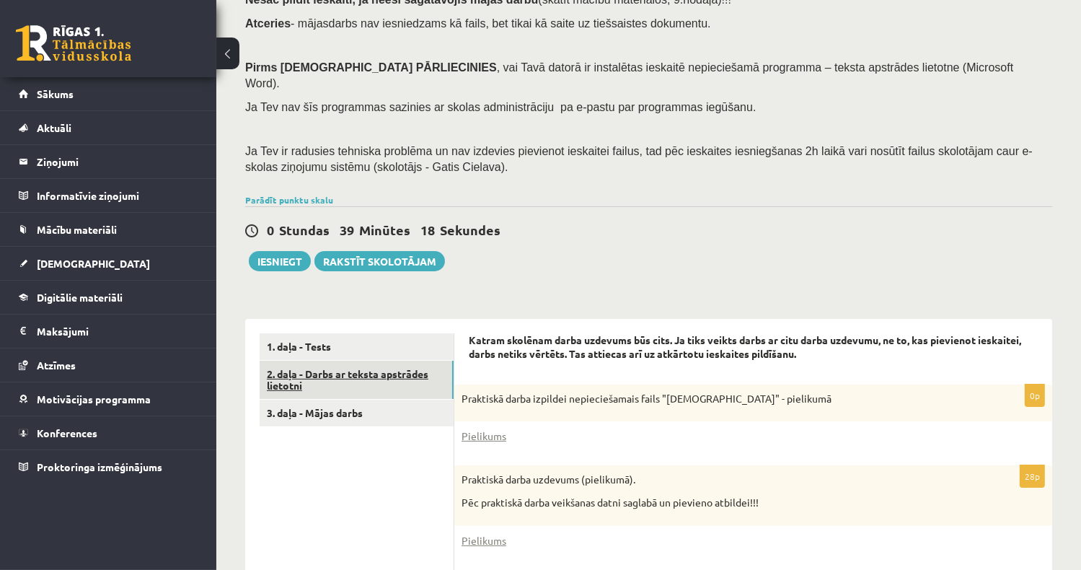
scroll to position [149, 0]
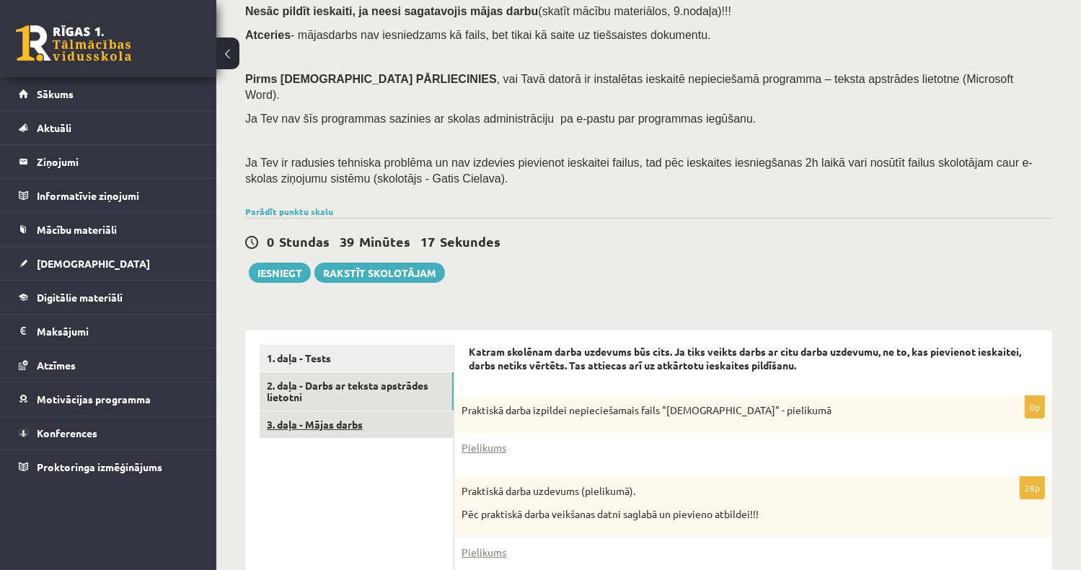
click at [381, 413] on link "3. daļa - Mājas darbs" at bounding box center [357, 424] width 194 height 27
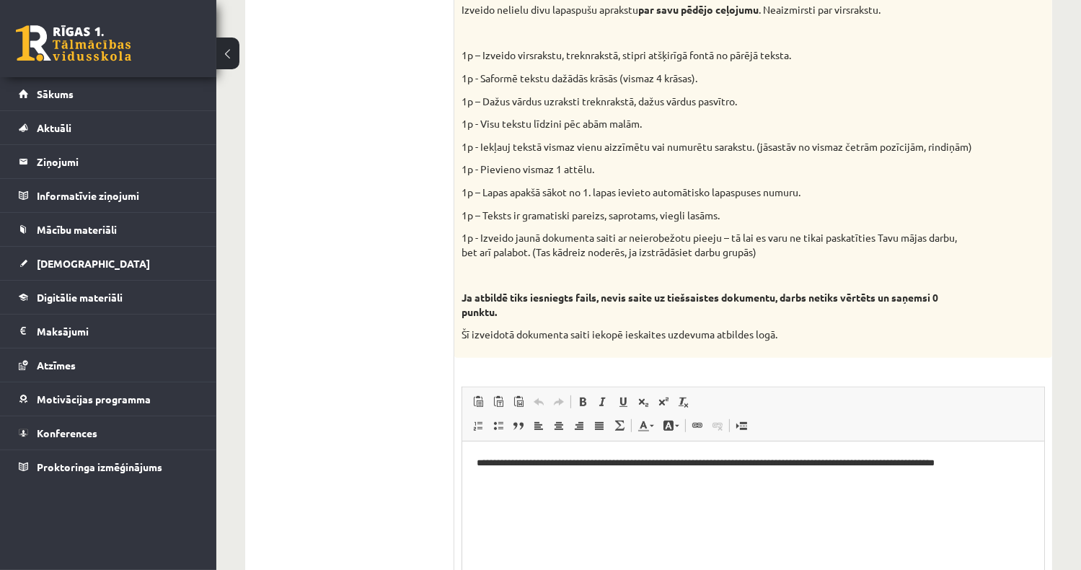
scroll to position [0, 0]
drag, startPoint x: 695, startPoint y: 485, endPoint x: 487, endPoint y: 474, distance: 207.9
click at [482, 478] on html "**********" at bounding box center [752, 470] width 582 height 59
drag, startPoint x: 482, startPoint y: 462, endPoint x: 528, endPoint y: 464, distance: 46.2
click at [531, 464] on p "**********" at bounding box center [753, 470] width 554 height 30
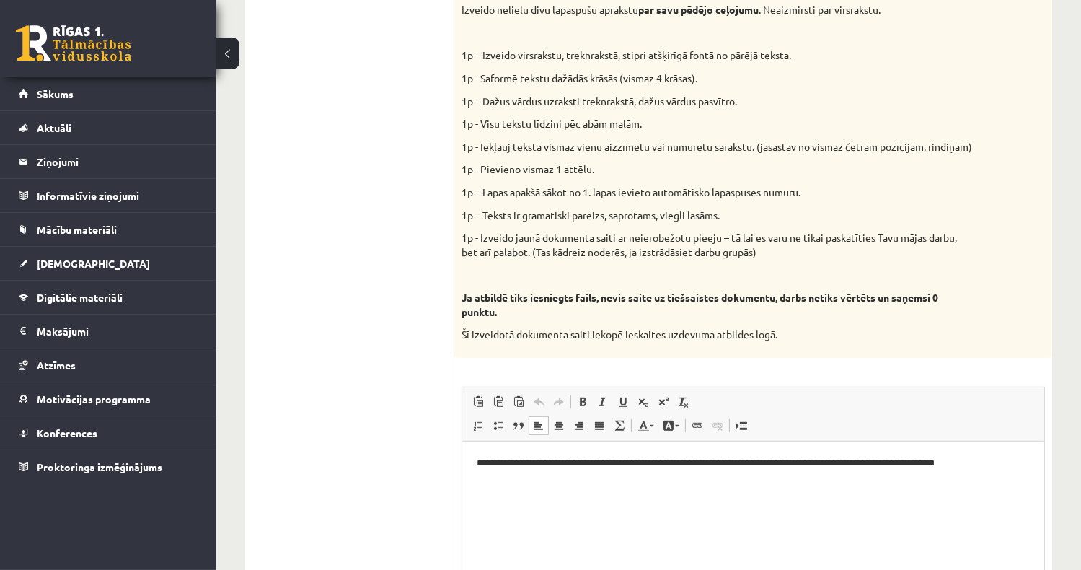
click at [473, 462] on html "**********" at bounding box center [752, 470] width 582 height 59
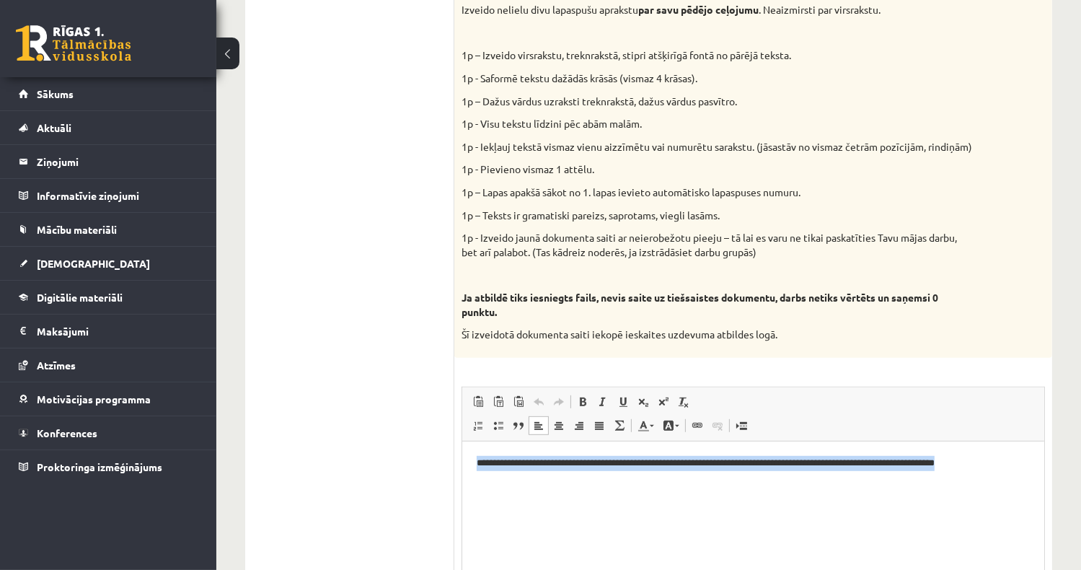
drag, startPoint x: 471, startPoint y: 460, endPoint x: 695, endPoint y: 490, distance: 226.3
click at [695, 490] on html "**********" at bounding box center [752, 470] width 582 height 59
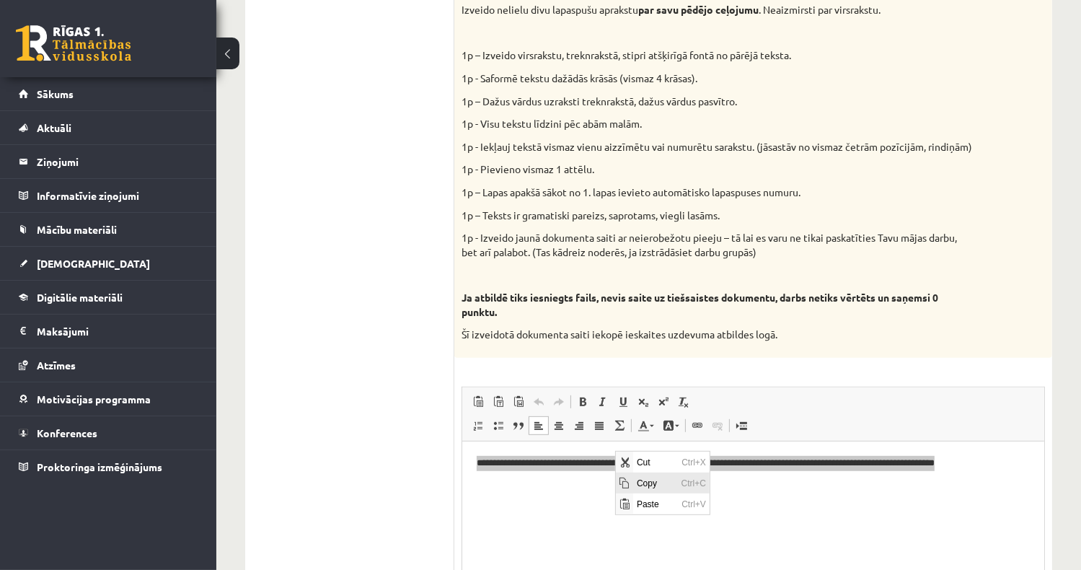
click at [654, 484] on span "Copy" at bounding box center [654, 482] width 45 height 21
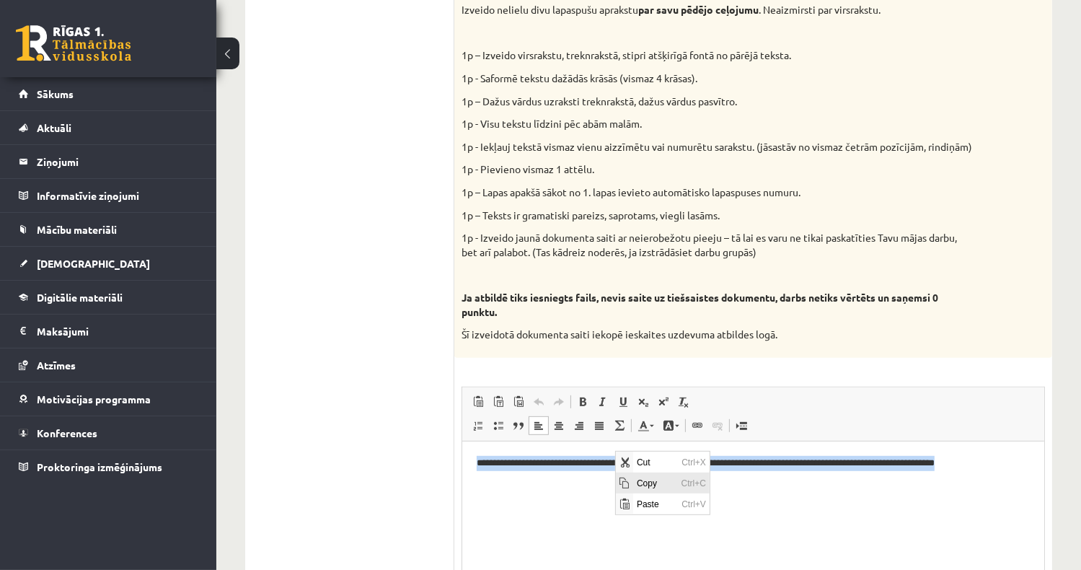
copy p "**********"
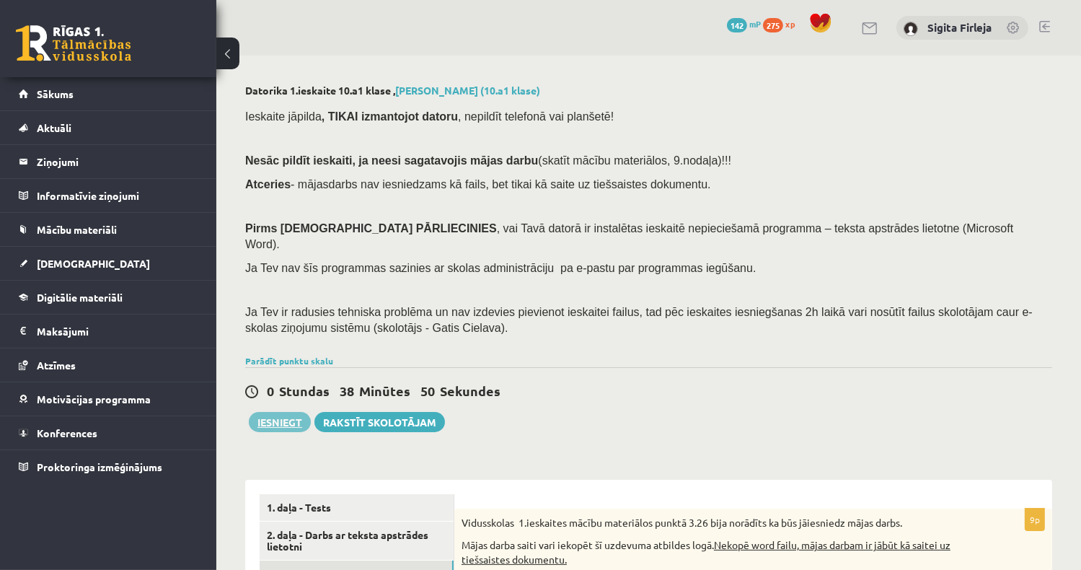
click at [279, 412] on button "Iesniegt" at bounding box center [280, 422] width 62 height 20
